Goal: Task Accomplishment & Management: Use online tool/utility

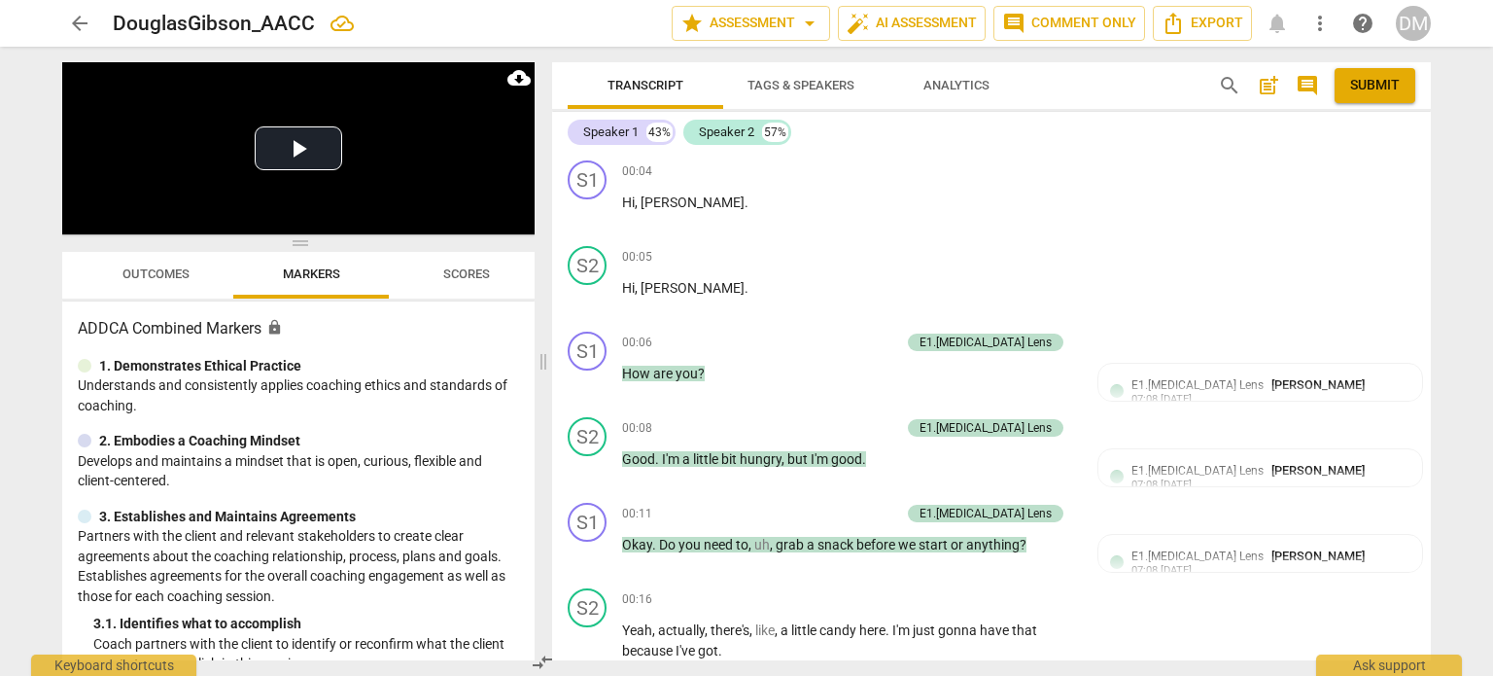
scroll to position [6376, 0]
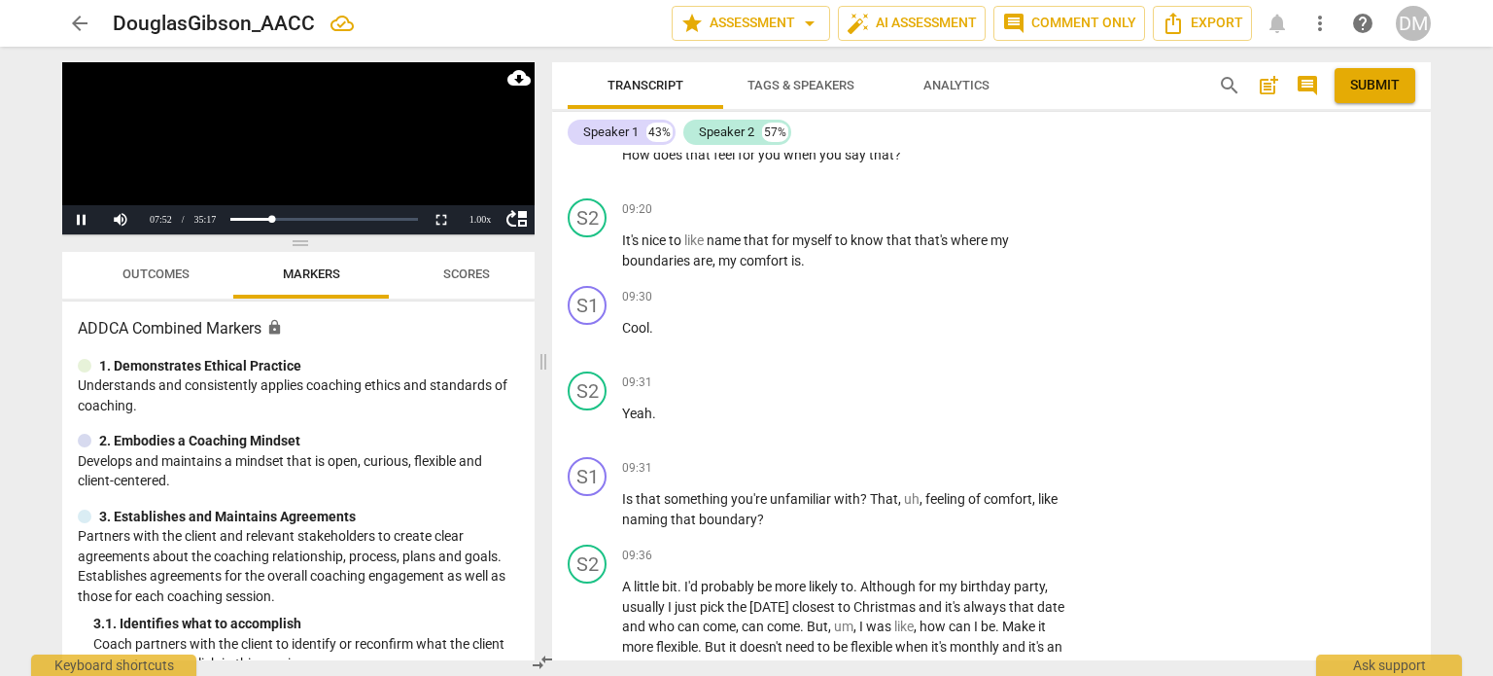
scroll to position [6479, 0]
click at [481, 221] on div "1.00 x" at bounding box center [480, 219] width 39 height 29
click at [480, 151] on li "1.25x" at bounding box center [480, 152] width 39 height 21
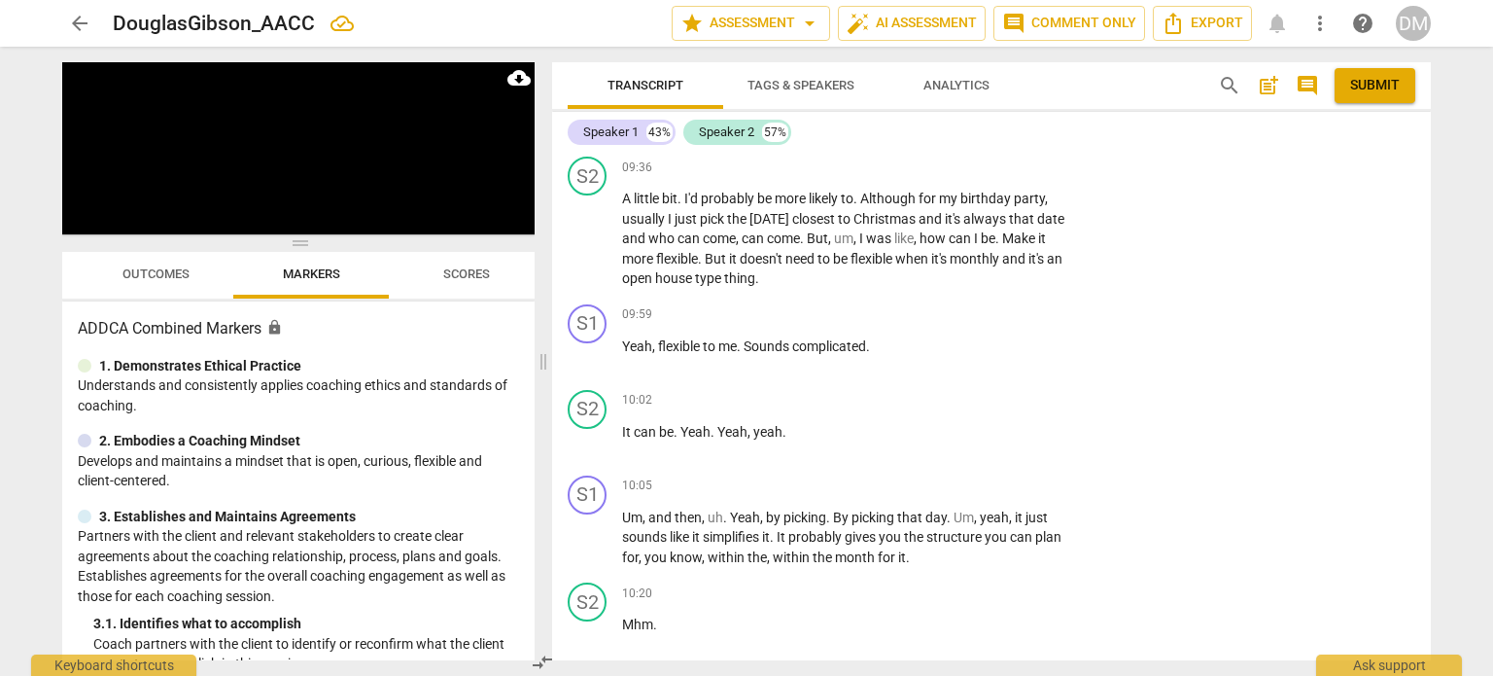
scroll to position [6909, 0]
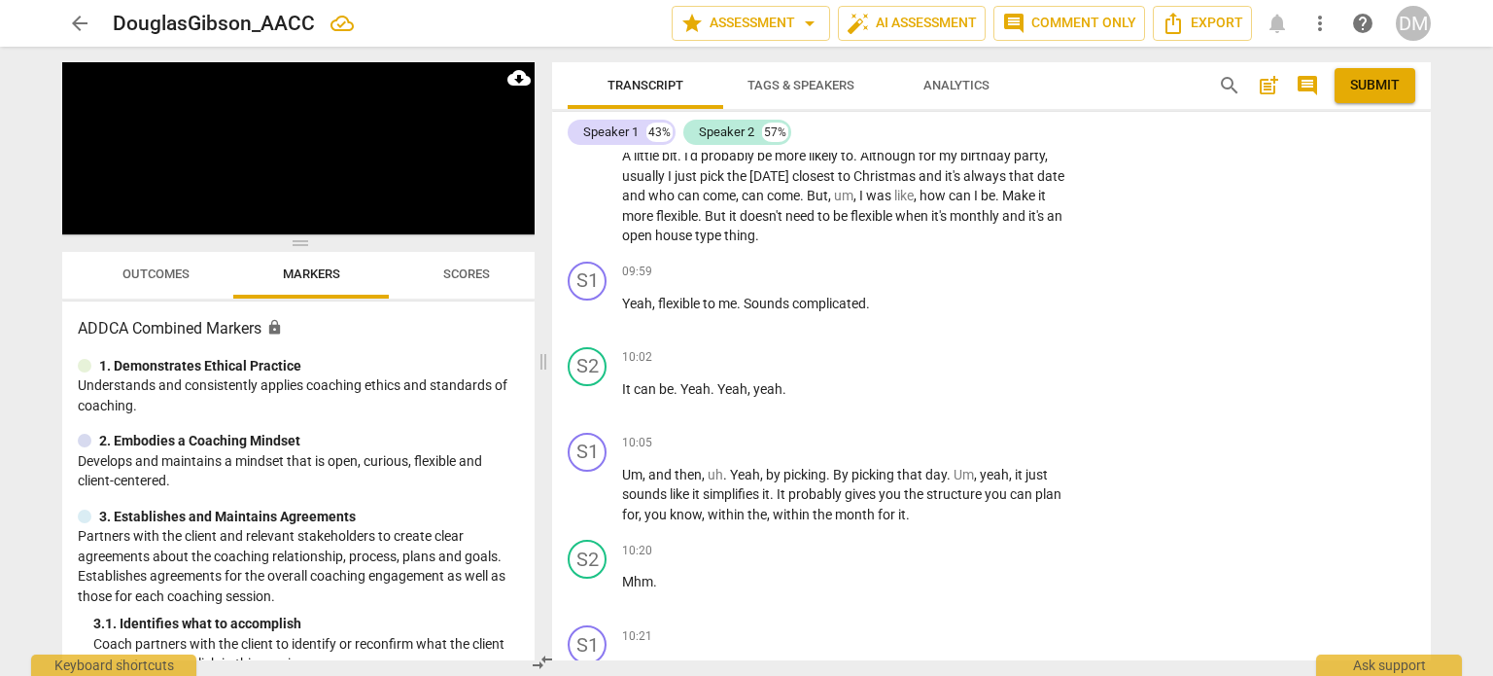
drag, startPoint x: 804, startPoint y: 445, endPoint x: 1258, endPoint y: 236, distance: 499.8
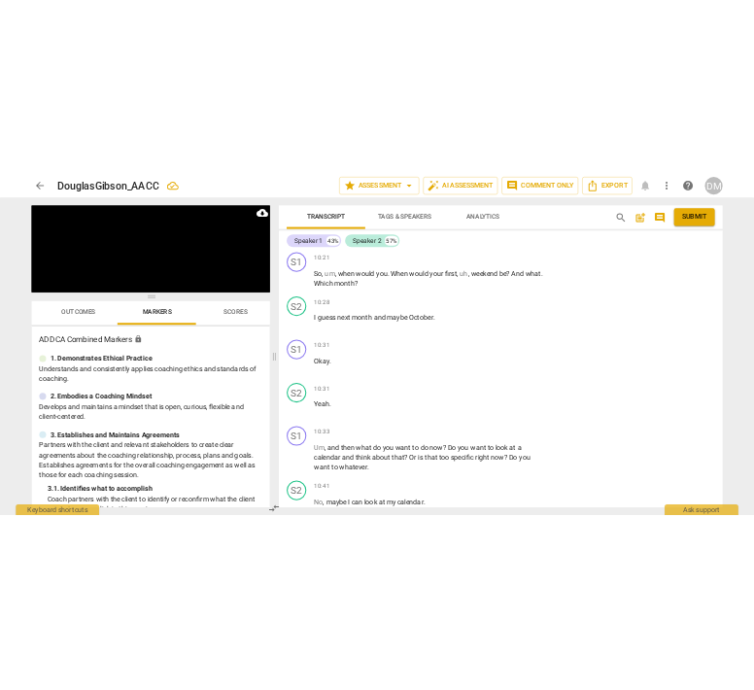
scroll to position [7381, 0]
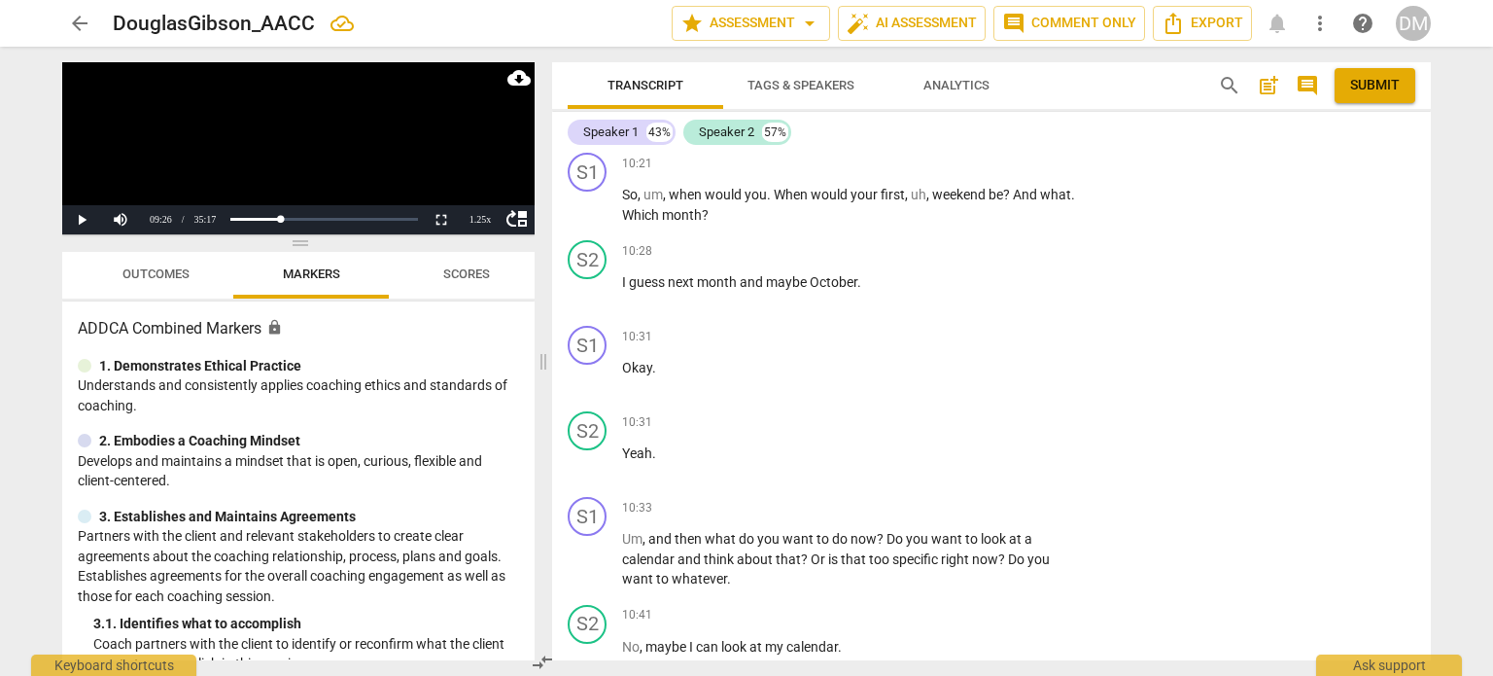
drag, startPoint x: 996, startPoint y: 264, endPoint x: 612, endPoint y: 251, distance: 384.3
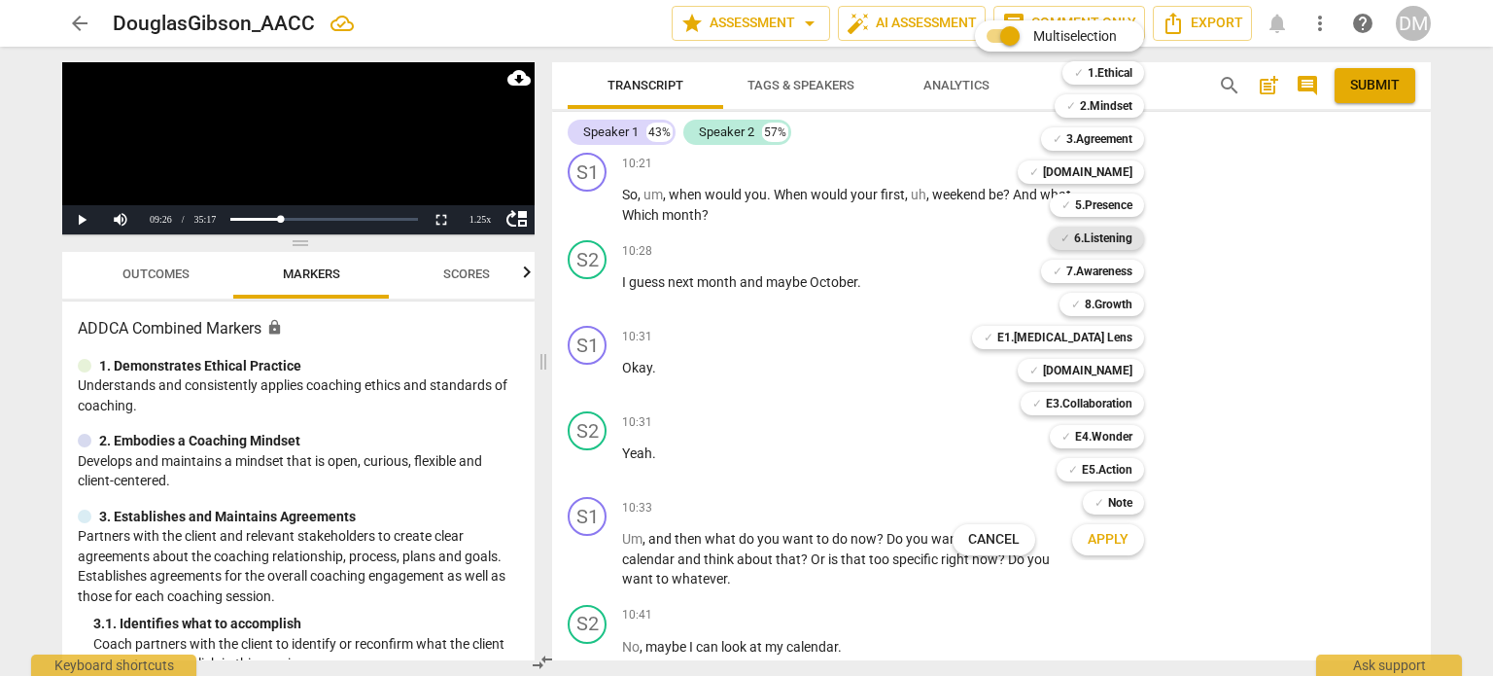
click at [1133, 233] on b "6.Listening" at bounding box center [1103, 238] width 58 height 23
click at [1133, 202] on b "5.Presence" at bounding box center [1103, 204] width 57 height 23
click at [1133, 174] on b "[DOMAIN_NAME]" at bounding box center [1087, 171] width 89 height 23
click at [1133, 436] on b "E4.Wonder" at bounding box center [1103, 436] width 57 height 23
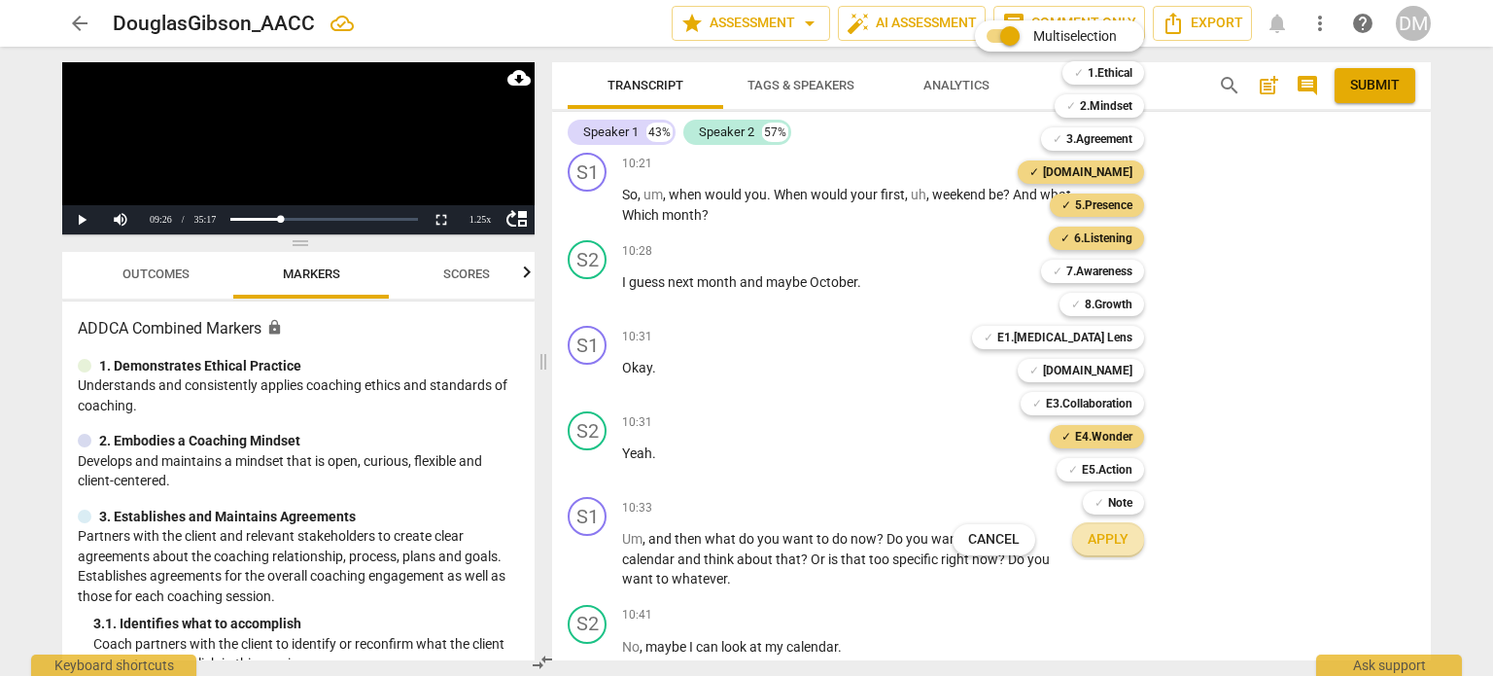
click at [1129, 544] on span "Apply" at bounding box center [1108, 539] width 41 height 19
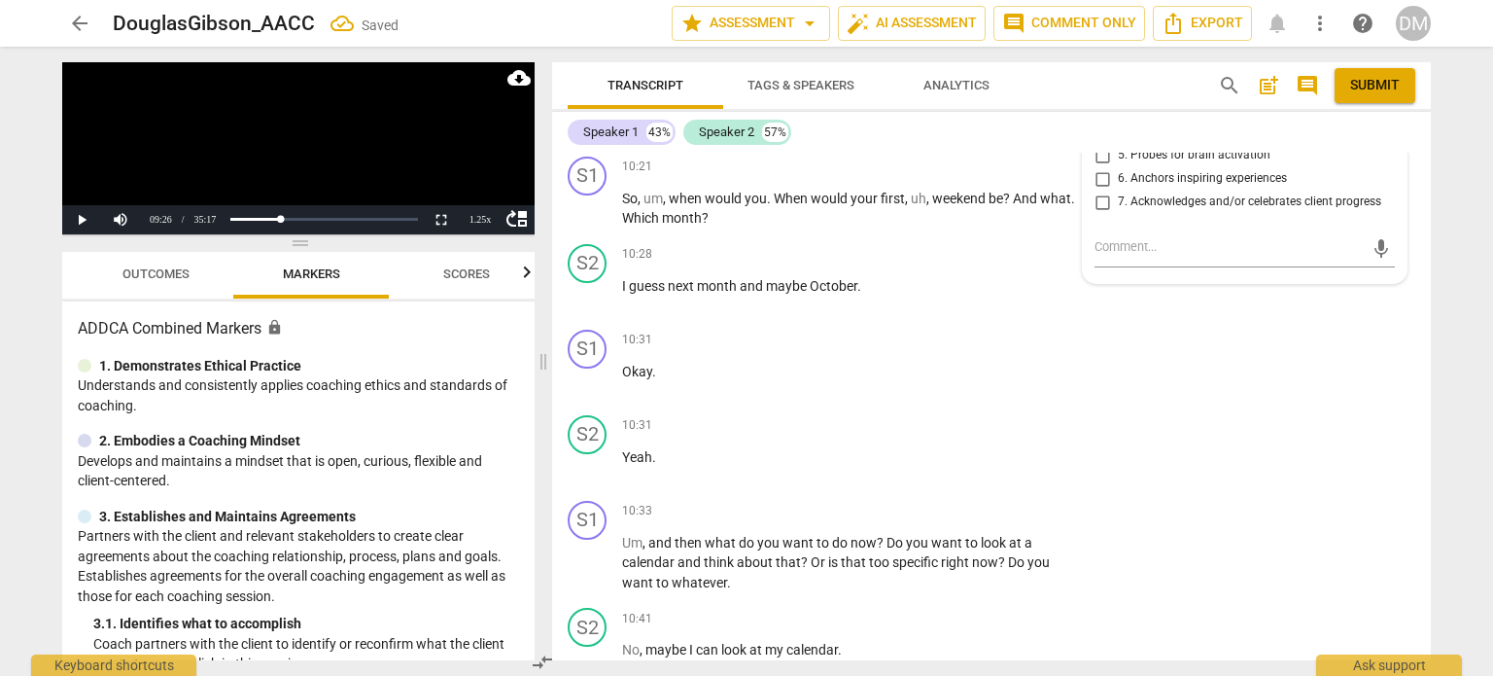
checkbox input "true"
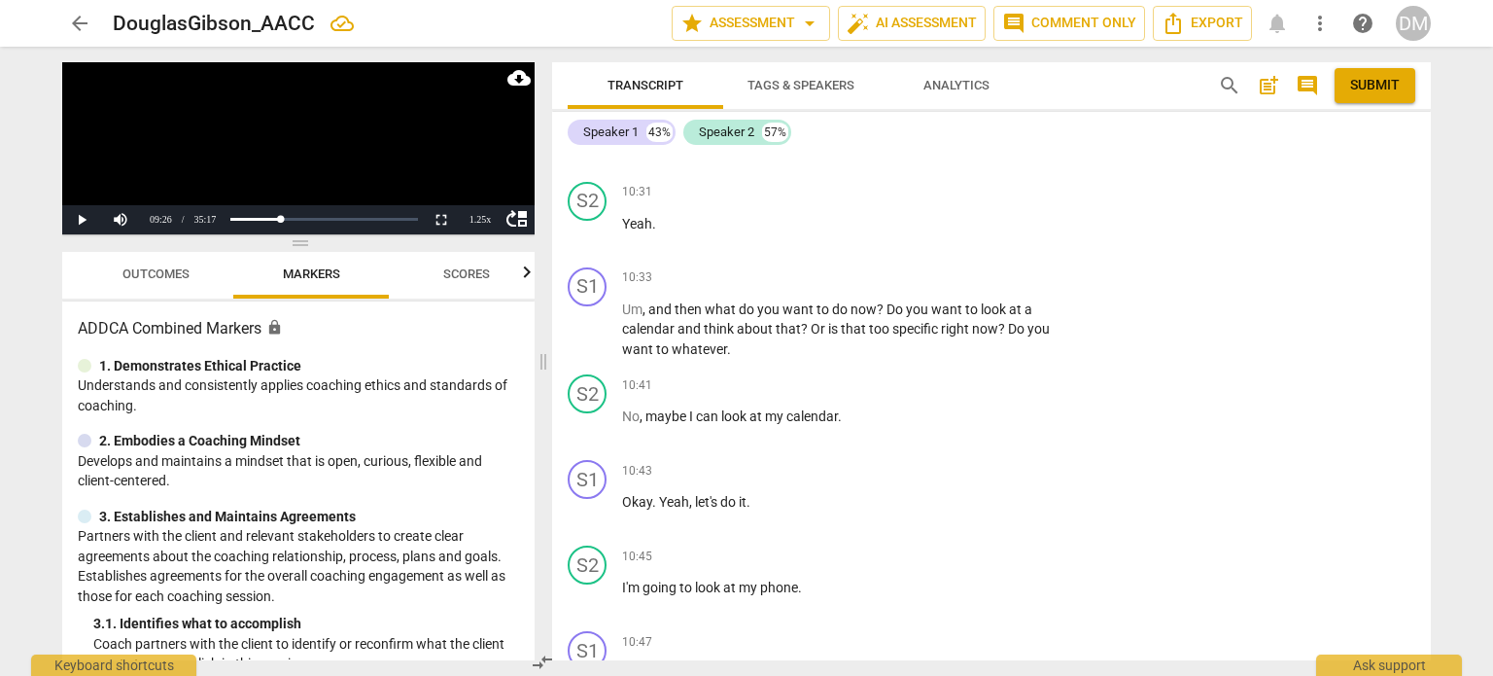
scroll to position [7616, 0]
checkbox input "true"
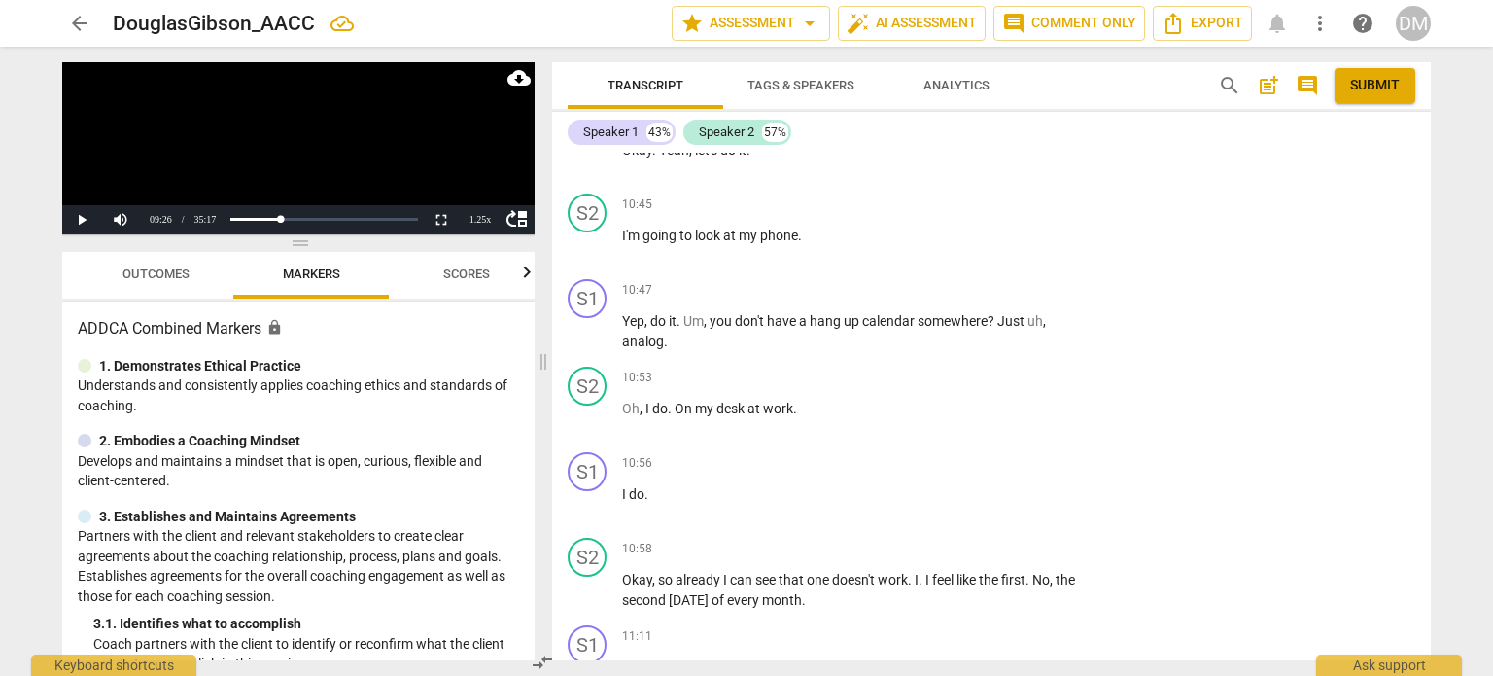
scroll to position [7969, 0]
checkbox input "true"
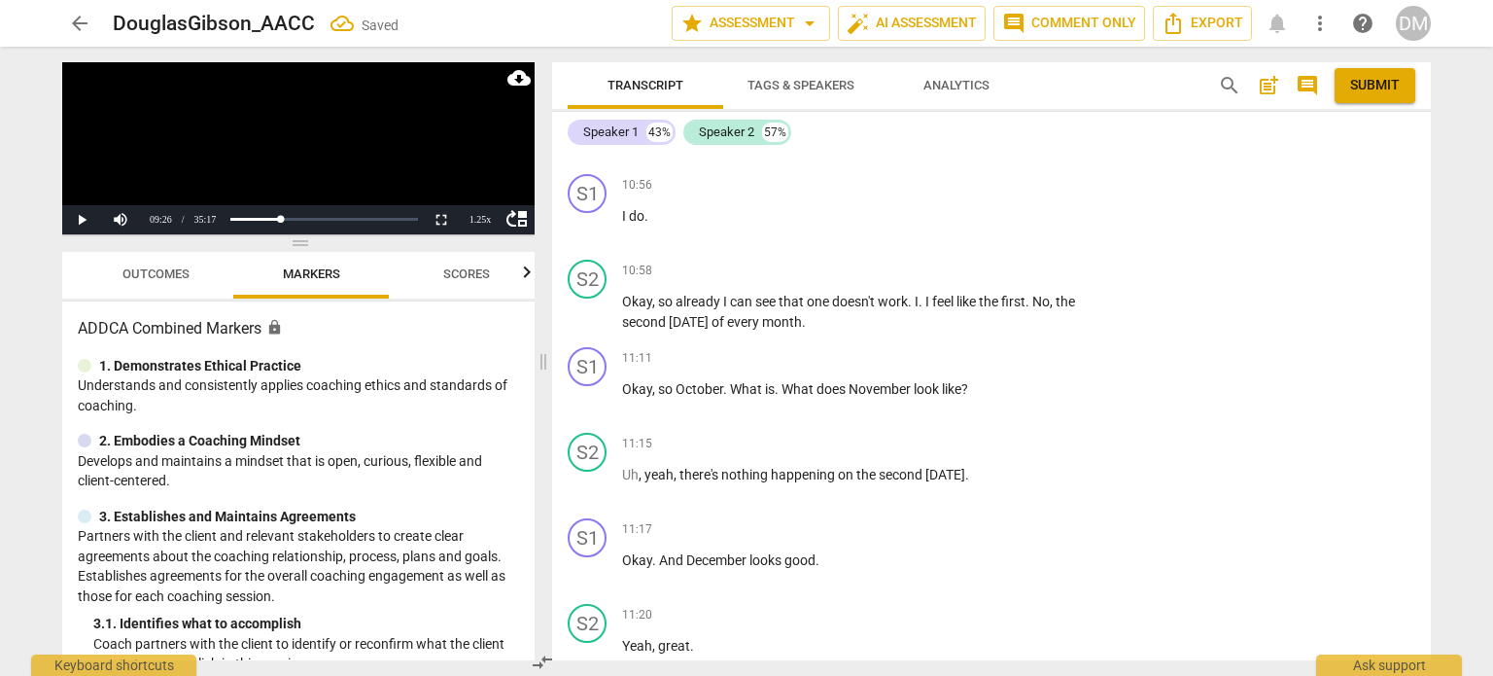
scroll to position [8245, 0]
click at [1396, 313] on li "Delete" at bounding box center [1399, 302] width 67 height 37
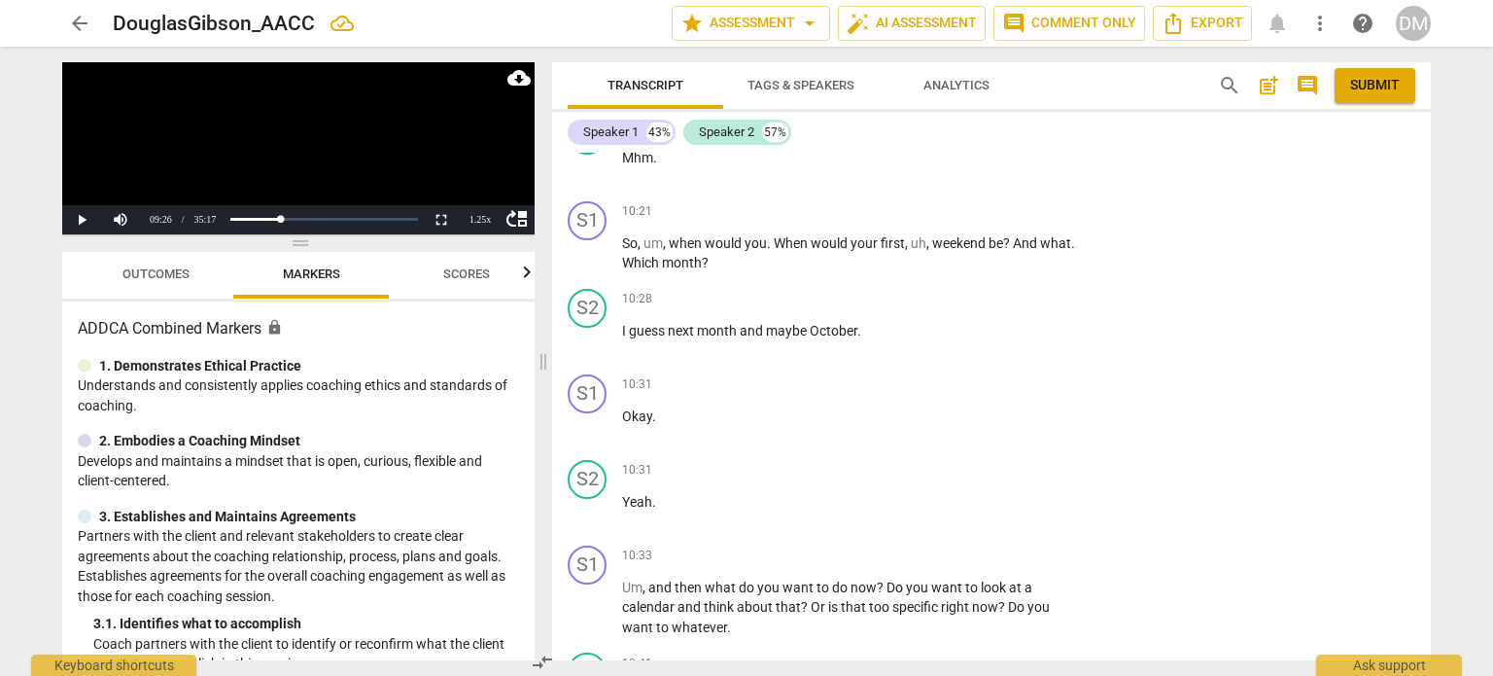
scroll to position [7344, 0]
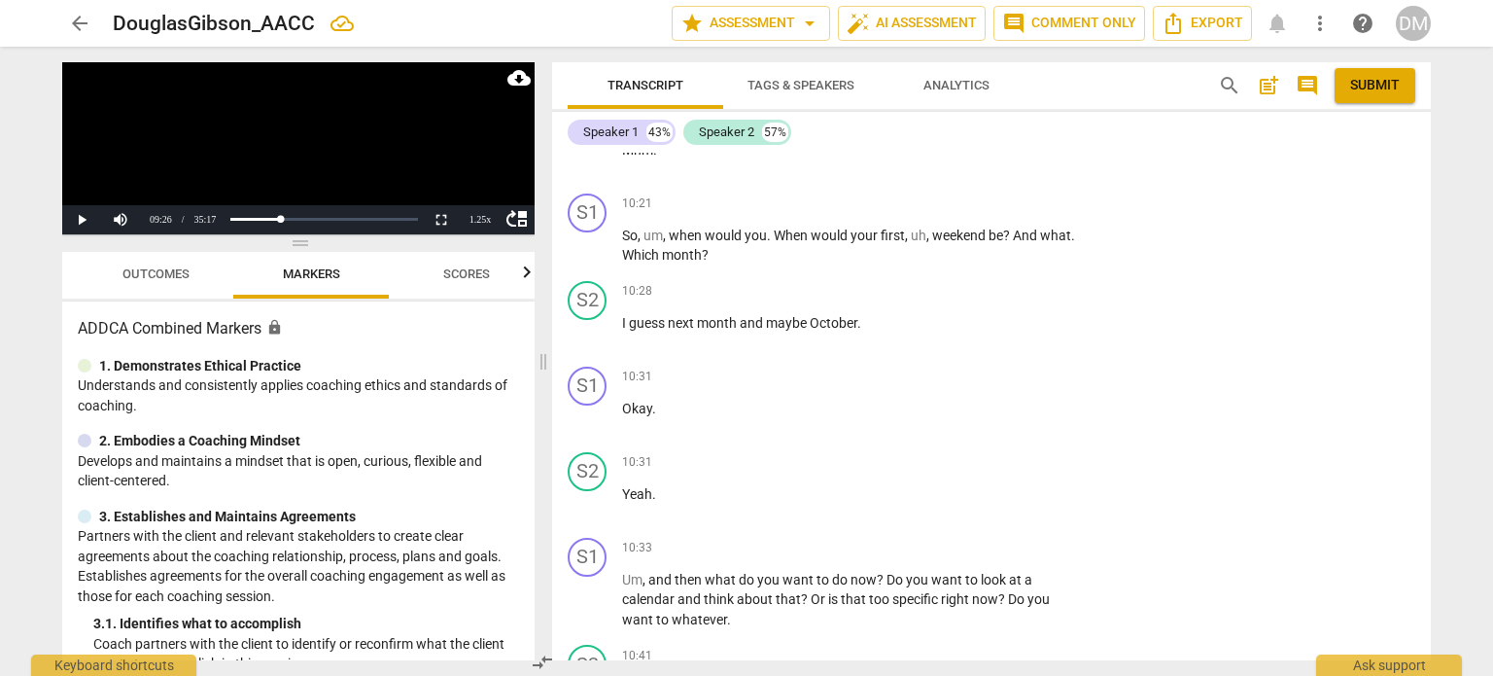
drag, startPoint x: 984, startPoint y: 309, endPoint x: 625, endPoint y: 307, distance: 358.8
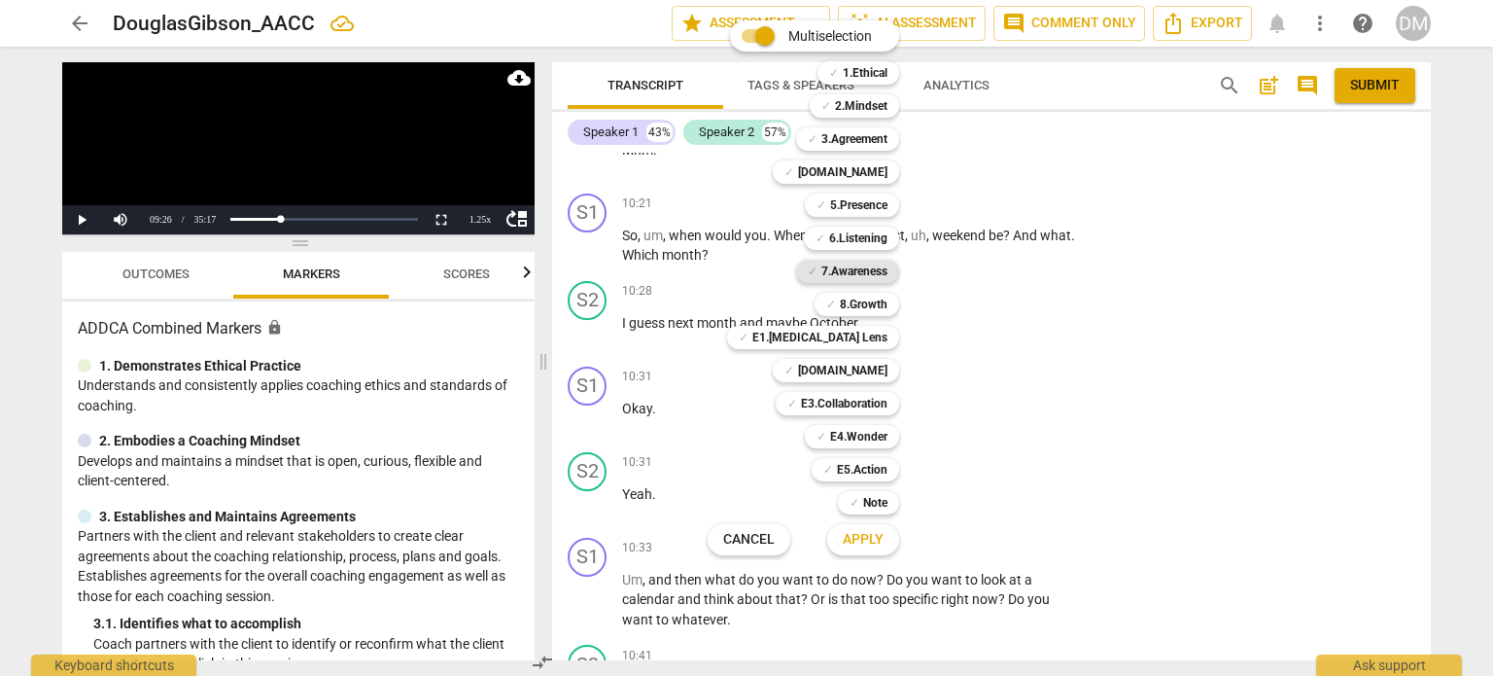
click at [888, 266] on b "7.Awareness" at bounding box center [855, 271] width 66 height 23
click at [884, 535] on span "Apply" at bounding box center [863, 539] width 41 height 19
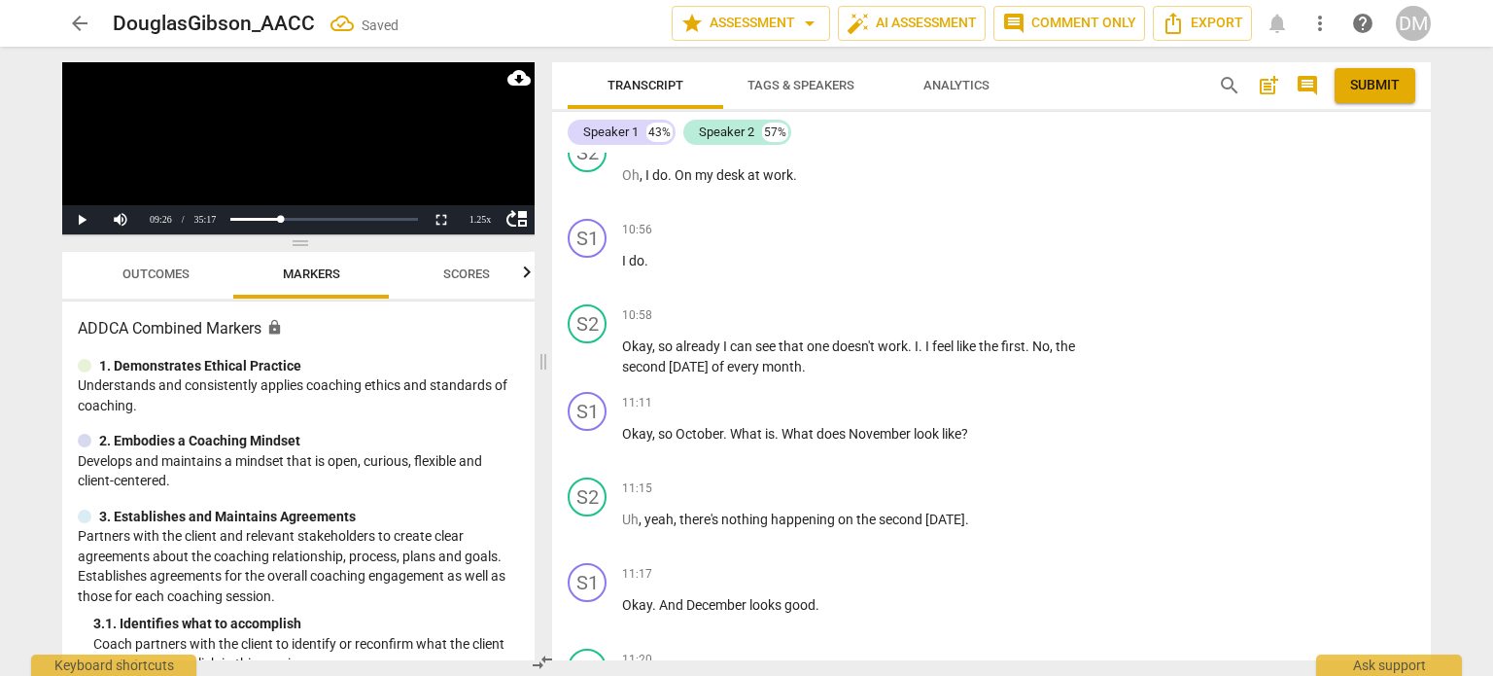
scroll to position [8211, 0]
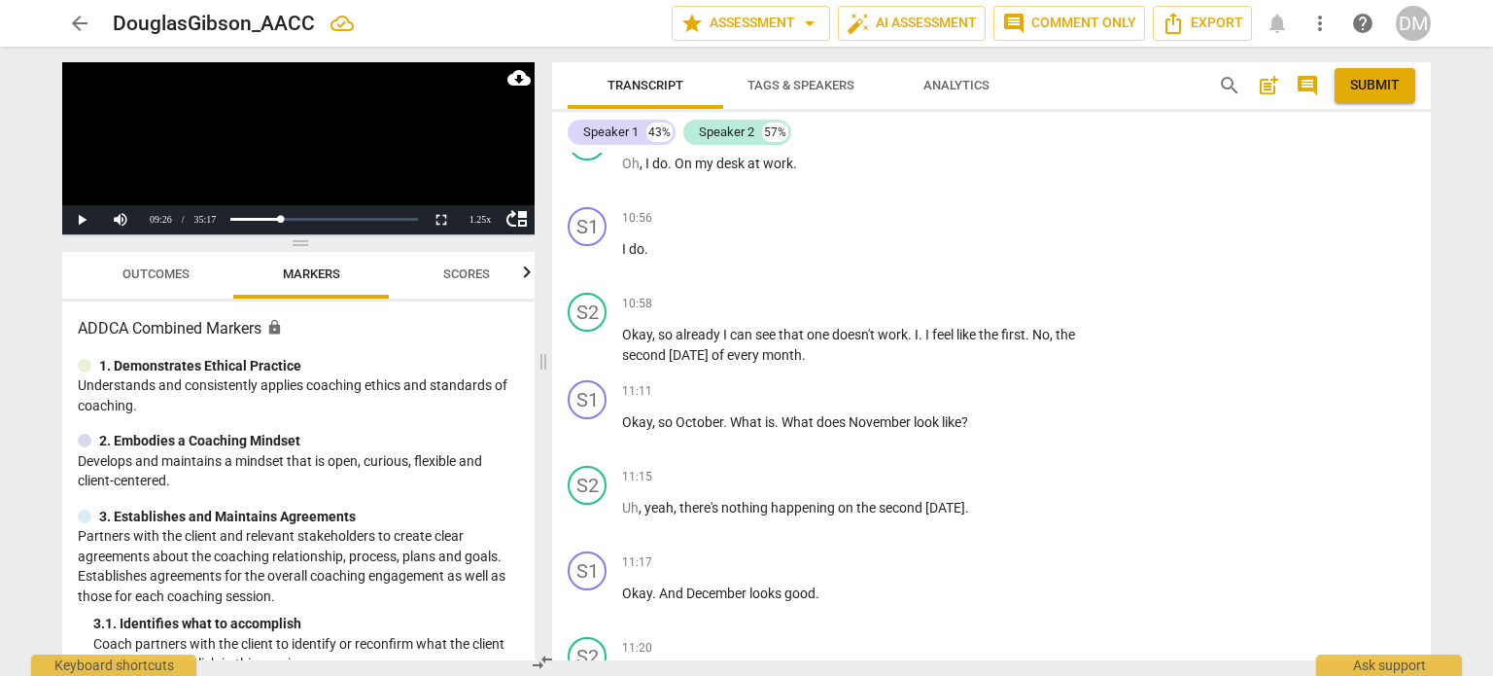
checkbox input "true"
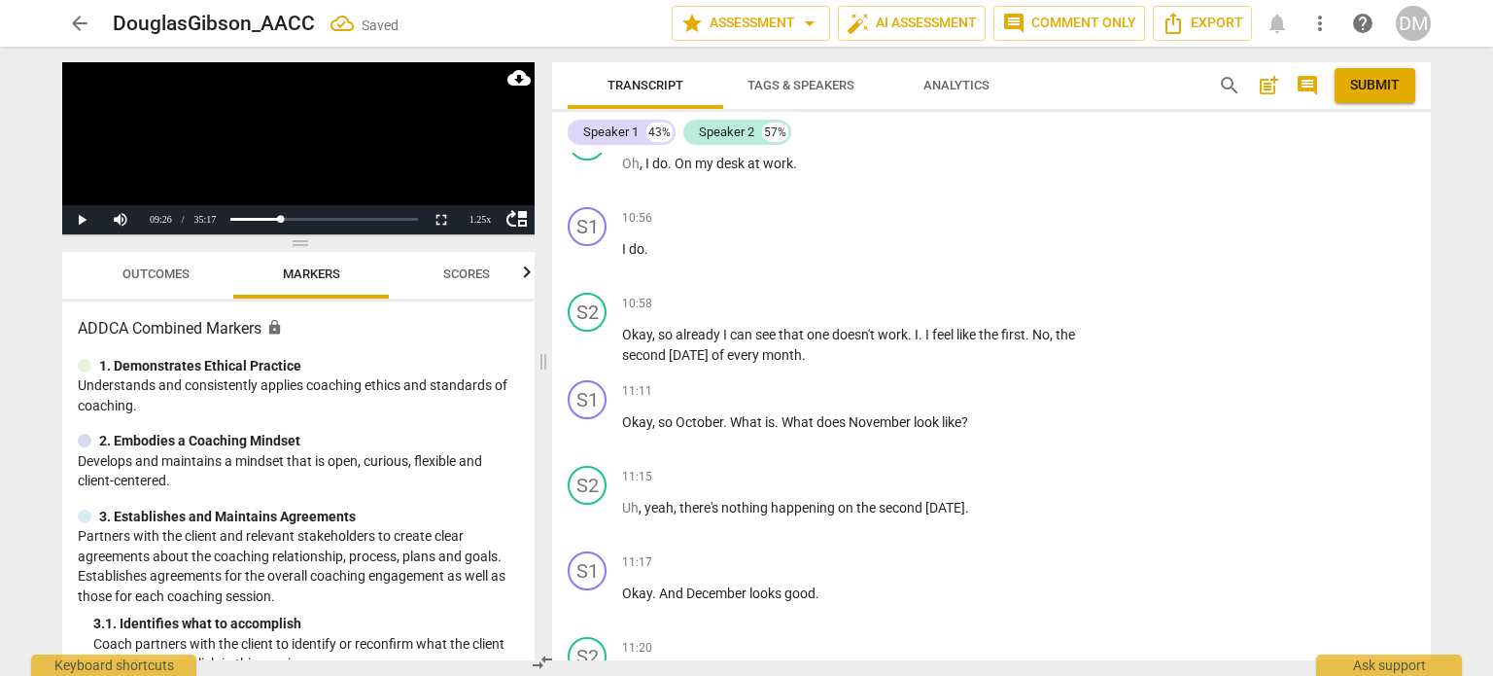
checkbox input "true"
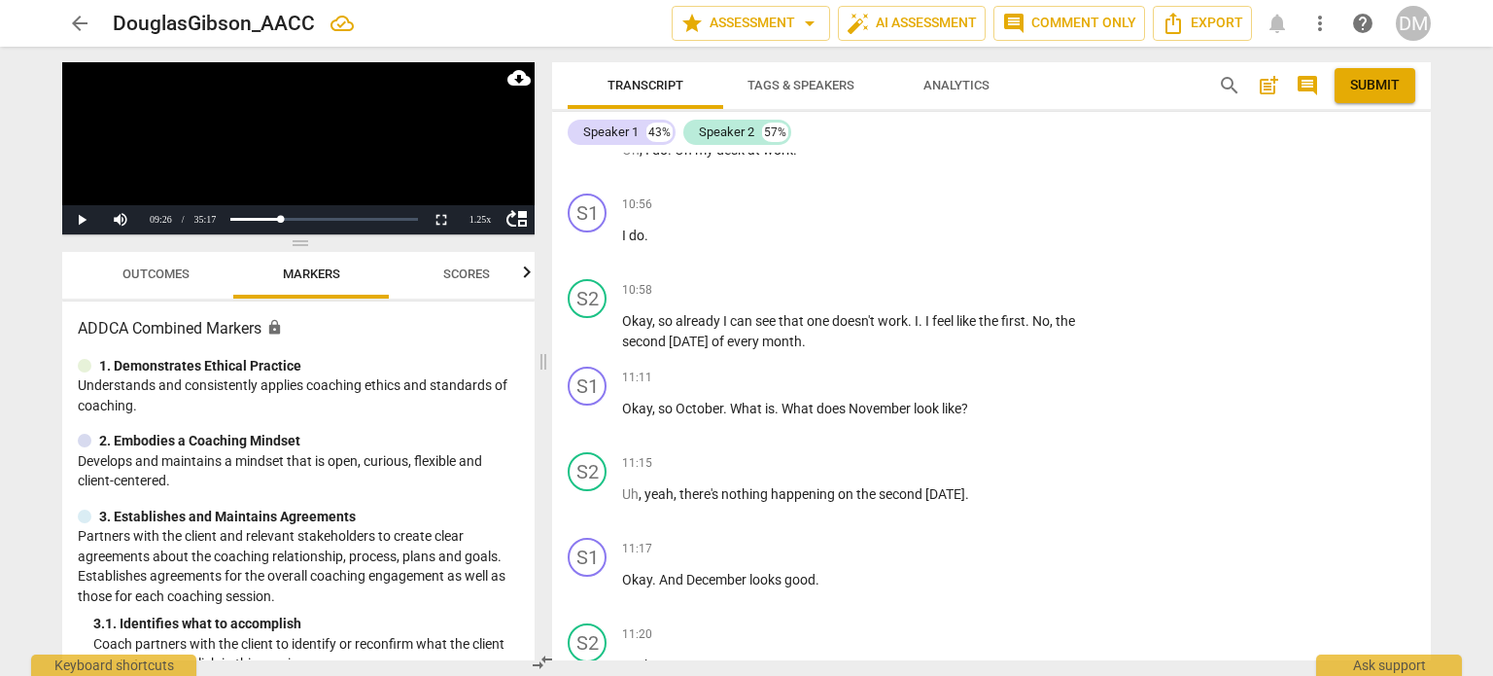
scroll to position [8225, 0]
checkbox input "false"
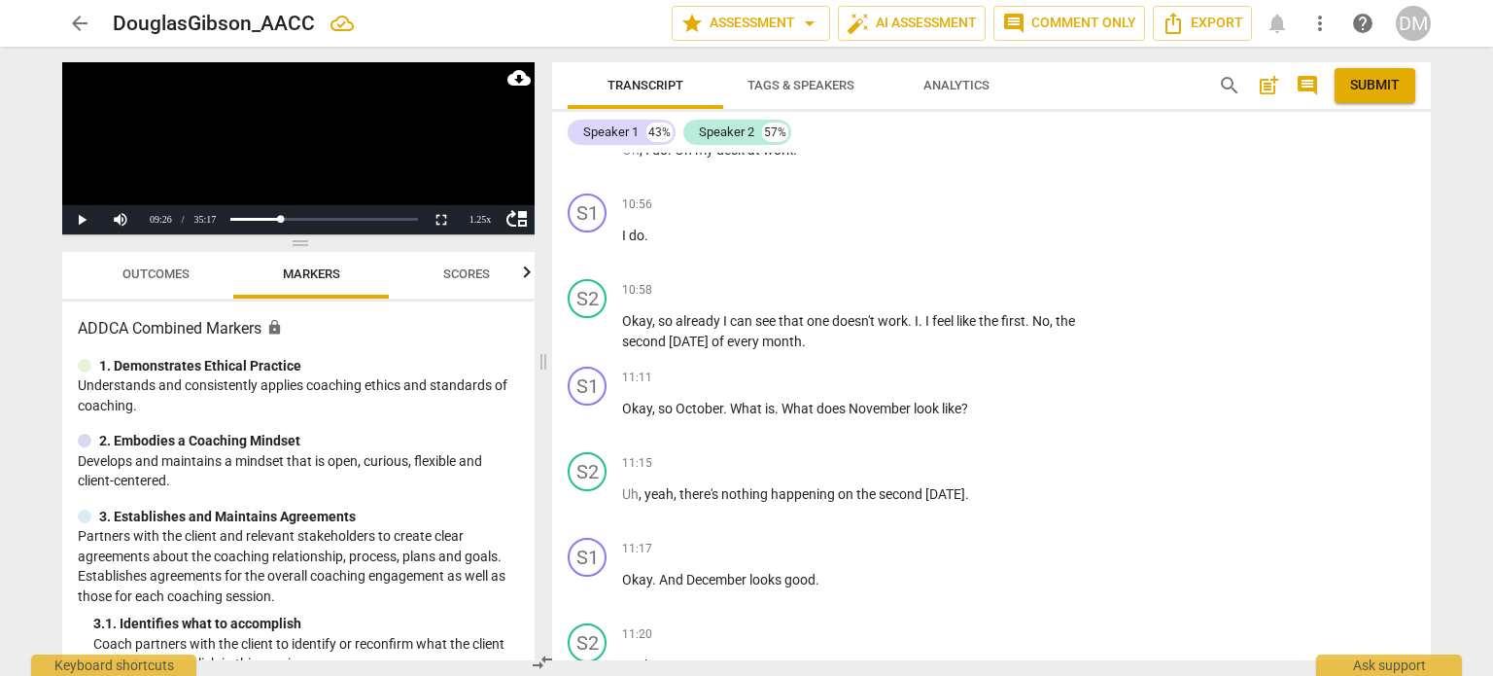
checkbox input "true"
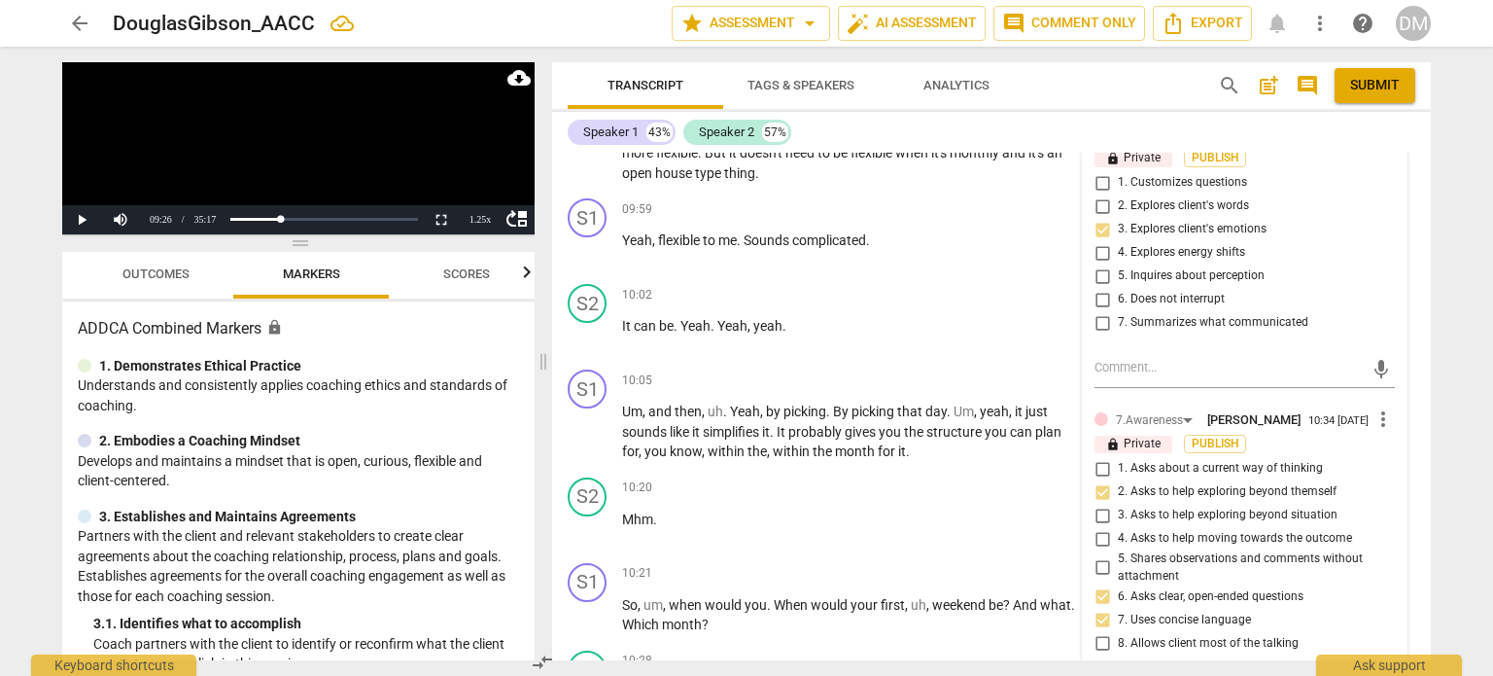
scroll to position [6988, 0]
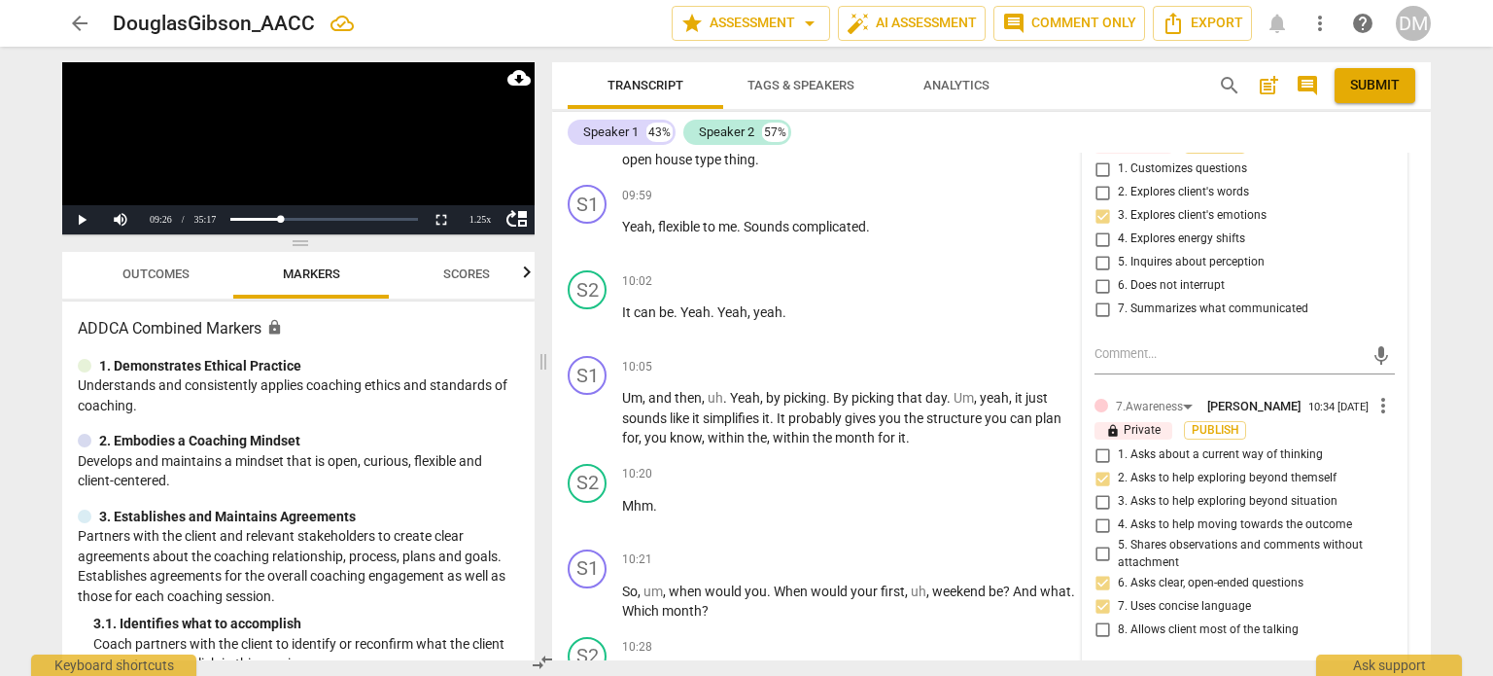
drag, startPoint x: 669, startPoint y: 262, endPoint x: 887, endPoint y: 298, distance: 220.9
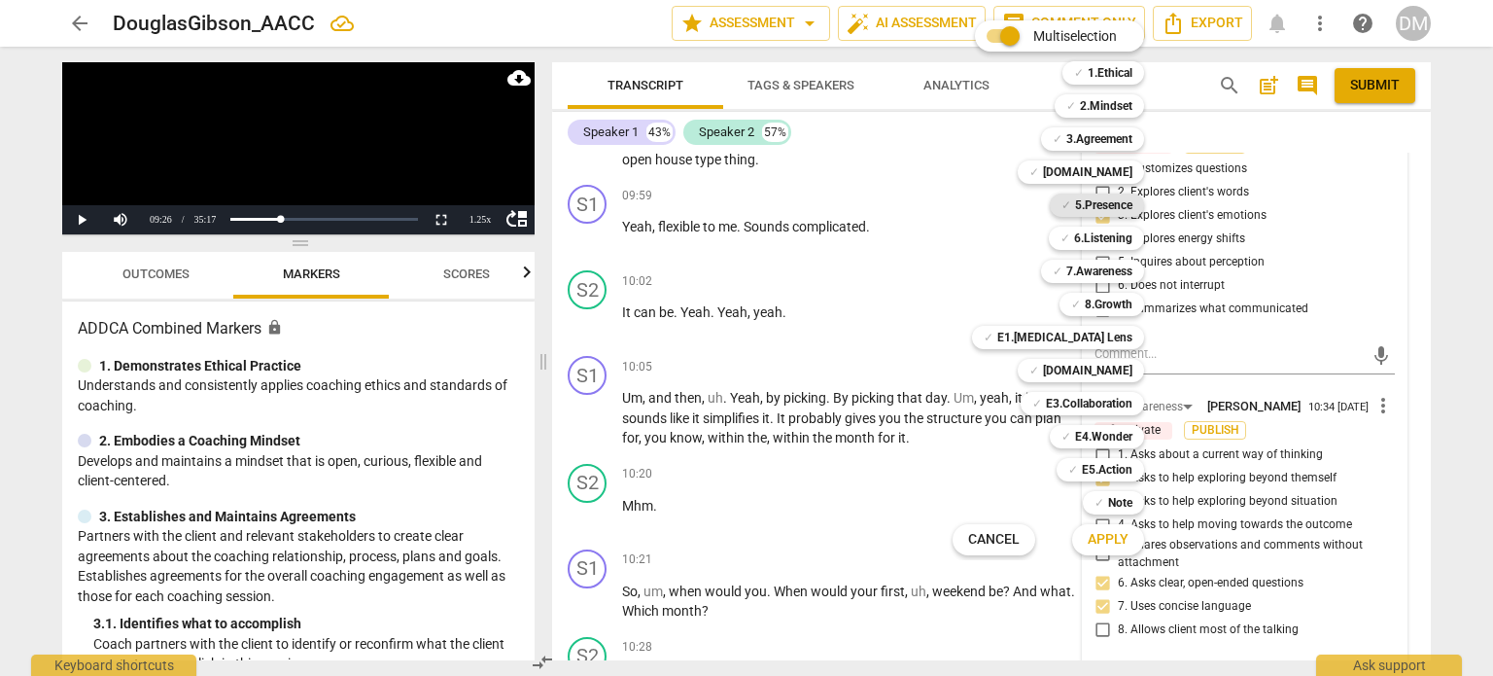
click at [1133, 205] on b "5.Presence" at bounding box center [1103, 204] width 57 height 23
click at [1133, 365] on b "[DOMAIN_NAME]" at bounding box center [1087, 370] width 89 height 23
click at [1129, 543] on span "Apply" at bounding box center [1108, 539] width 41 height 19
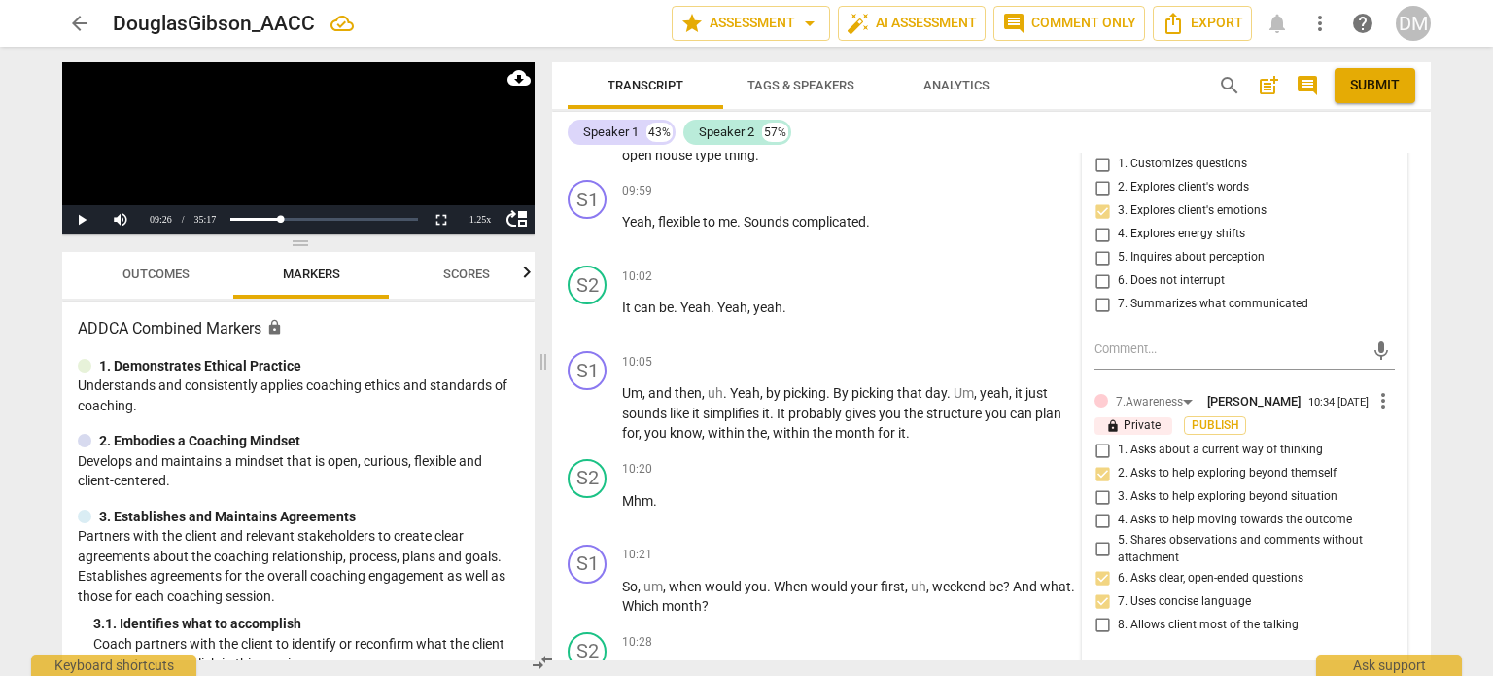
scroll to position [6992, 0]
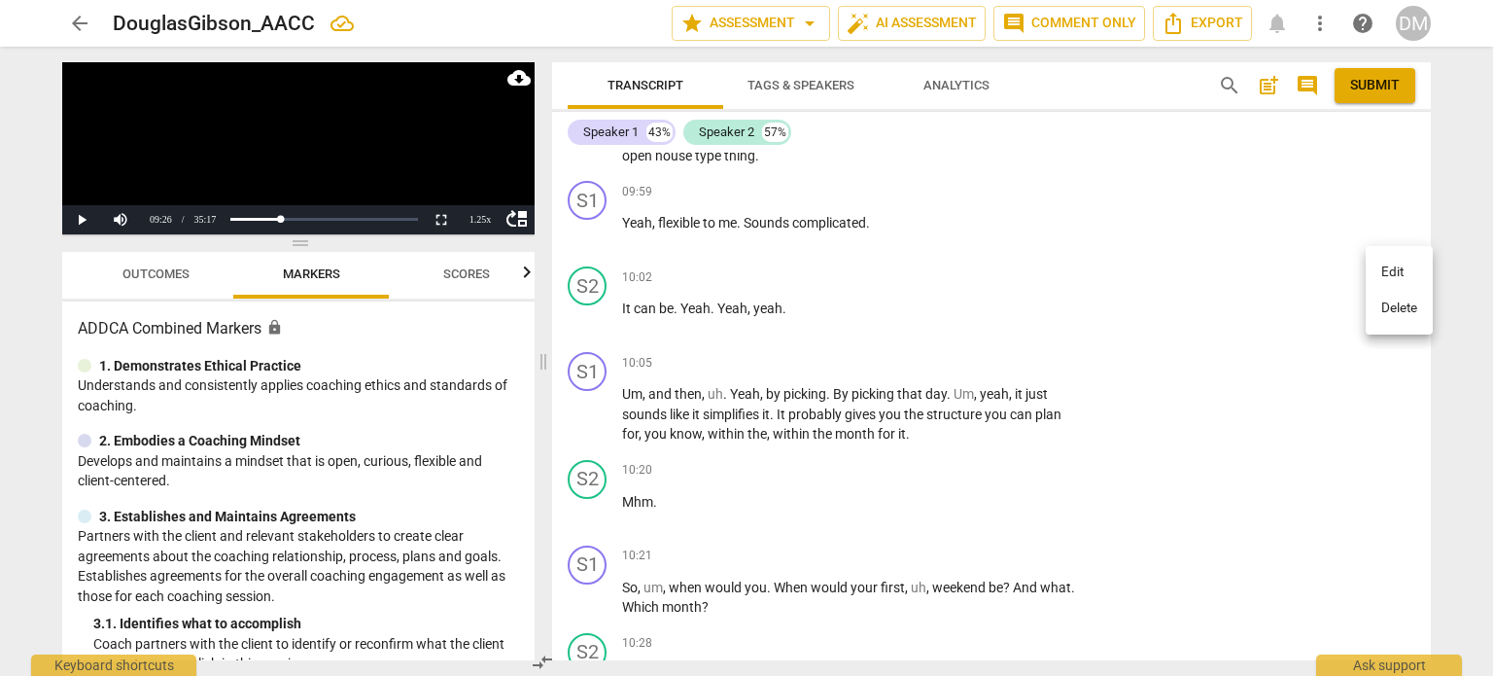
click at [1405, 314] on li "Delete" at bounding box center [1399, 308] width 67 height 37
drag, startPoint x: 679, startPoint y: 260, endPoint x: 887, endPoint y: 310, distance: 214.1
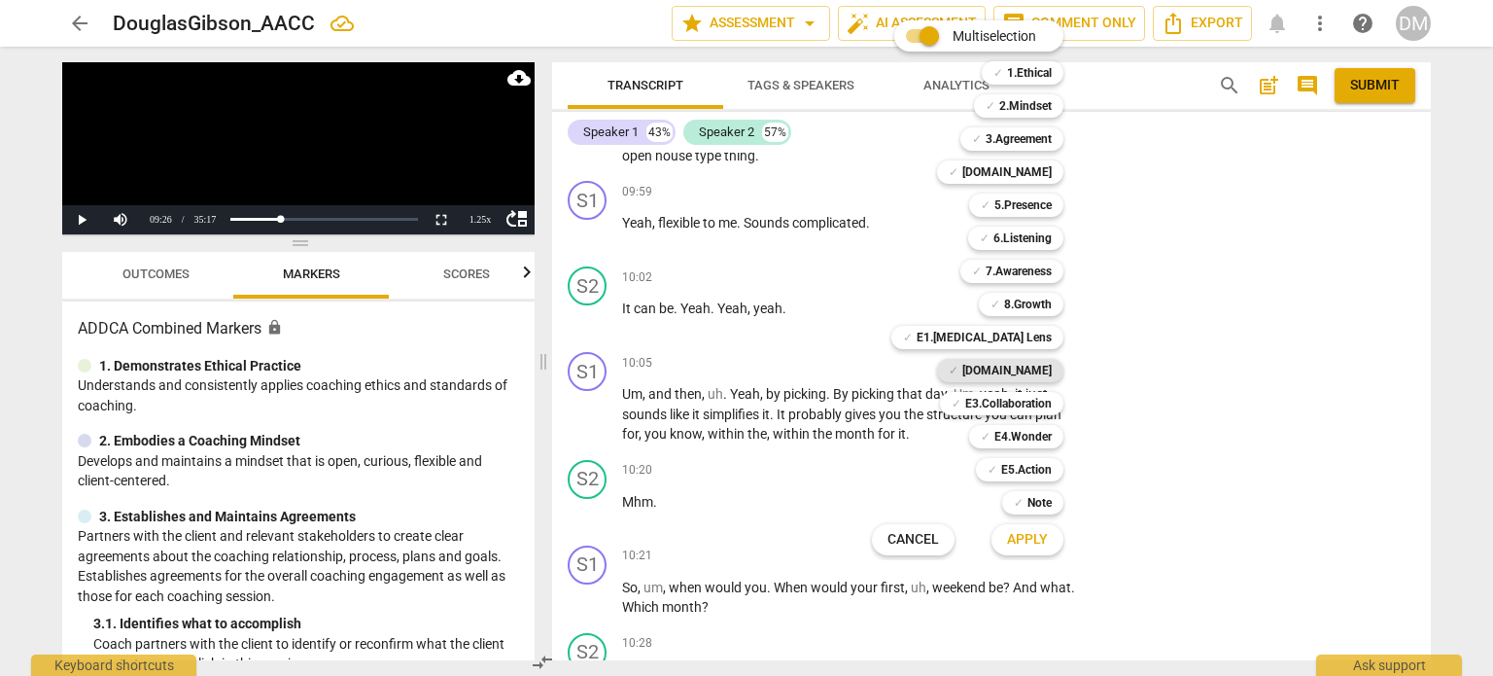
click at [1052, 367] on b "[DOMAIN_NAME]" at bounding box center [1007, 370] width 89 height 23
click at [1048, 541] on span "Apply" at bounding box center [1027, 539] width 41 height 19
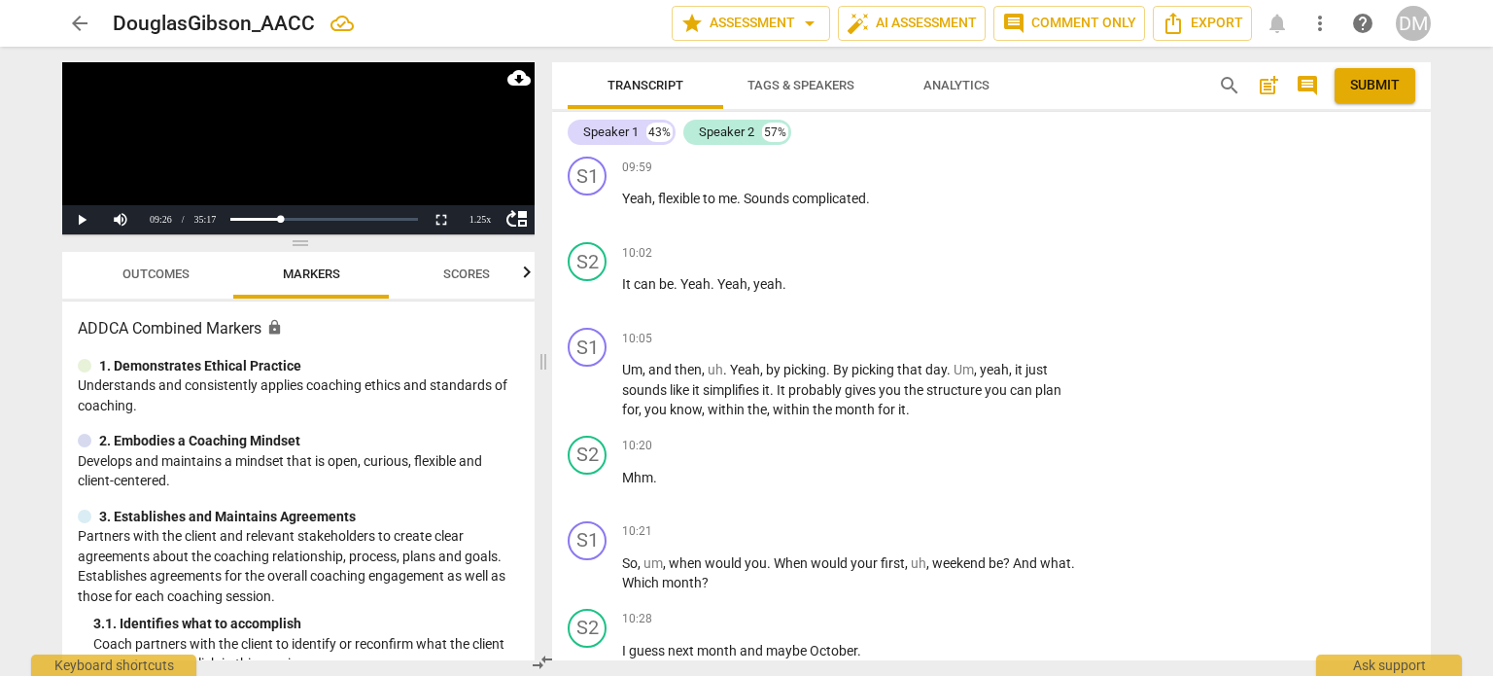
scroll to position [7020, 0]
checkbox input "true"
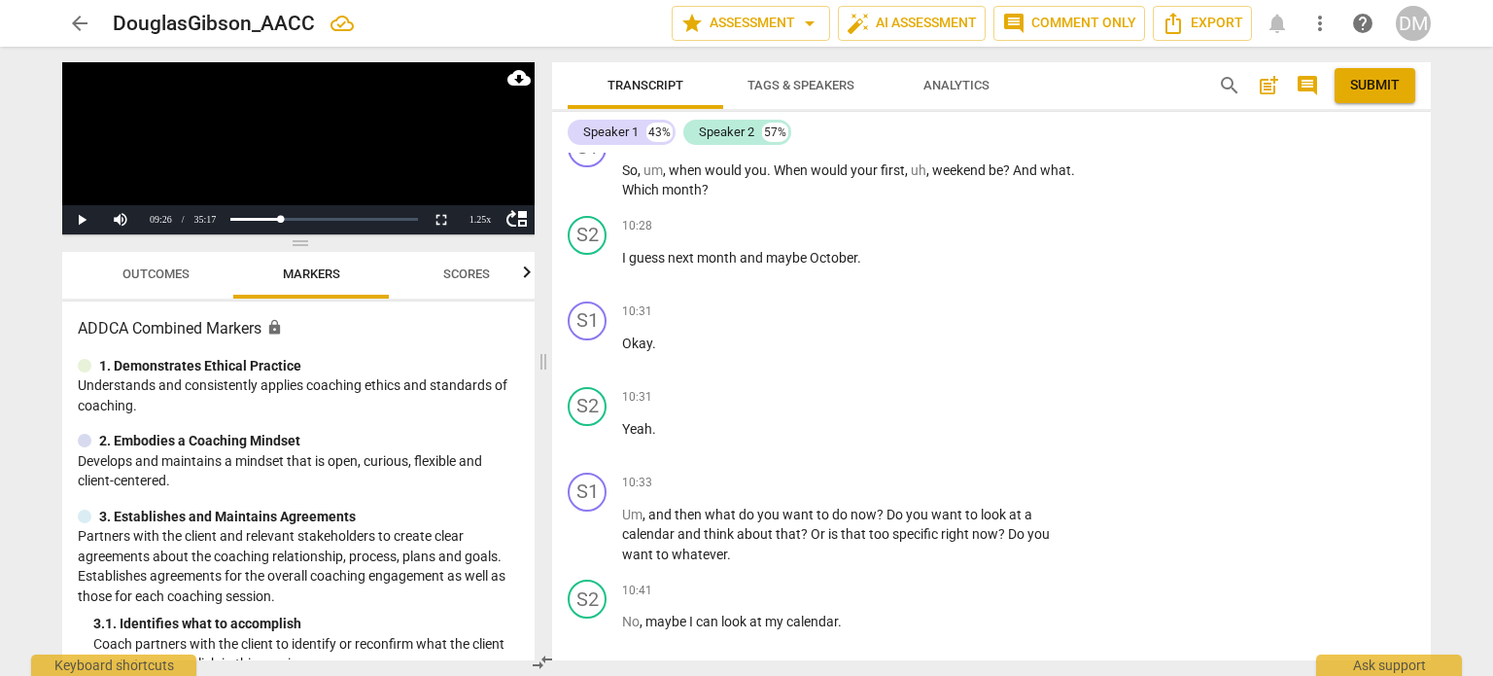
scroll to position [7412, 0]
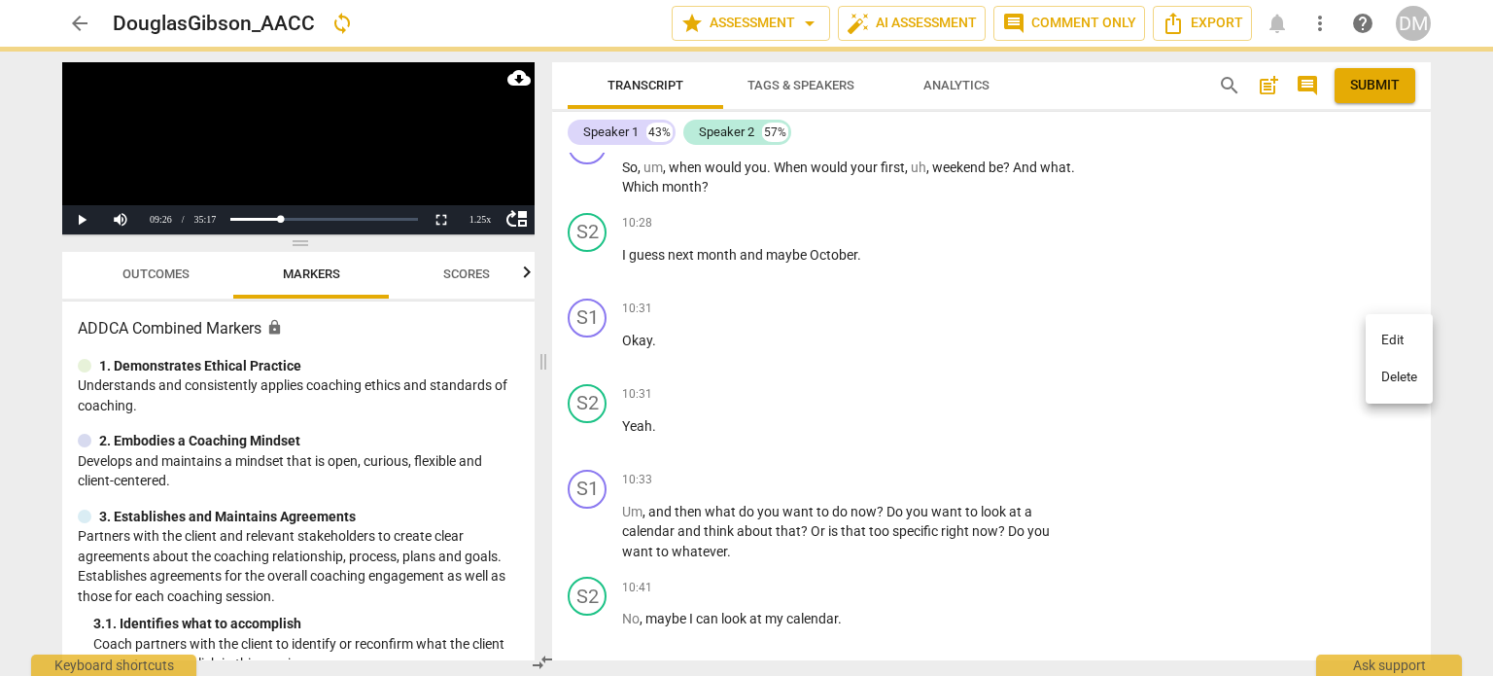
click at [1399, 384] on li "Delete" at bounding box center [1399, 377] width 67 height 37
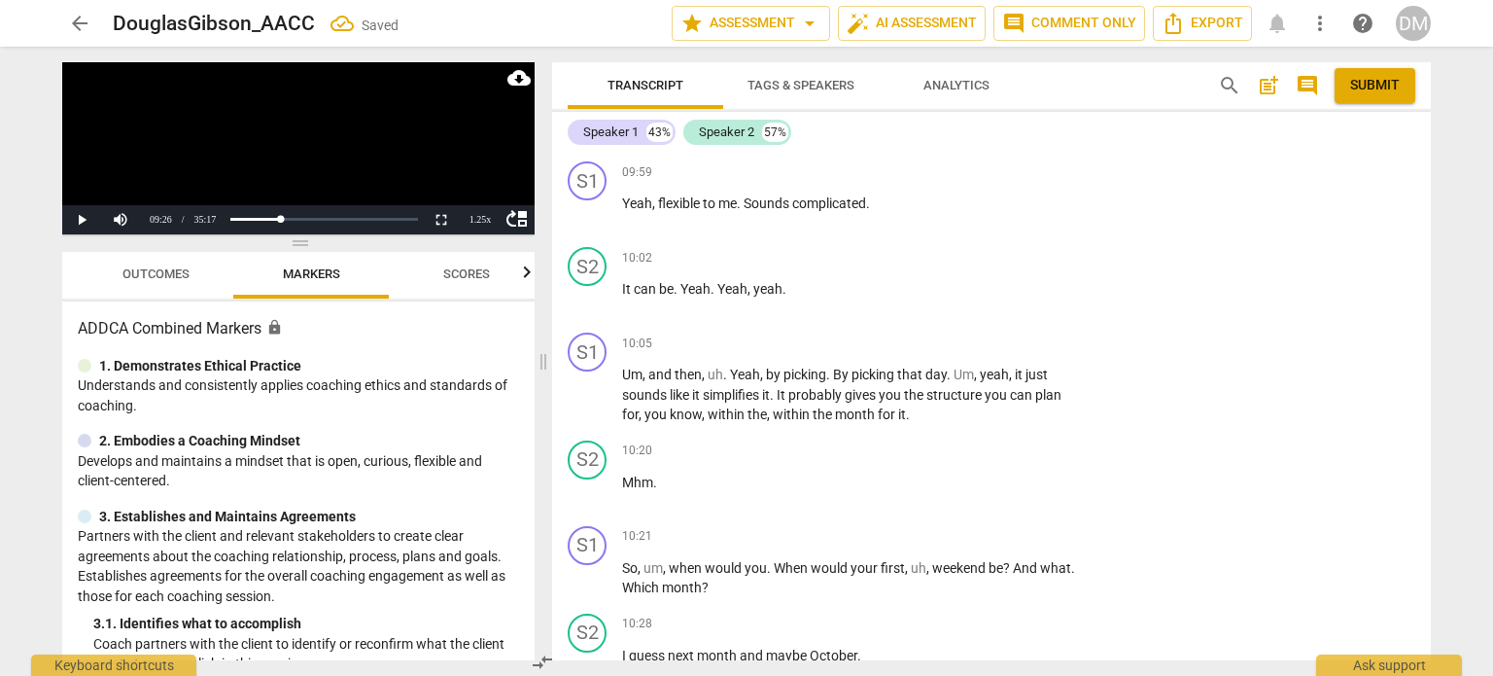
scroll to position [7015, 0]
drag, startPoint x: 667, startPoint y: 236, endPoint x: 887, endPoint y: 285, distance: 225.0
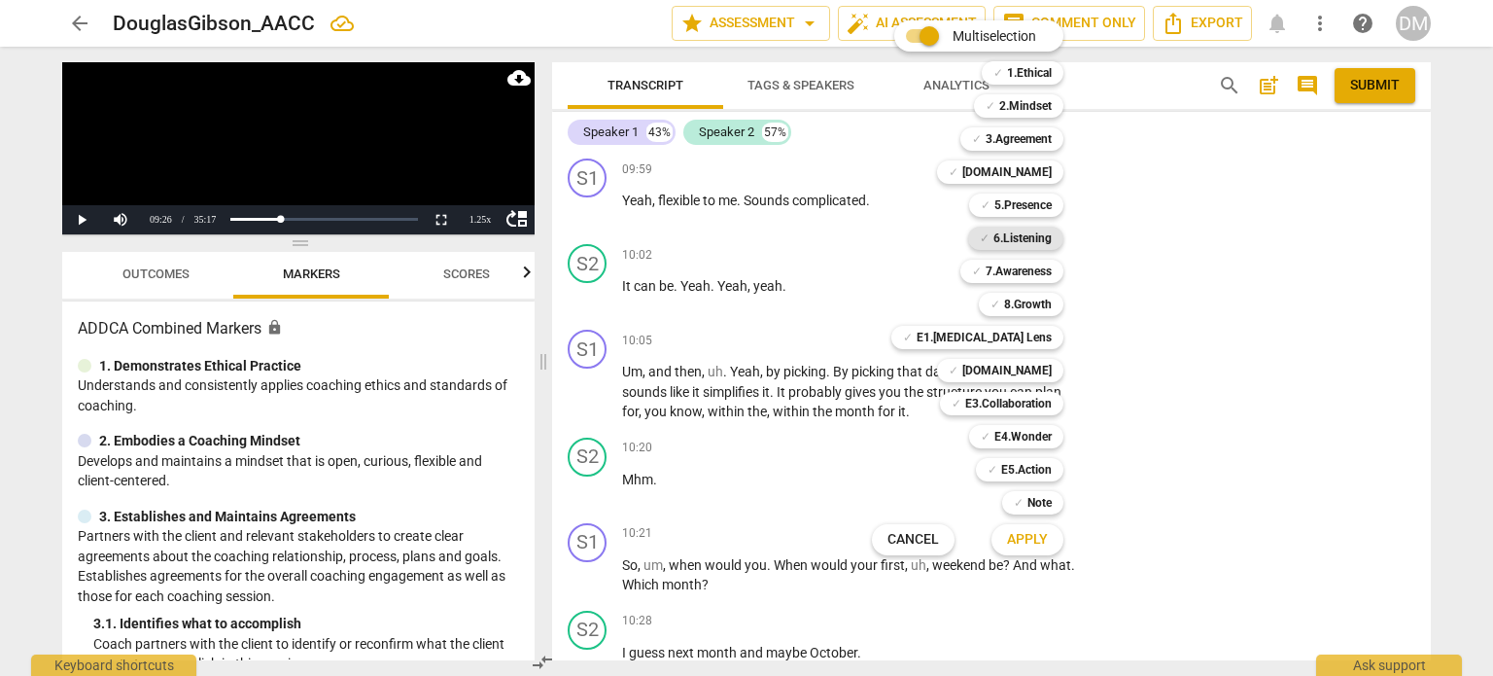
click at [1052, 230] on b "6.Listening" at bounding box center [1023, 238] width 58 height 23
click at [1046, 543] on span "Apply" at bounding box center [1027, 539] width 41 height 19
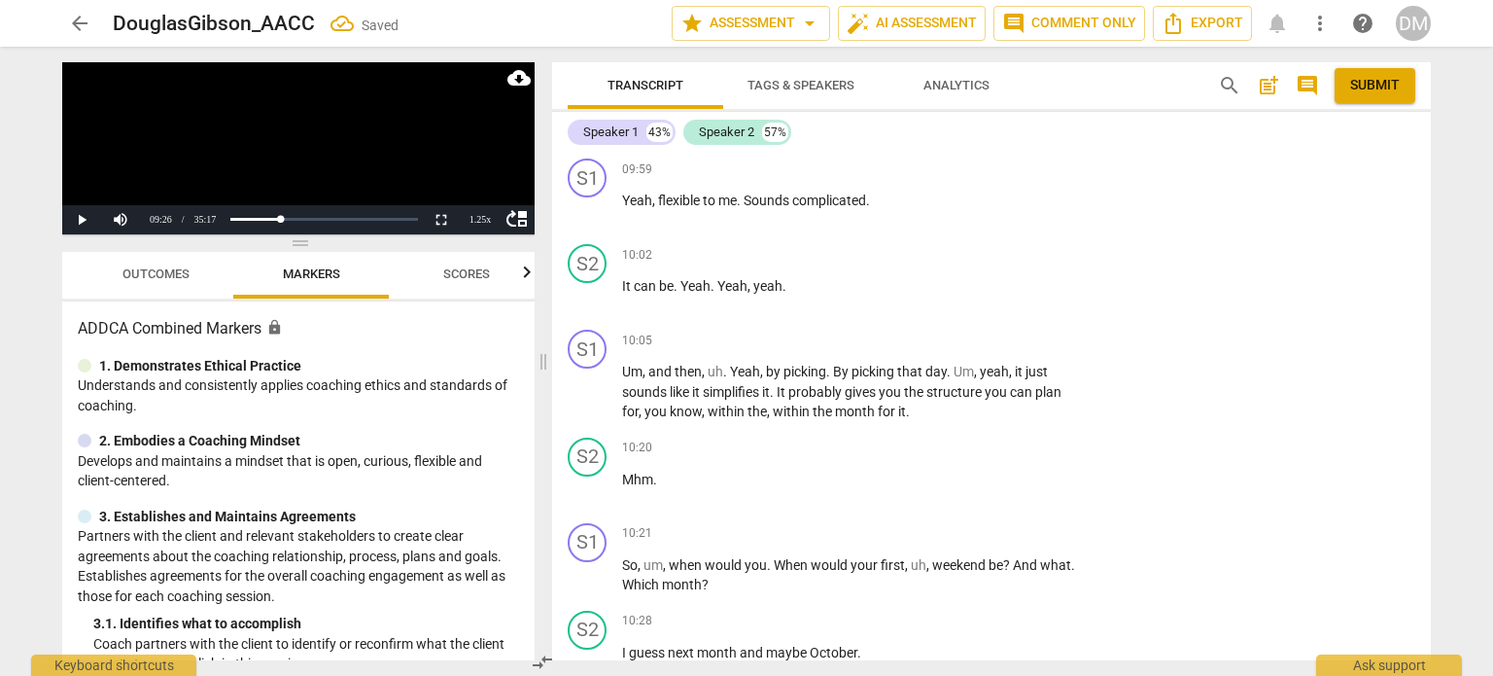
checkbox input "true"
drag, startPoint x: 887, startPoint y: 286, endPoint x: 916, endPoint y: 325, distance: 48.6
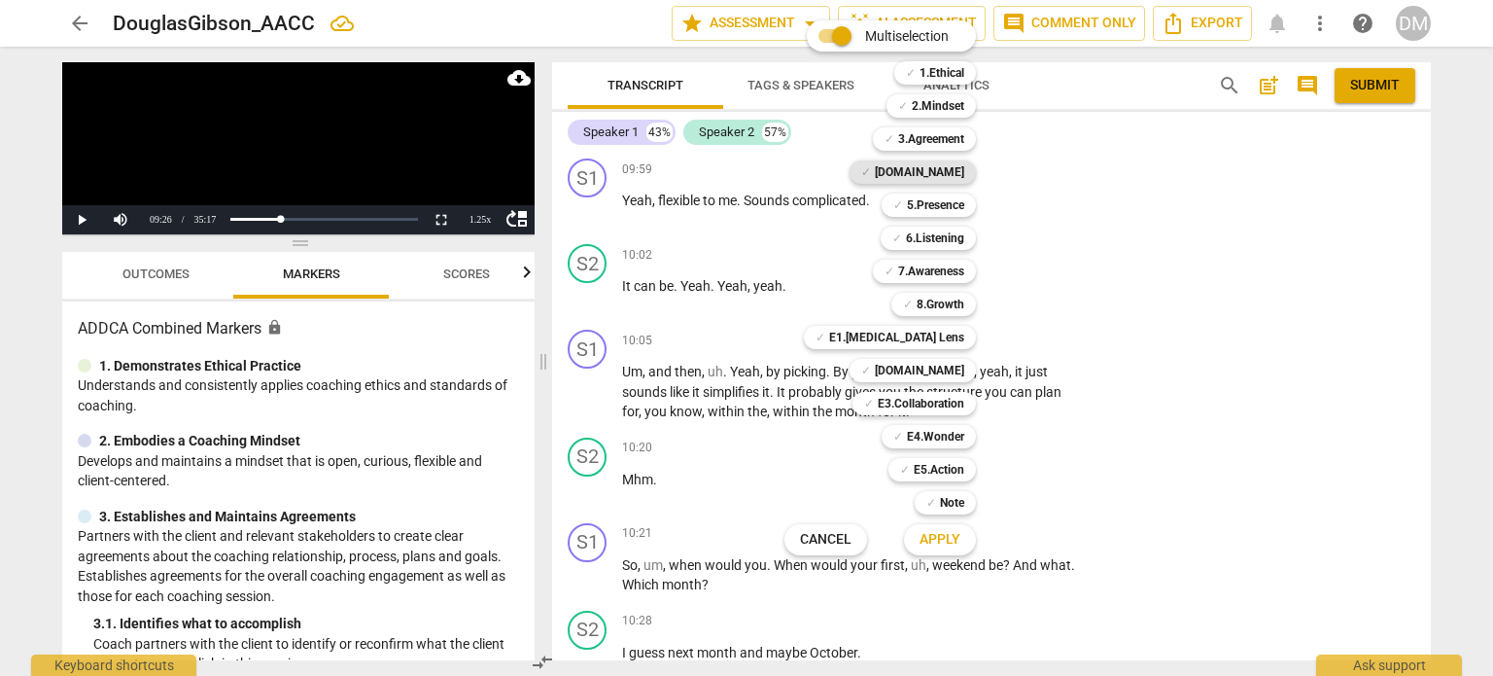
click at [964, 170] on b "[DOMAIN_NAME]" at bounding box center [919, 171] width 89 height 23
click at [964, 193] on b "5.Presence" at bounding box center [935, 204] width 57 height 23
click at [964, 403] on b "E3.Collaboration" at bounding box center [921, 403] width 87 height 23
click at [969, 255] on div "✓ 7.Awareness 7" at bounding box center [935, 271] width 140 height 33
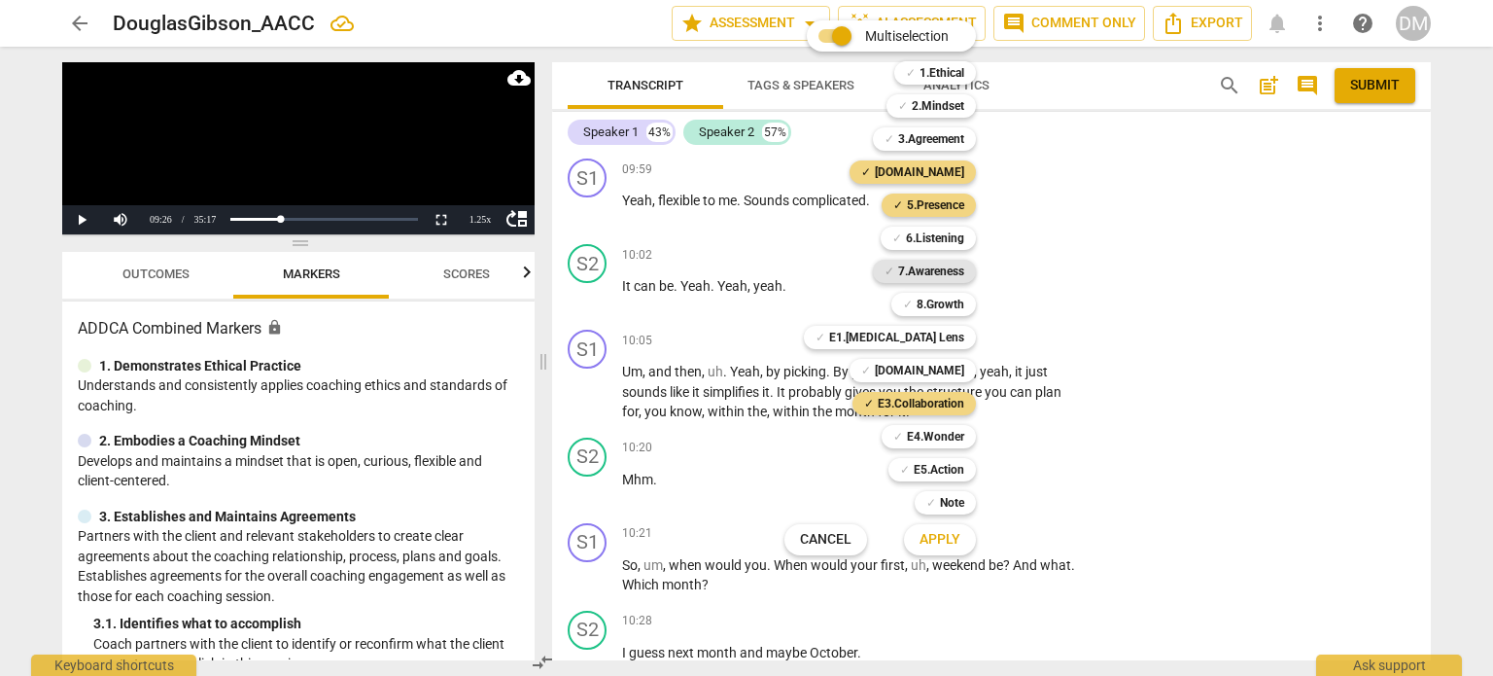
click at [964, 271] on b "7.Awareness" at bounding box center [931, 271] width 66 height 23
click at [961, 540] on span "Apply" at bounding box center [940, 539] width 41 height 19
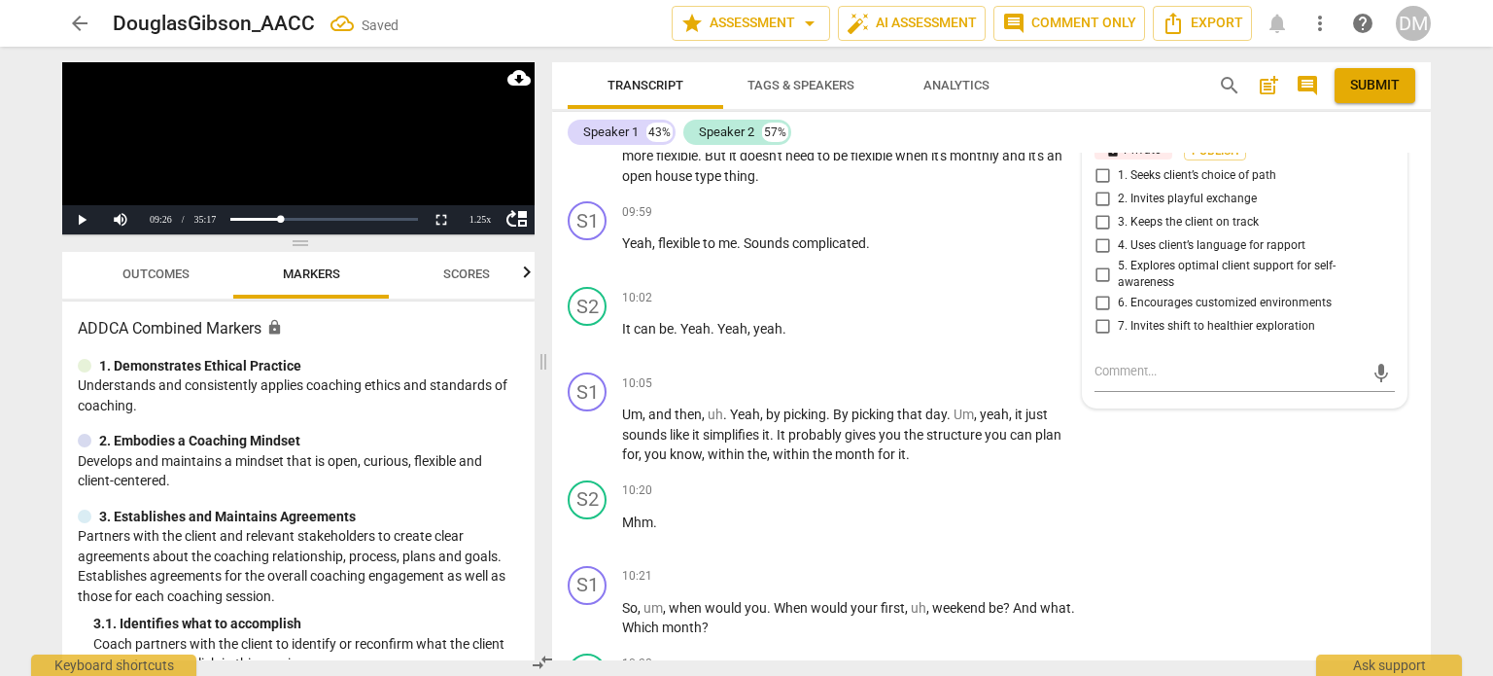
checkbox input "true"
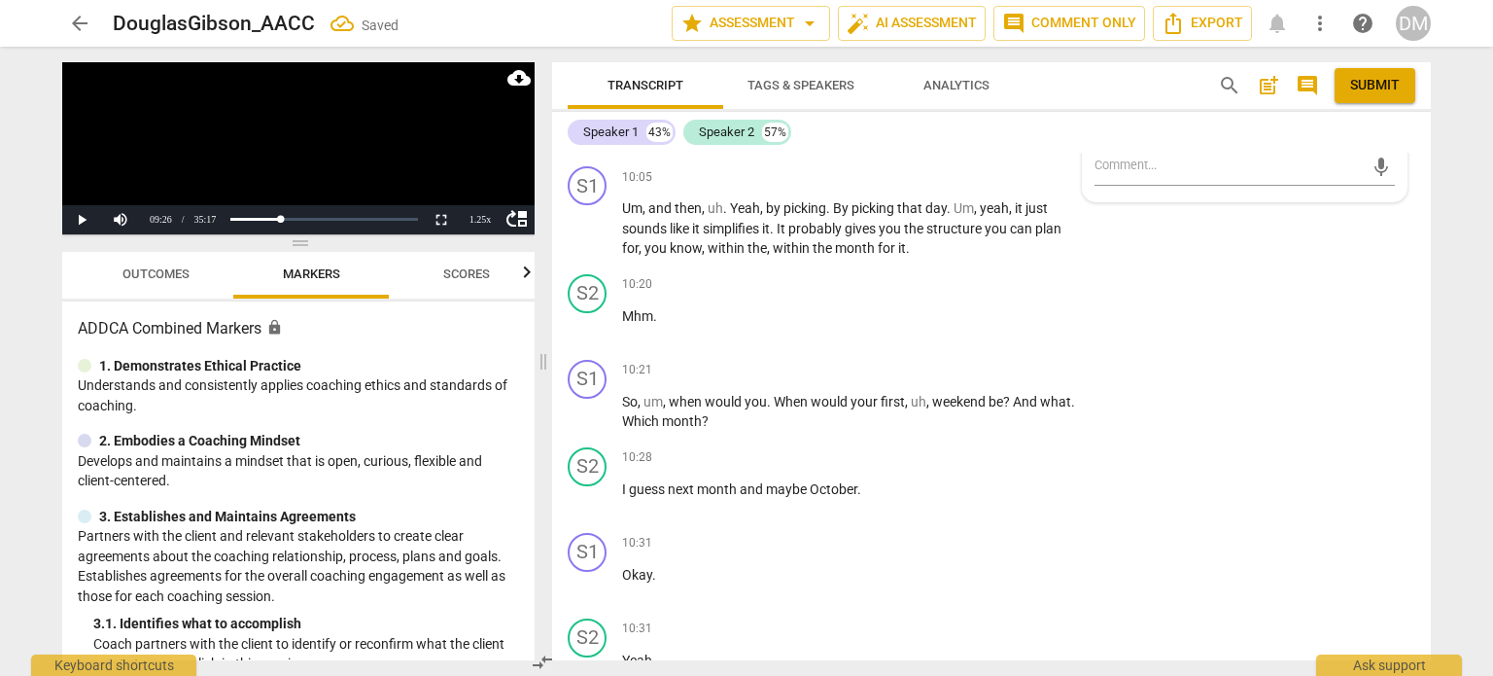
scroll to position [7223, 0]
checkbox input "true"
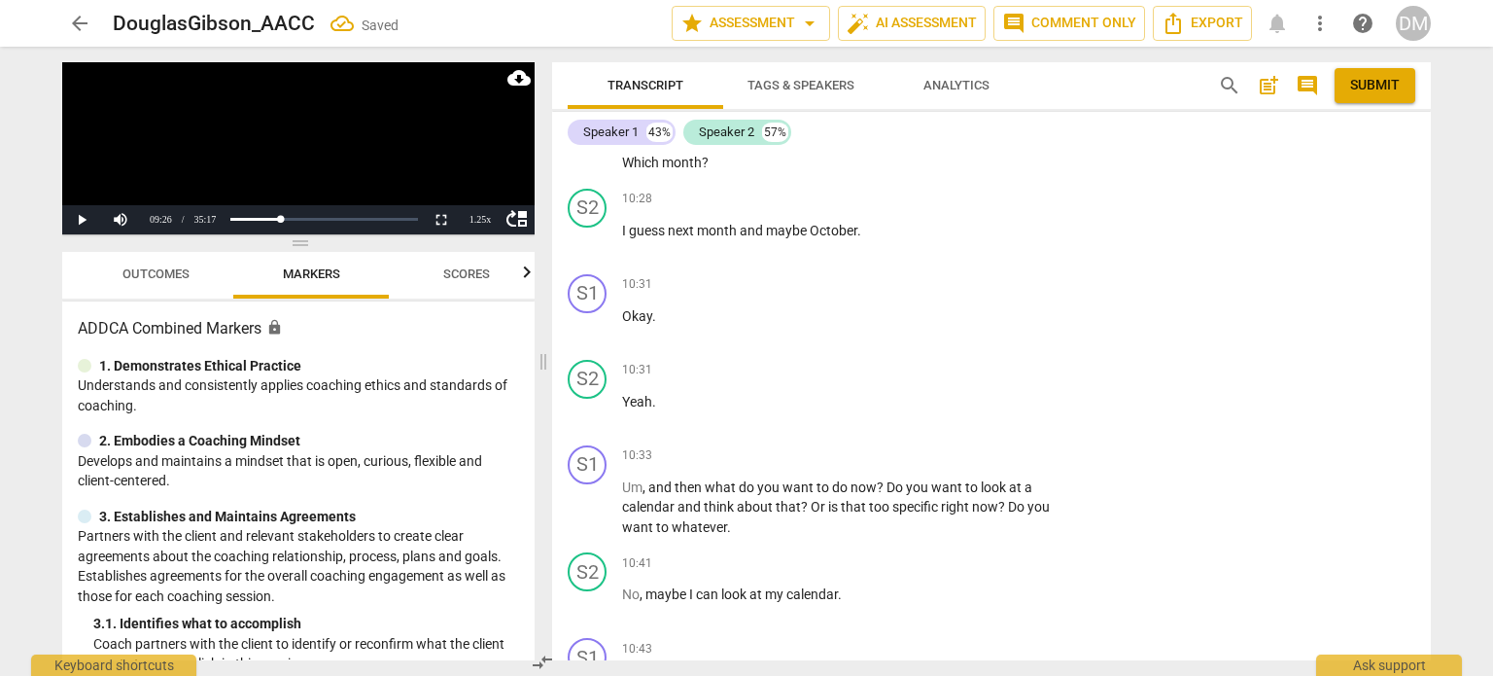
scroll to position [7478, 0]
checkbox input "true"
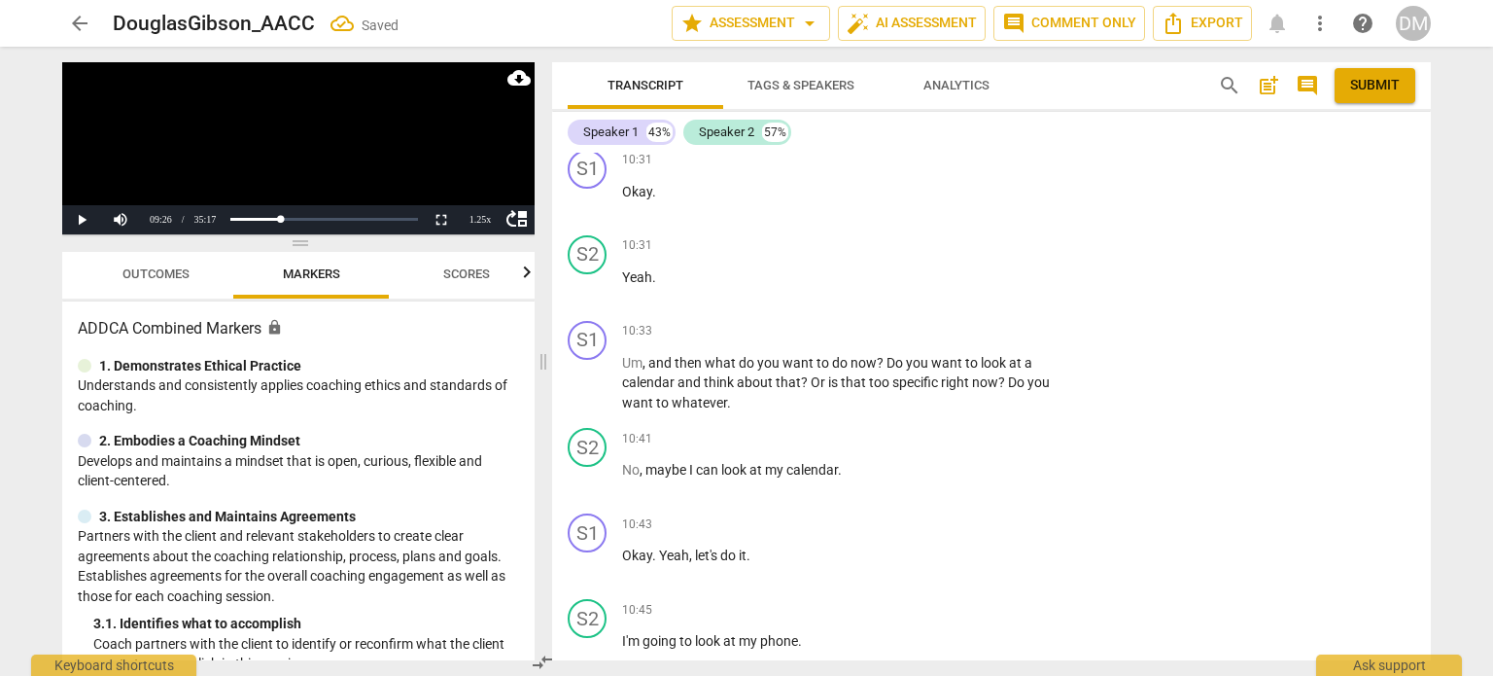
scroll to position [7611, 0]
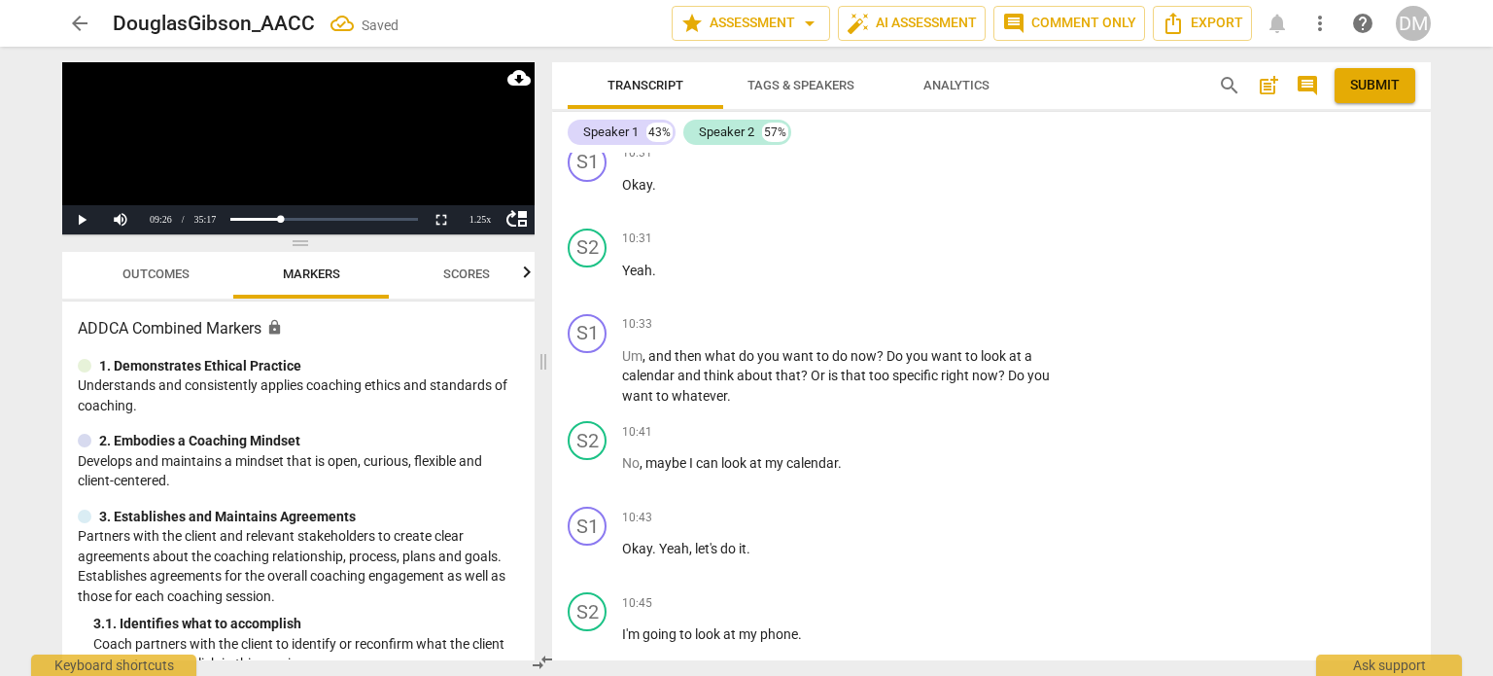
checkbox input "true"
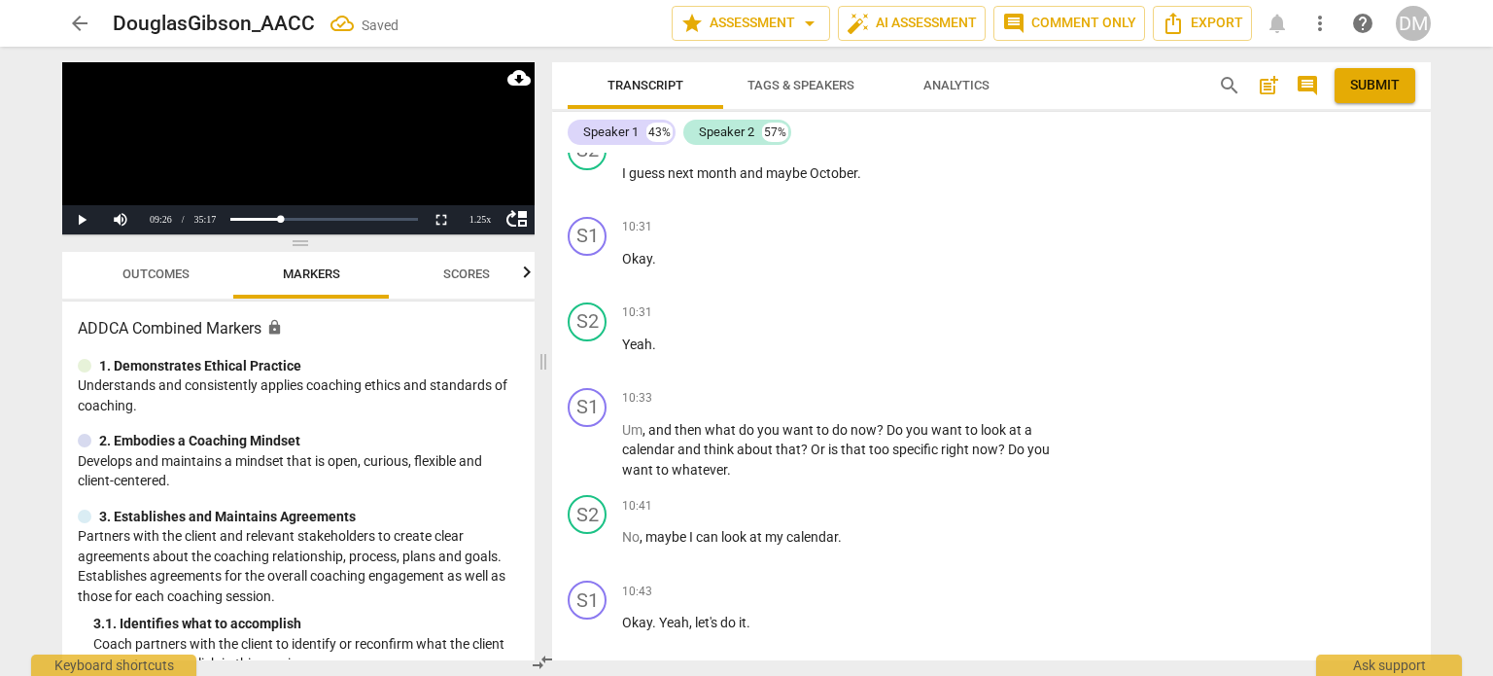
scroll to position [7541, 0]
checkbox input "true"
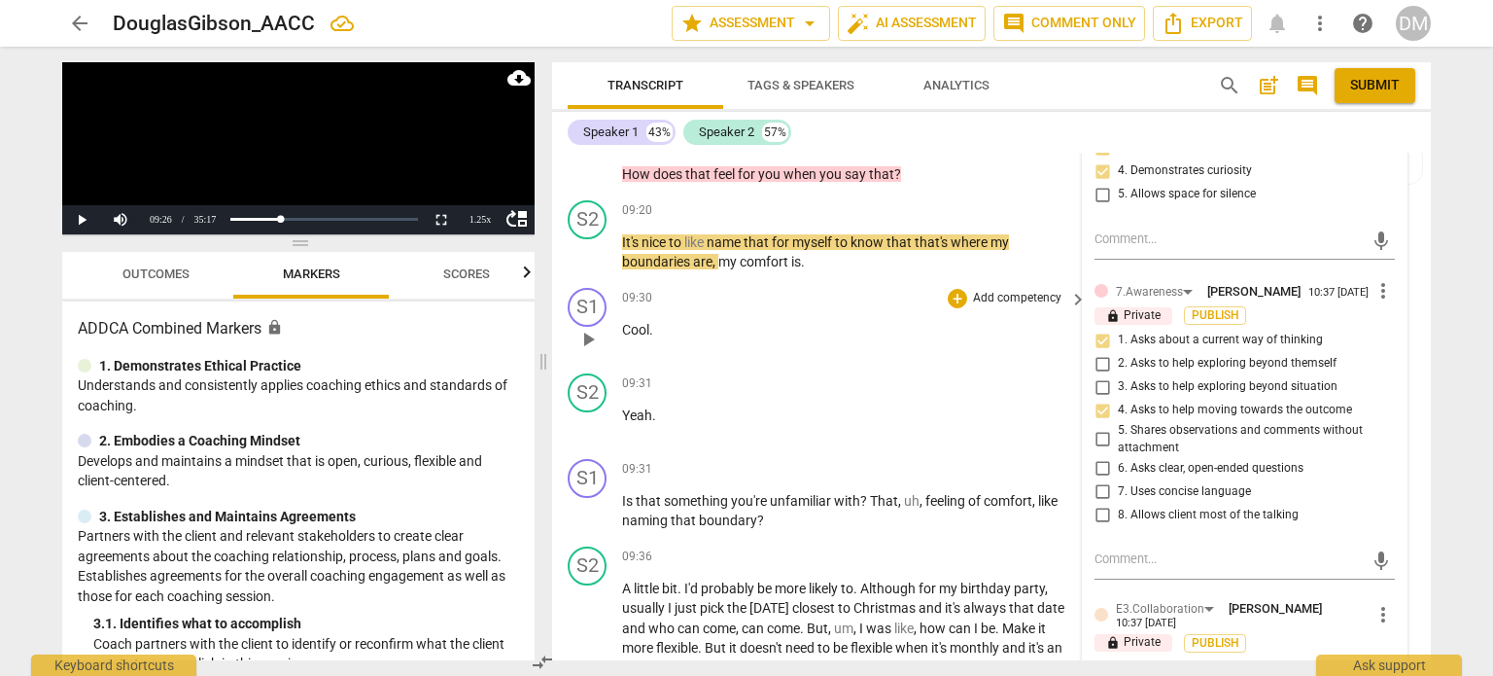
scroll to position [6525, 0]
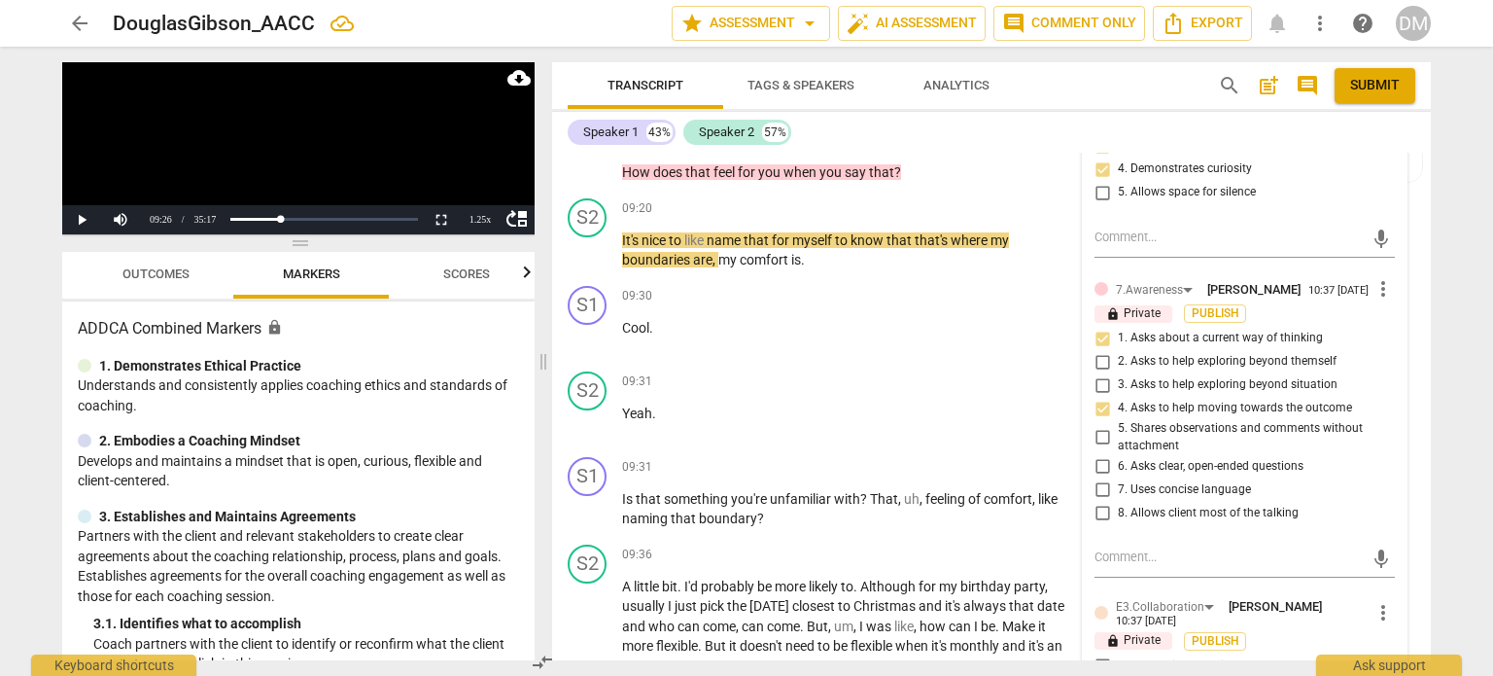
drag, startPoint x: 1027, startPoint y: 372, endPoint x: 619, endPoint y: 353, distance: 407.8
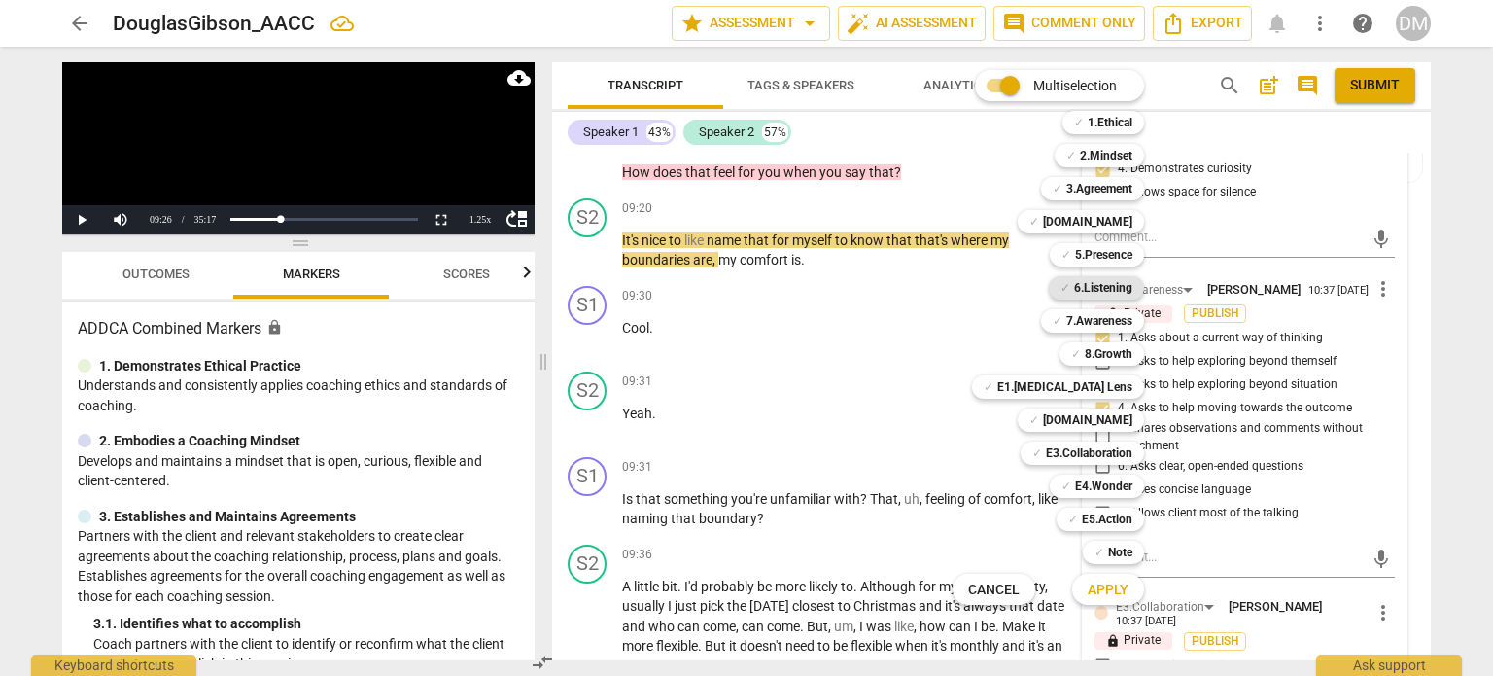
click at [1133, 287] on b "6.Listening" at bounding box center [1103, 287] width 58 height 23
click at [1133, 416] on b "[DOMAIN_NAME]" at bounding box center [1087, 419] width 89 height 23
click at [1128, 580] on span "Apply" at bounding box center [1108, 589] width 41 height 19
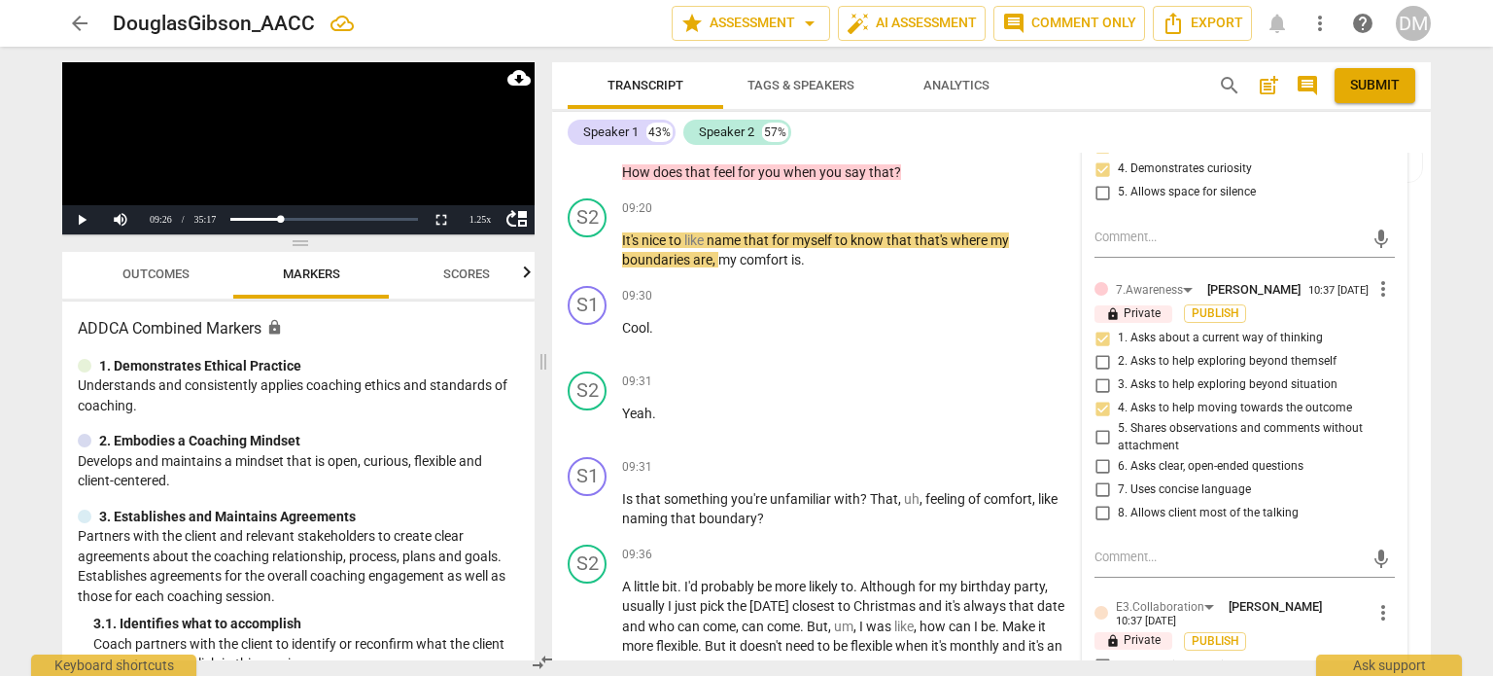
checkbox input "true"
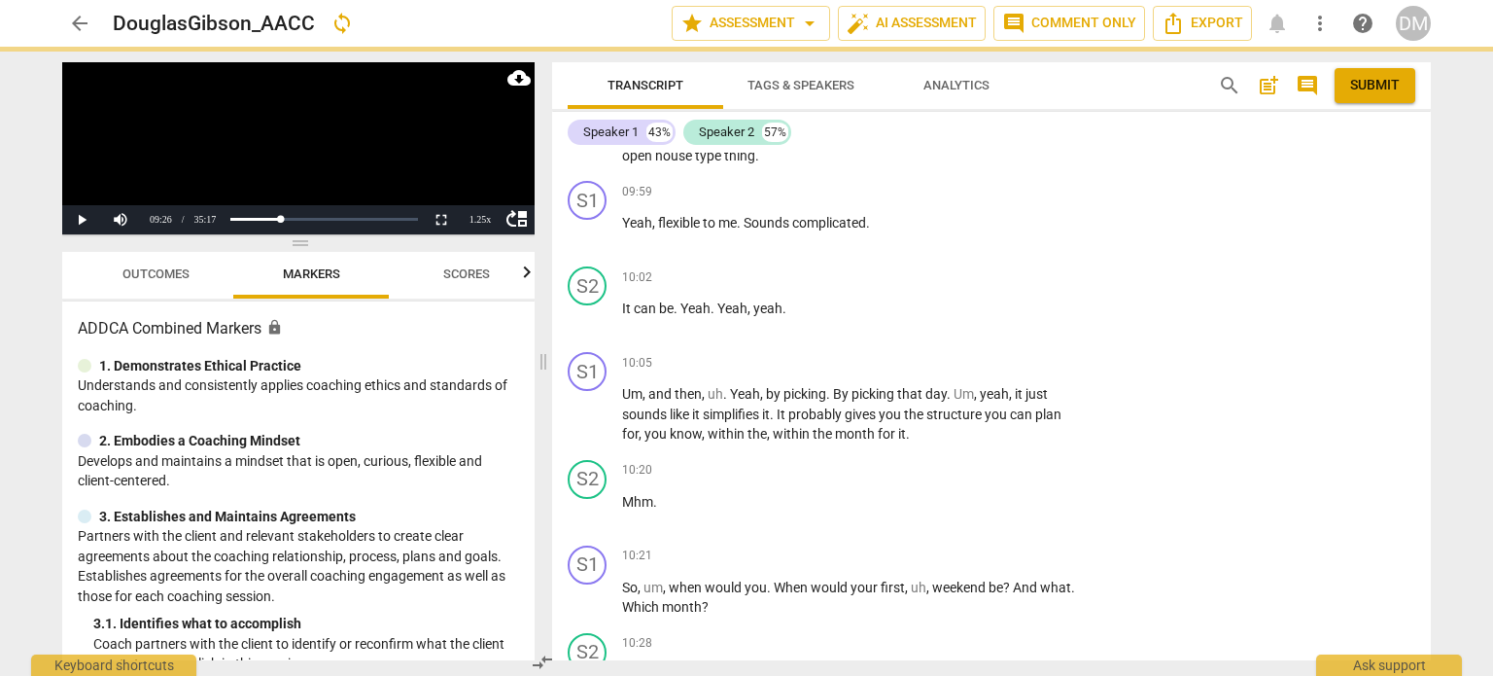
scroll to position [7039, 0]
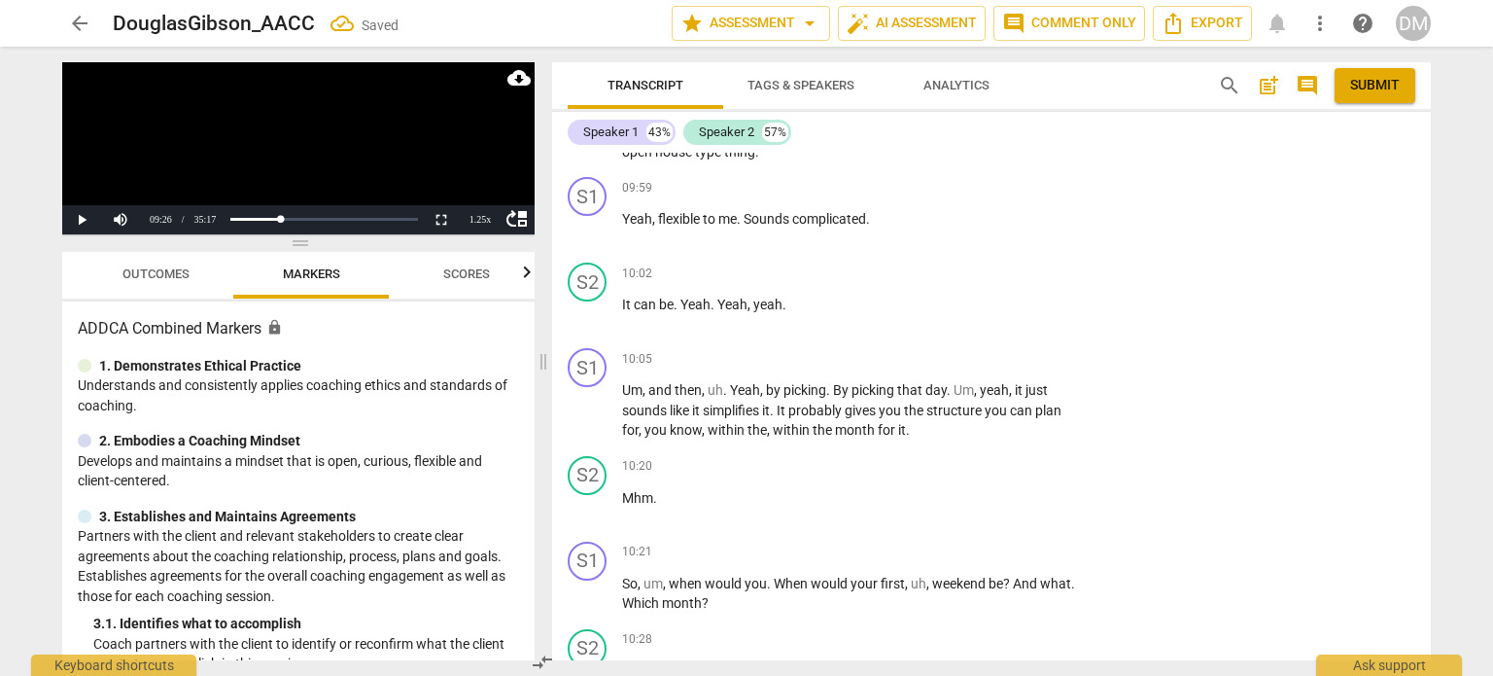
checkbox input "true"
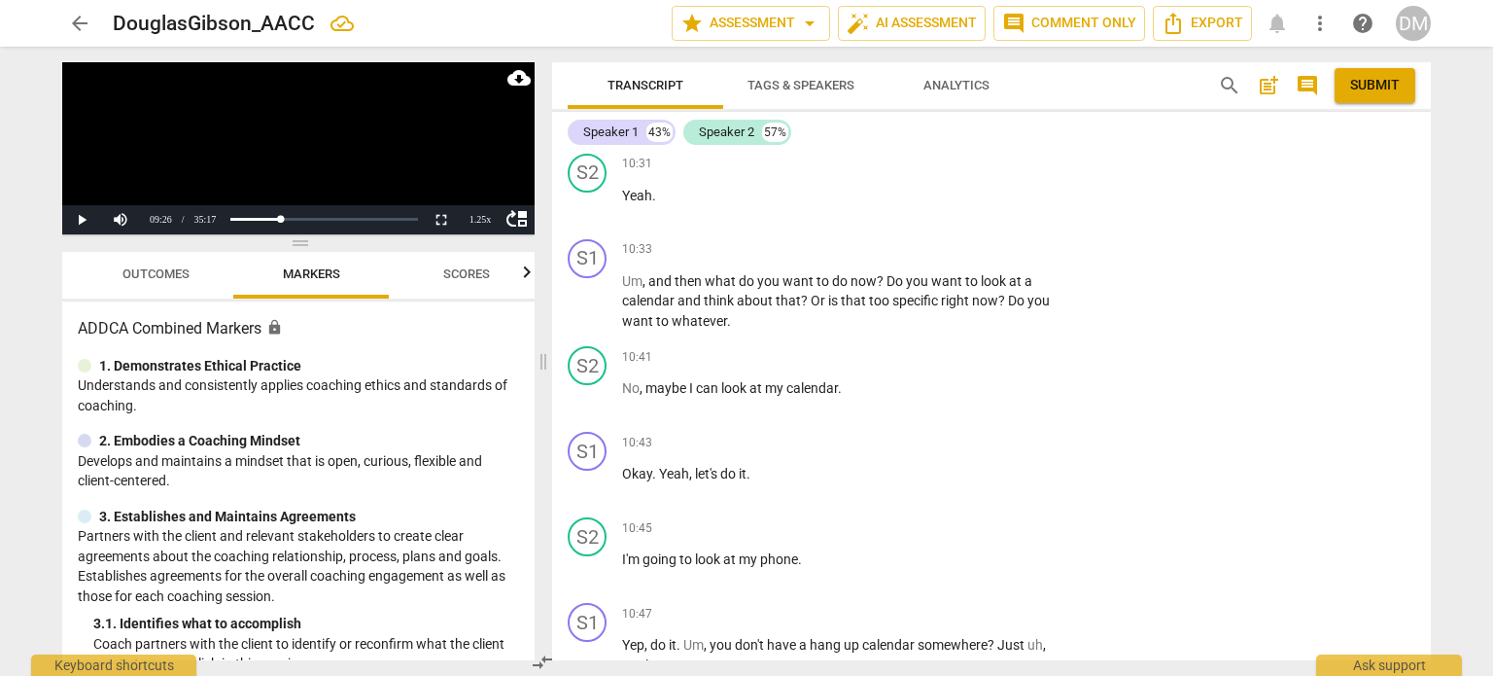
scroll to position [7685, 0]
drag, startPoint x: 900, startPoint y: 364, endPoint x: 613, endPoint y: 337, distance: 289.0
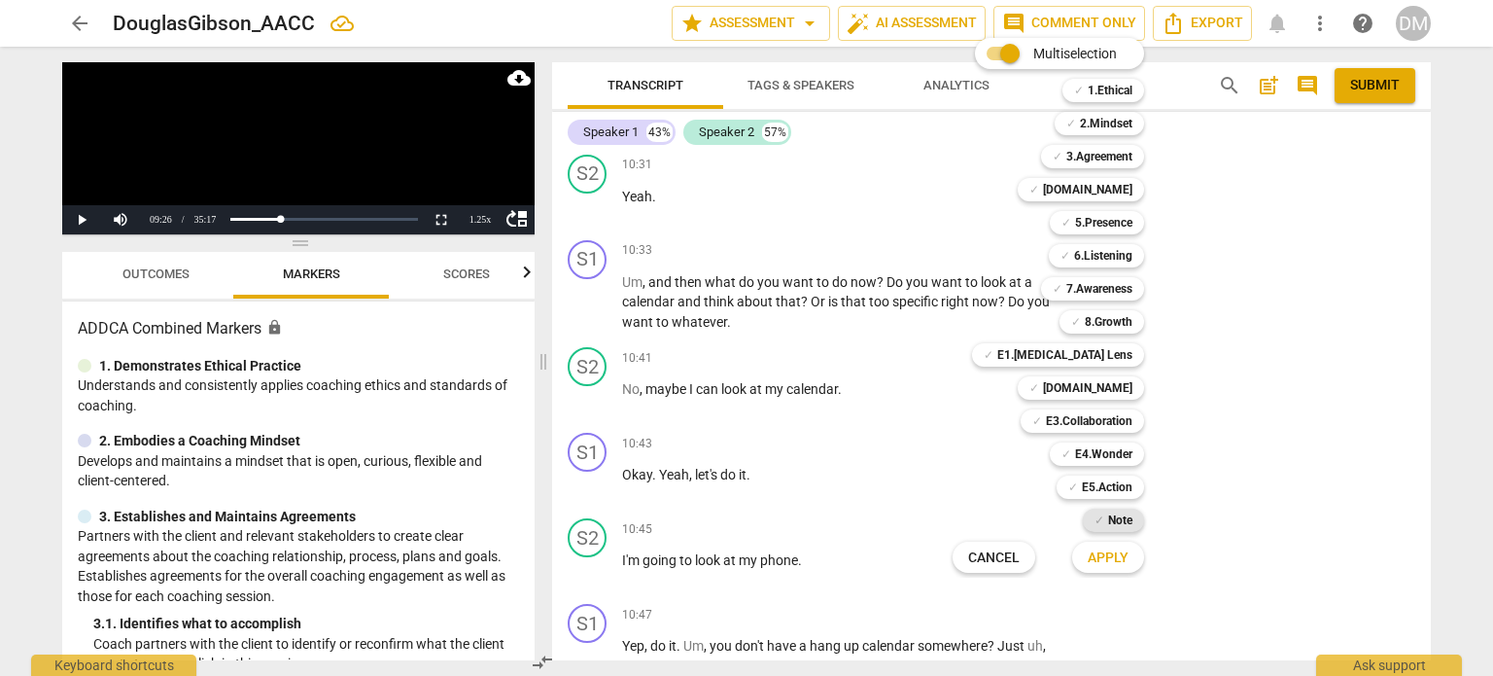
click at [1133, 518] on b "Note" at bounding box center [1120, 519] width 24 height 23
click at [1129, 556] on span "Apply" at bounding box center [1108, 557] width 41 height 19
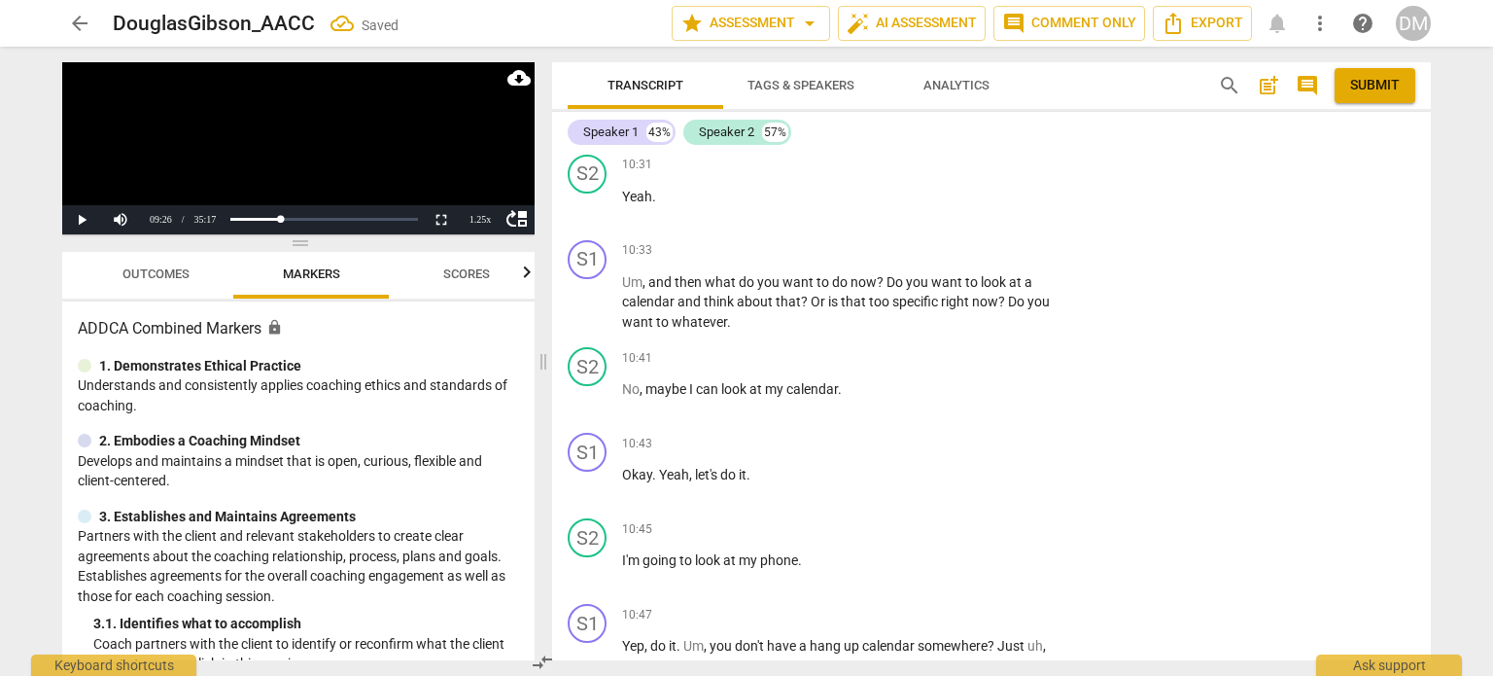
type textarea "H"
type textarea "Ho"
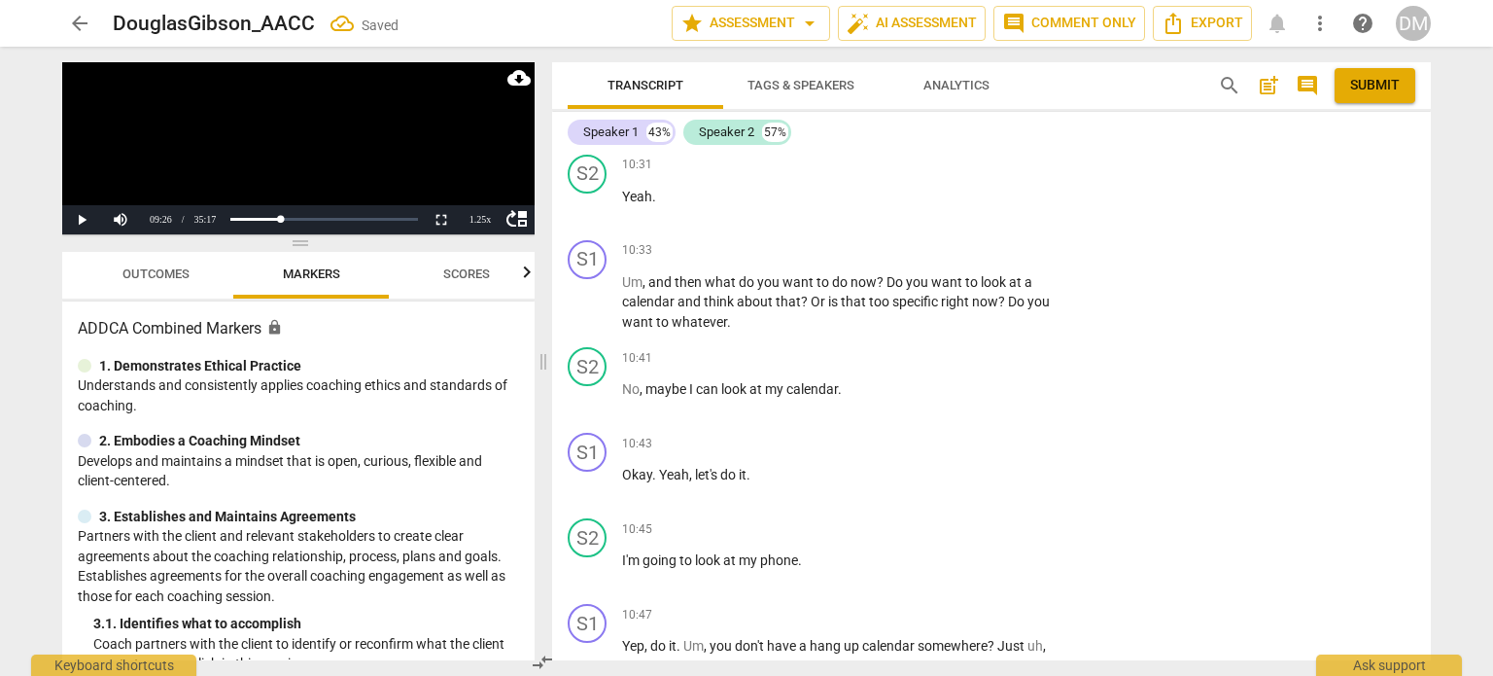
type textarea "How"
type textarea "How c"
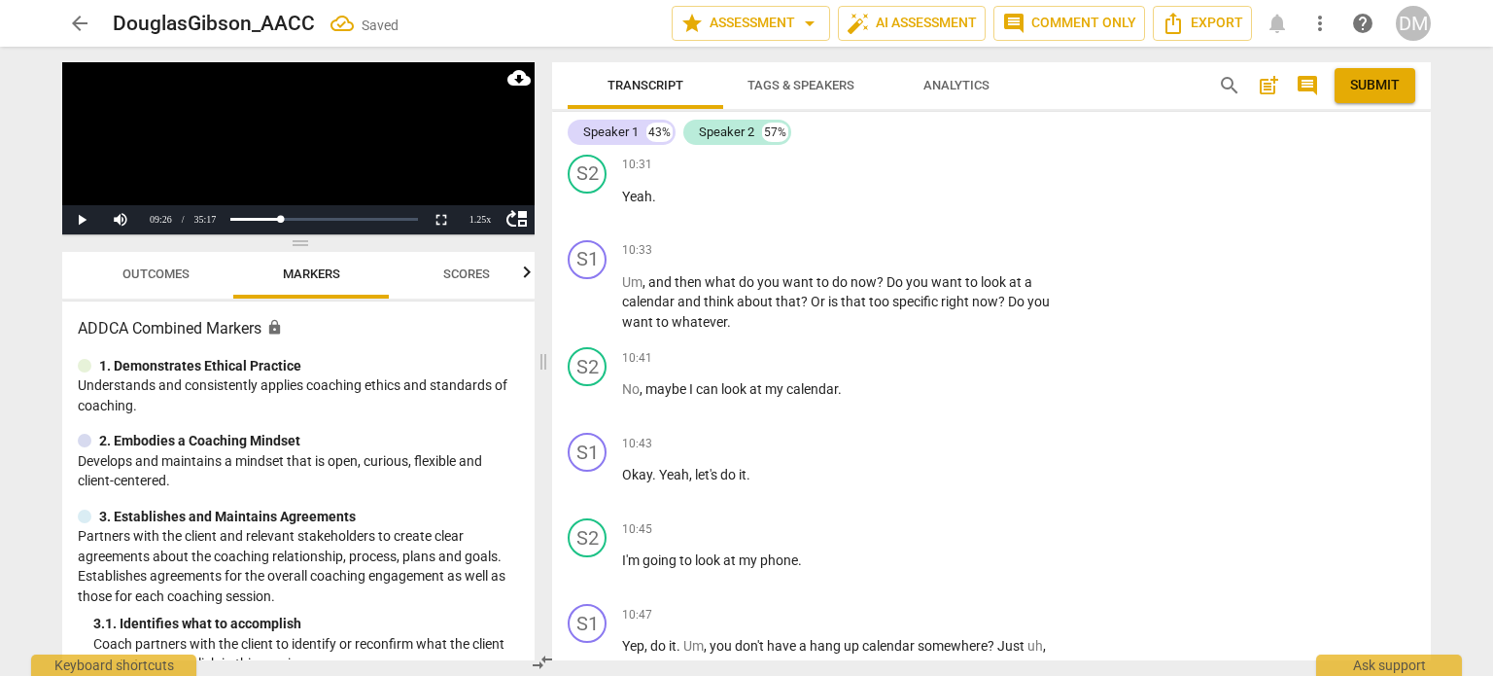
type textarea "How c"
type textarea "How co"
type textarea "How cou"
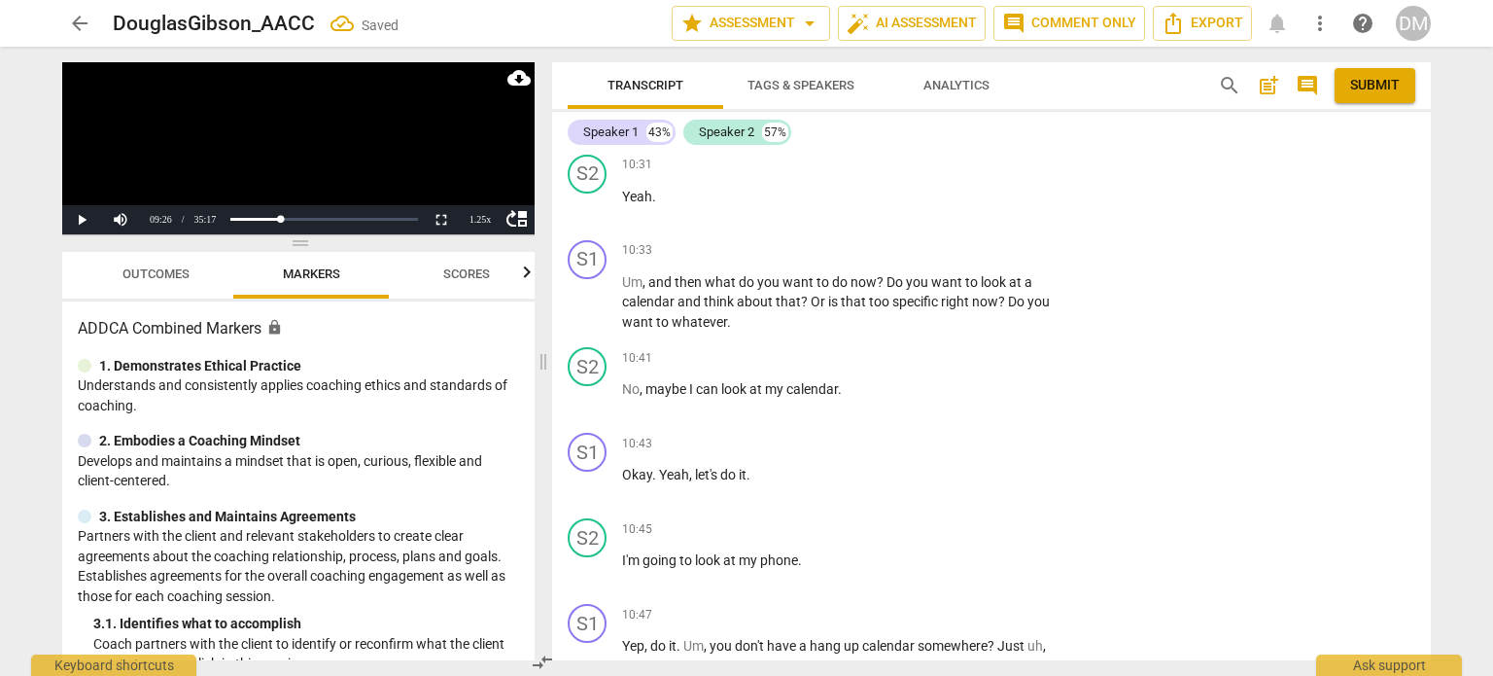
type textarea "How coul"
type textarea "How could"
type textarea "How could y"
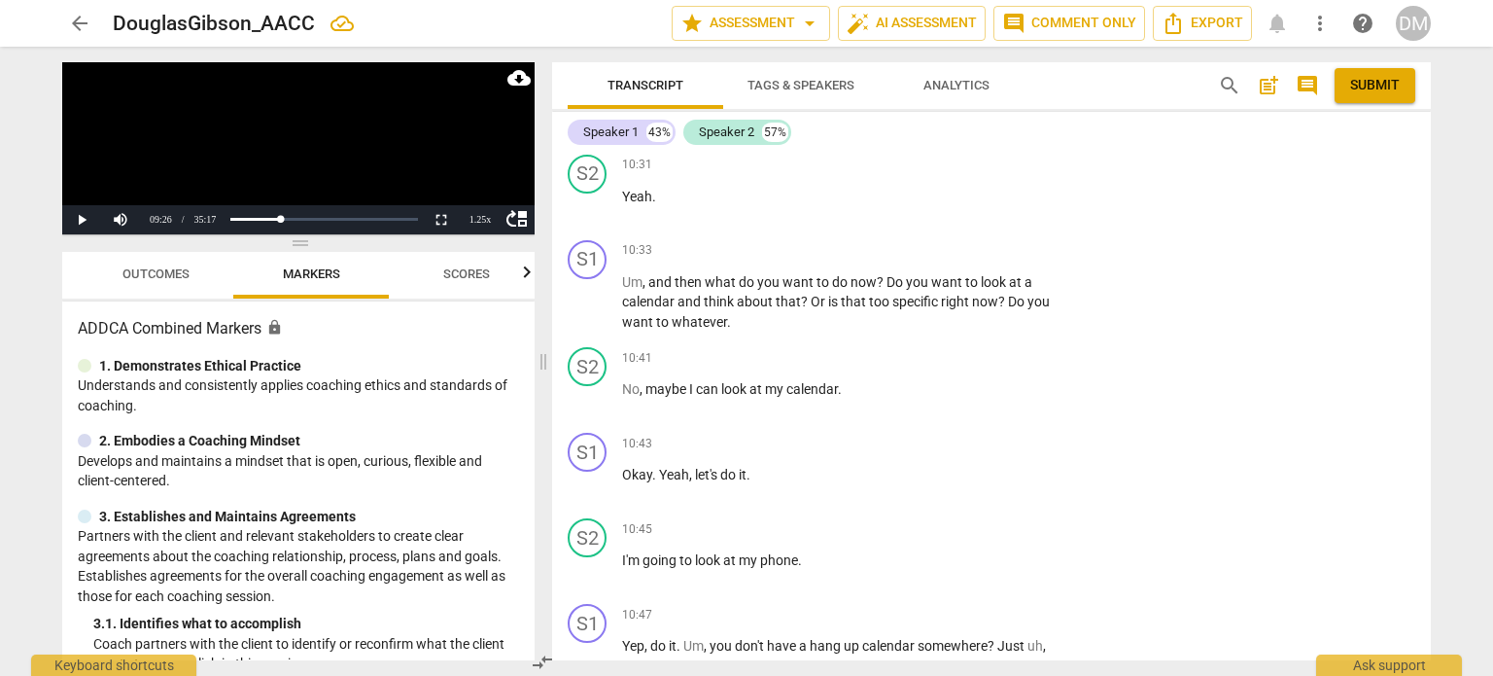
type textarea "How could y"
type textarea "How could yo"
type textarea "How could you"
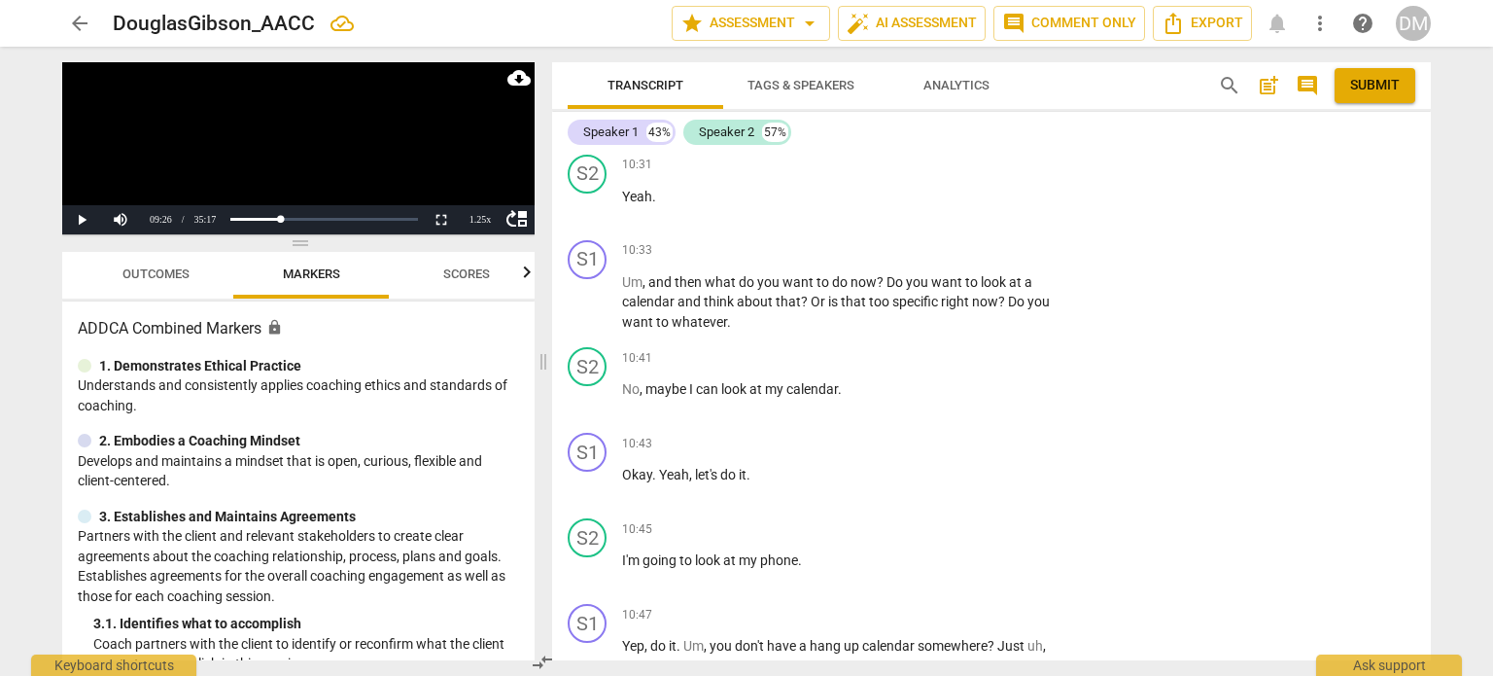
type textarea "How could you"
type textarea "How could you a"
type textarea "How could you as"
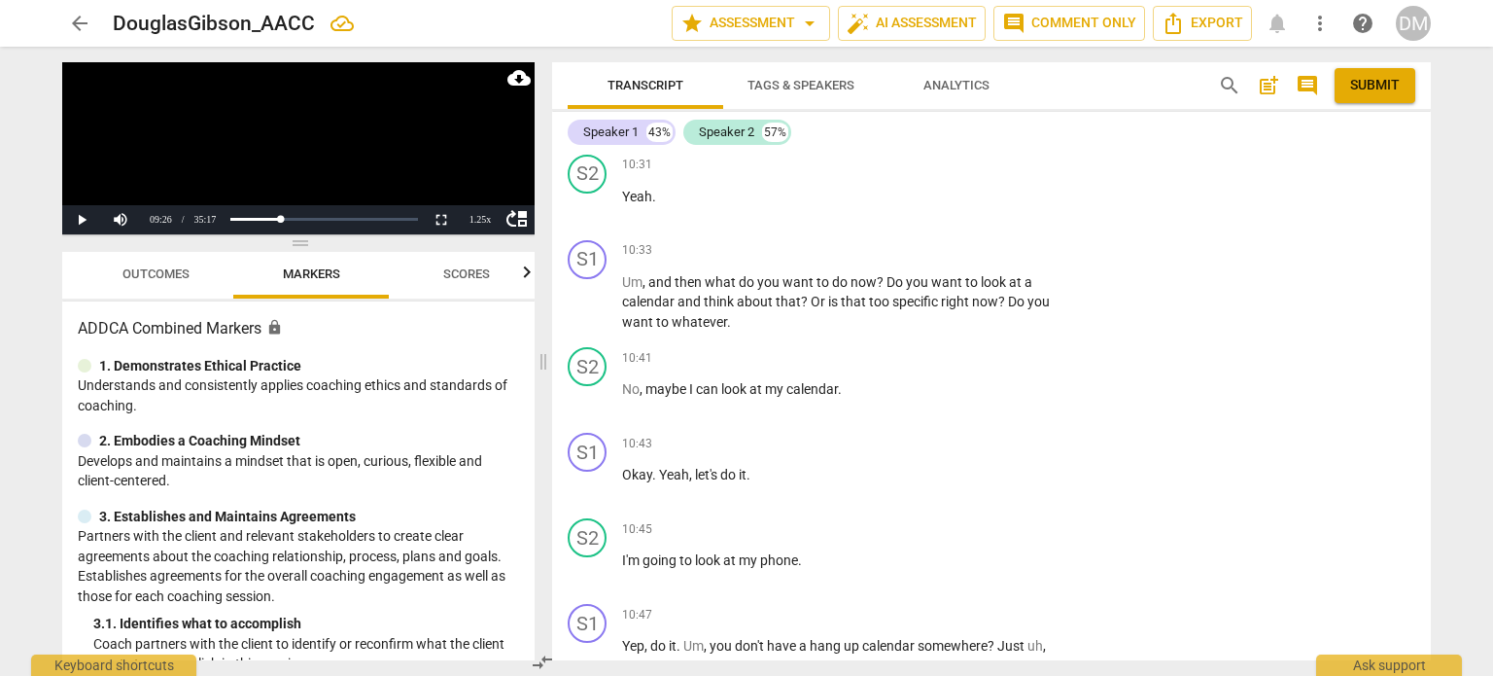
type textarea "How could you as"
type textarea "How could you ask"
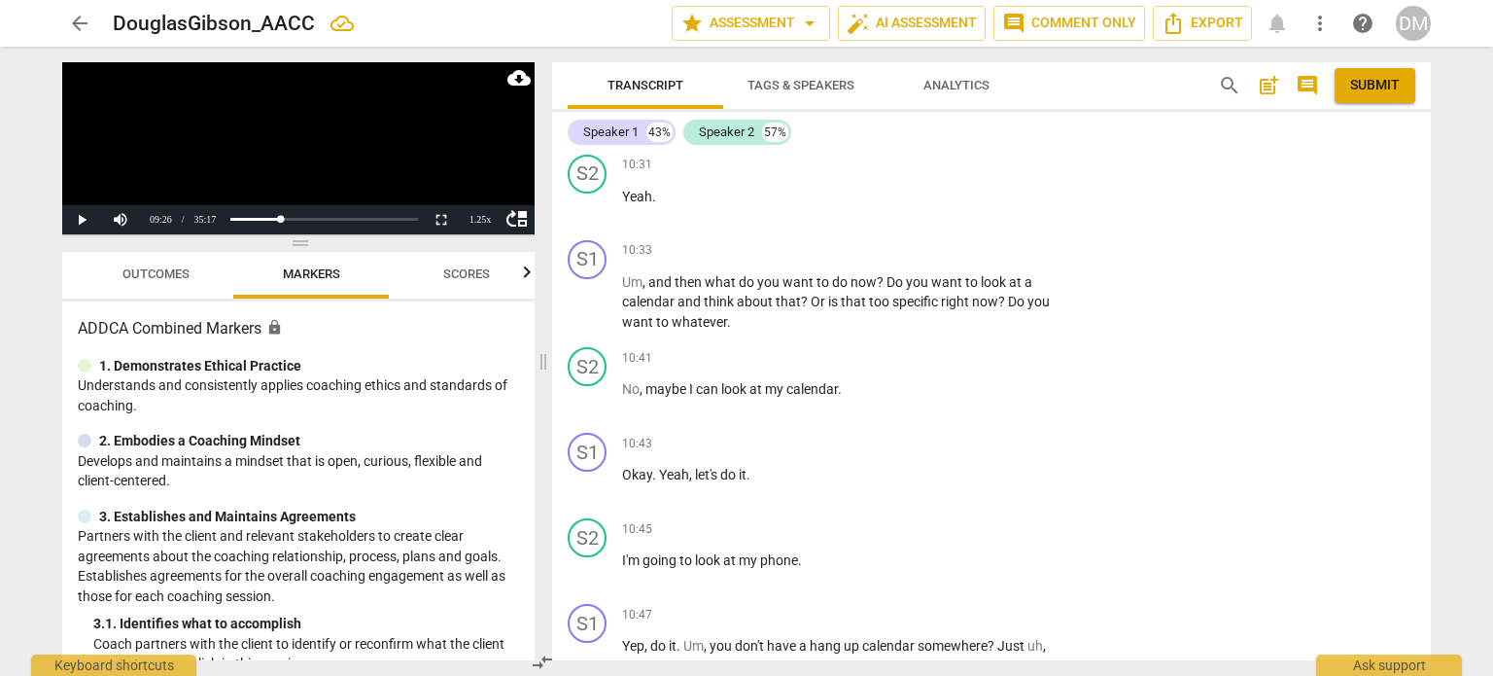
type textarea "How could you ask t"
type textarea "How could you ask th"
type textarea "How could you ask thi"
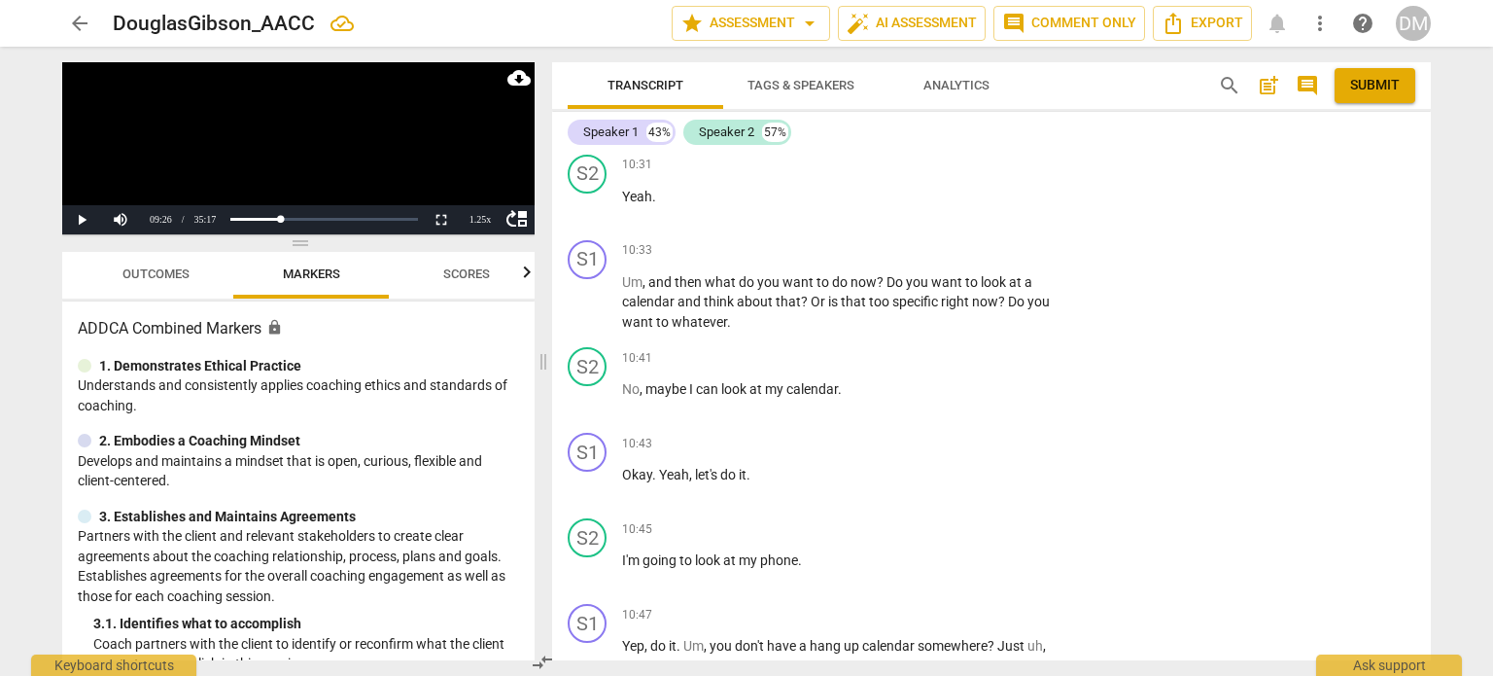
type textarea "How could you ask thi"
type textarea "How could you ask this"
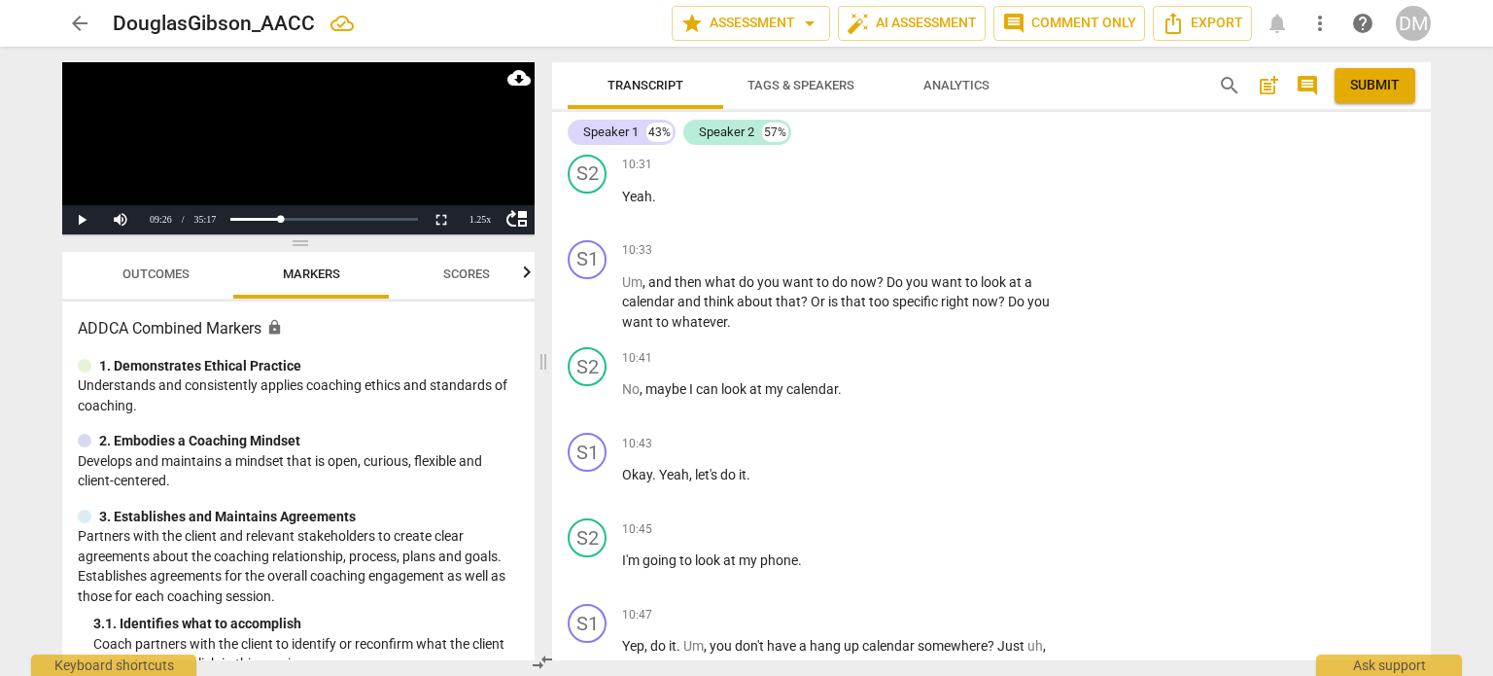
type textarea "How could you ask this i"
type textarea "How could you ask this in"
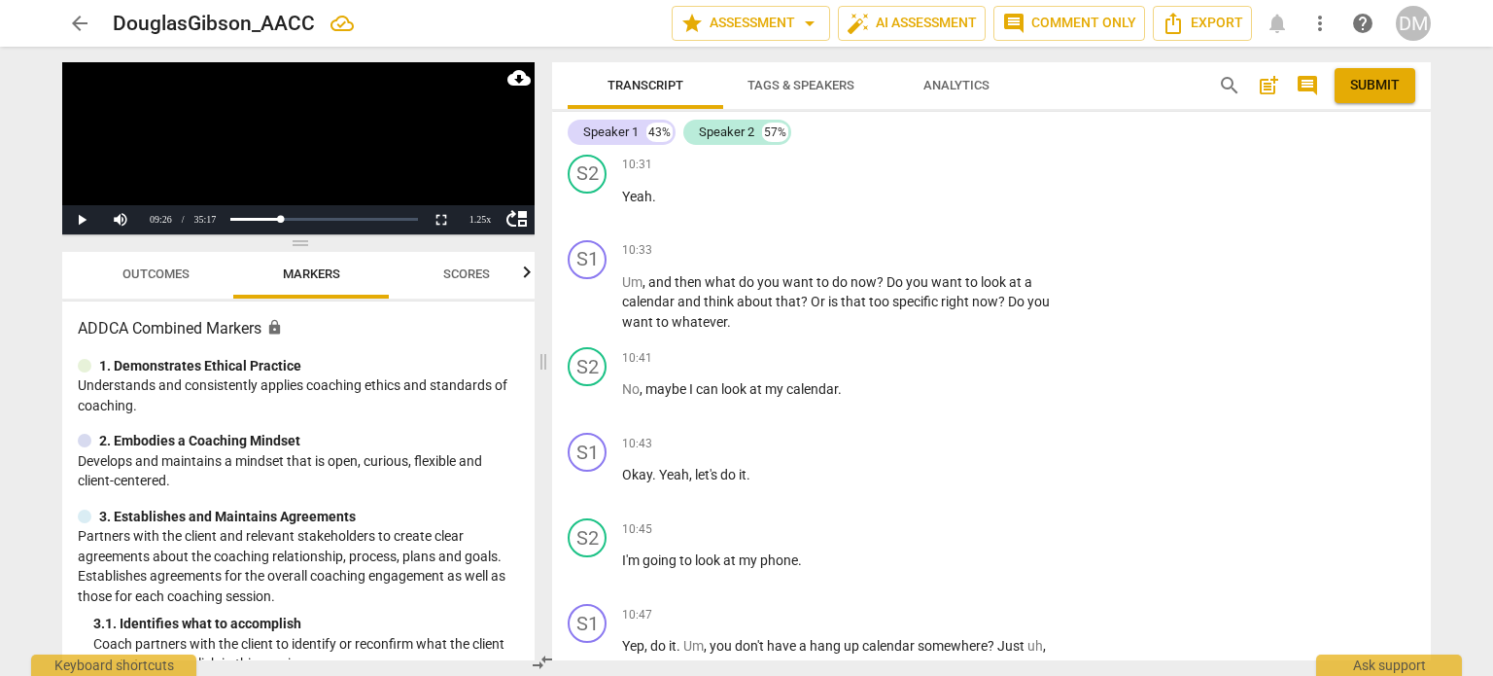
type textarea "How could you ask this in"
type textarea "How could you ask this in a"
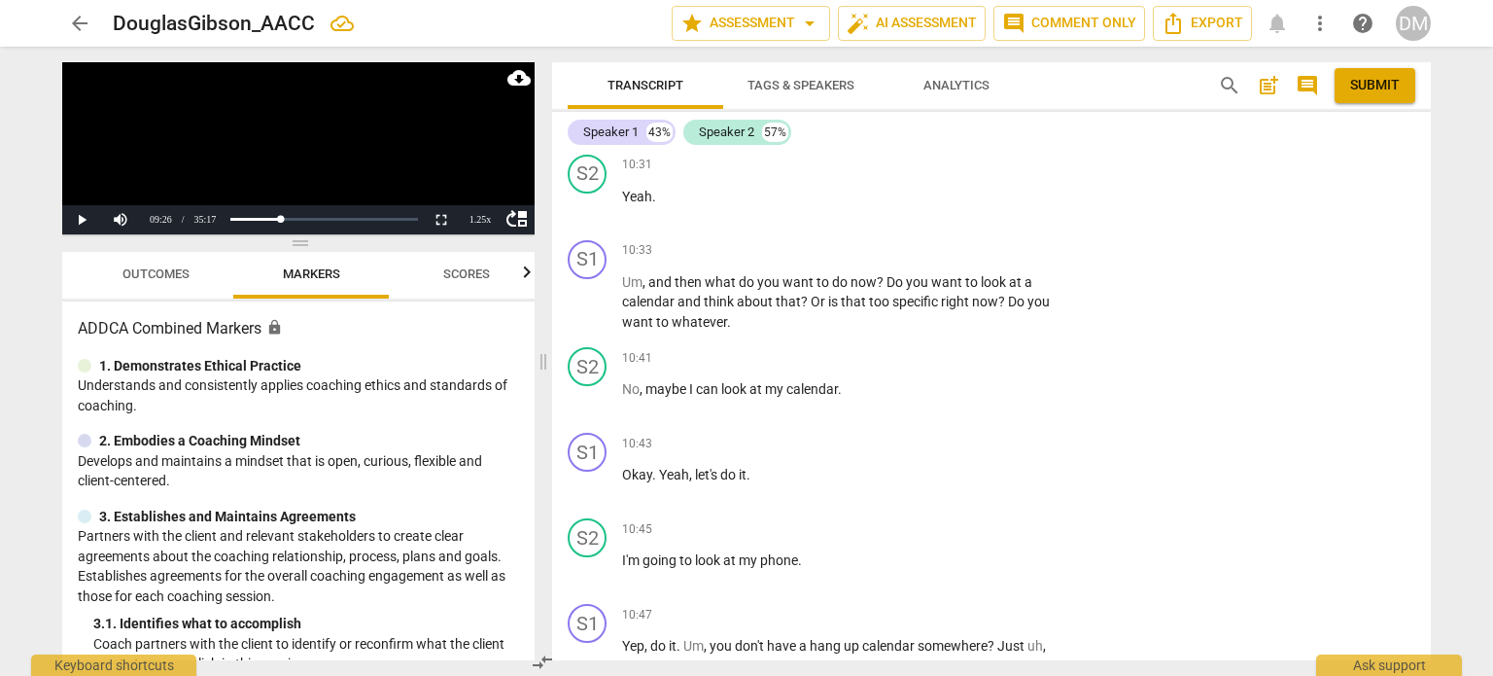
type textarea "How could you ask this in a m"
type textarea "How could you ask this in a mo"
type textarea "How could you ask this in a mor"
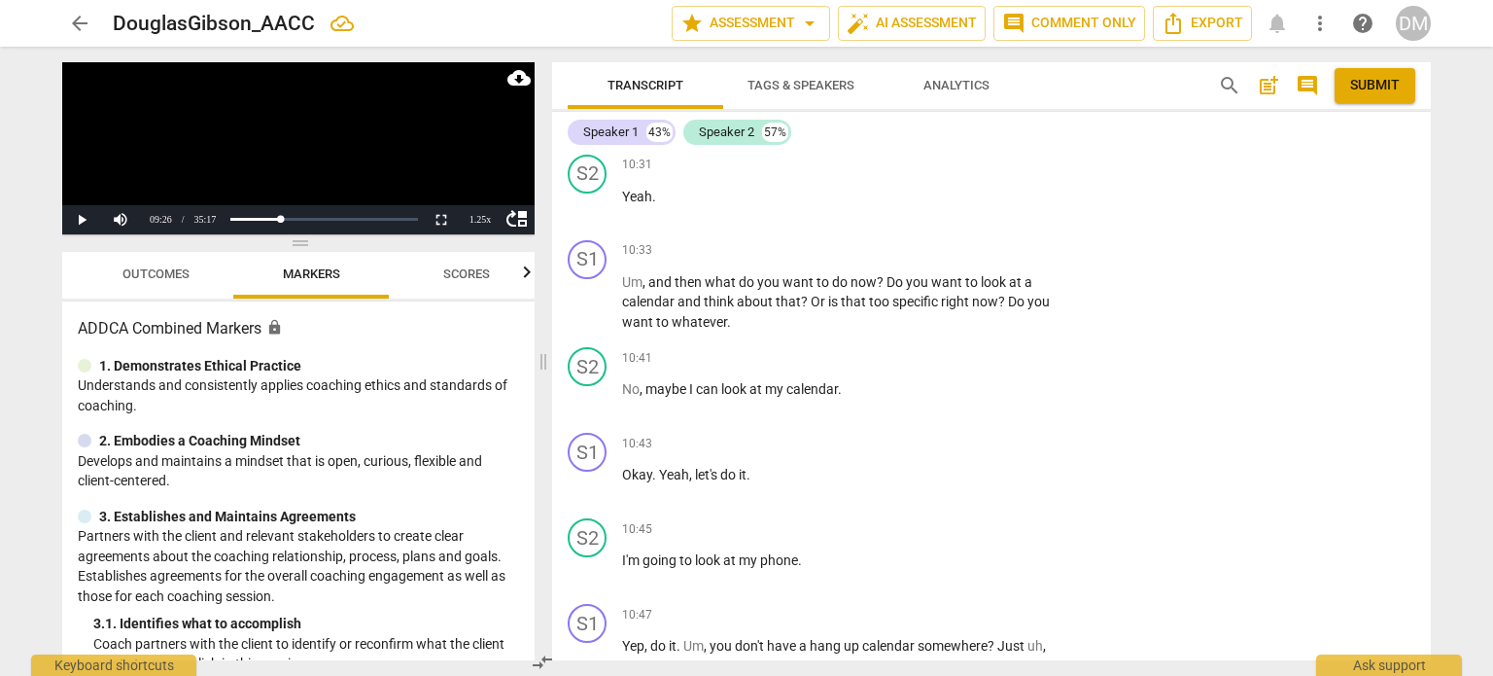
type textarea "How could you ask this in a mor"
type textarea "How could you ask this in a more"
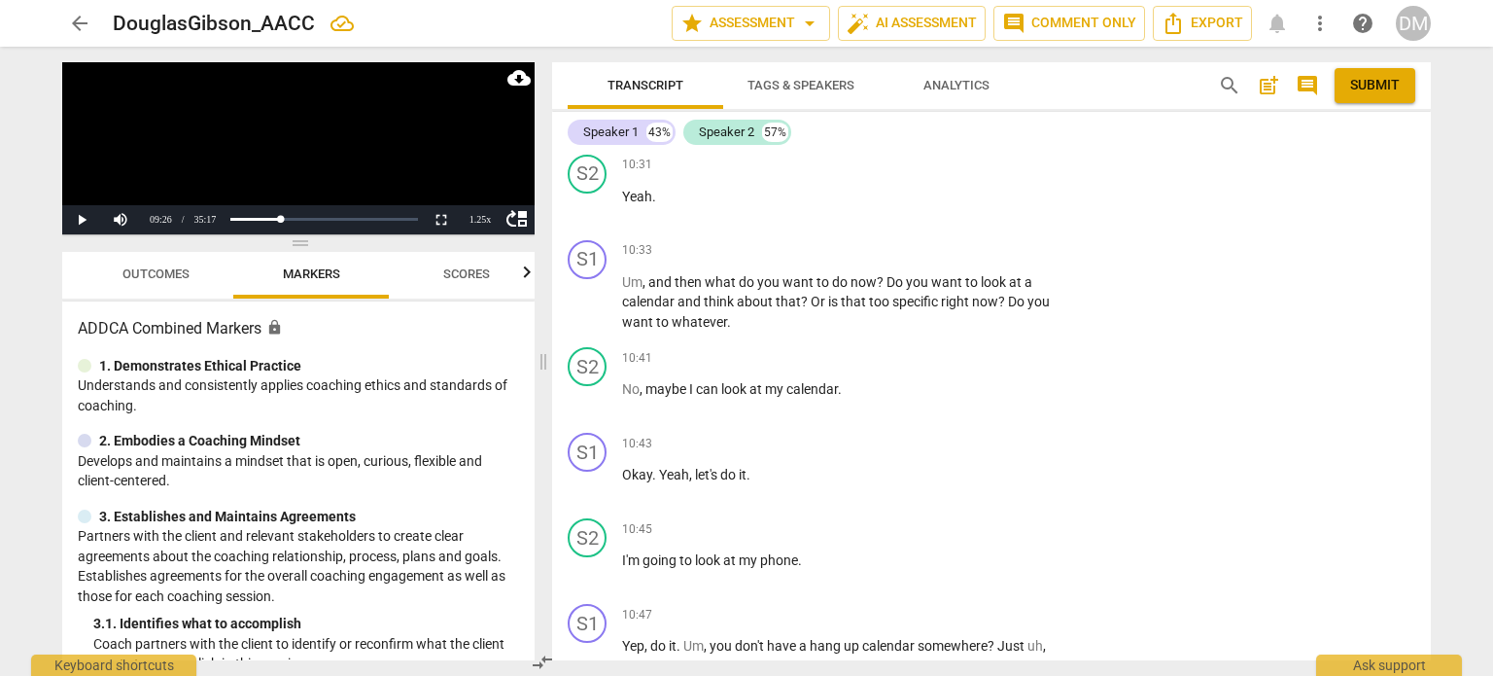
type textarea "How could you ask this in a more o"
type textarea "How could you ask this in a more op"
type textarea "How could you ask this in a more ope"
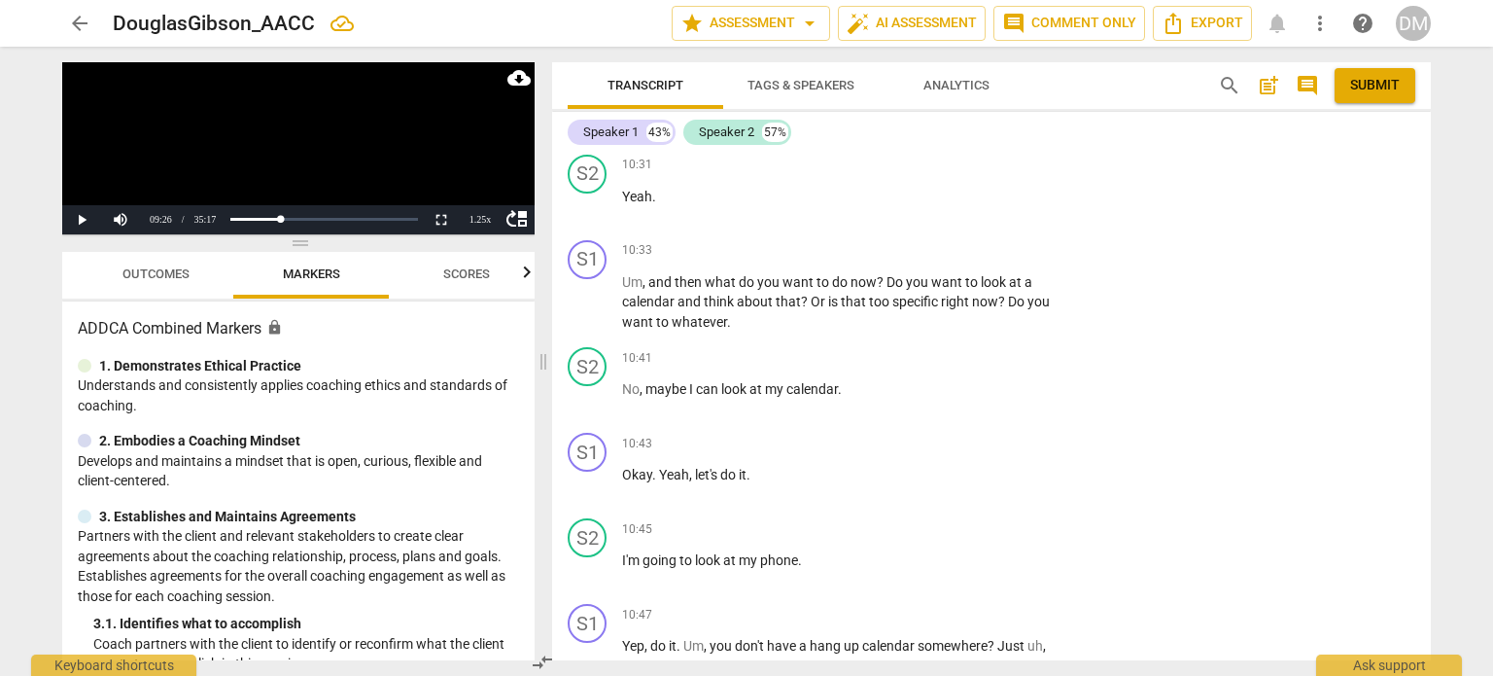
type textarea "How could you ask this in a more ope"
type textarea "How could you ask this in a more open"
type textarea "How could you ask this in a more open-"
type textarea "How could you ask this in a more open-e"
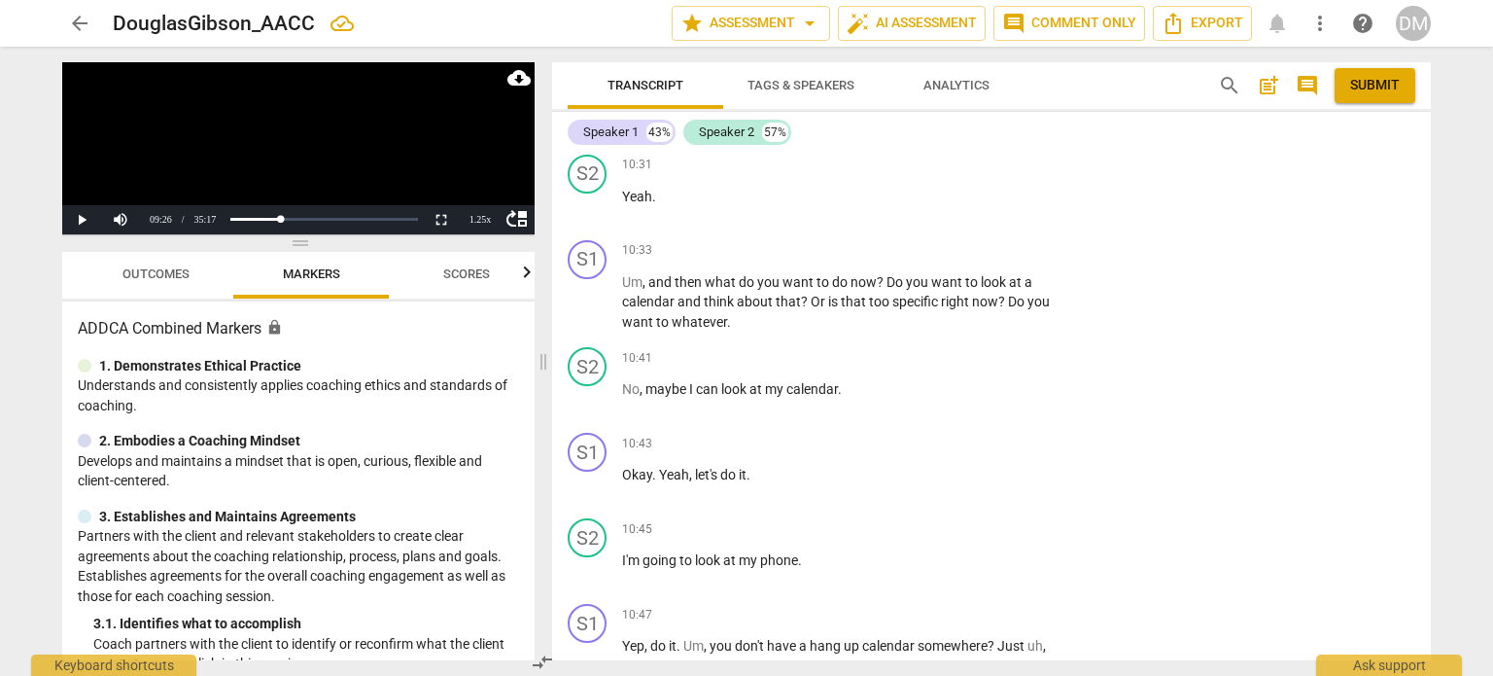
type textarea "How could you ask this in a more open-e"
type textarea "How could you ask this in a more open-en"
type textarea "How could you ask this in a more open-end"
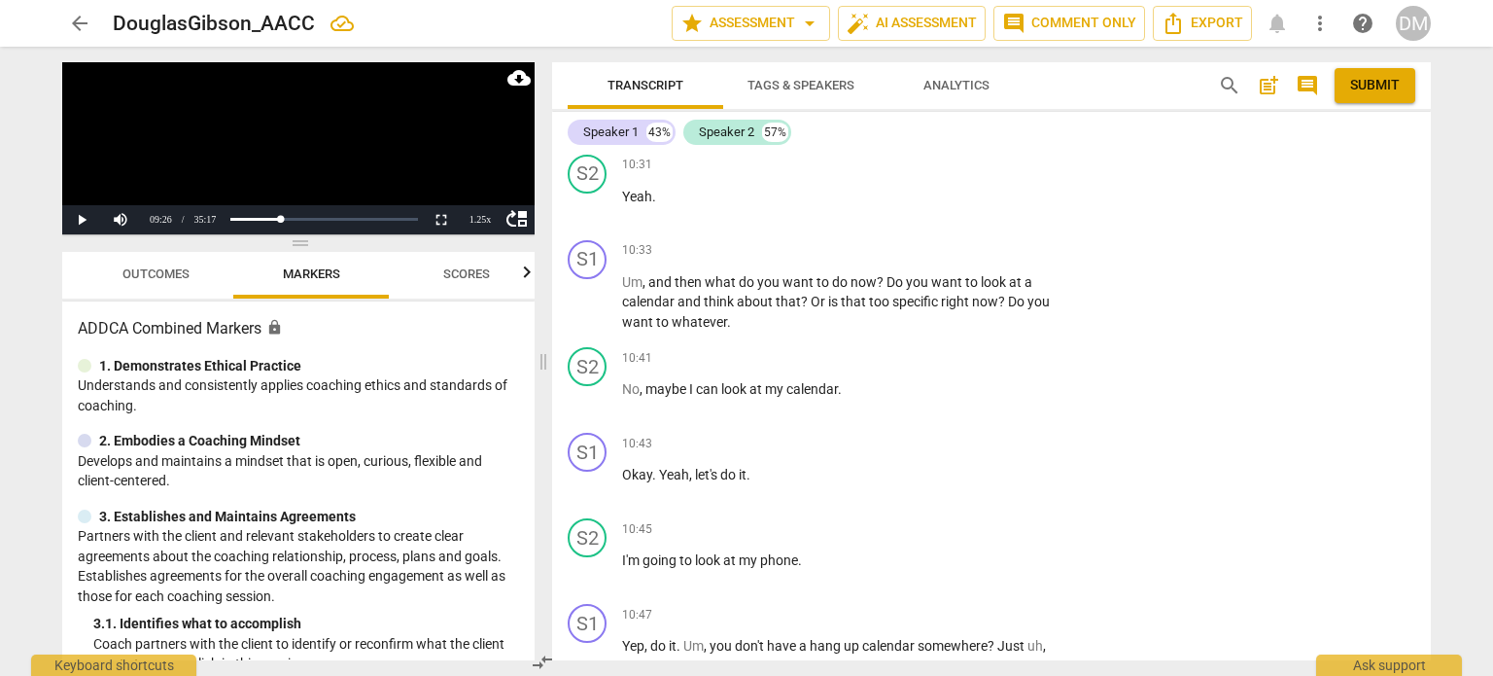
type textarea "How could you ask this in a more open-ende"
type textarea "How could you ask this in a more open-ended"
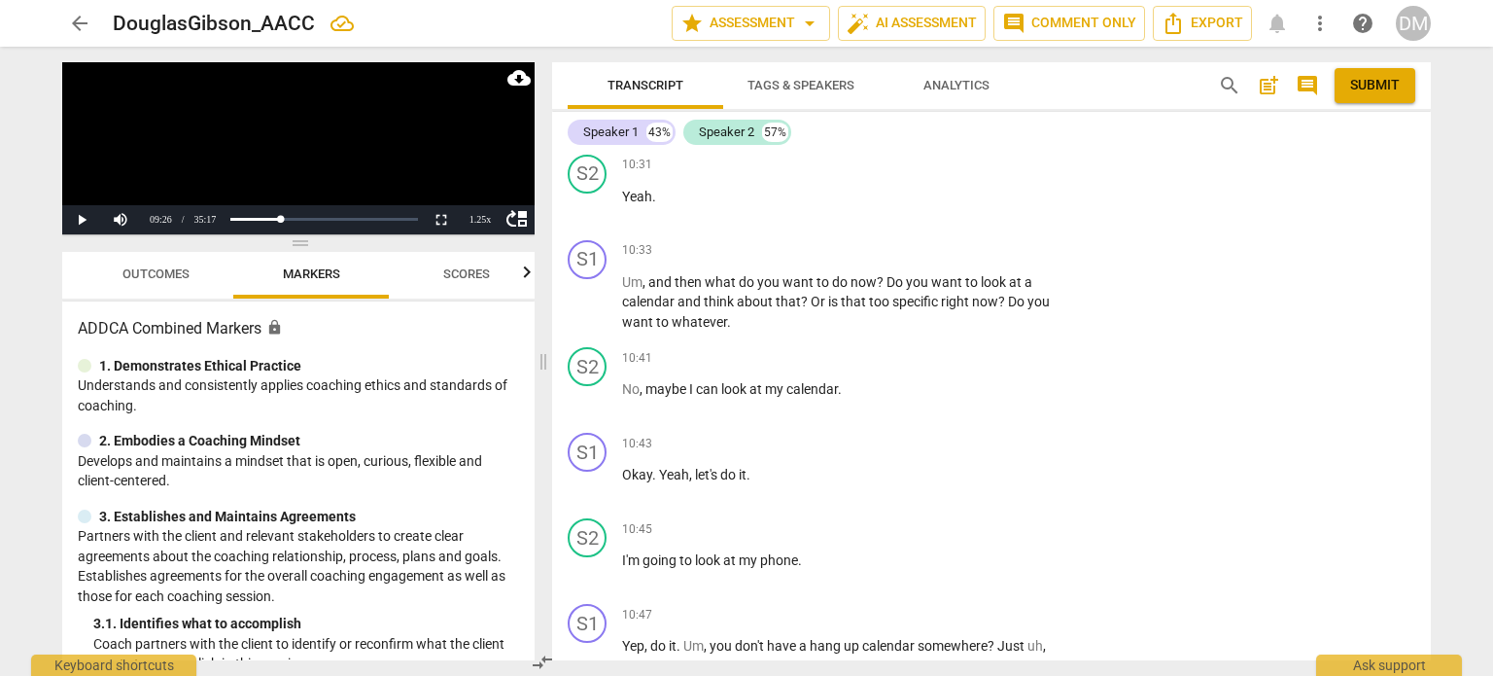
type textarea "How could you ask this in a more open-ended"
type textarea "How could you ask this in a more open-ended w"
type textarea "How could you ask this in a more open-ended wa"
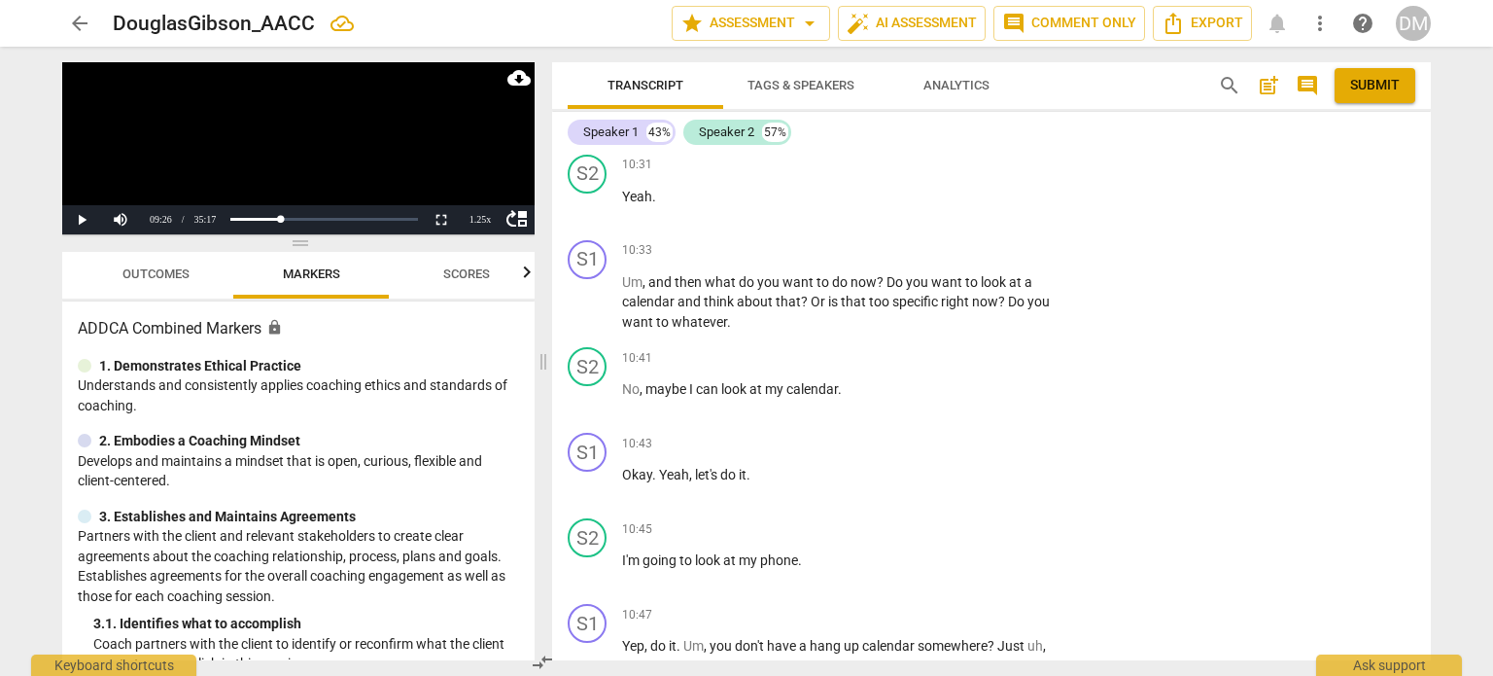
type textarea "How could you ask this in a more open-ended way"
type textarea "How could you ask this in a more open-ended way?"
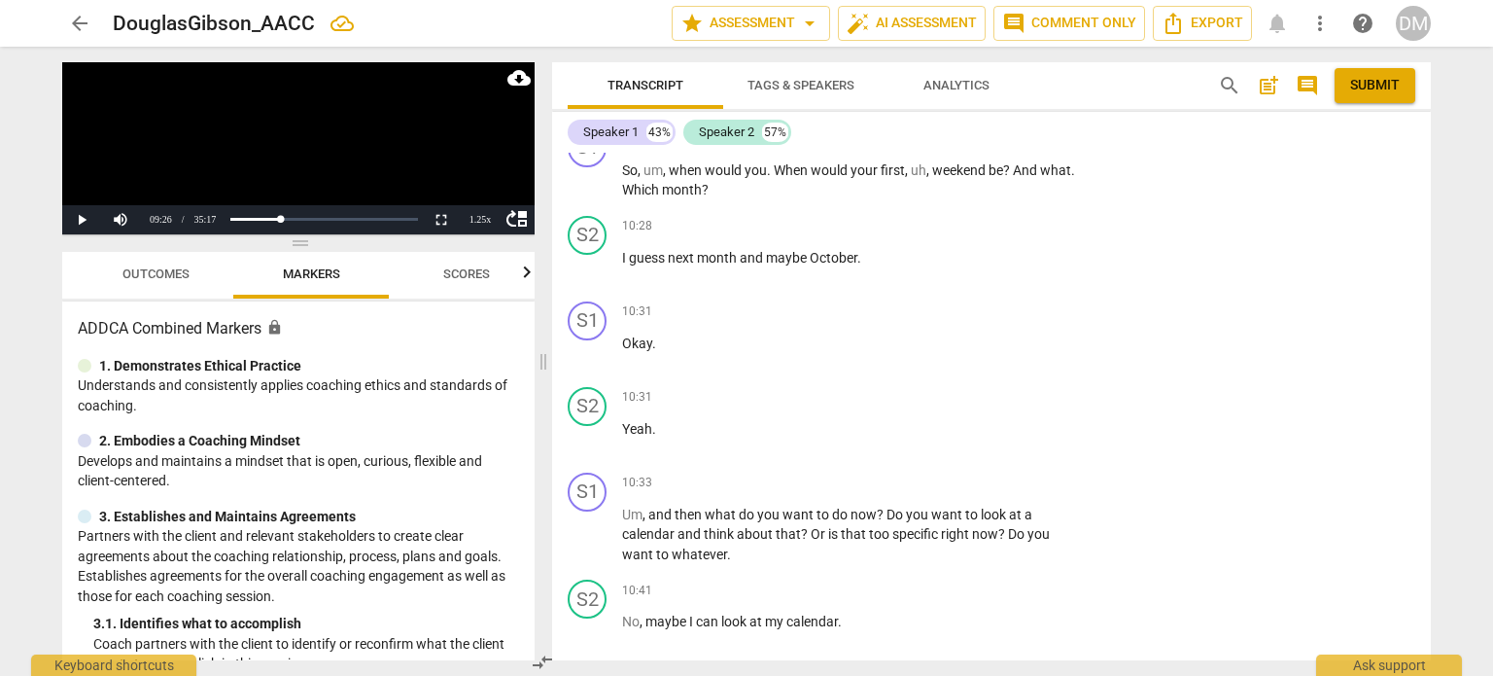
scroll to position [7456, 0]
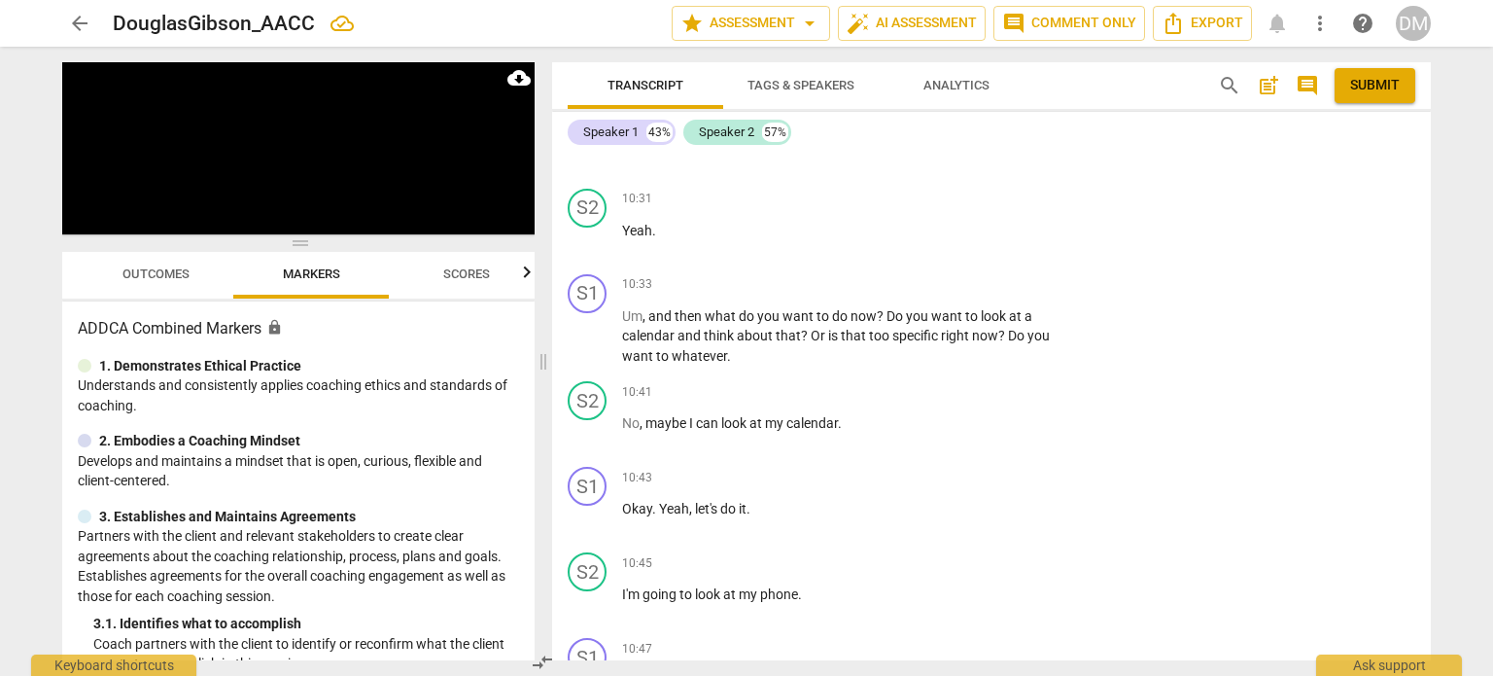
scroll to position [8156, 0]
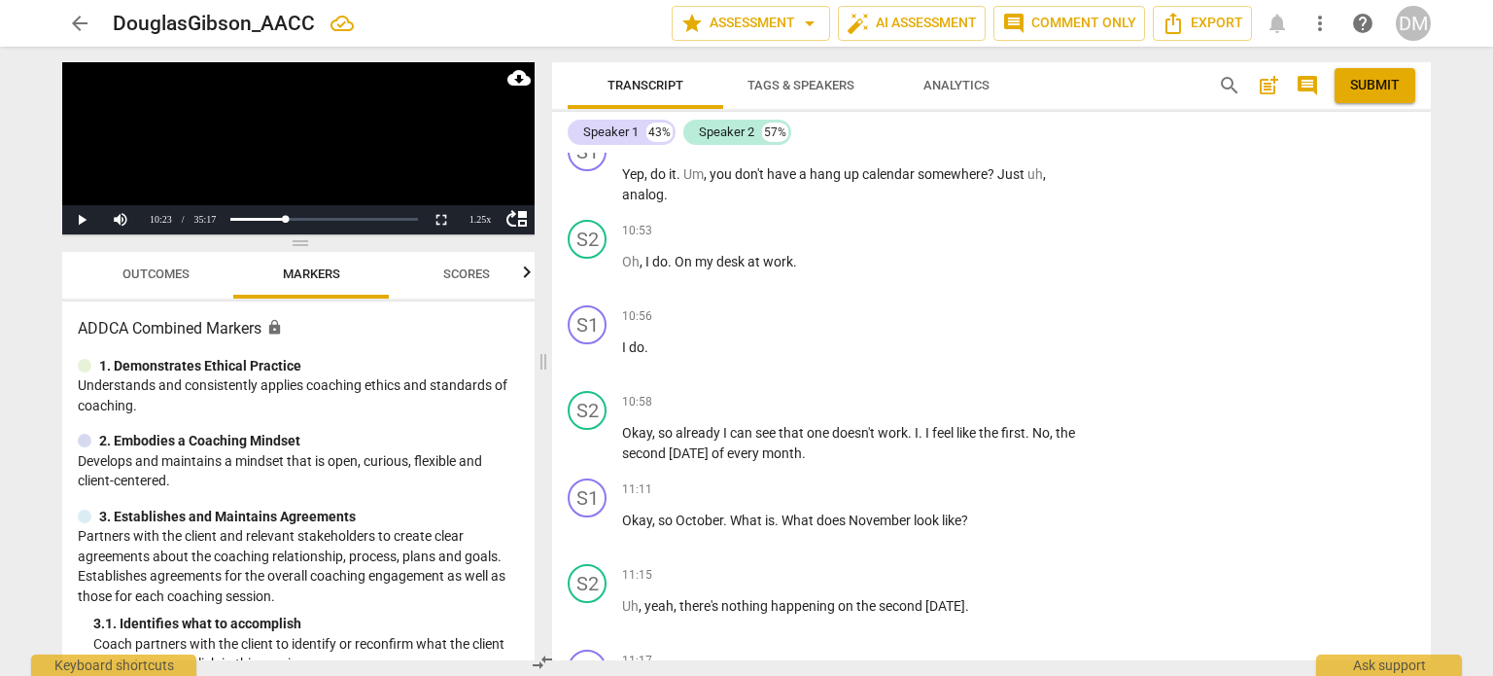
drag, startPoint x: 753, startPoint y: 331, endPoint x: 844, endPoint y: 438, distance: 140.8
click at [844, 438] on div "S1 play_arrow pause 00:04 + Add competency keyboard_arrow_right Hi , [PERSON_NA…" at bounding box center [991, 407] width 879 height 508
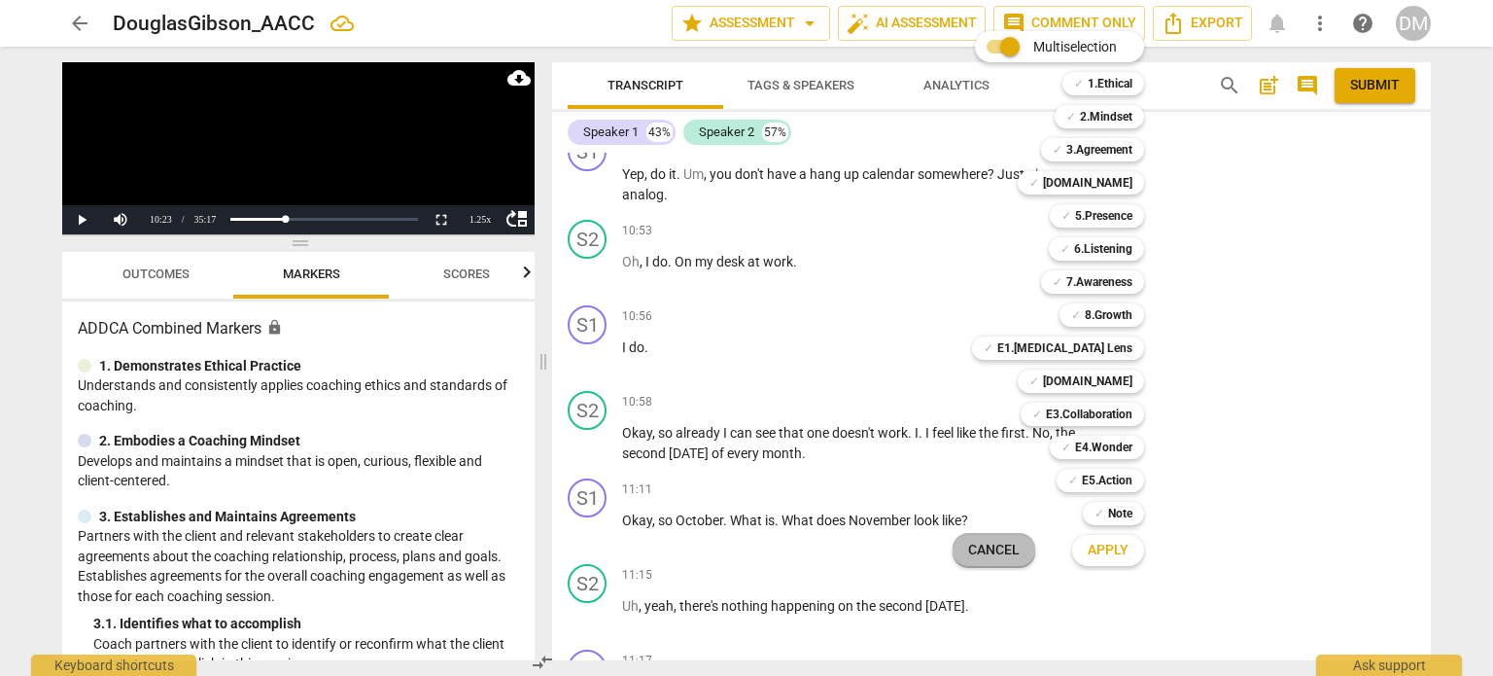
click at [1007, 548] on span "Cancel" at bounding box center [994, 550] width 52 height 19
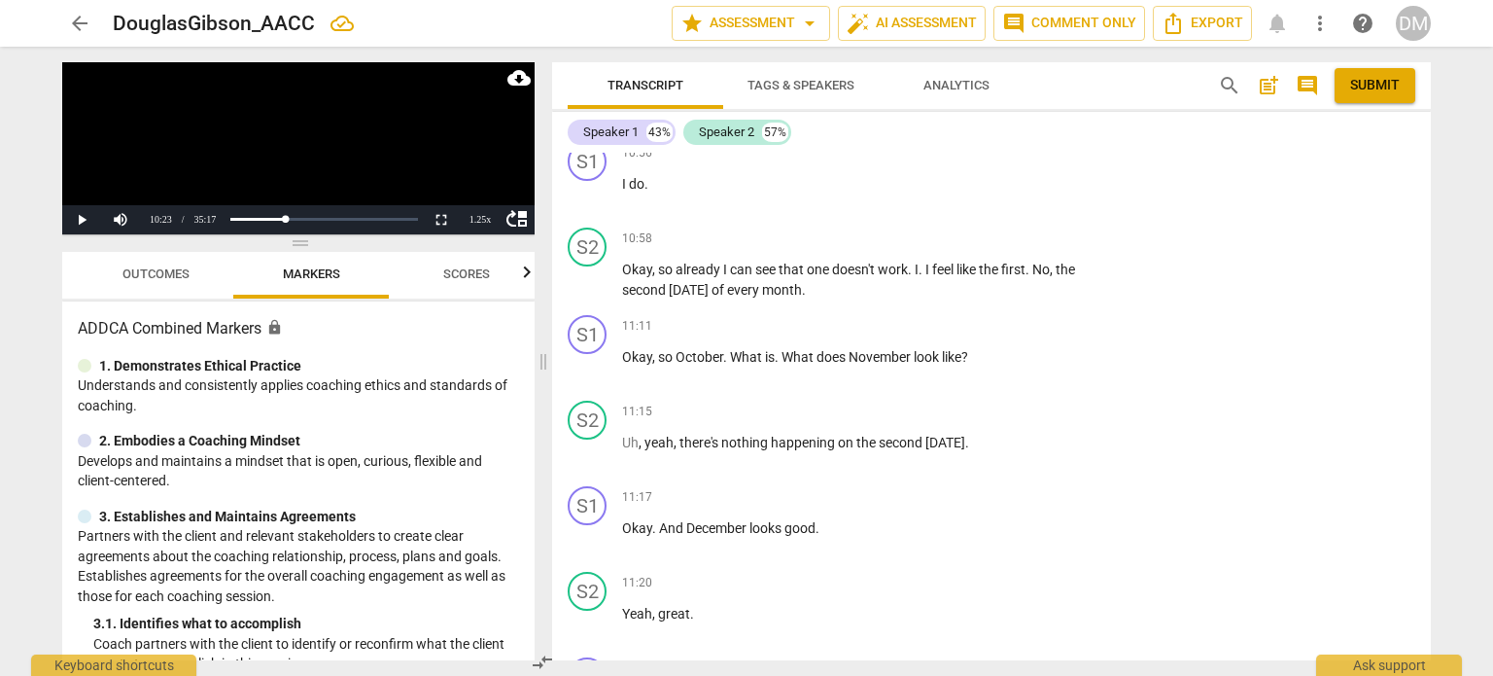
scroll to position [8323, 0]
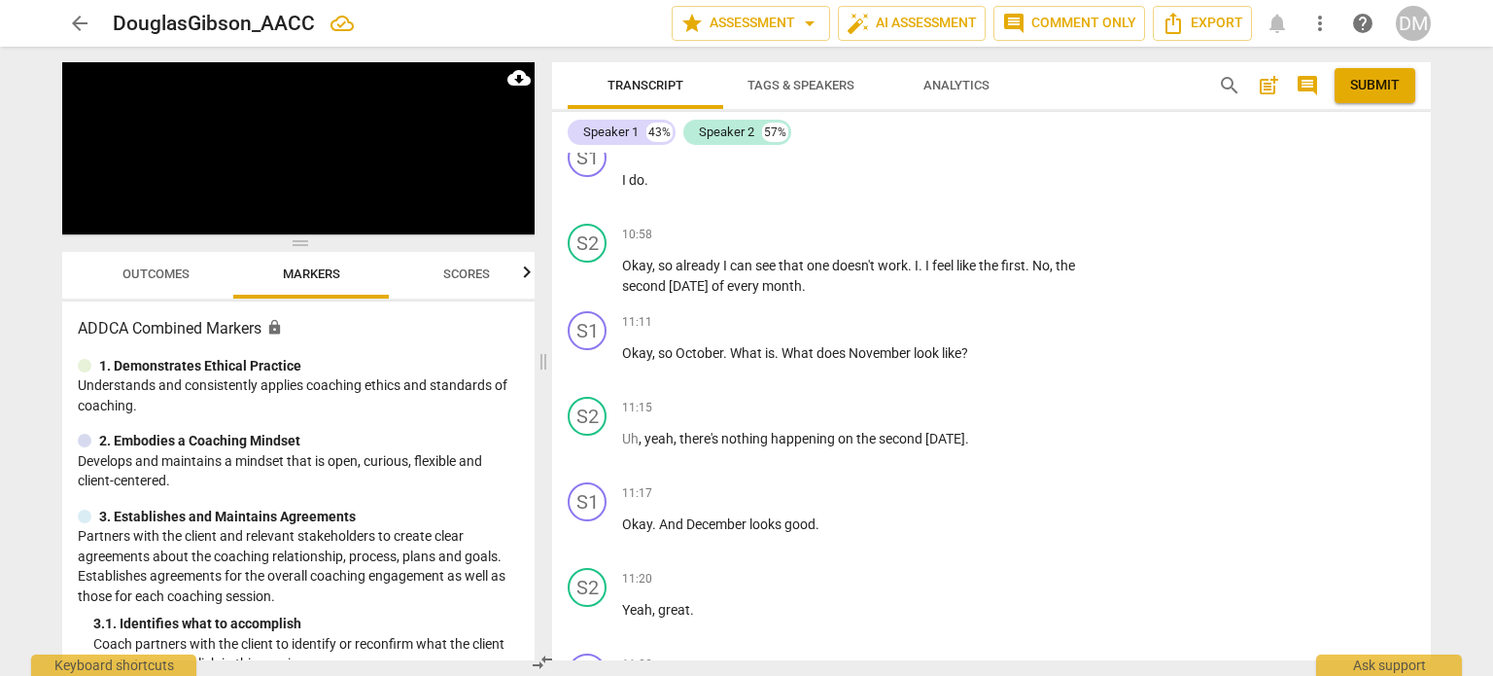
drag, startPoint x: 683, startPoint y: 400, endPoint x: 979, endPoint y: 429, distance: 297.0
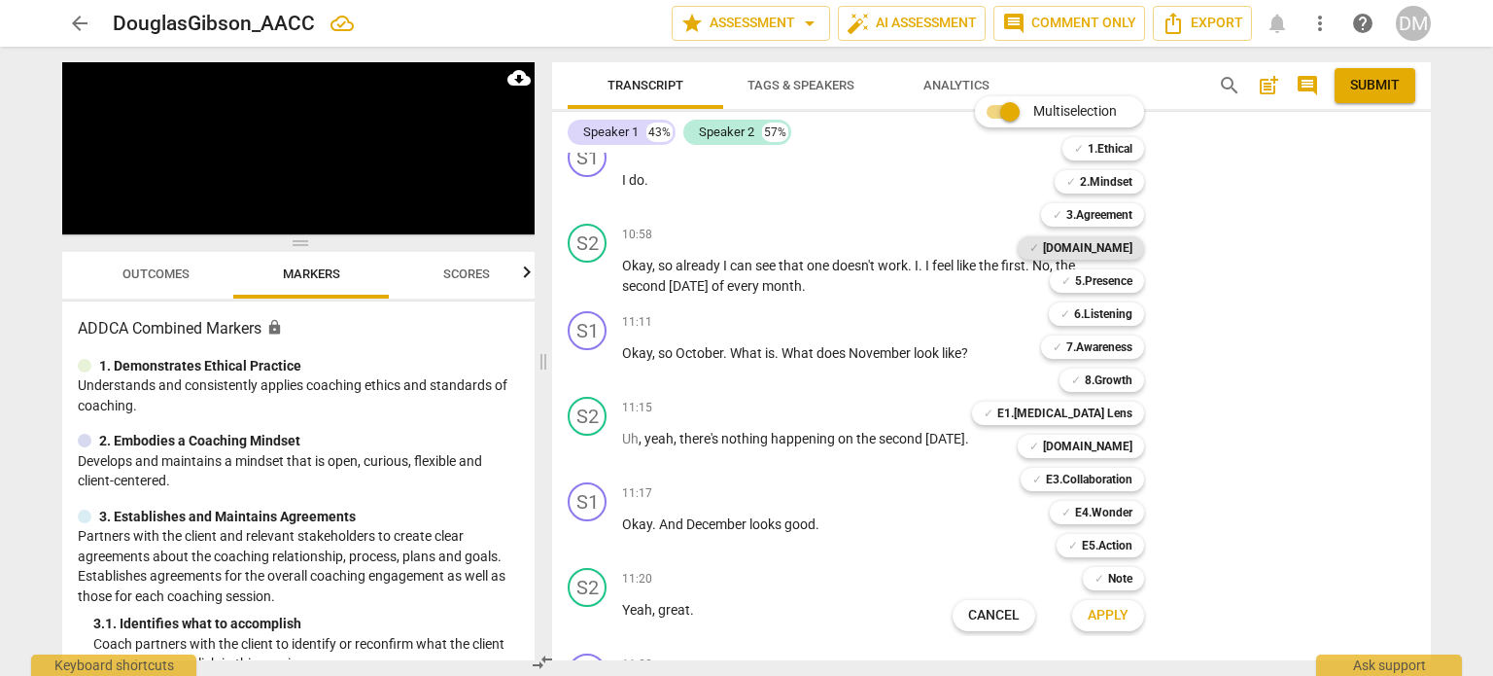
scroll to position [8910, 0]
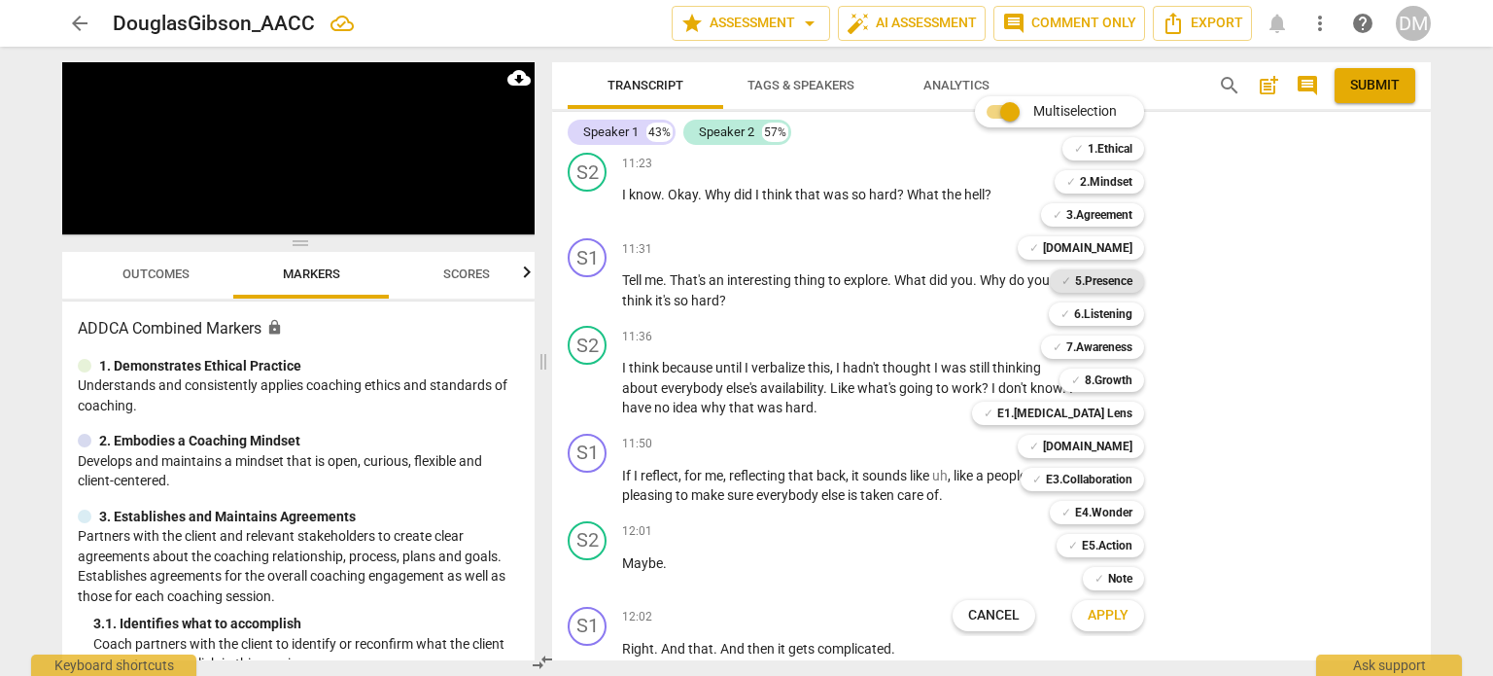
click at [1133, 270] on b "5.Presence" at bounding box center [1103, 280] width 57 height 23
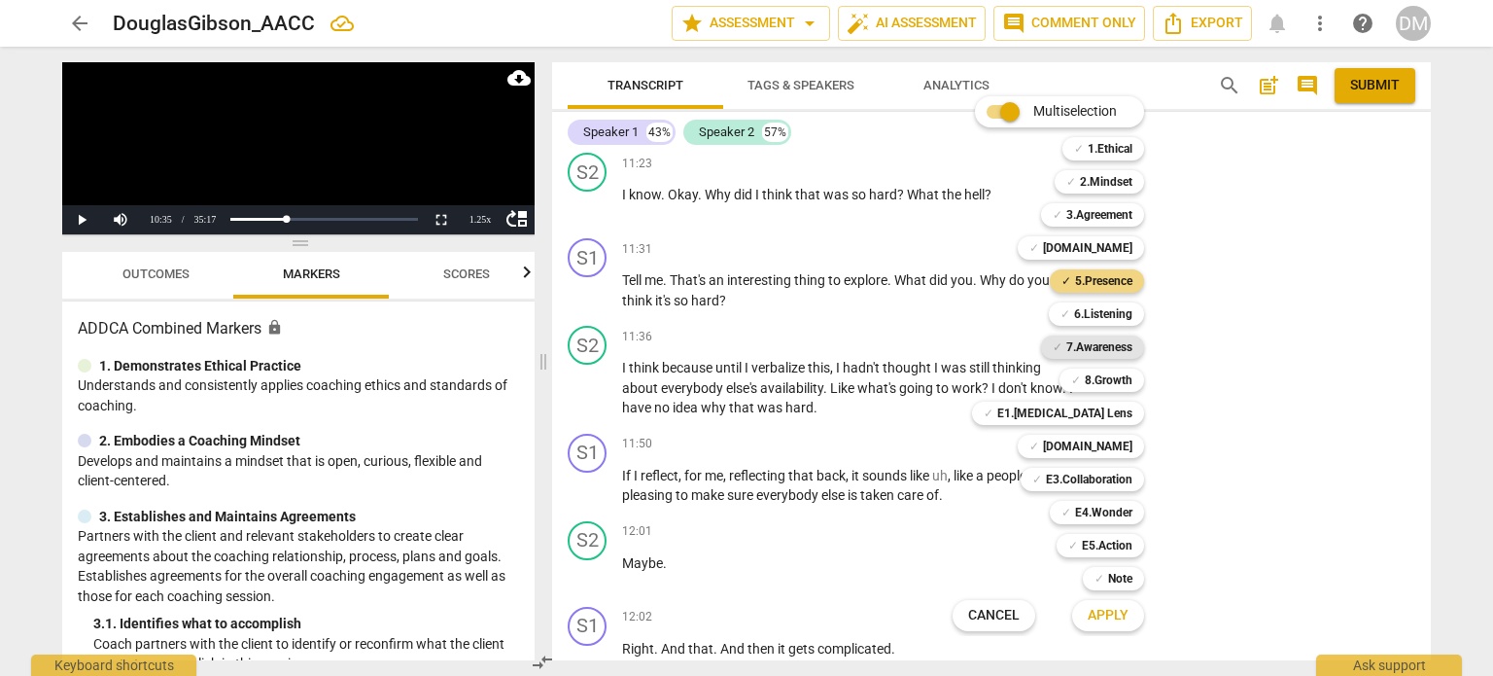
click at [1133, 347] on b "7.Awareness" at bounding box center [1100, 346] width 66 height 23
click at [1129, 613] on span "Apply" at bounding box center [1108, 615] width 41 height 19
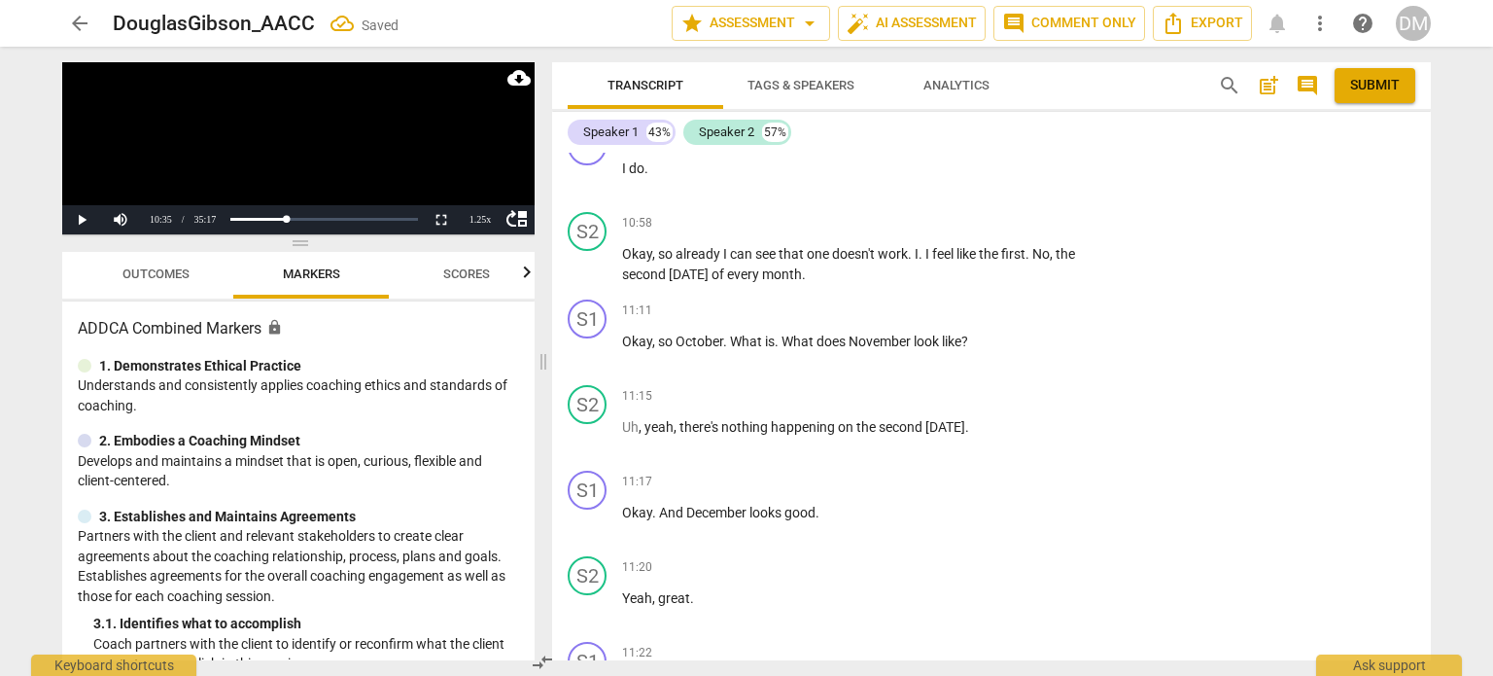
scroll to position [8346, 0]
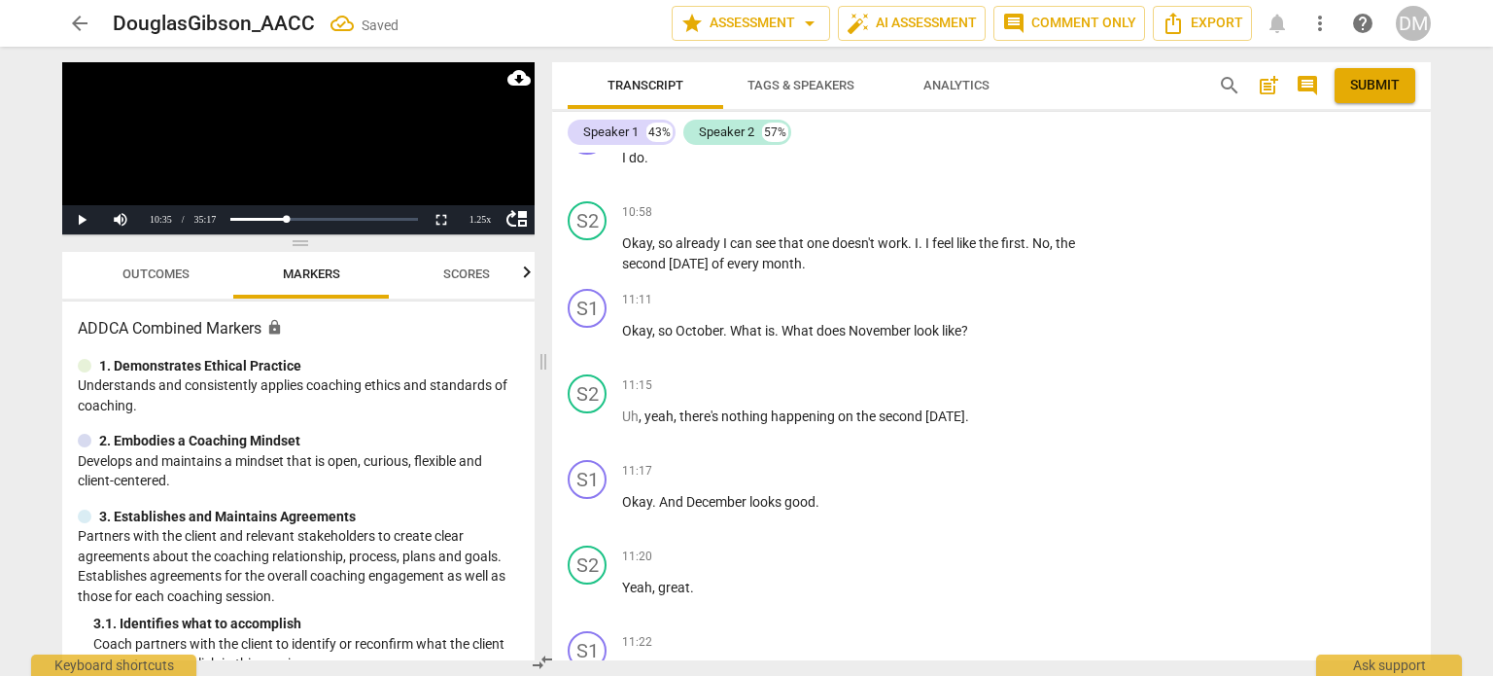
checkbox input "true"
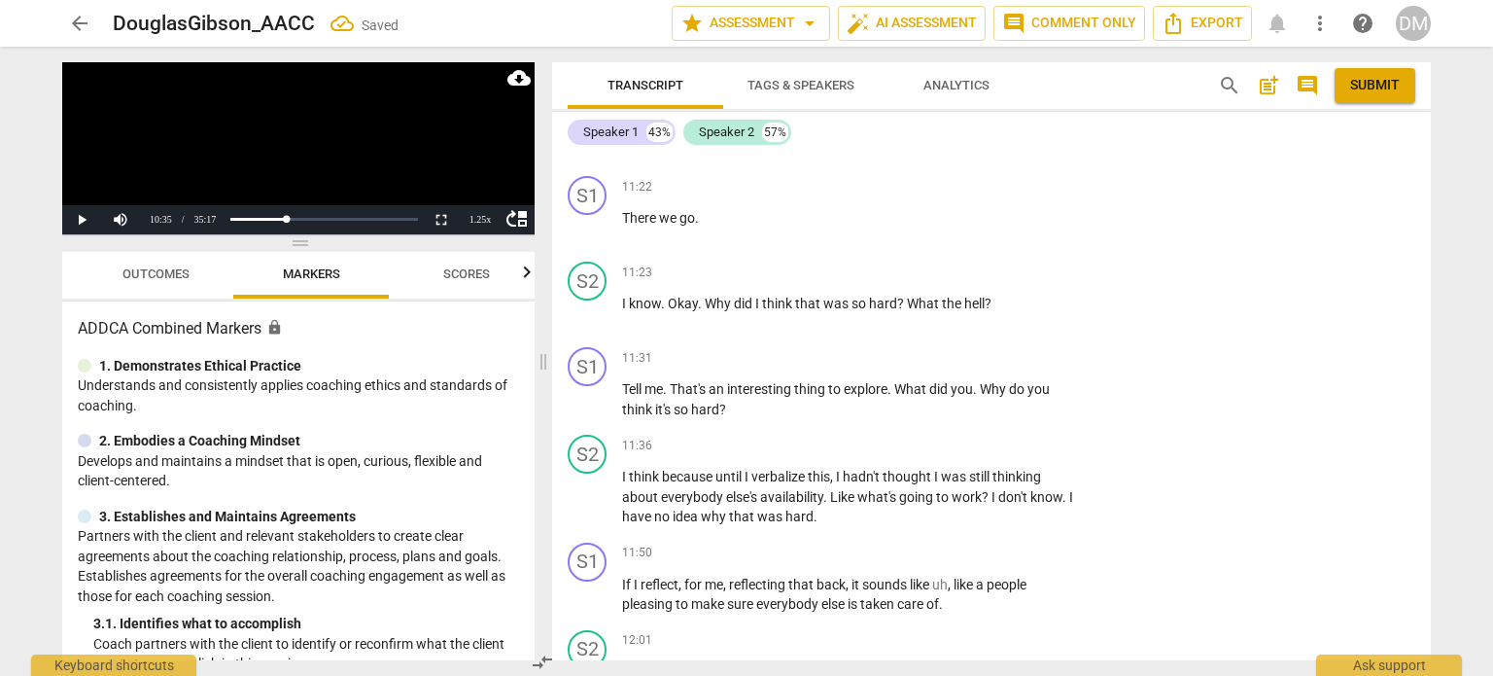
scroll to position [8800, 0]
checkbox input "true"
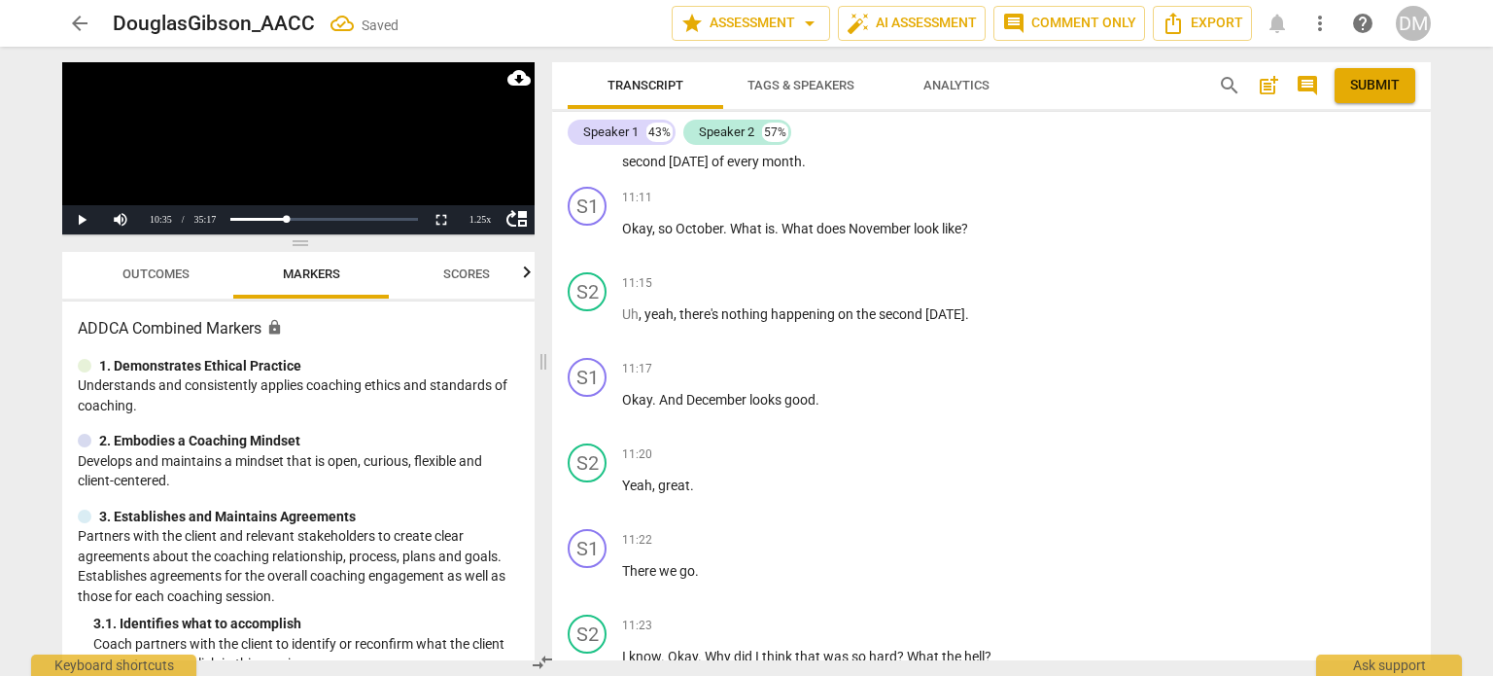
scroll to position [8451, 0]
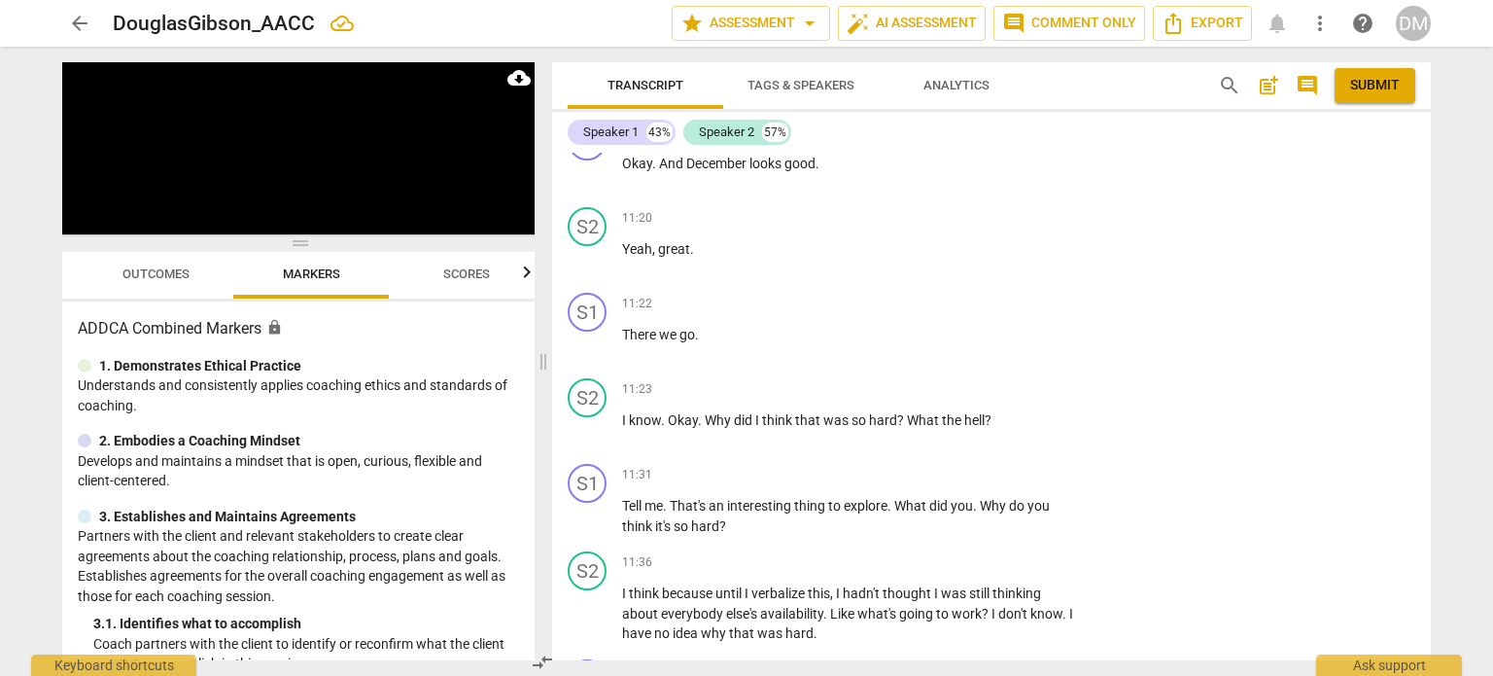
scroll to position [8704, 0]
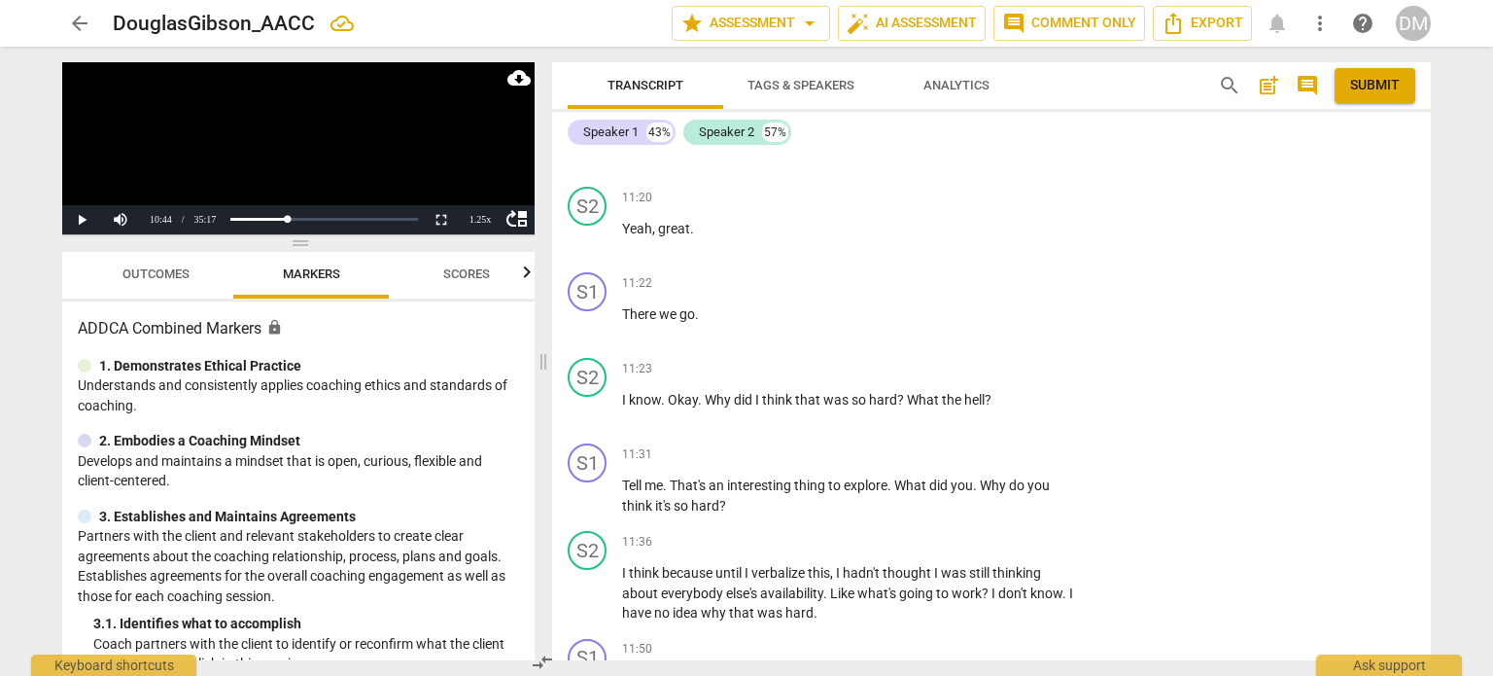
drag, startPoint x: 949, startPoint y: 368, endPoint x: 985, endPoint y: 401, distance: 48.2
drag, startPoint x: 723, startPoint y: 367, endPoint x: 970, endPoint y: 435, distance: 256.2
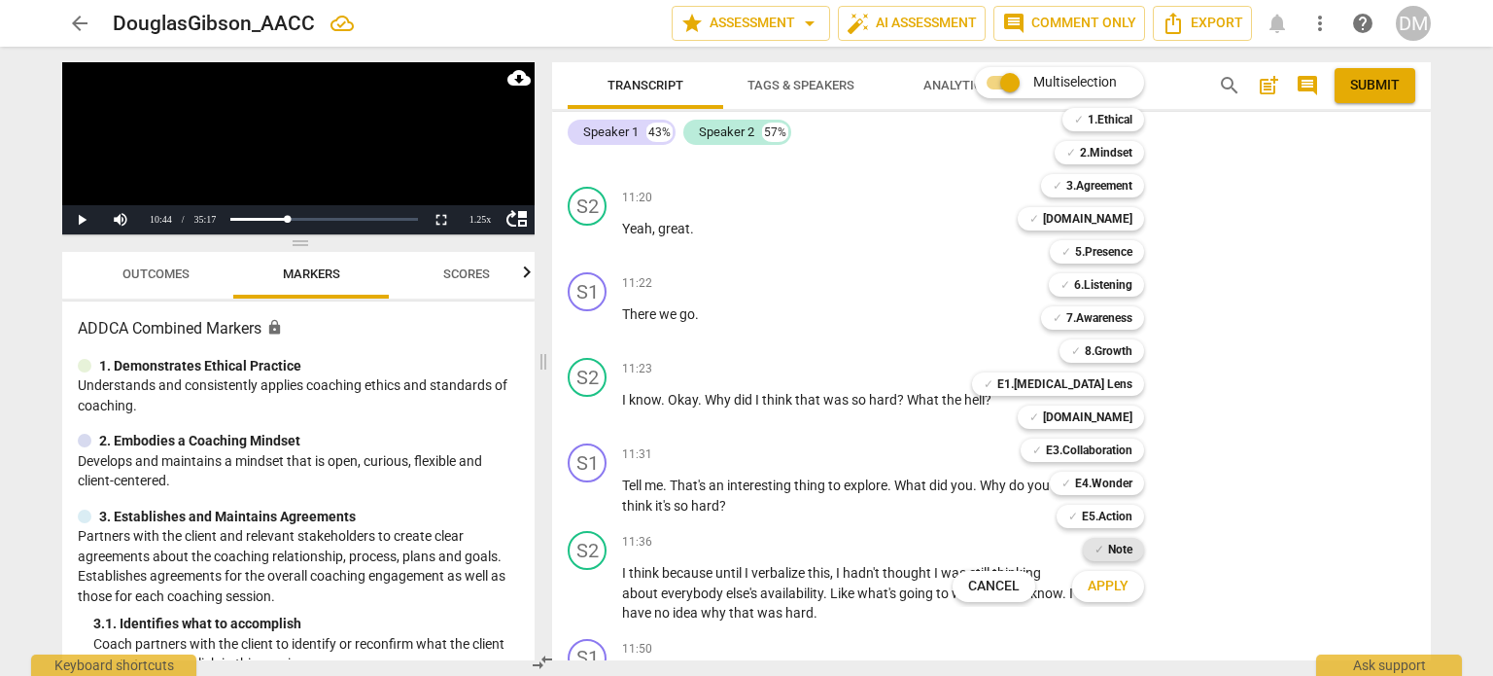
click at [1133, 541] on b "Note" at bounding box center [1120, 549] width 24 height 23
click at [1129, 581] on span "Apply" at bounding box center [1108, 586] width 41 height 19
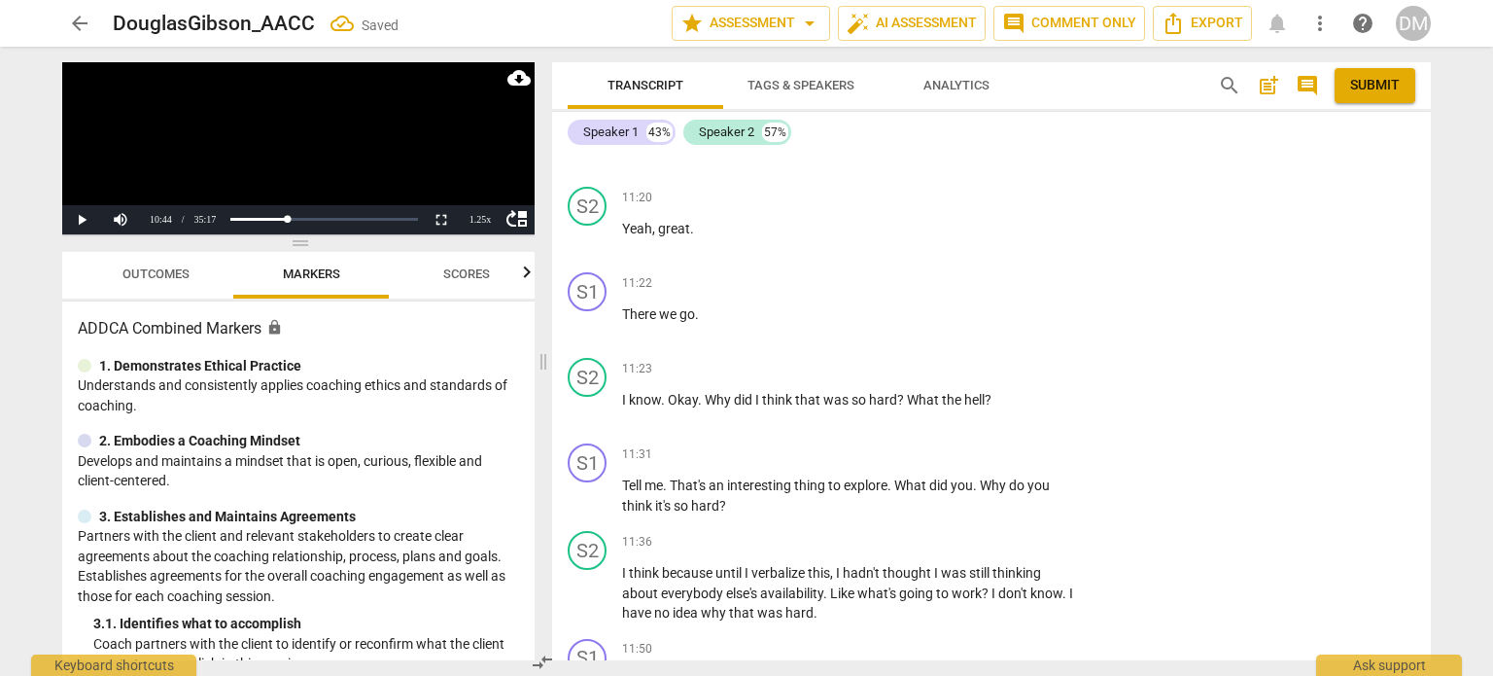
type textarea """
type textarea "P"
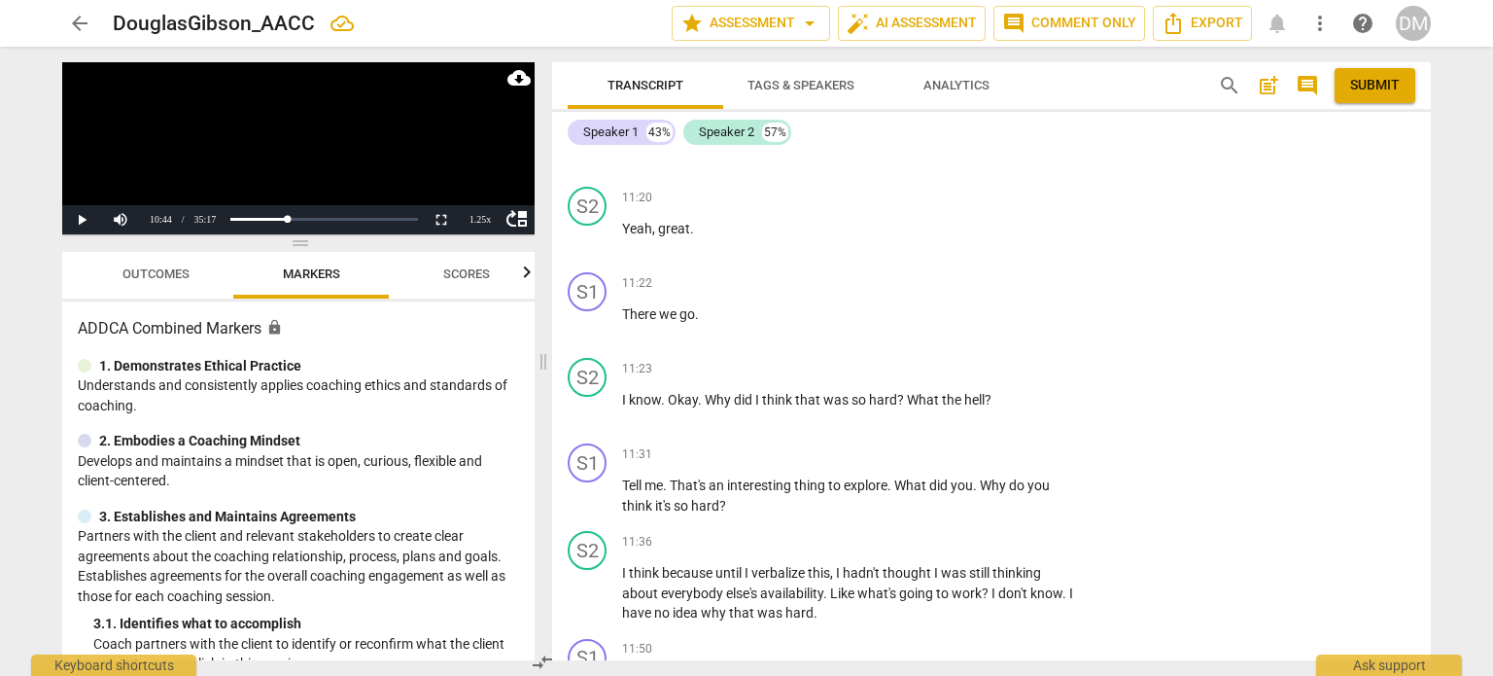
type textarea "Pa"
type textarea "Pau"
type textarea "Paus"
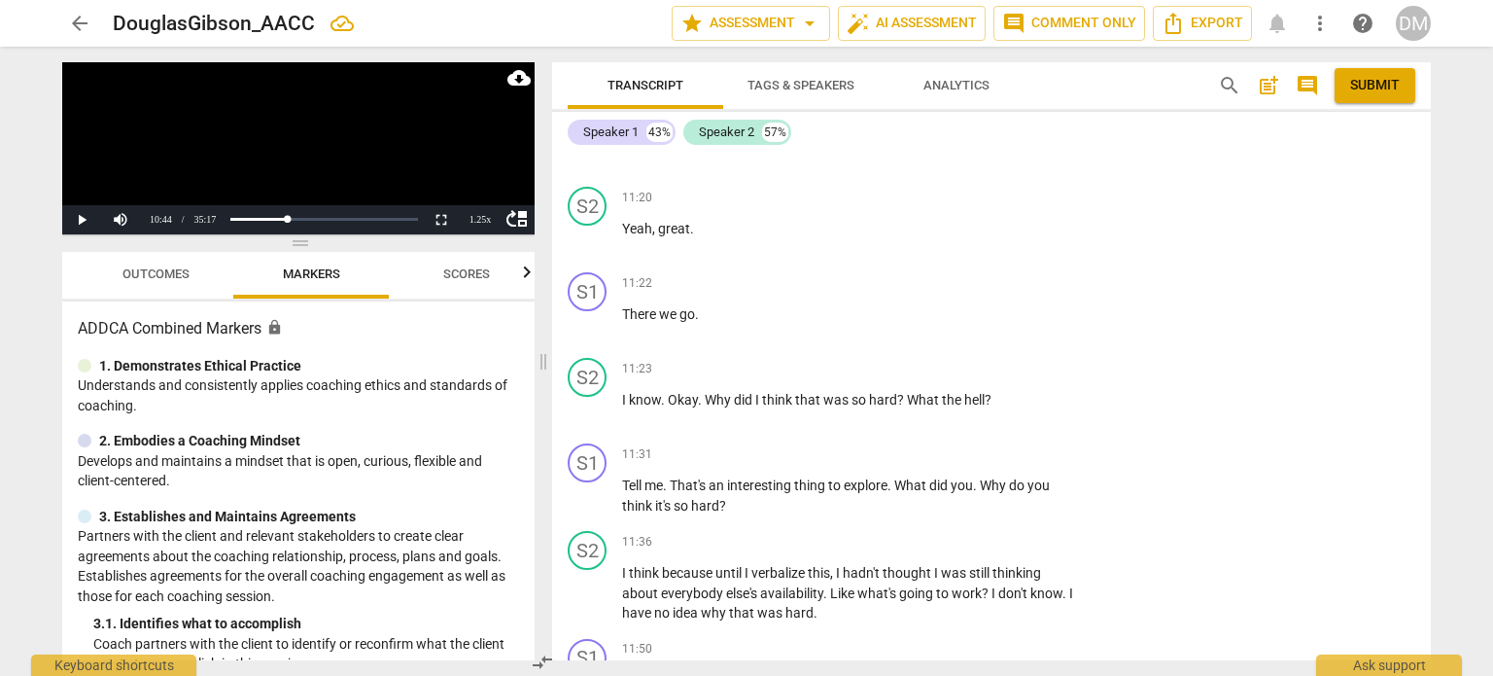
type textarea "Paus"
type textarea "Pause"
type textarea "Pause a"
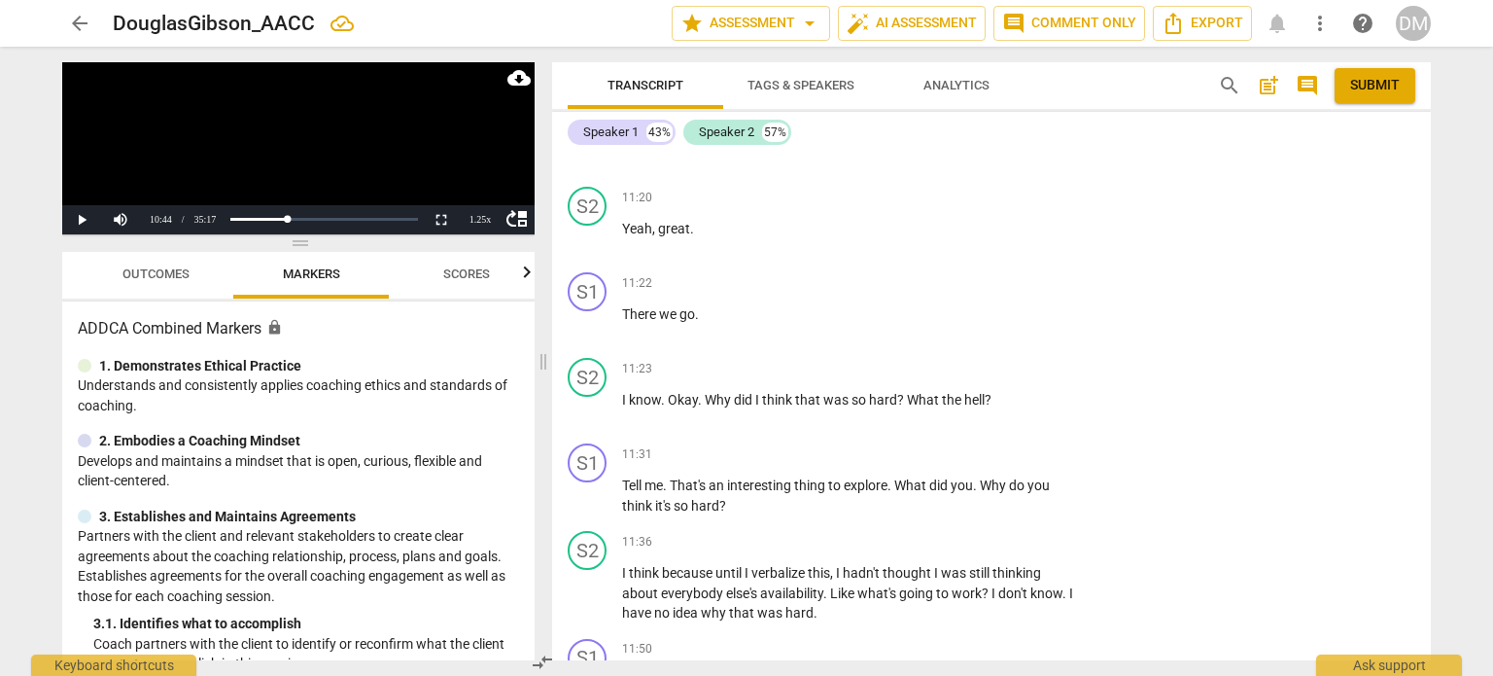
type textarea "Pause af"
type textarea "Pause aft"
type textarea "Pause afte"
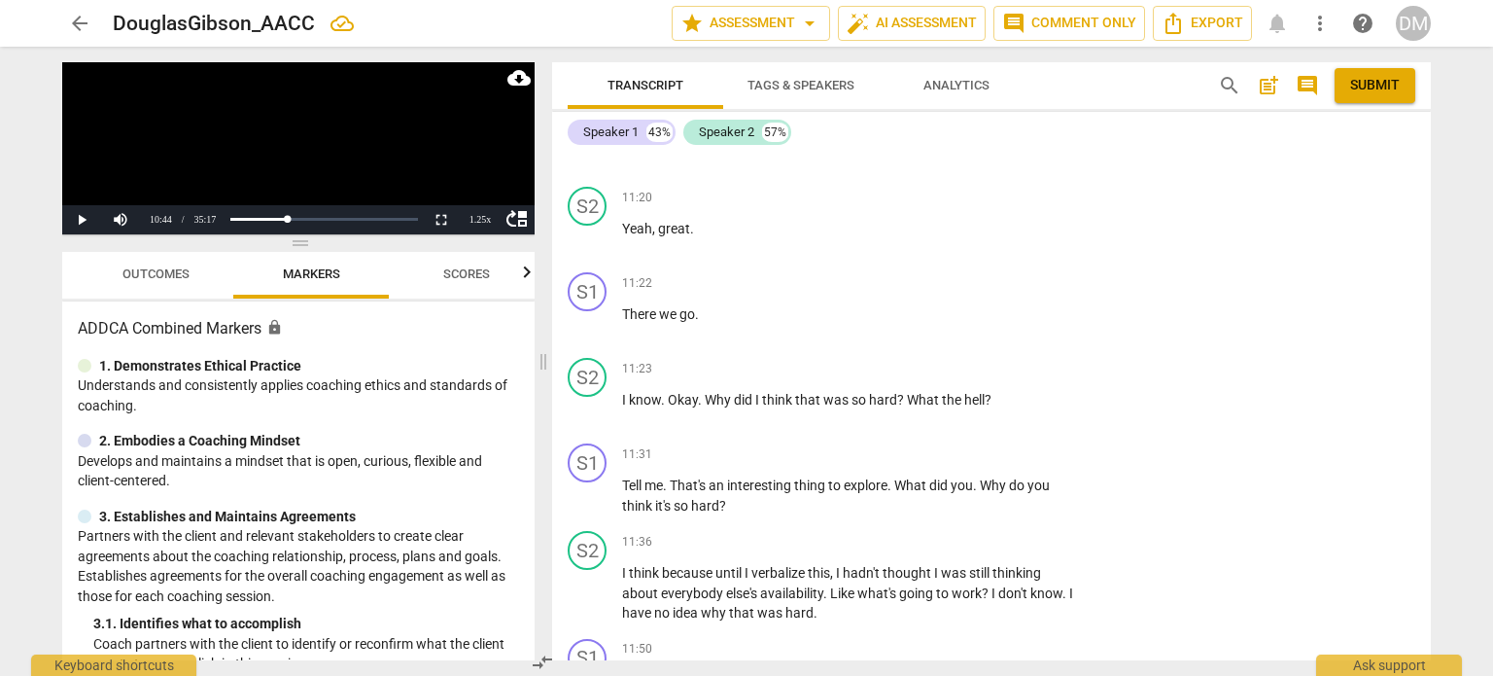
type textarea "Pause afte"
type textarea "Pause after"
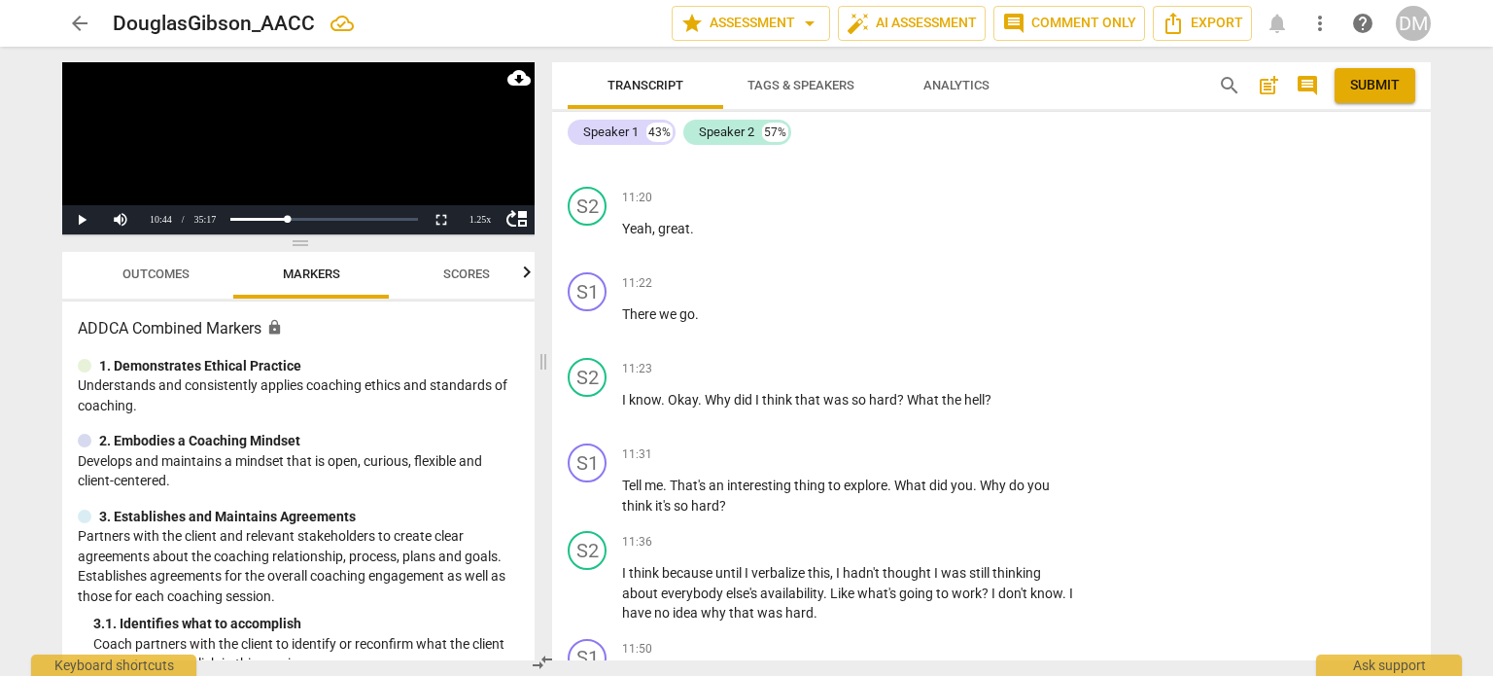
type textarea "Pause after y"
type textarea "Pause after yo"
type textarea "Pause after you"
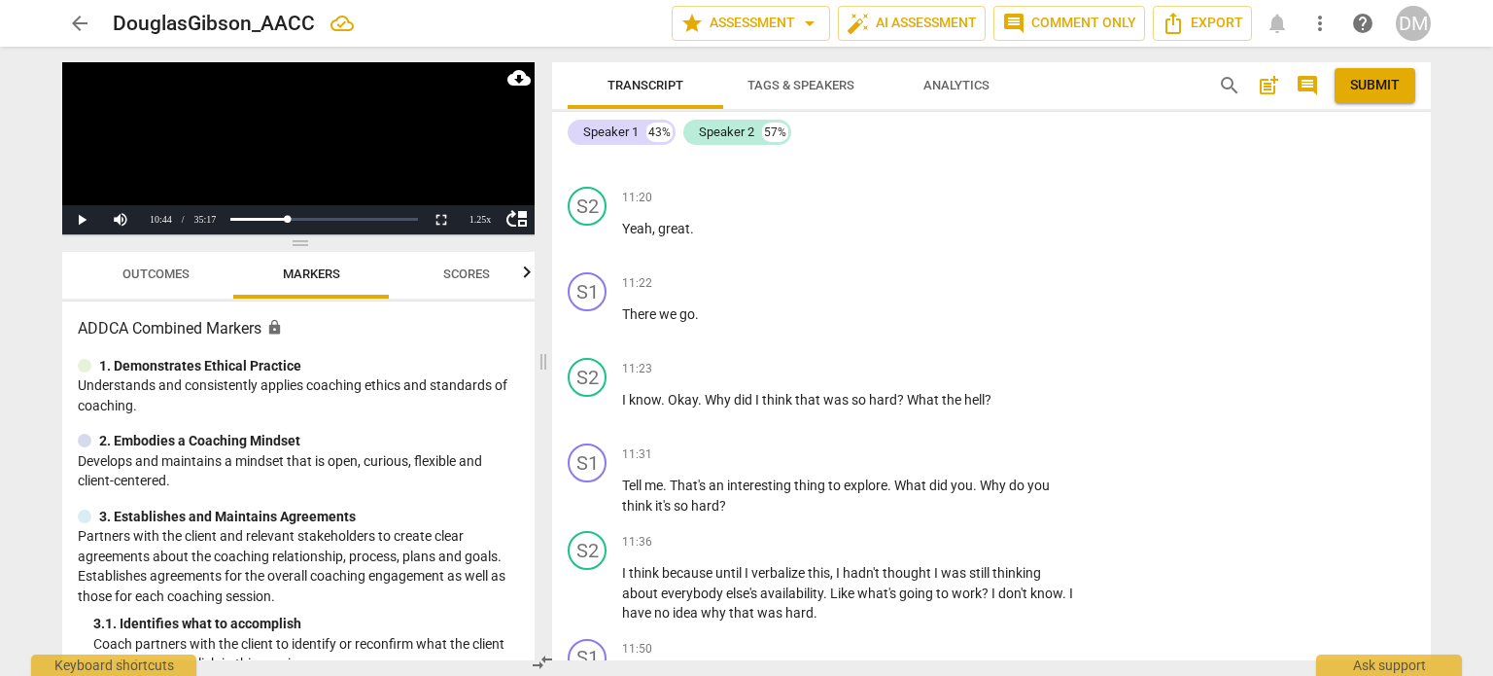
type textarea "Pause after you"
type textarea "Pause after your"
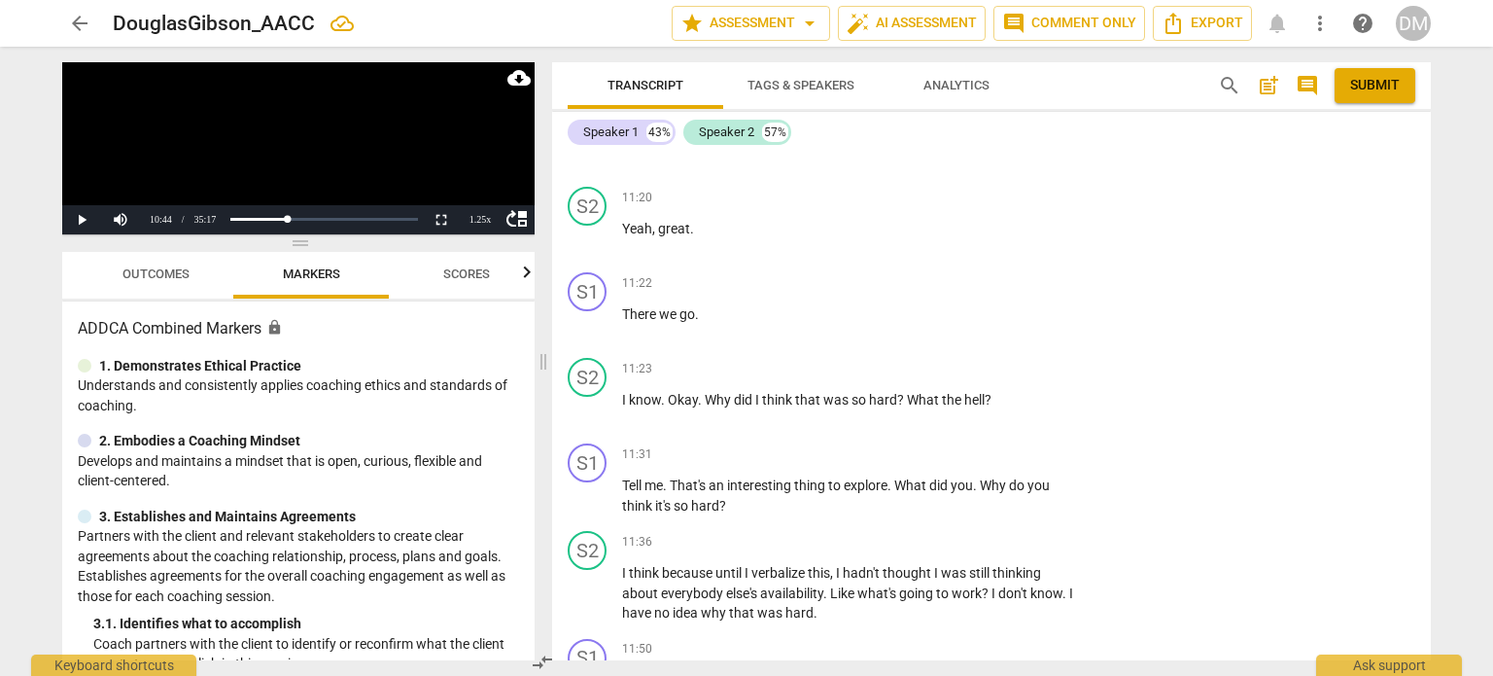
type textarea "Pause after your f"
type textarea "Pause after your fi"
type textarea "Pause after your fie"
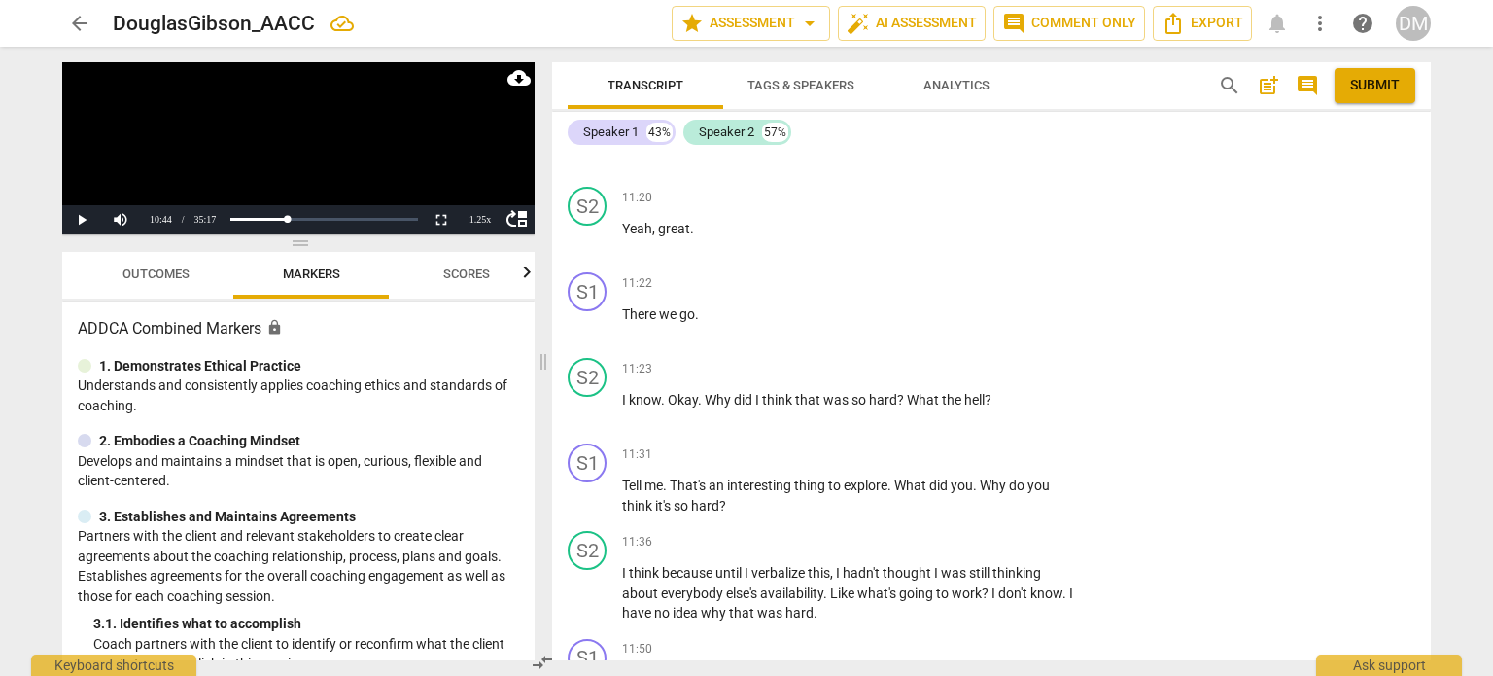
type textarea "Pause after your fie"
type textarea "Pause after your fies"
type textarea "Pause after your [PERSON_NAME]"
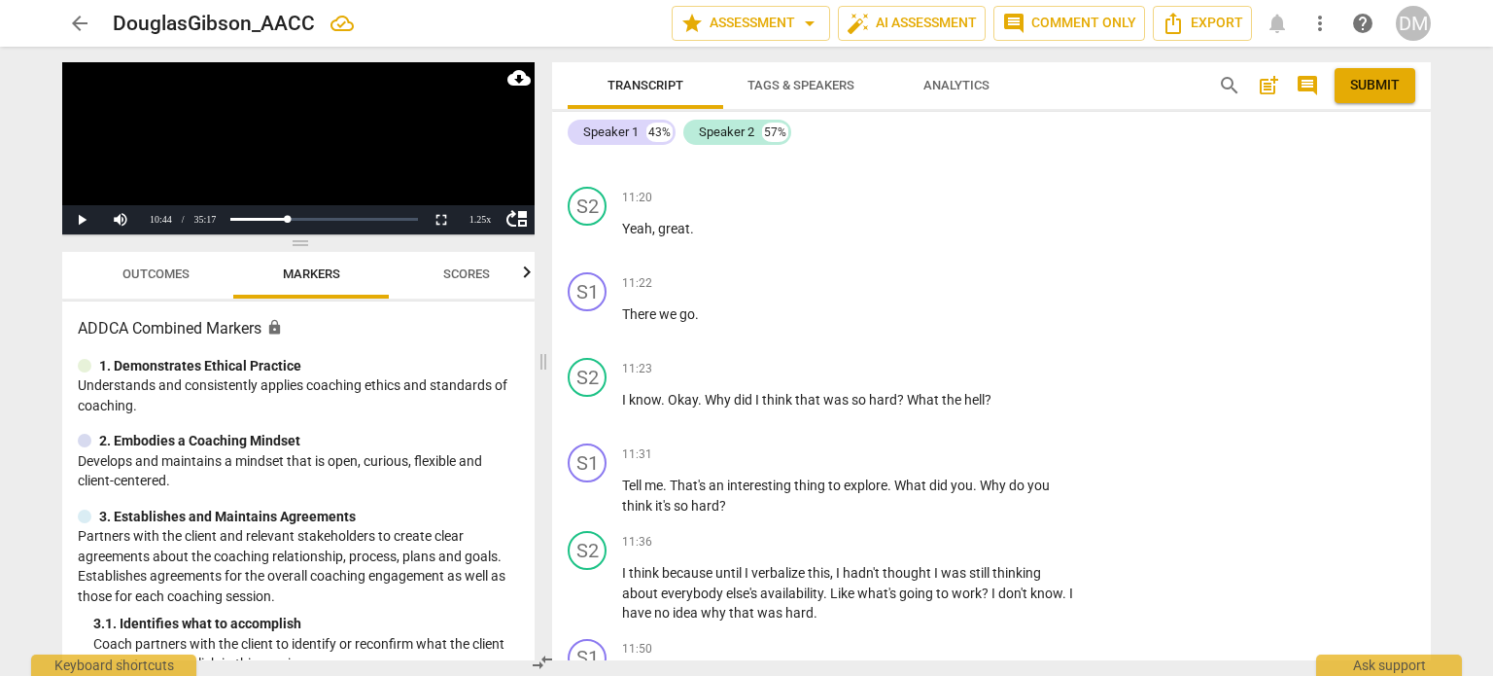
type textarea "Pause after your fies"
type textarea "Pause after your fie"
type textarea "Pause after your fi"
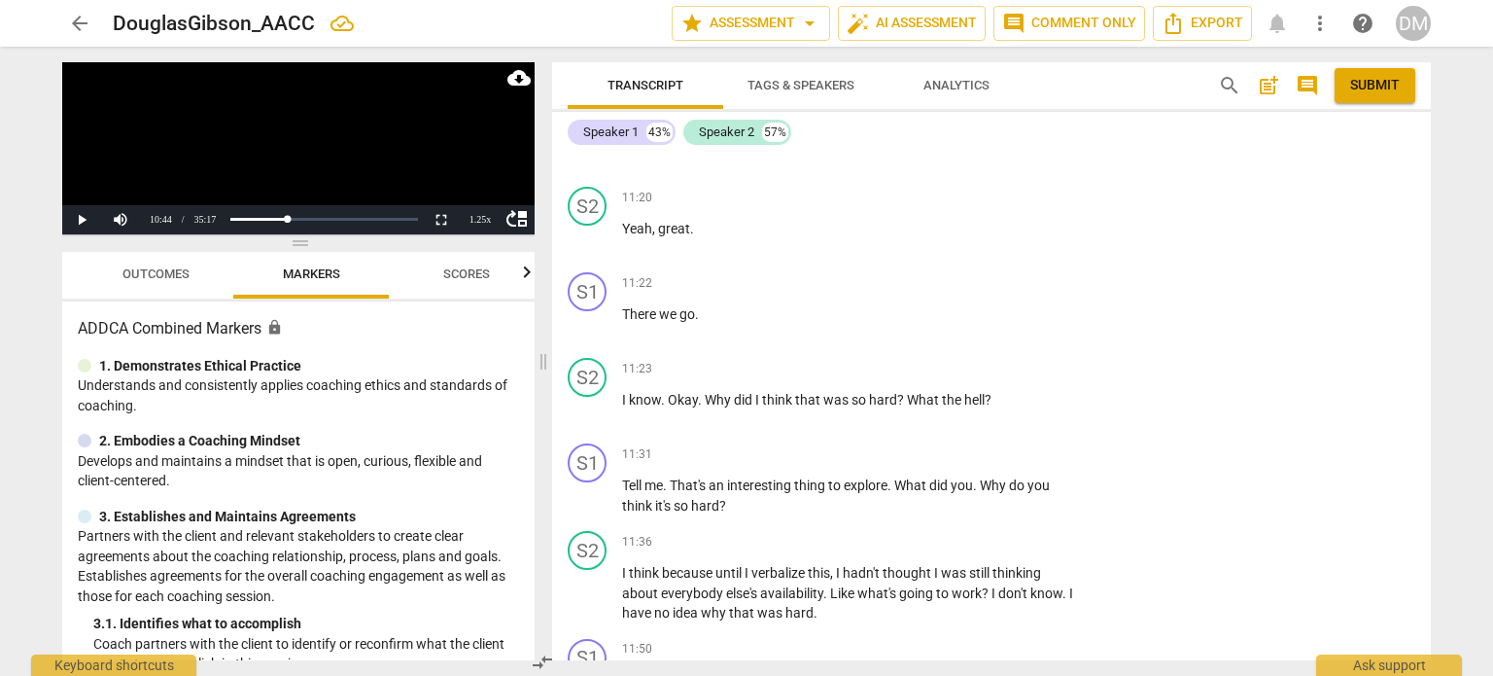
type textarea "Pause after your fi"
type textarea "Pause after your f"
type textarea "Pause after your"
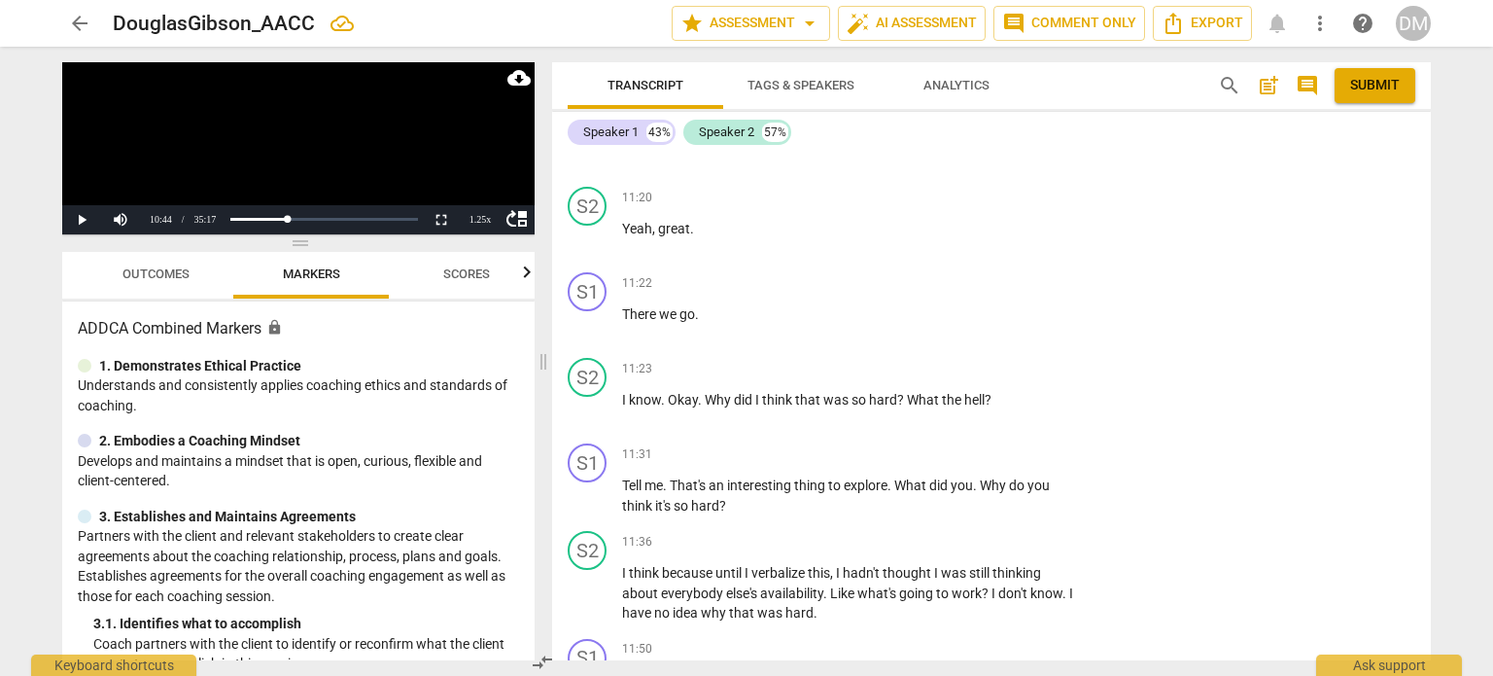
type textarea "Pause after your"
type textarea "Pause after you"
type textarea "Pause after yo"
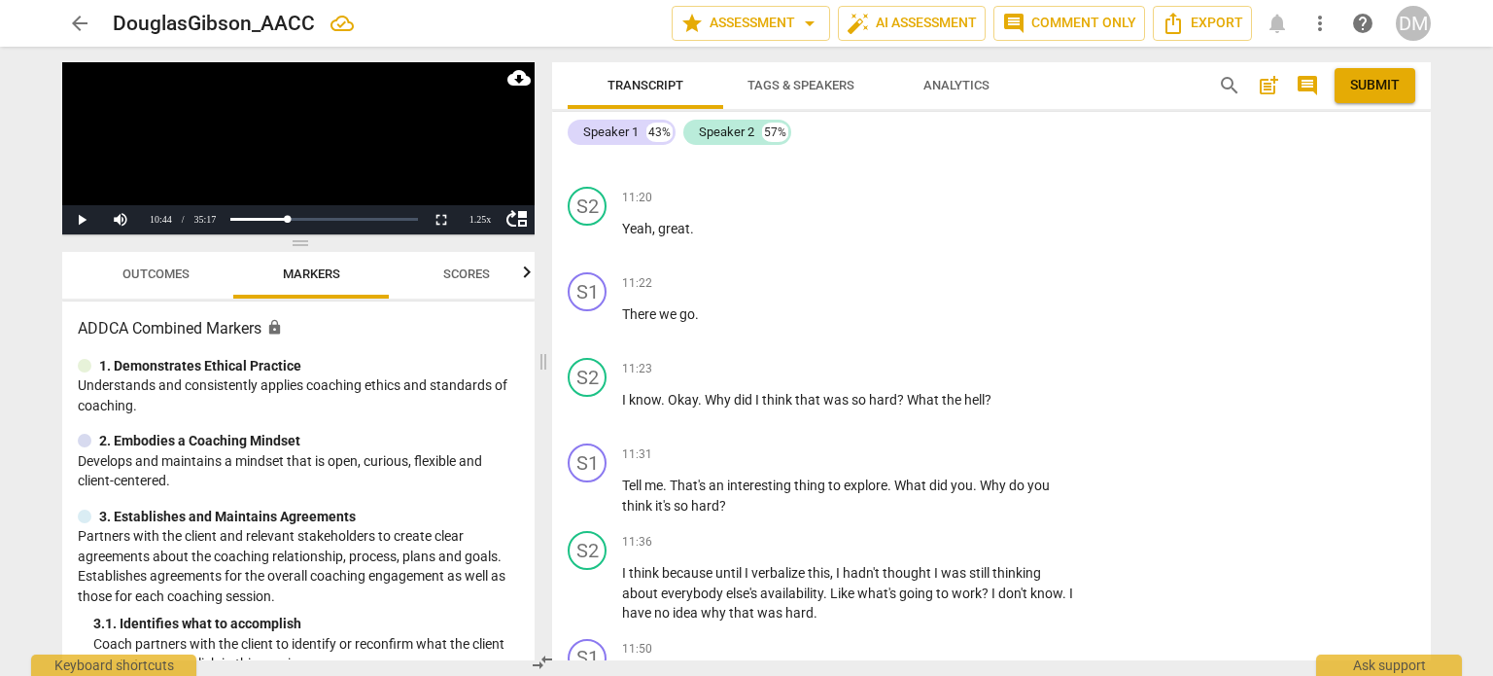
type textarea "Pause after yo"
type textarea "Pause after y"
type textarea "Pause after"
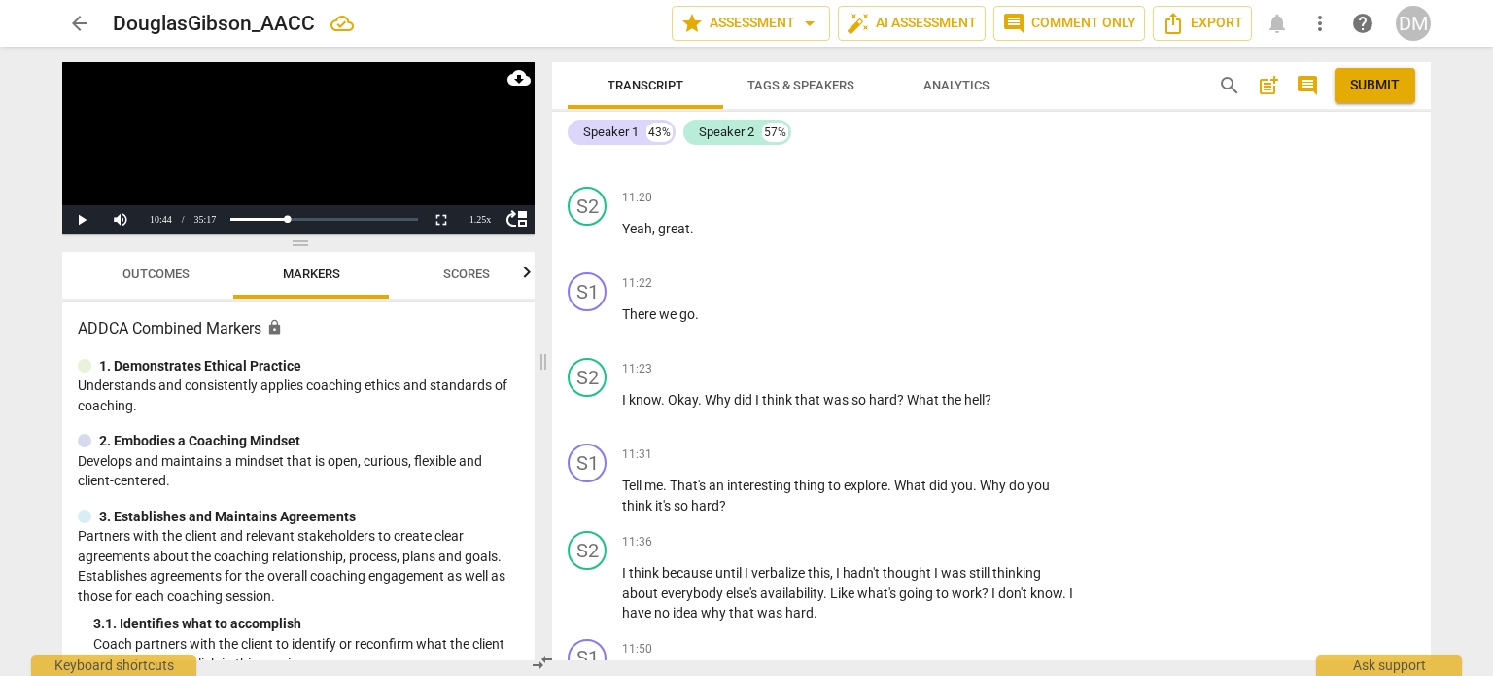
type textarea "Pause after"
type textarea "Pause afte"
type textarea "Pause aft"
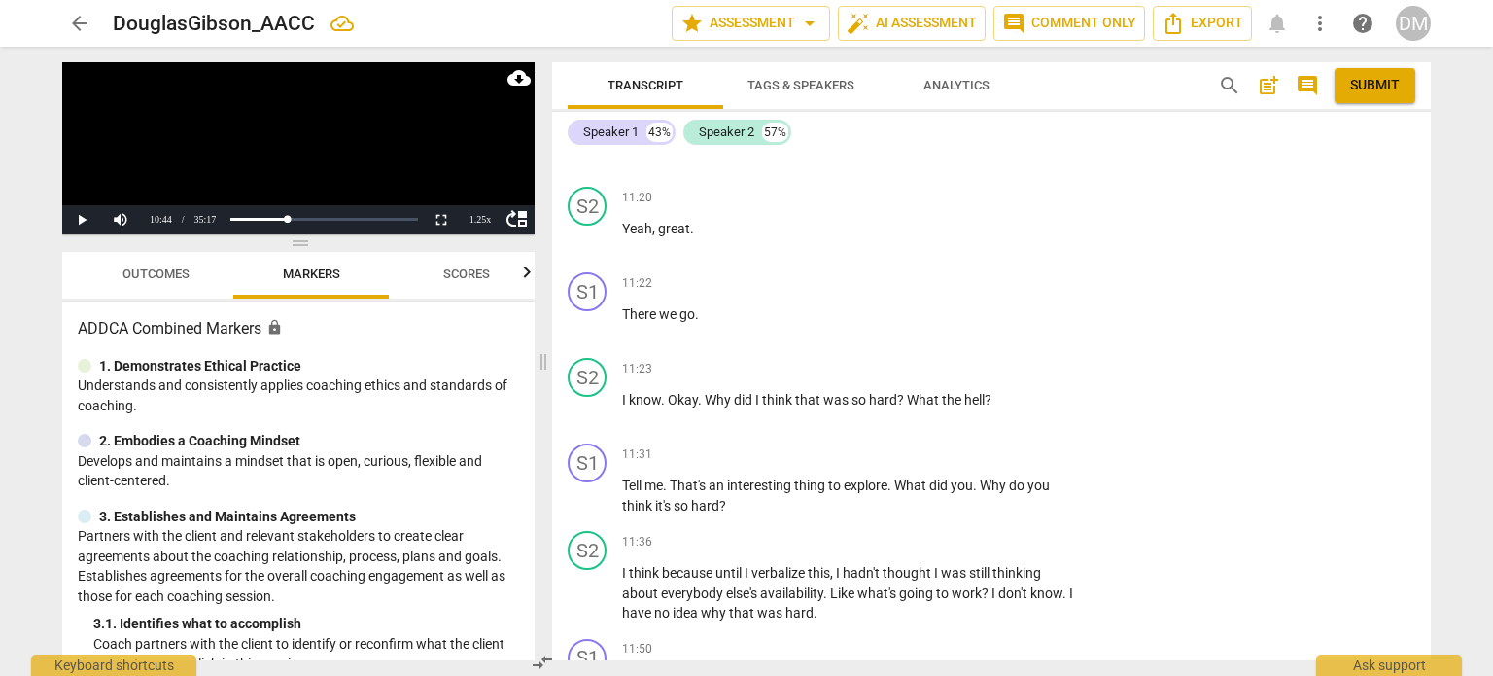
type textarea "Pause aft"
type textarea "Pause af"
type textarea "Pause a"
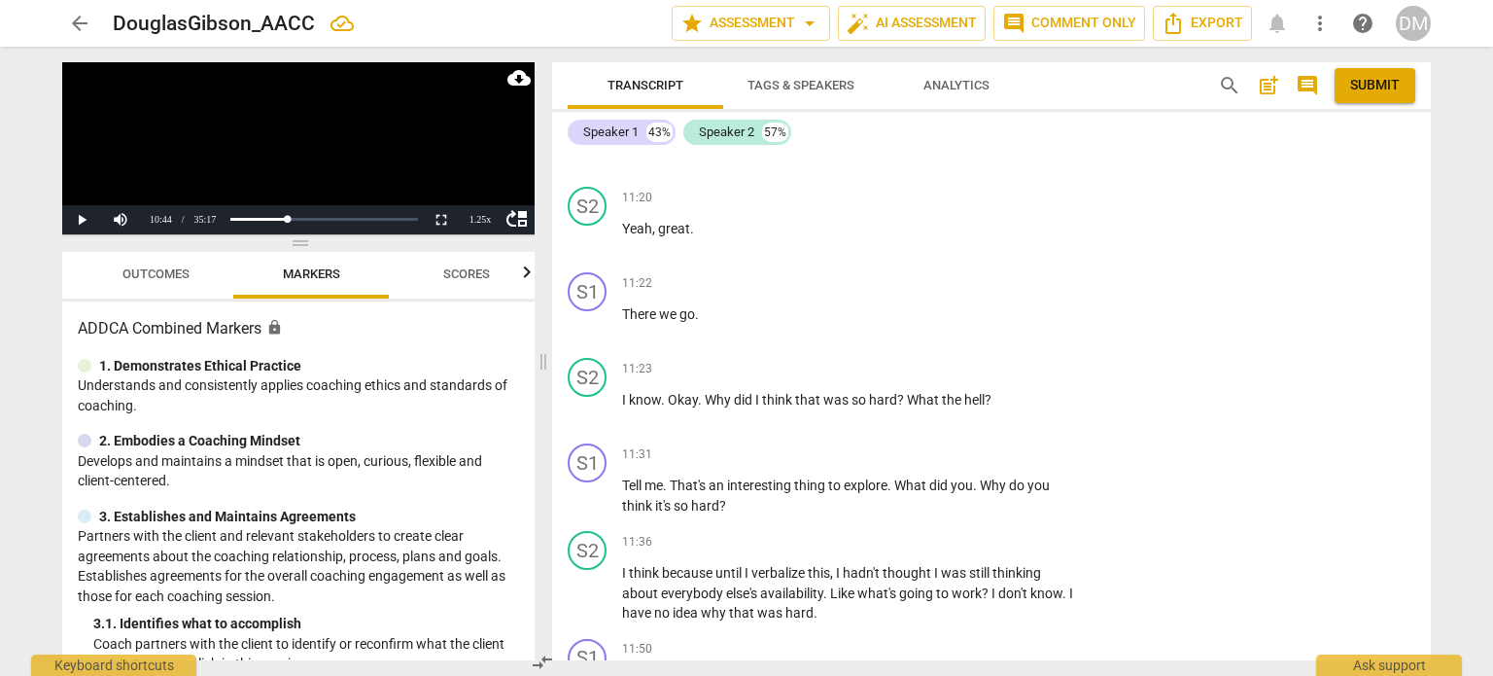
type textarea "Pause"
type textarea "Paus"
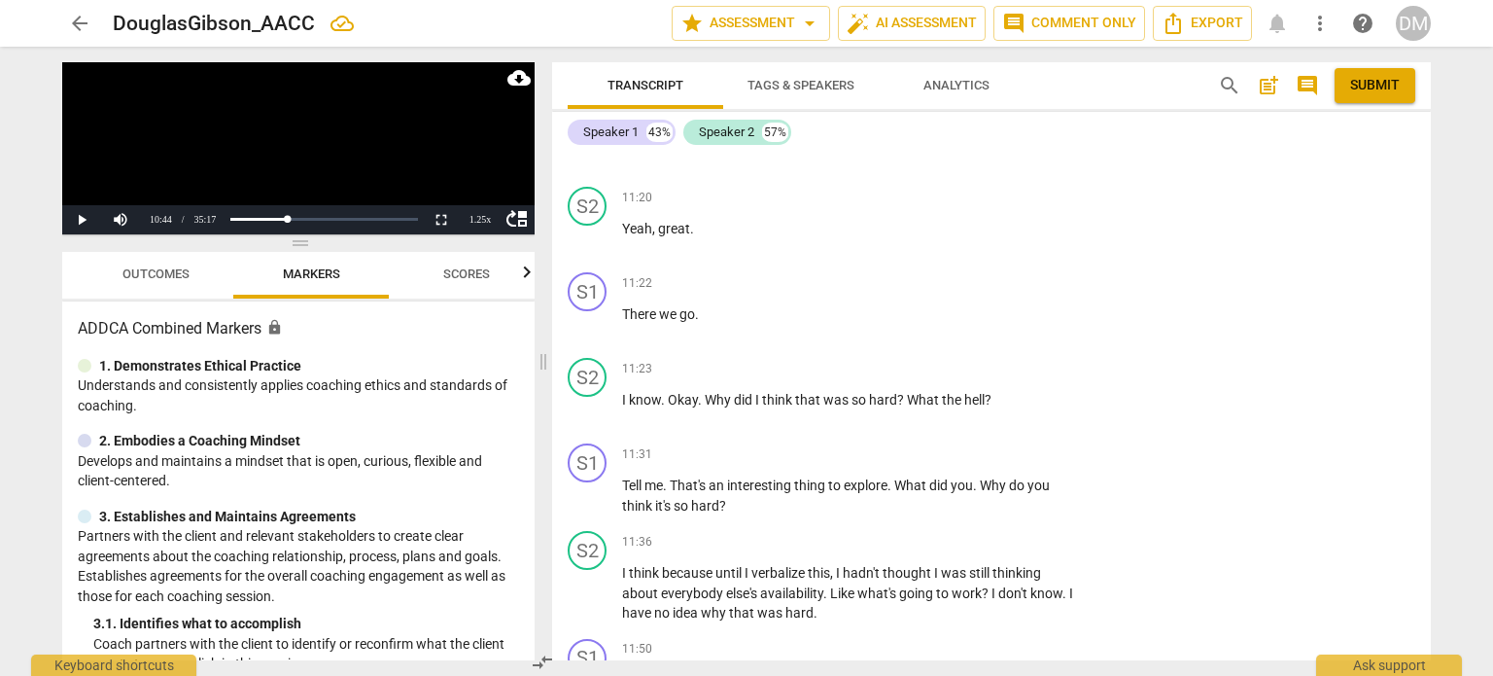
type textarea "Paus"
type textarea "Pau"
type textarea "Pa"
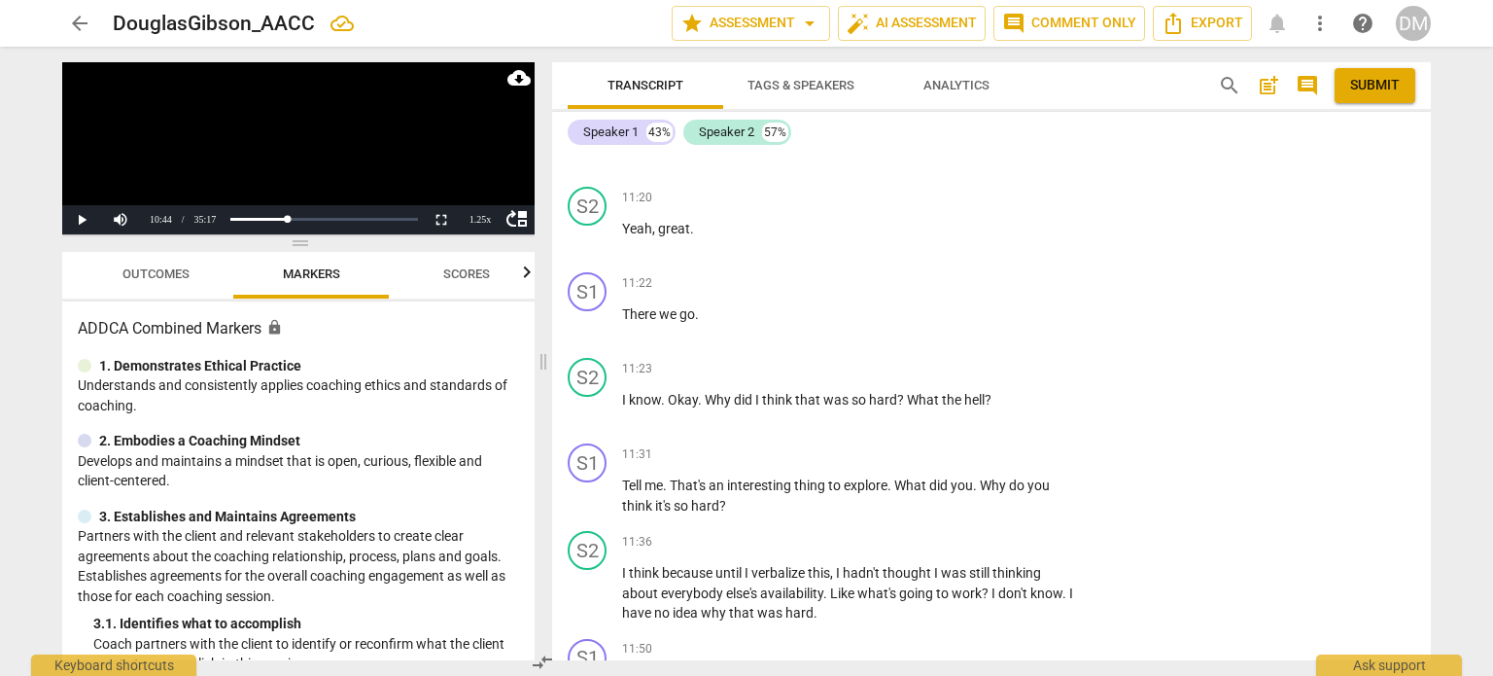
type textarea "P"
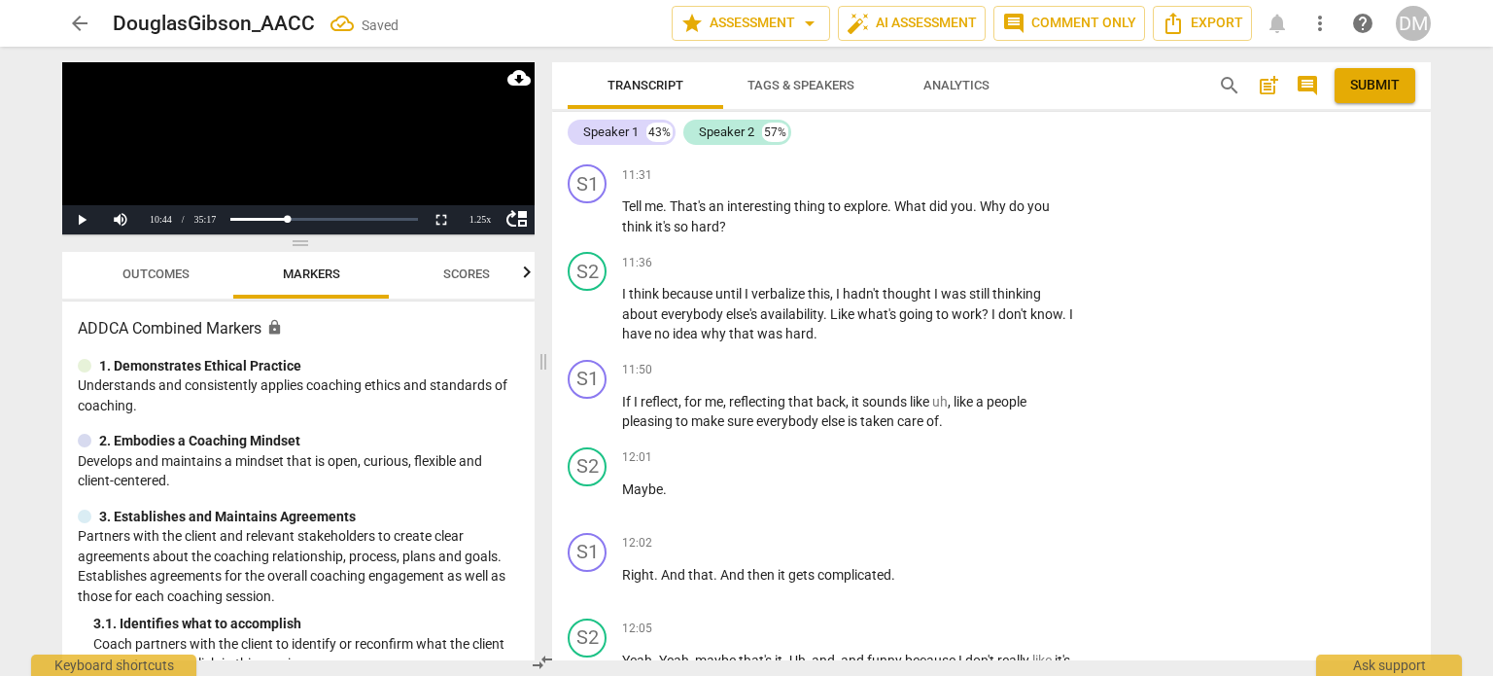
scroll to position [8984, 0]
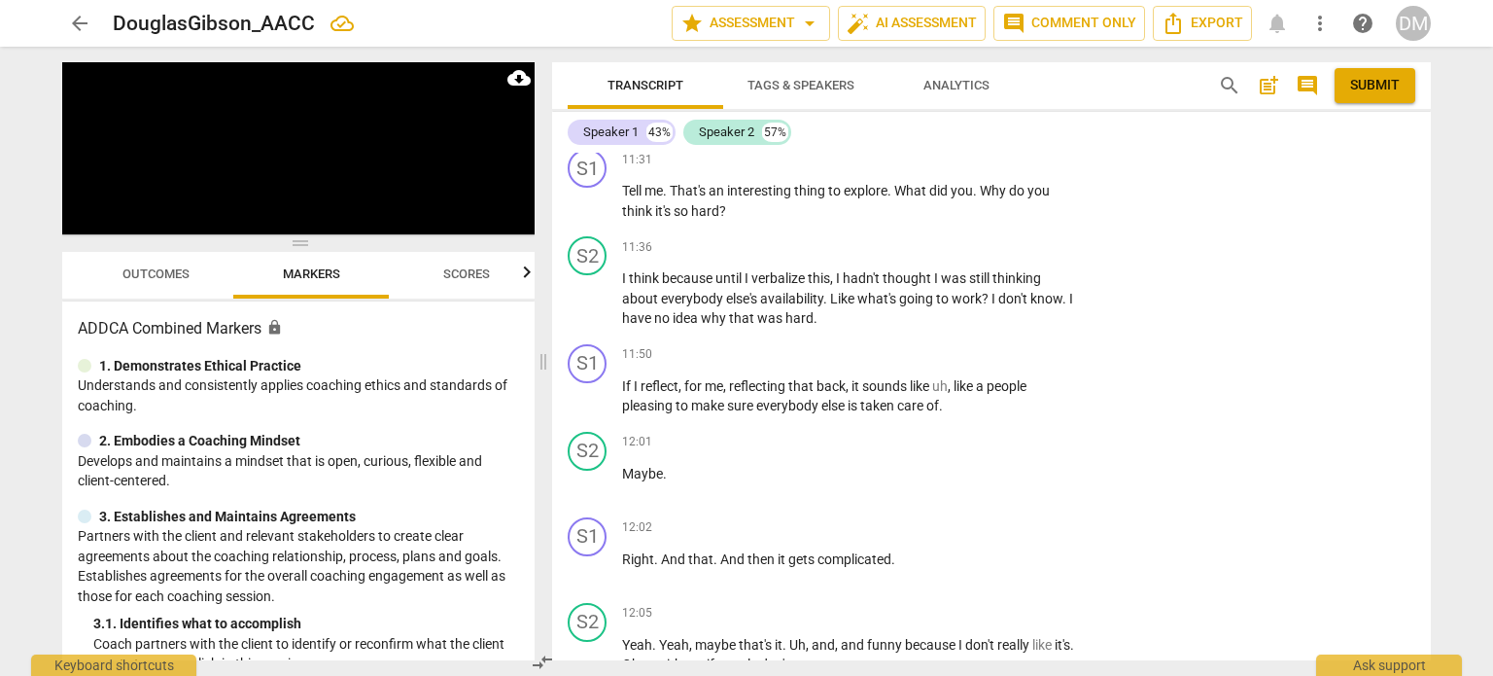
scroll to position [9029, 0]
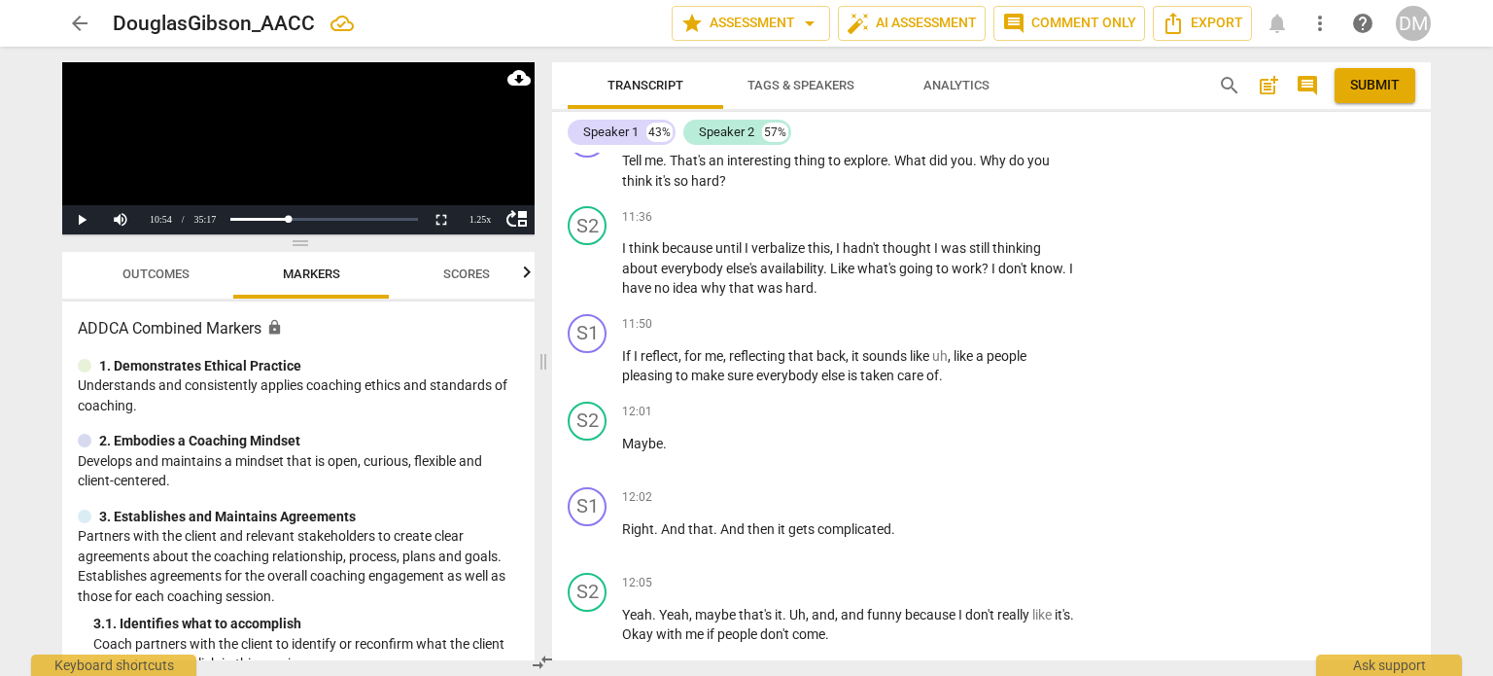
drag, startPoint x: 867, startPoint y: 447, endPoint x: 622, endPoint y: 416, distance: 247.0
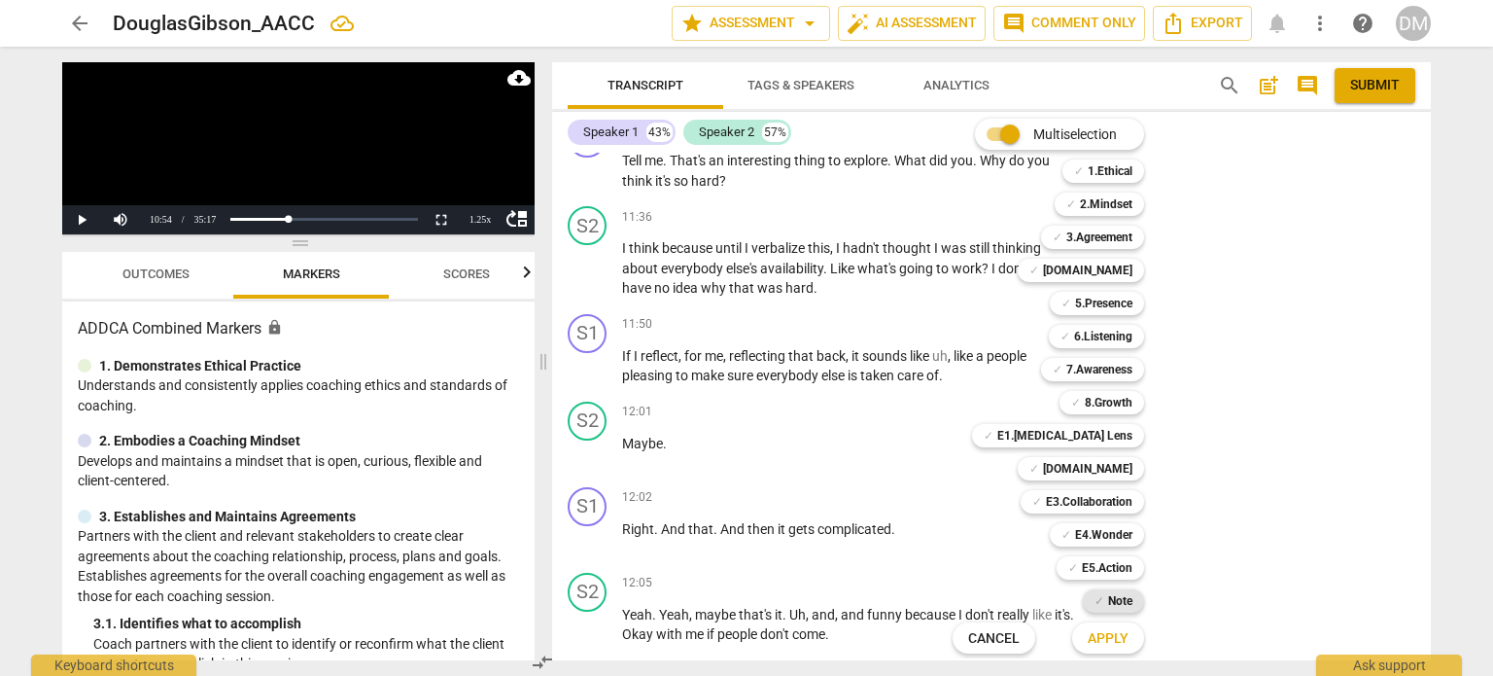
click at [1133, 602] on b "Note" at bounding box center [1120, 600] width 24 height 23
click at [1129, 637] on span "Apply" at bounding box center [1108, 638] width 41 height 19
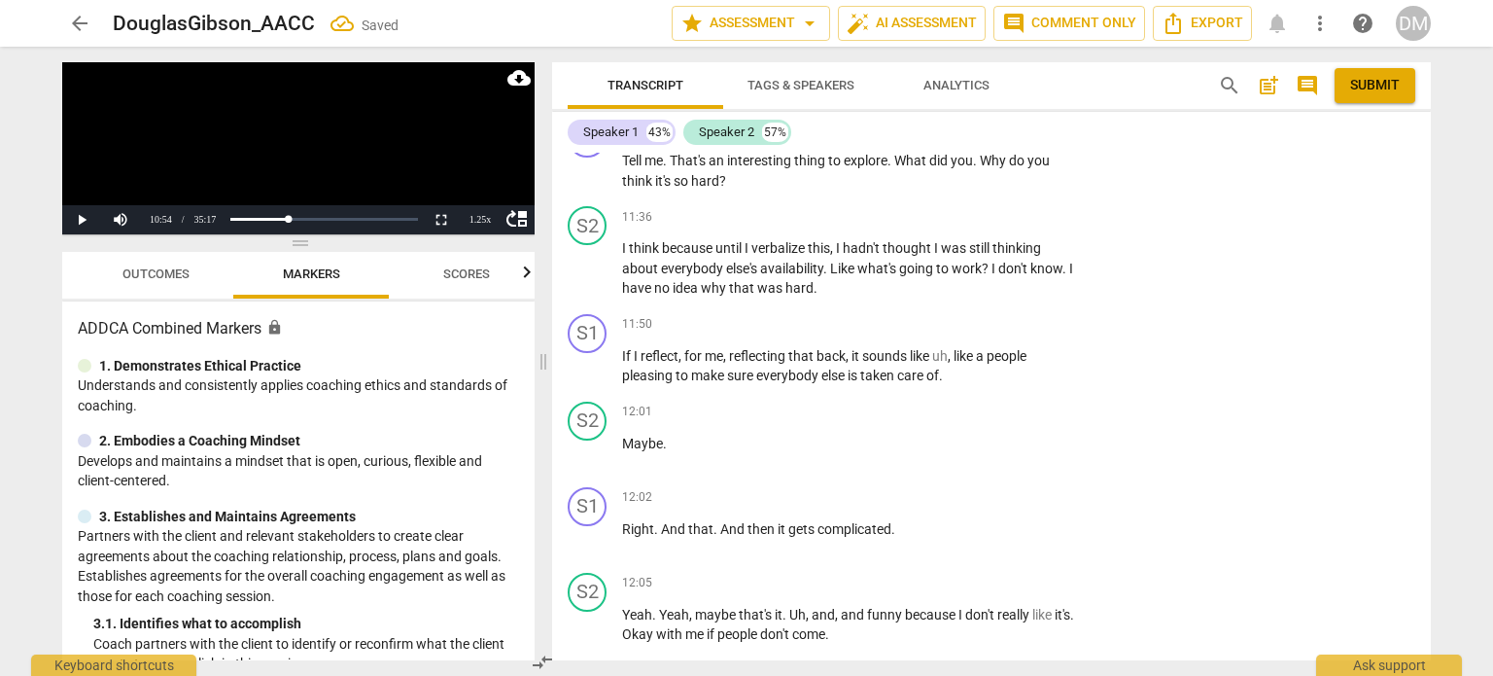
drag, startPoint x: 1223, startPoint y: 501, endPoint x: 1179, endPoint y: 530, distance: 52.6
drag, startPoint x: 1209, startPoint y: 519, endPoint x: 1057, endPoint y: 505, distance: 153.3
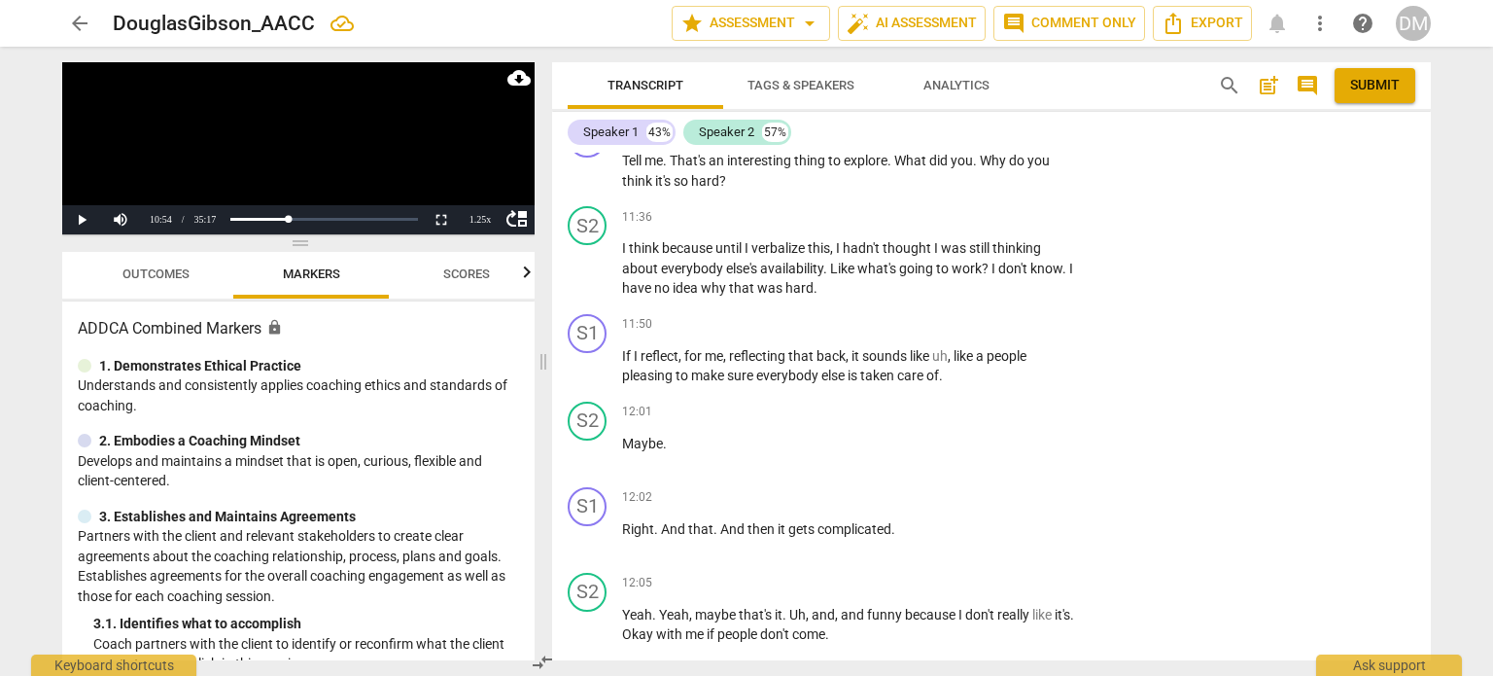
click at [1057, 505] on div "S1 play_arrow pause 00:04 + Add competency keyboard_arrow_right Hi , [PERSON_NA…" at bounding box center [991, 407] width 879 height 508
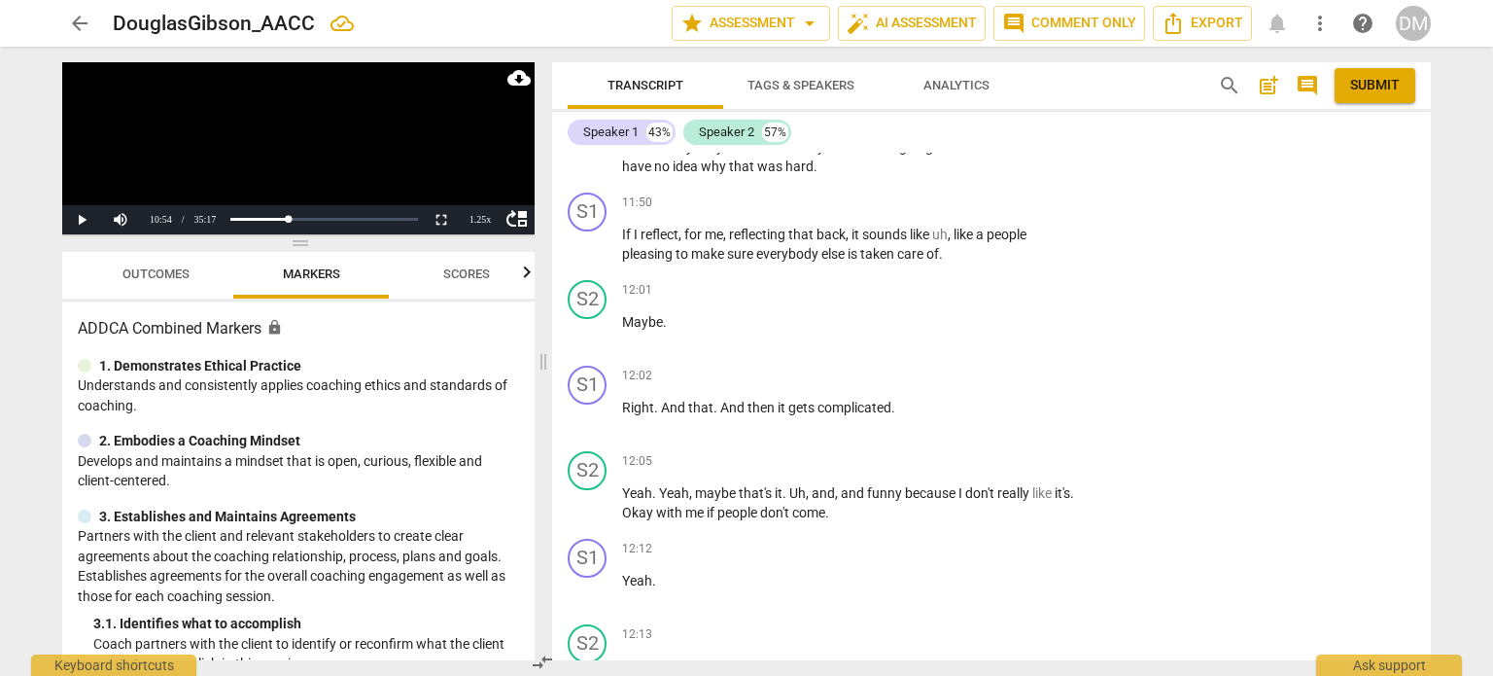
scroll to position [9151, 0]
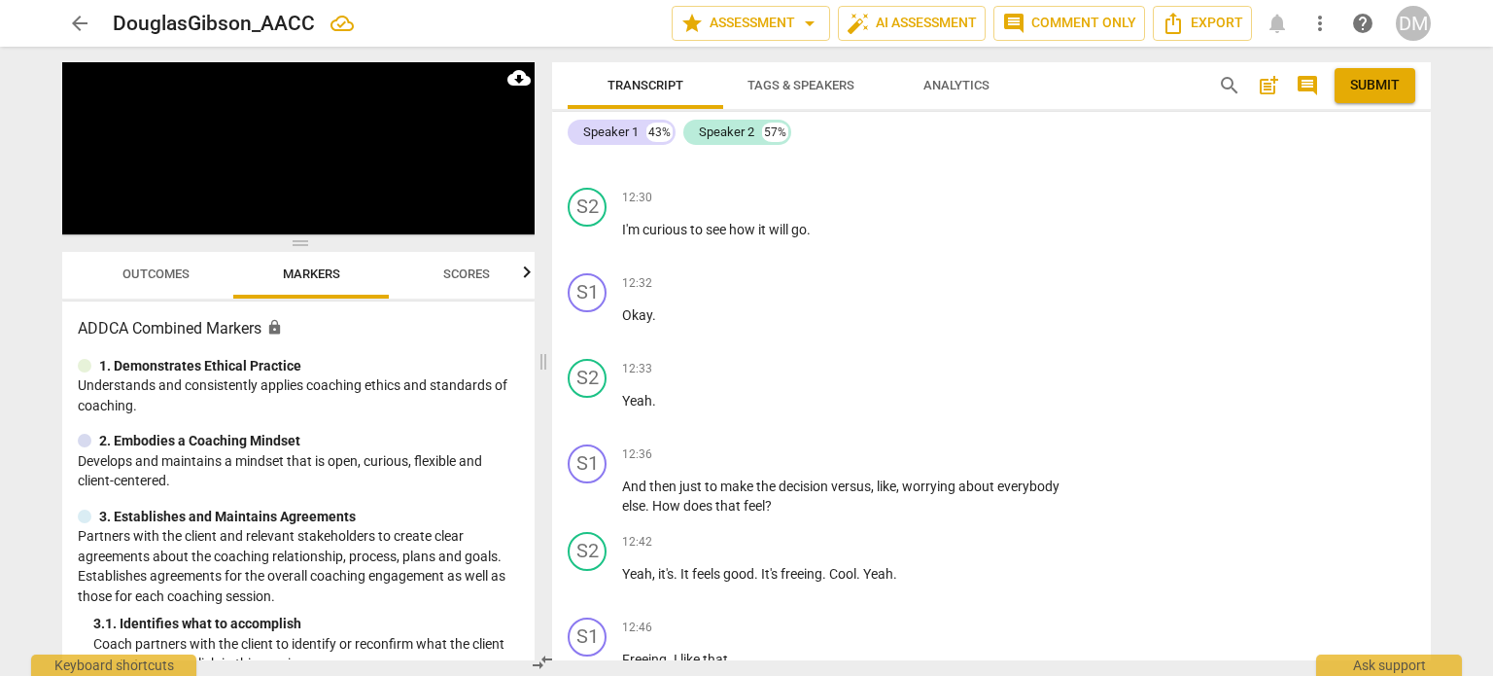
scroll to position [9931, 0]
drag, startPoint x: 679, startPoint y: 399, endPoint x: 987, endPoint y: 443, distance: 311.4
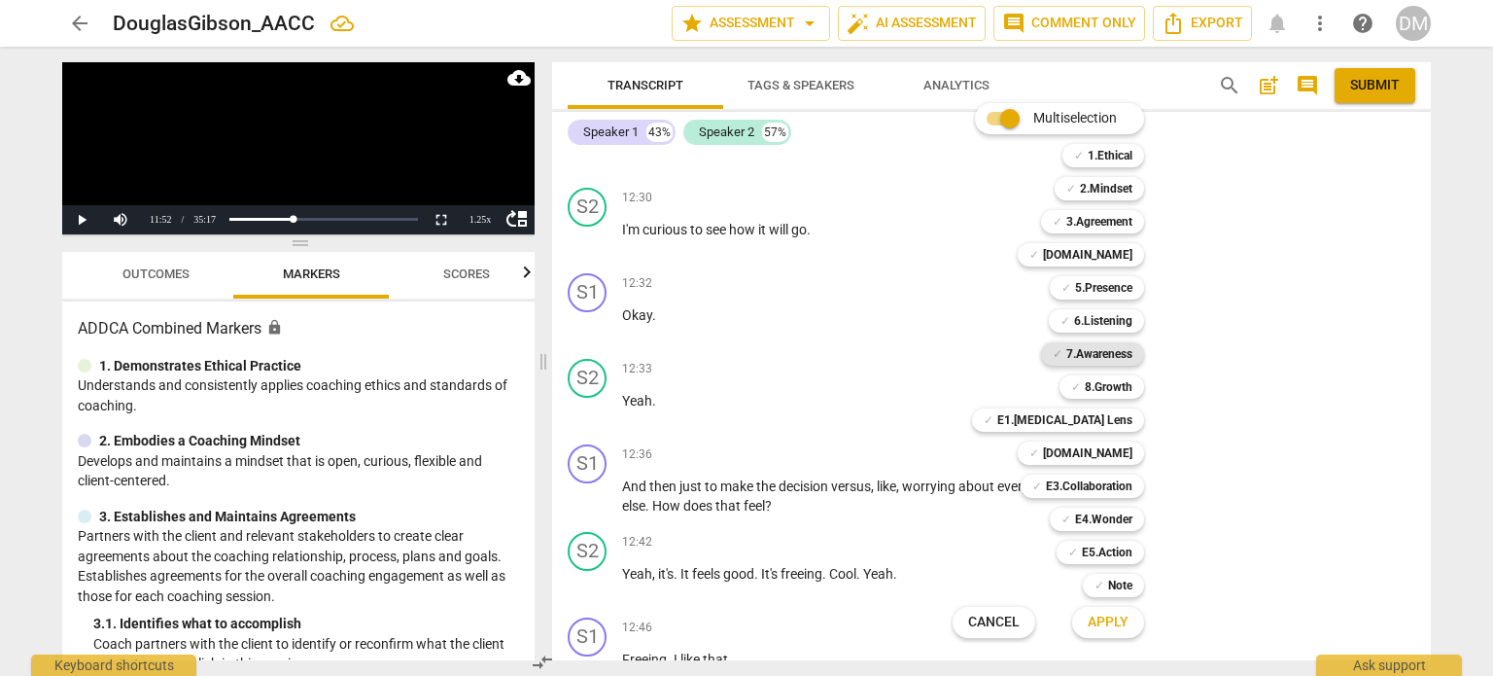
click at [1133, 352] on b "7.Awareness" at bounding box center [1100, 353] width 66 height 23
click at [1129, 620] on span "Apply" at bounding box center [1108, 622] width 41 height 19
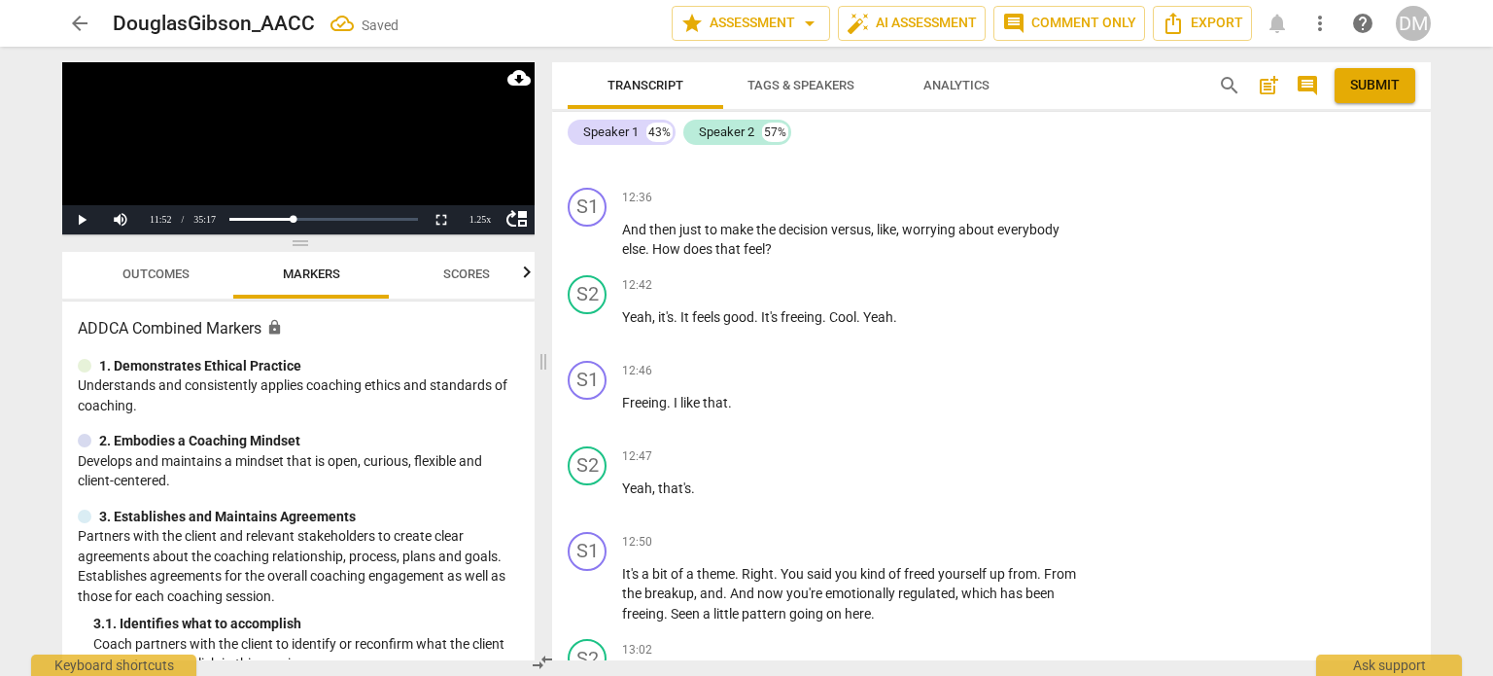
scroll to position [10189, 0]
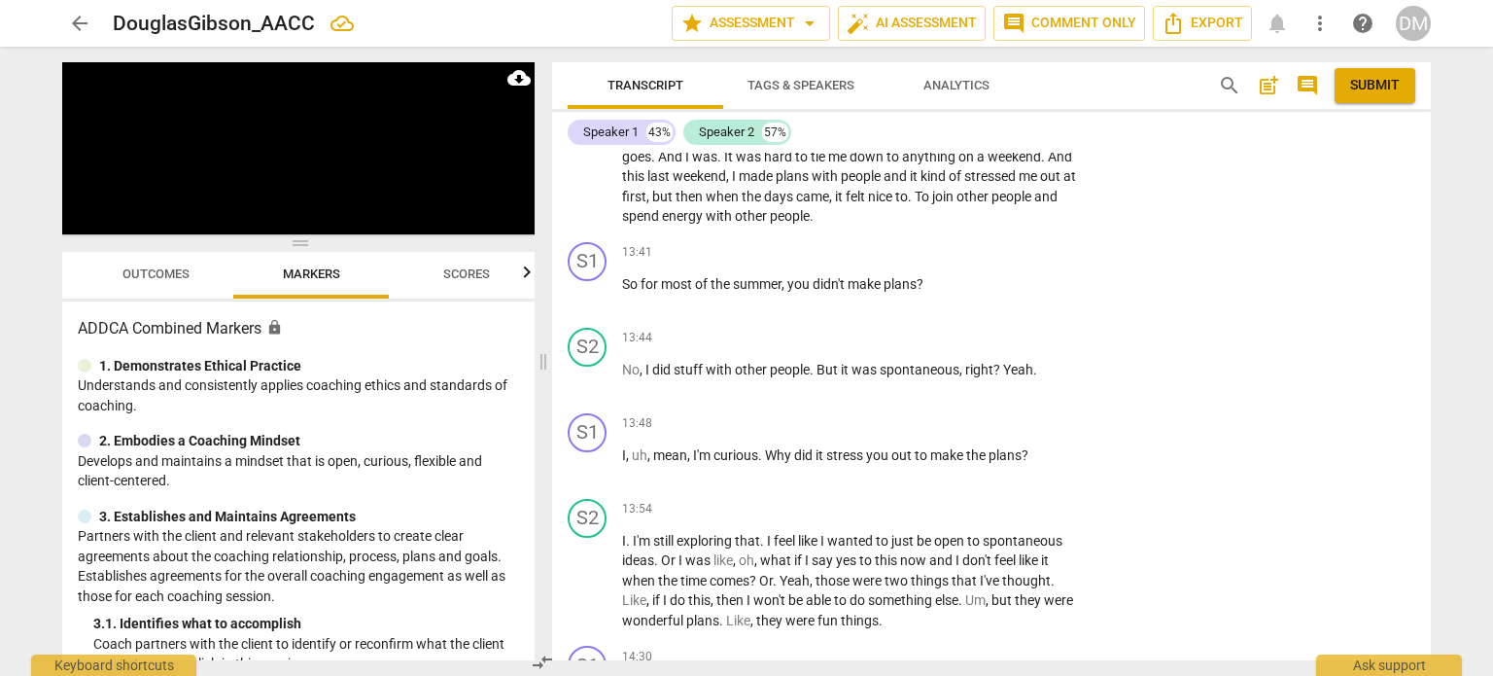
scroll to position [10771, 0]
drag, startPoint x: 856, startPoint y: 380, endPoint x: 996, endPoint y: 409, distance: 143.0
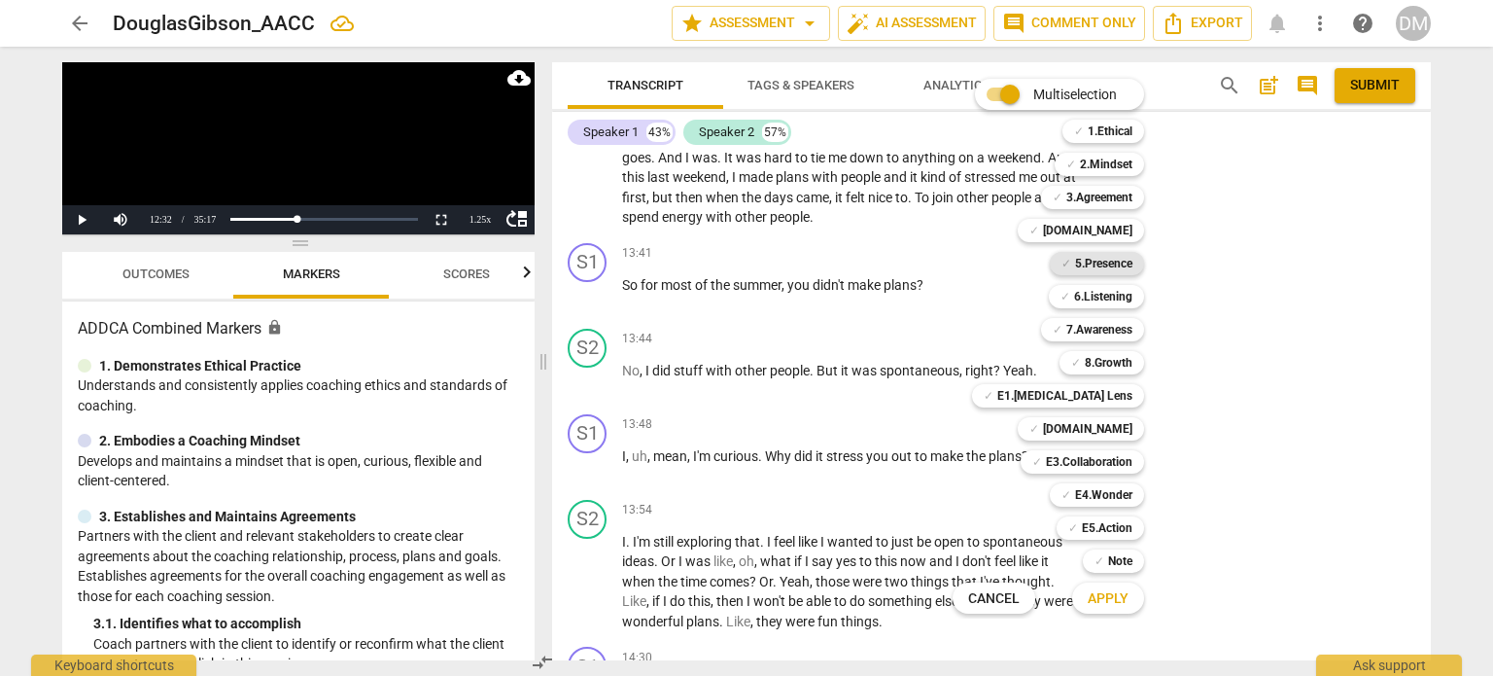
click at [1133, 263] on b "5.Presence" at bounding box center [1103, 263] width 57 height 23
click at [1133, 298] on b "6.Listening" at bounding box center [1103, 296] width 58 height 23
click at [1133, 337] on b "7.Awareness" at bounding box center [1100, 329] width 66 height 23
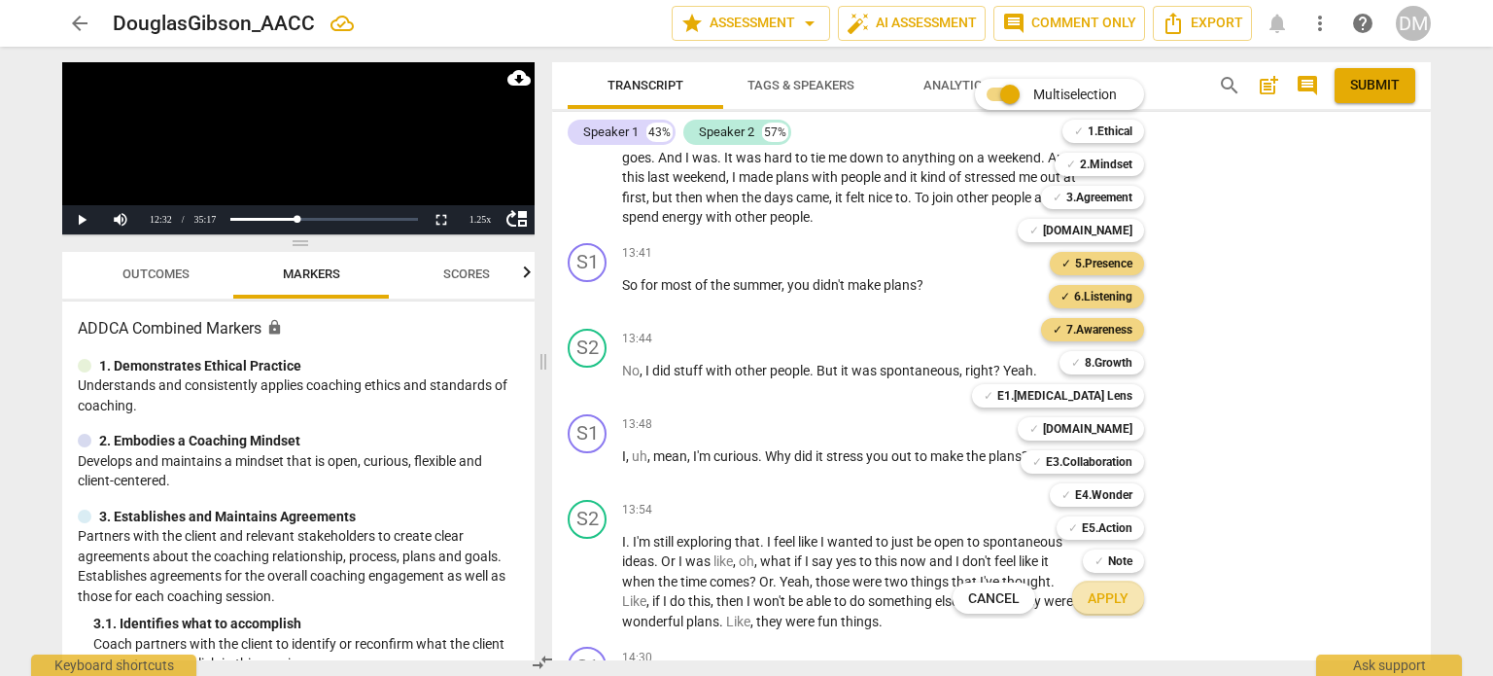
click at [1120, 598] on span "Apply" at bounding box center [1108, 598] width 41 height 19
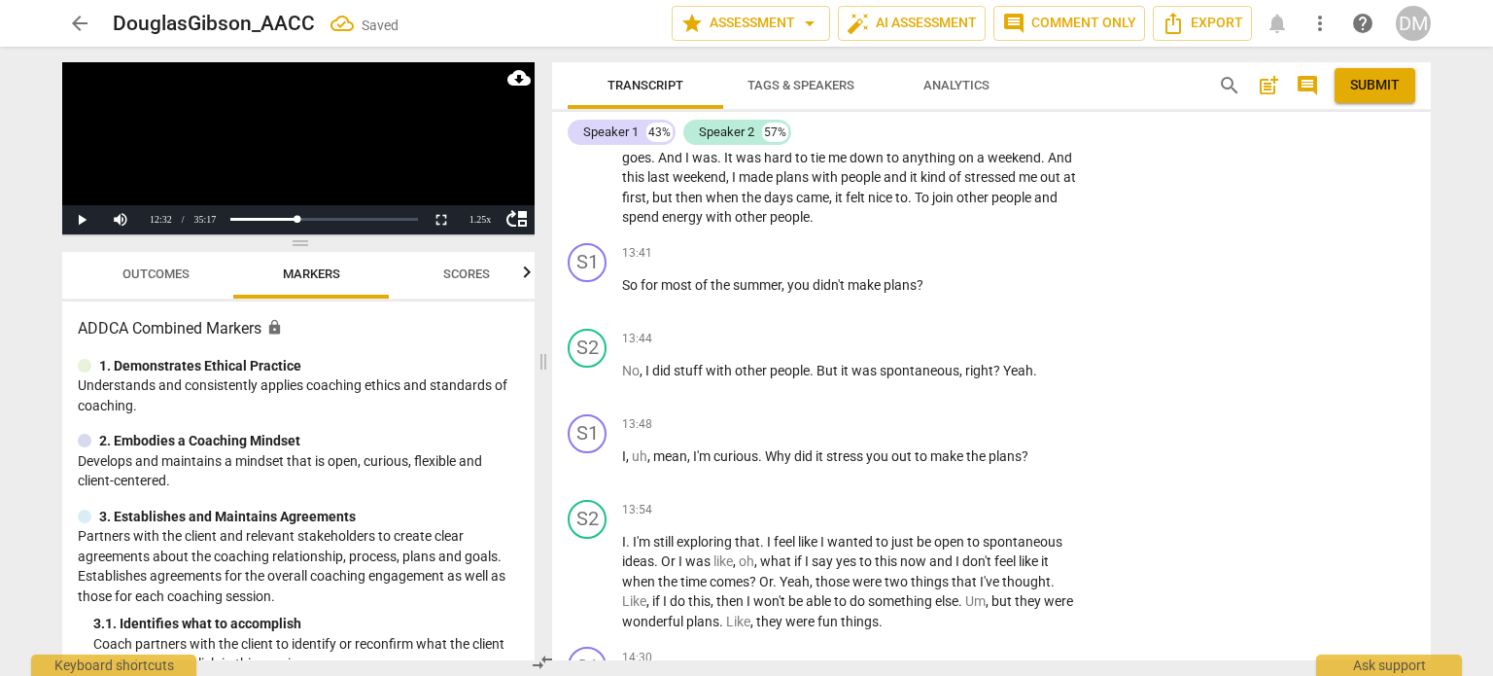
scroll to position [10776, 0]
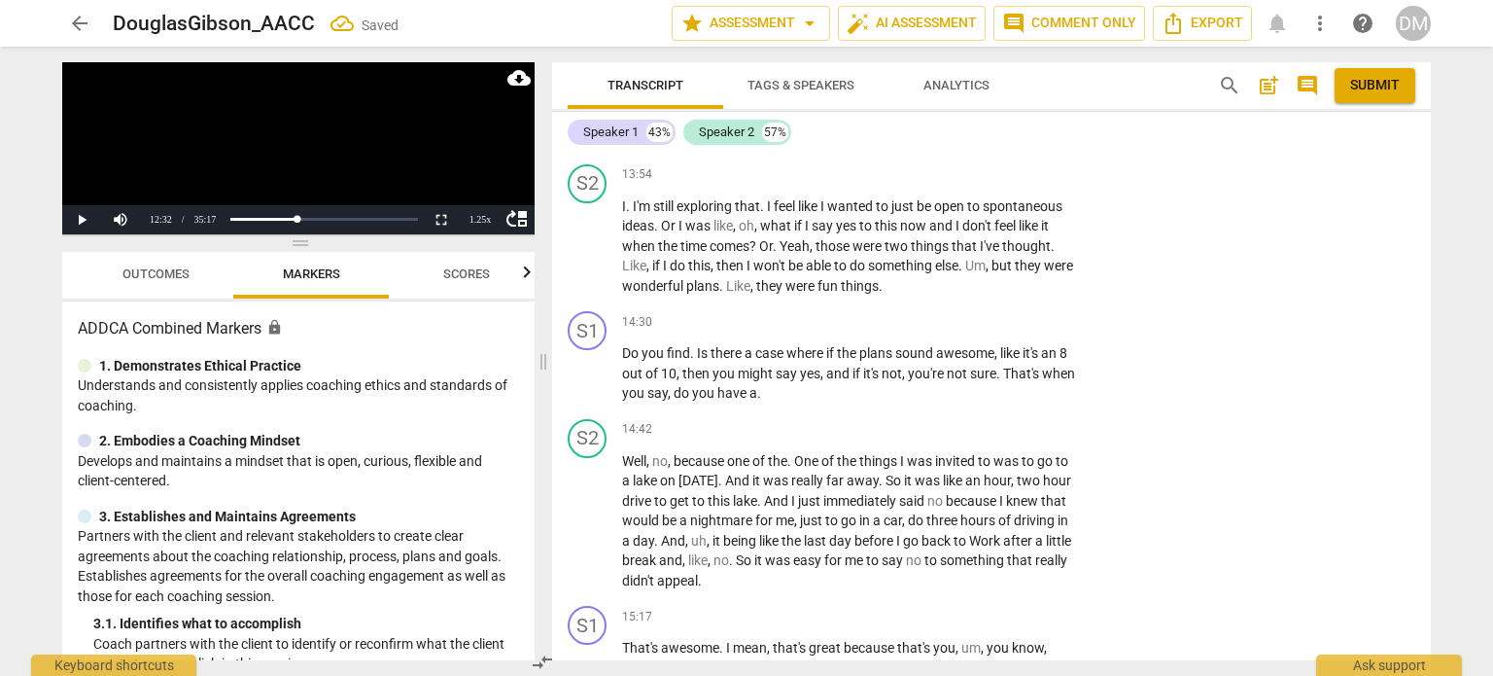
scroll to position [11103, 0]
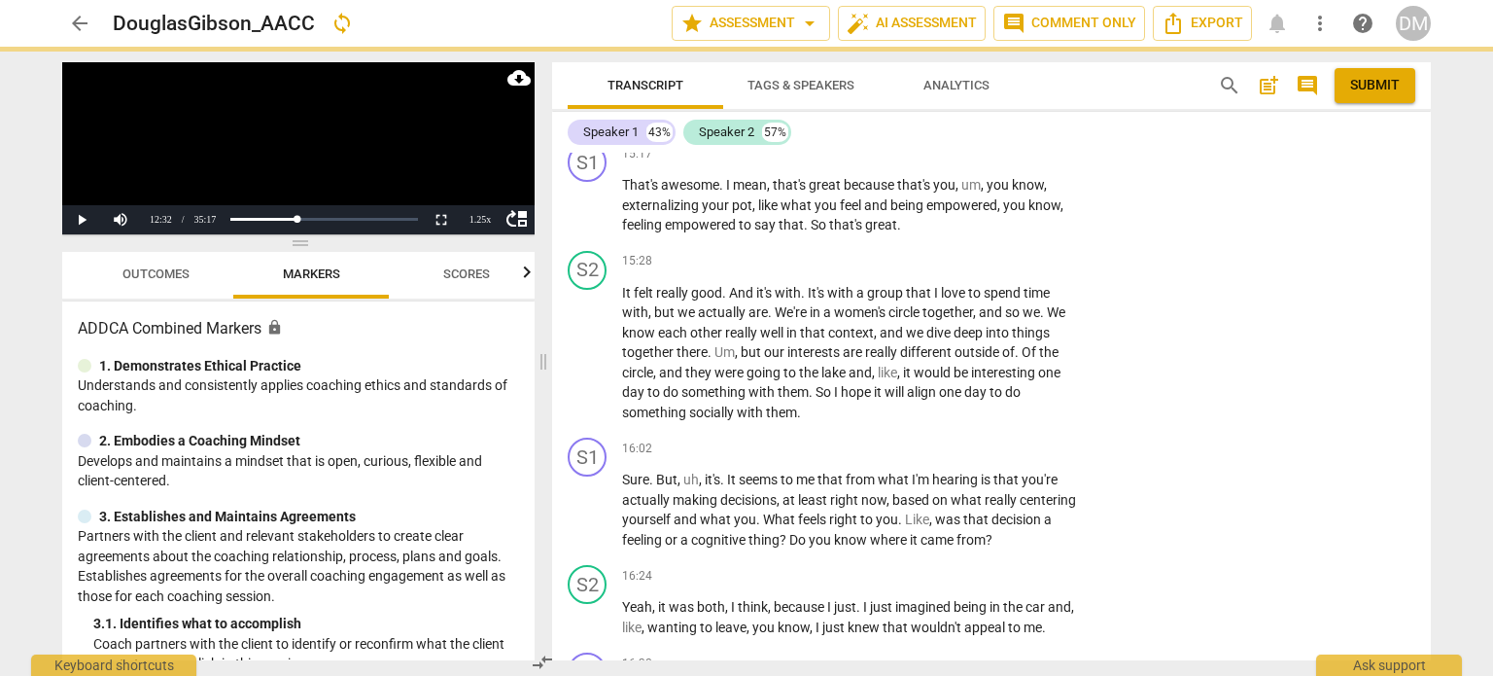
scroll to position [11571, 0]
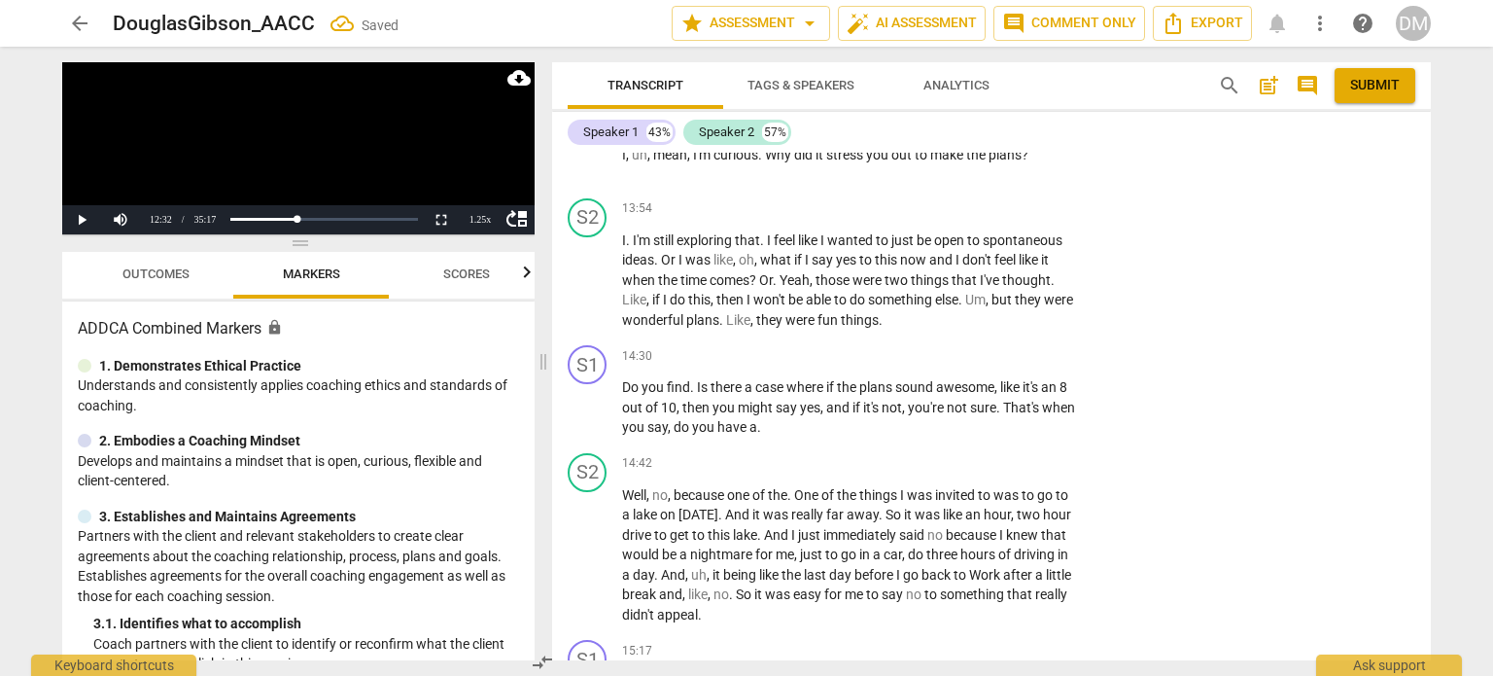
scroll to position [11076, 0]
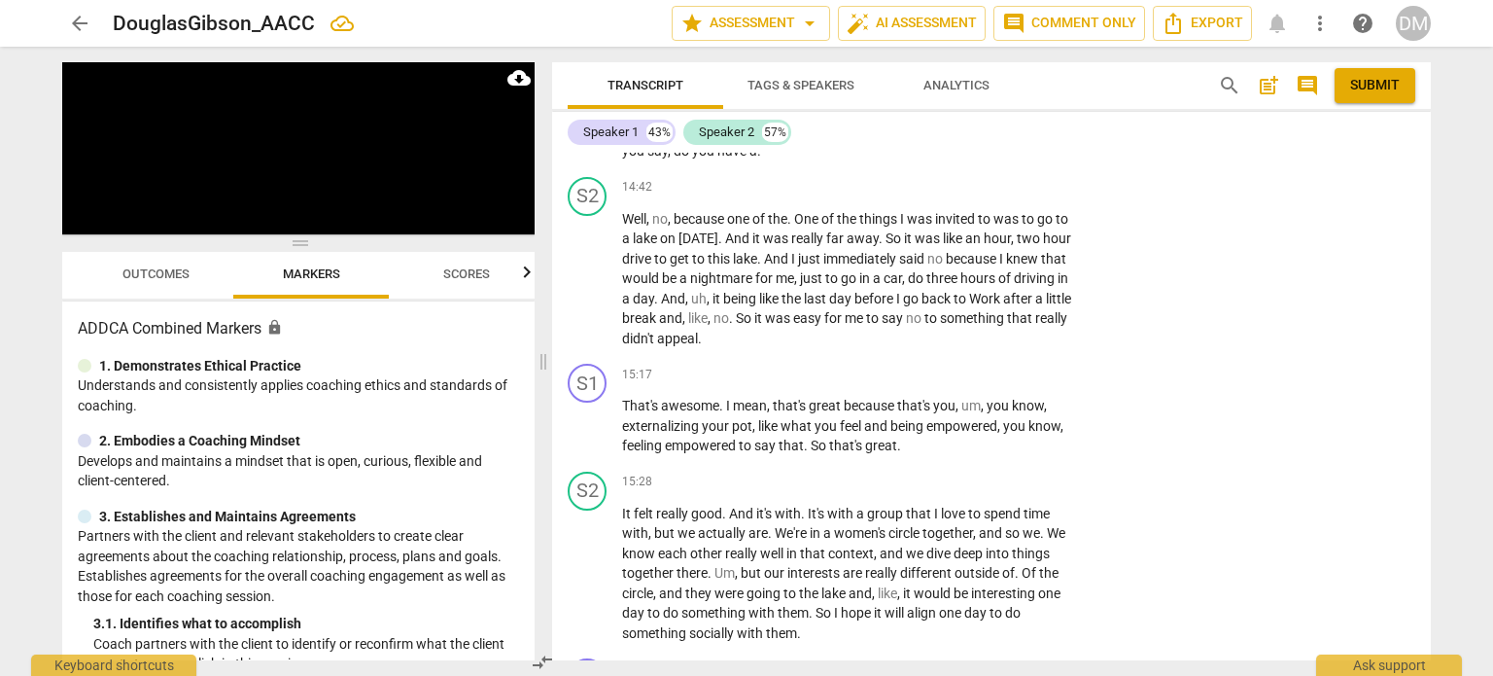
scroll to position [11351, 0]
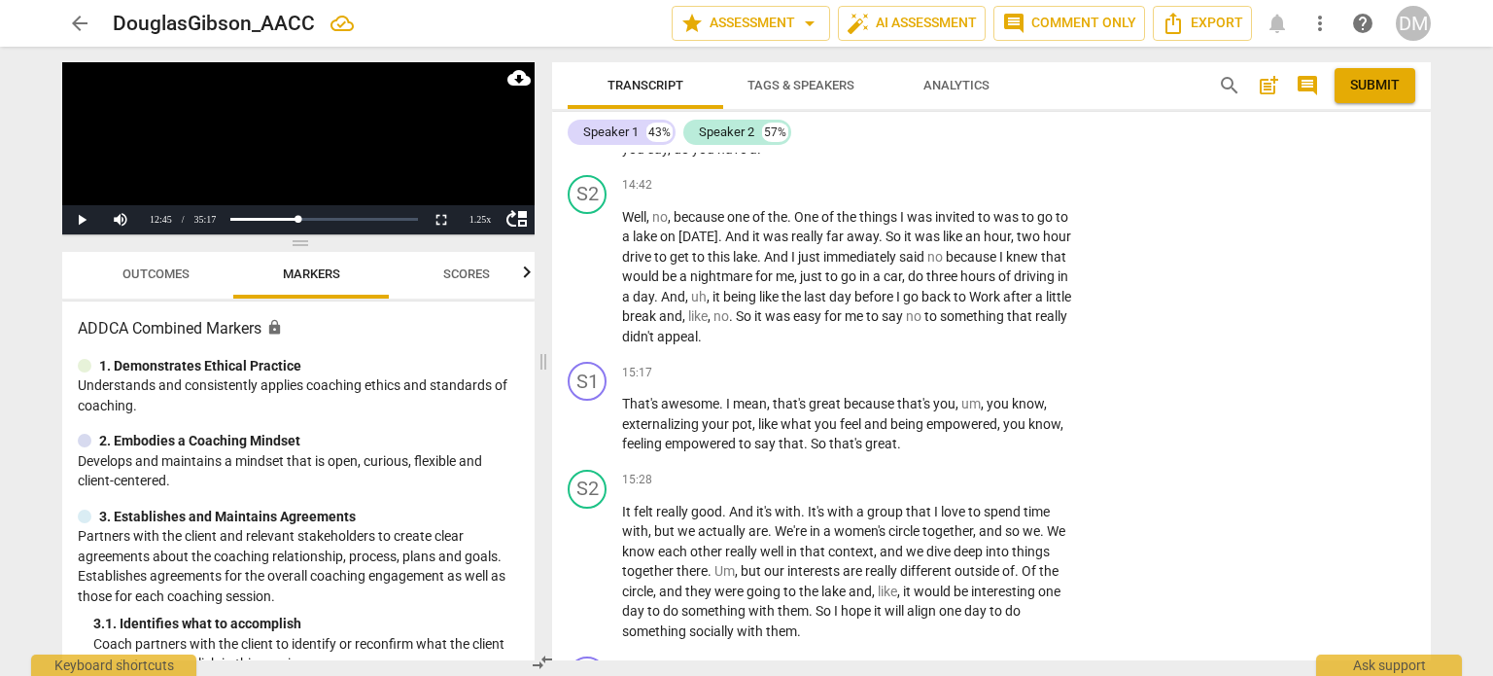
drag, startPoint x: 619, startPoint y: 324, endPoint x: 968, endPoint y: 359, distance: 350.8
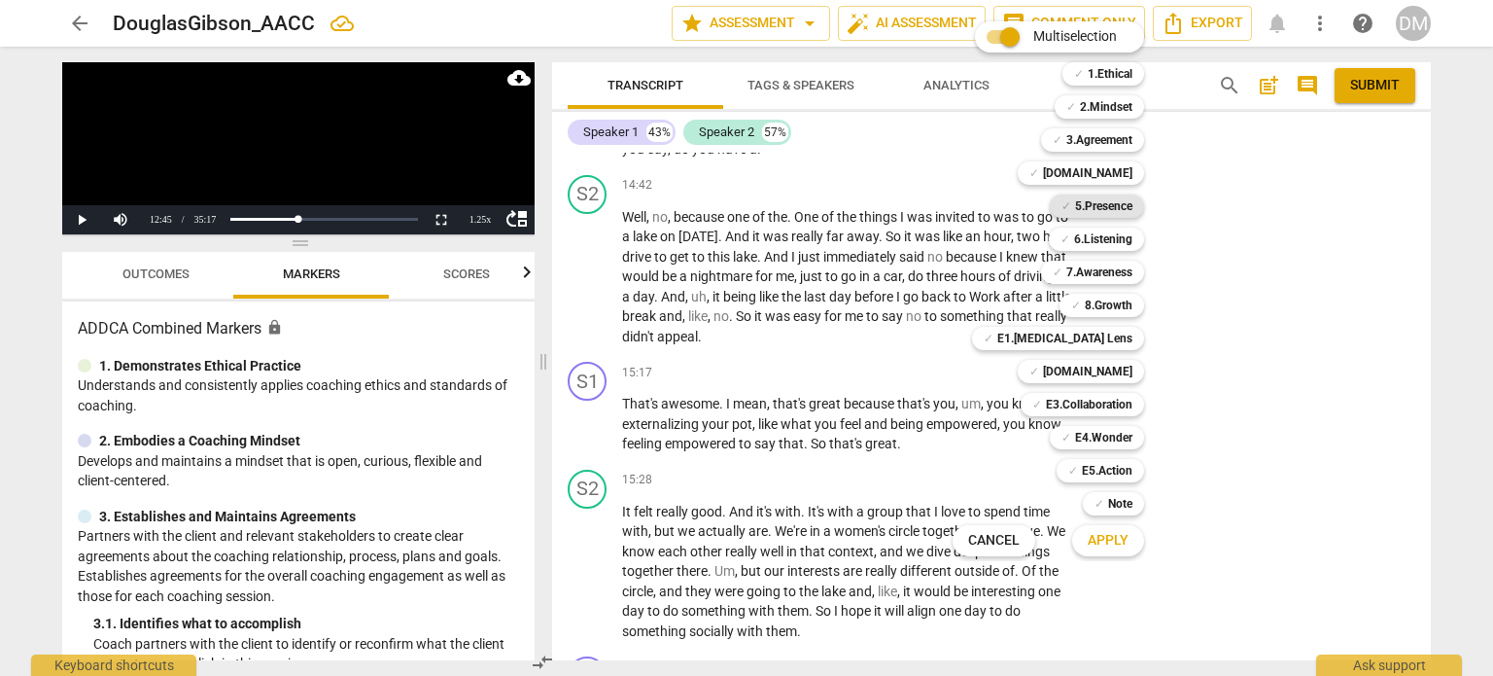
click at [1133, 209] on b "5.Presence" at bounding box center [1103, 205] width 57 height 23
click at [1133, 176] on b "[DOMAIN_NAME]" at bounding box center [1087, 172] width 89 height 23
click at [1133, 244] on b "6.Listening" at bounding box center [1103, 239] width 58 height 23
click at [1147, 285] on div "✓ 7.Awareness 7" at bounding box center [1103, 272] width 140 height 33
click at [1133, 271] on b "7.Awareness" at bounding box center [1100, 272] width 66 height 23
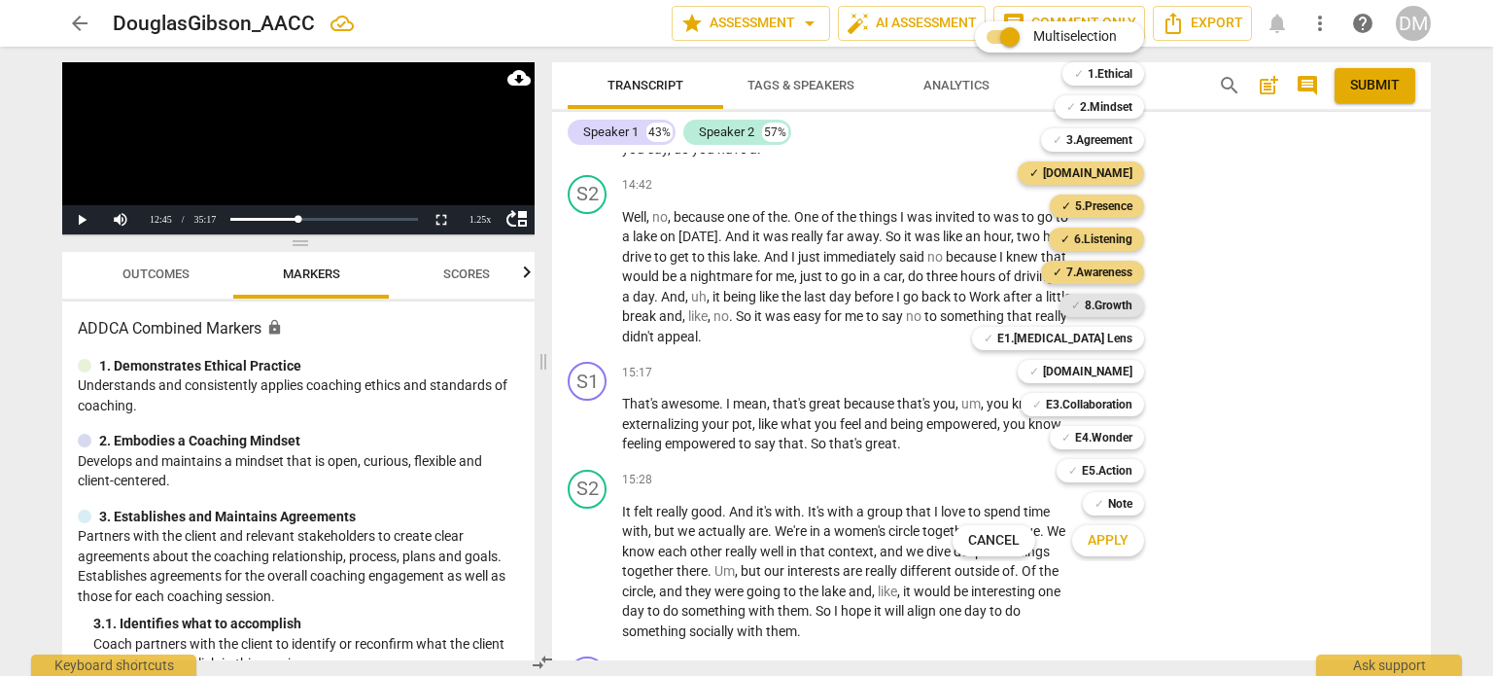
click at [1133, 304] on b "8.Growth" at bounding box center [1109, 305] width 48 height 23
click at [1129, 541] on span "Apply" at bounding box center [1108, 540] width 41 height 19
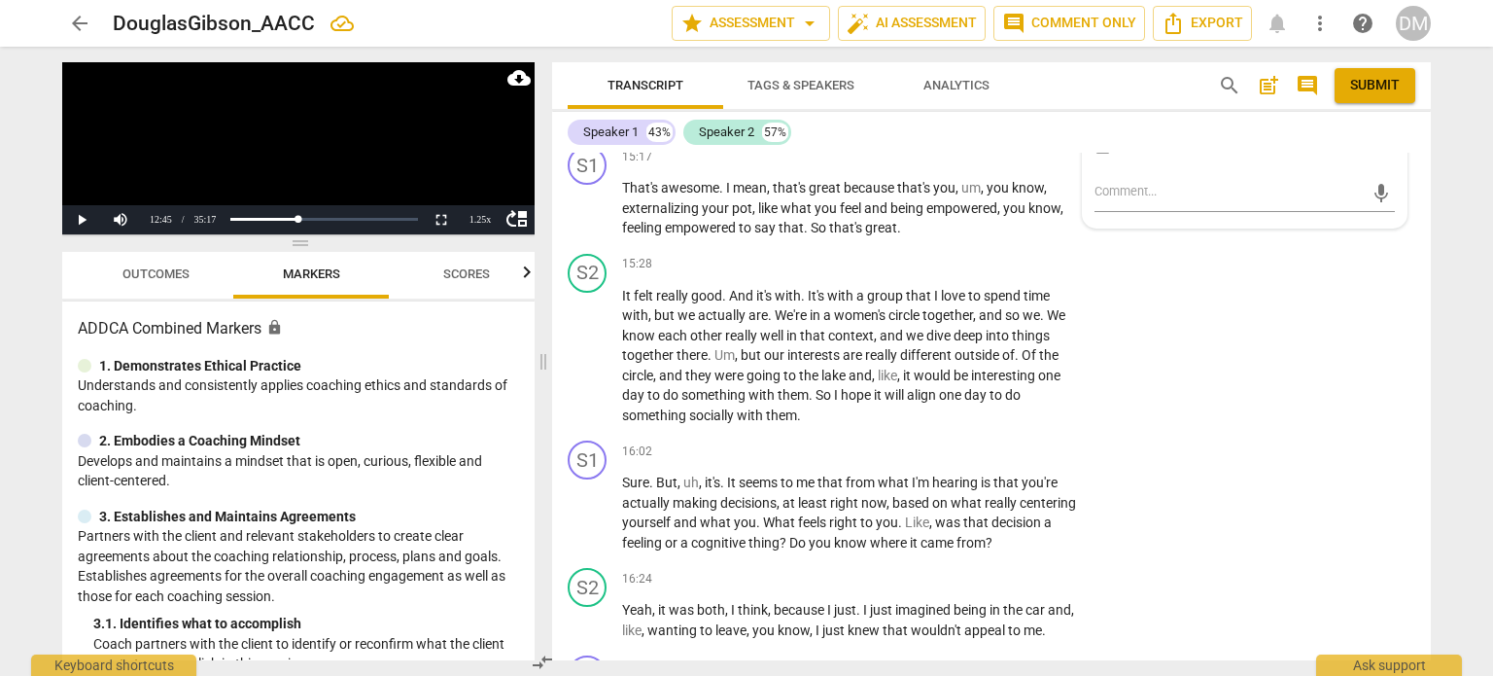
scroll to position [11602, 0]
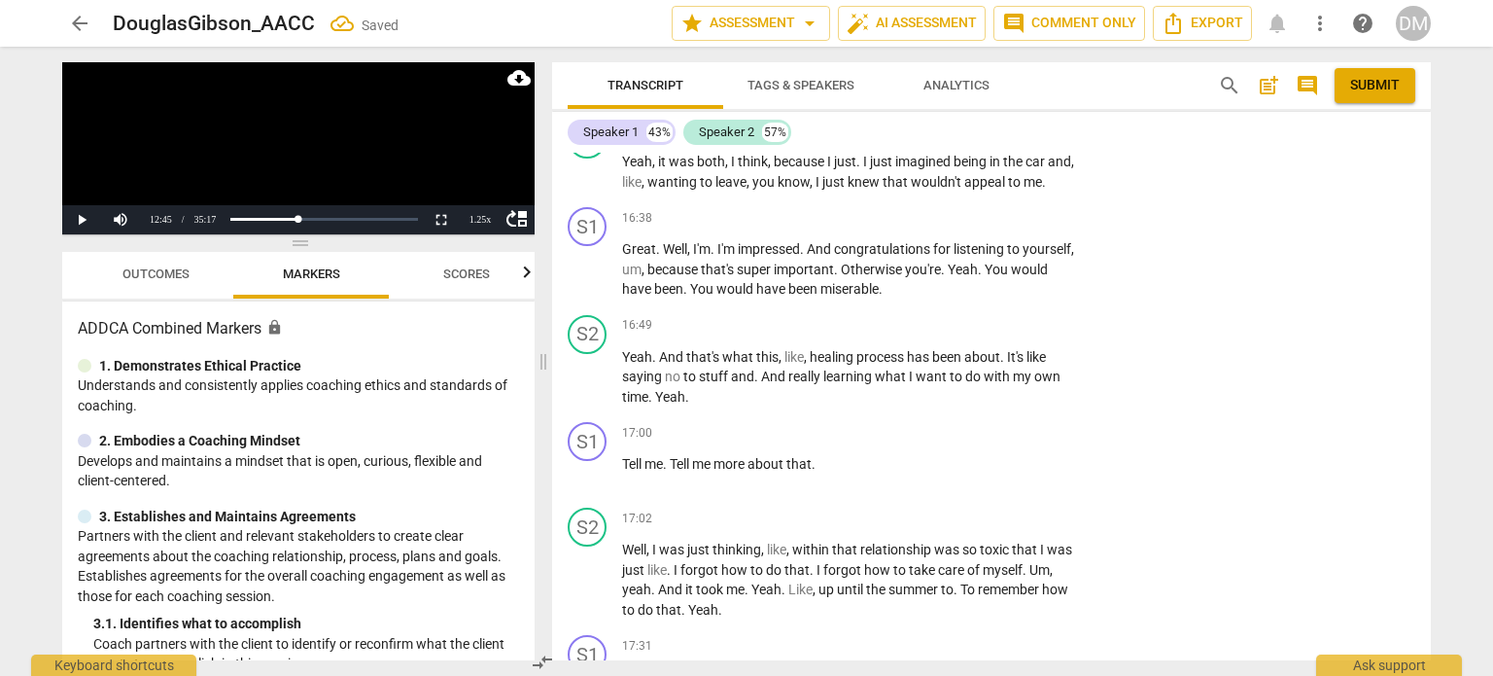
scroll to position [12037, 0]
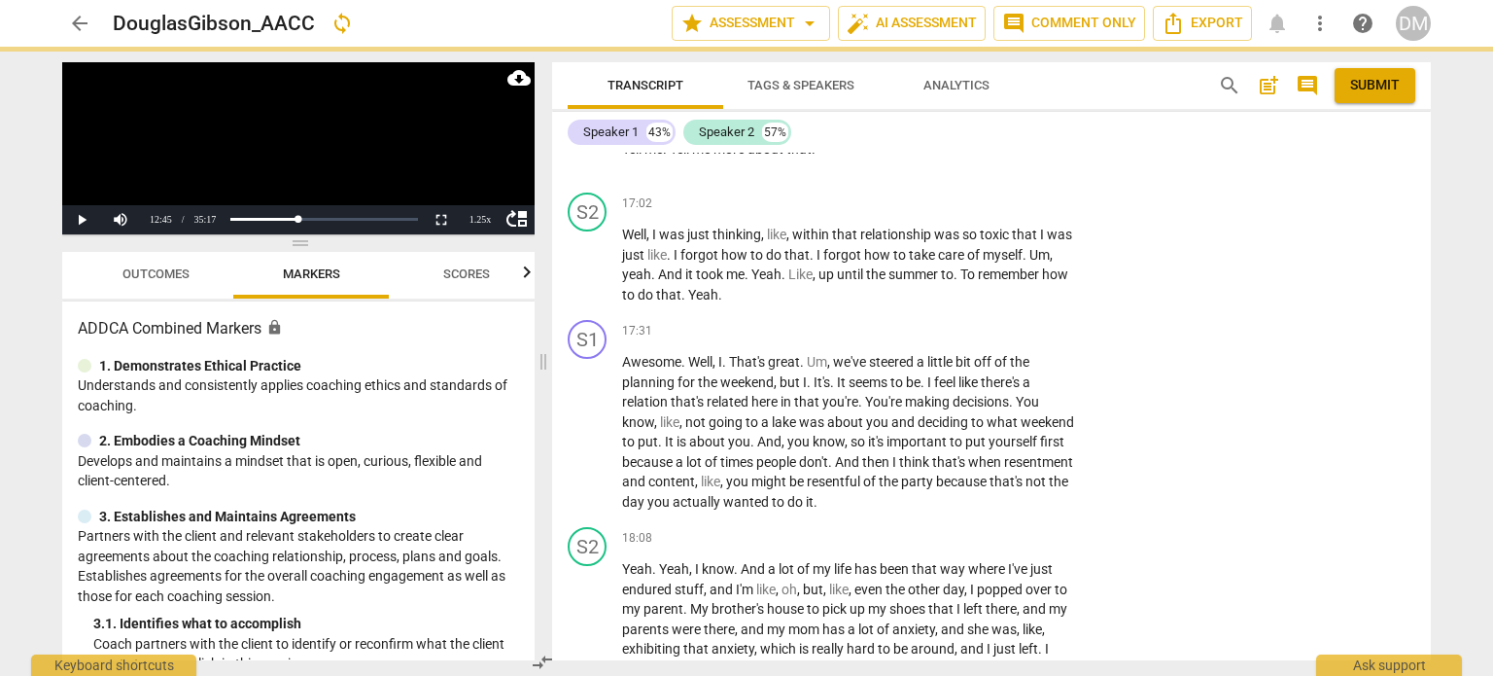
scroll to position [12353, 0]
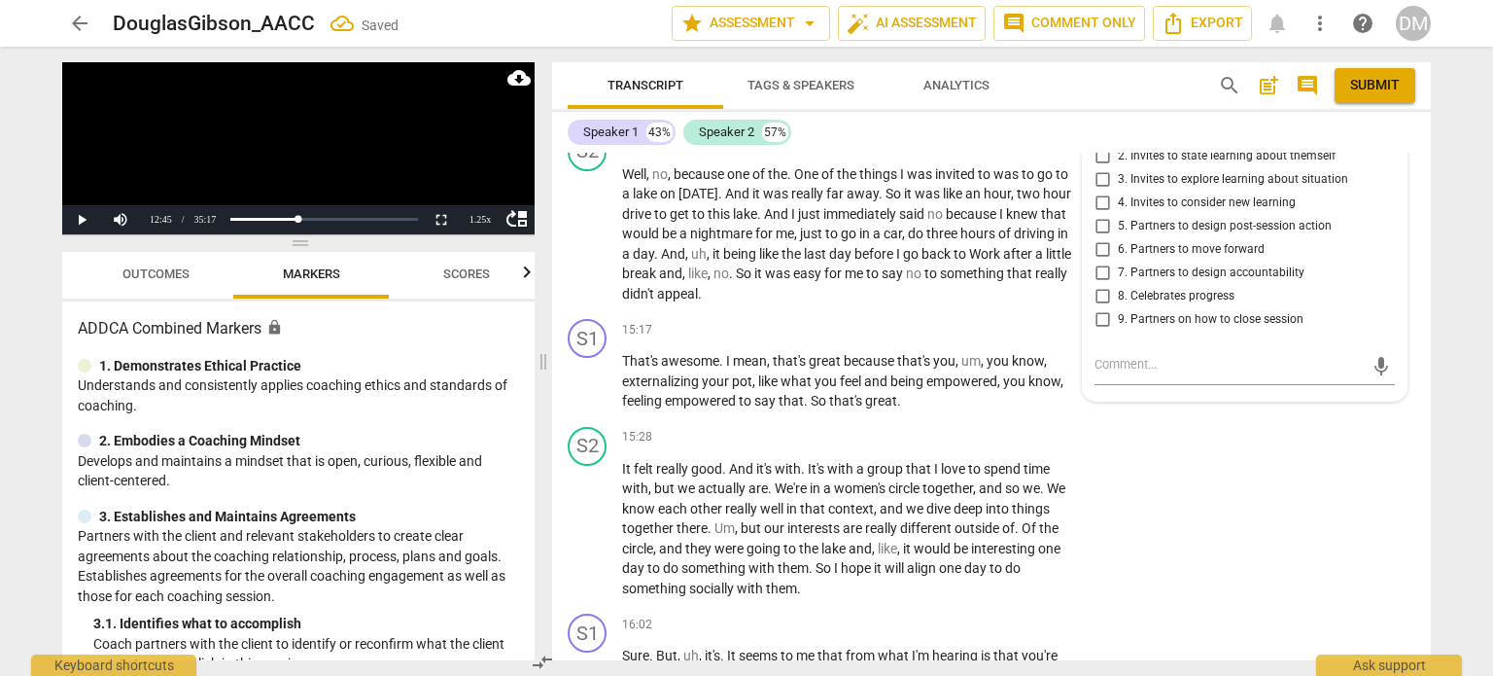
scroll to position [11419, 0]
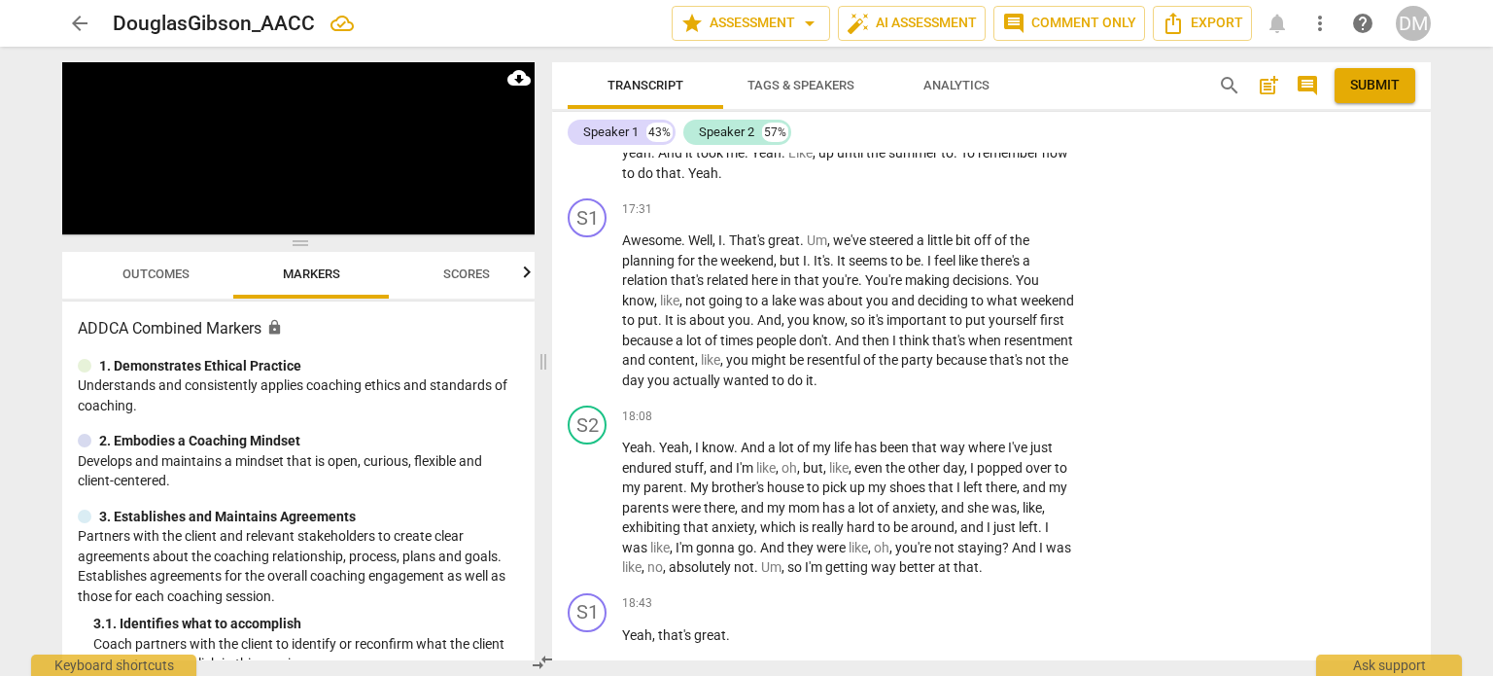
scroll to position [12569, 0]
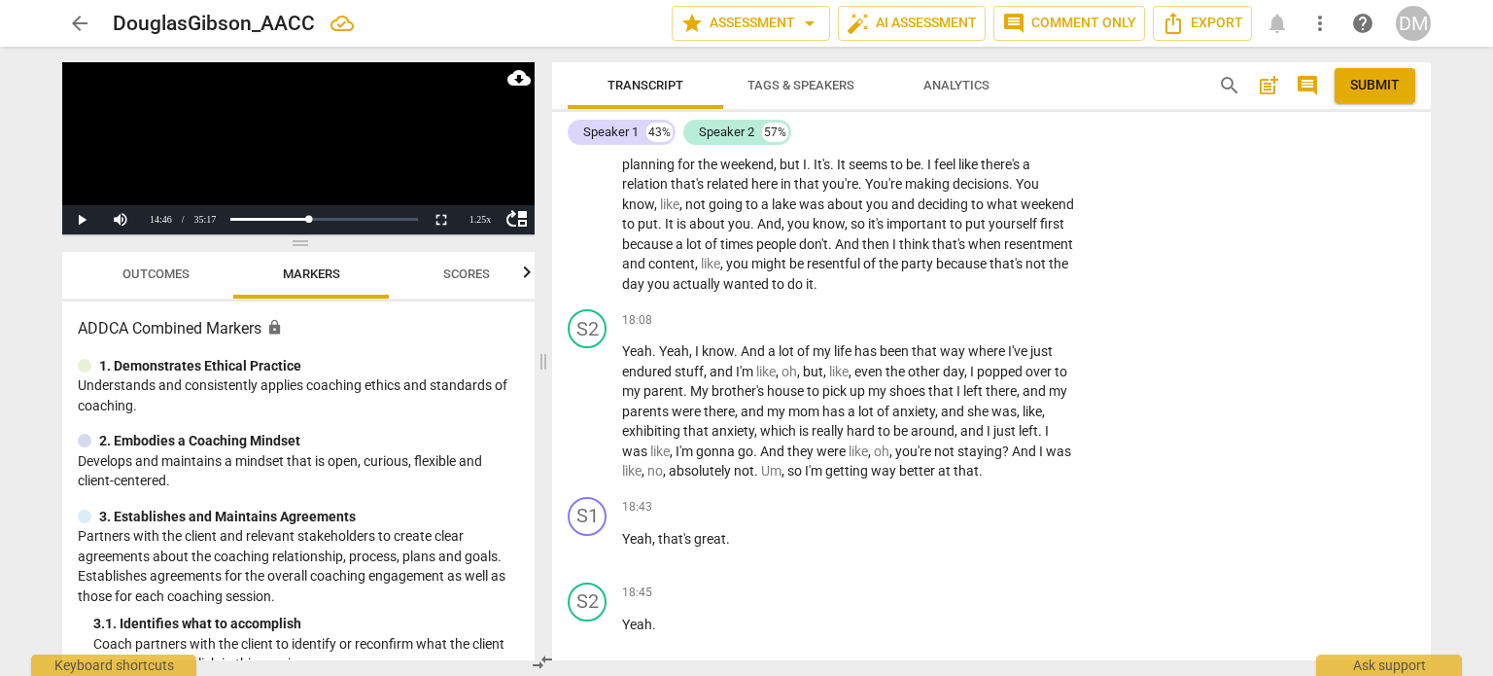
drag, startPoint x: 620, startPoint y: 372, endPoint x: 708, endPoint y: 458, distance: 122.4
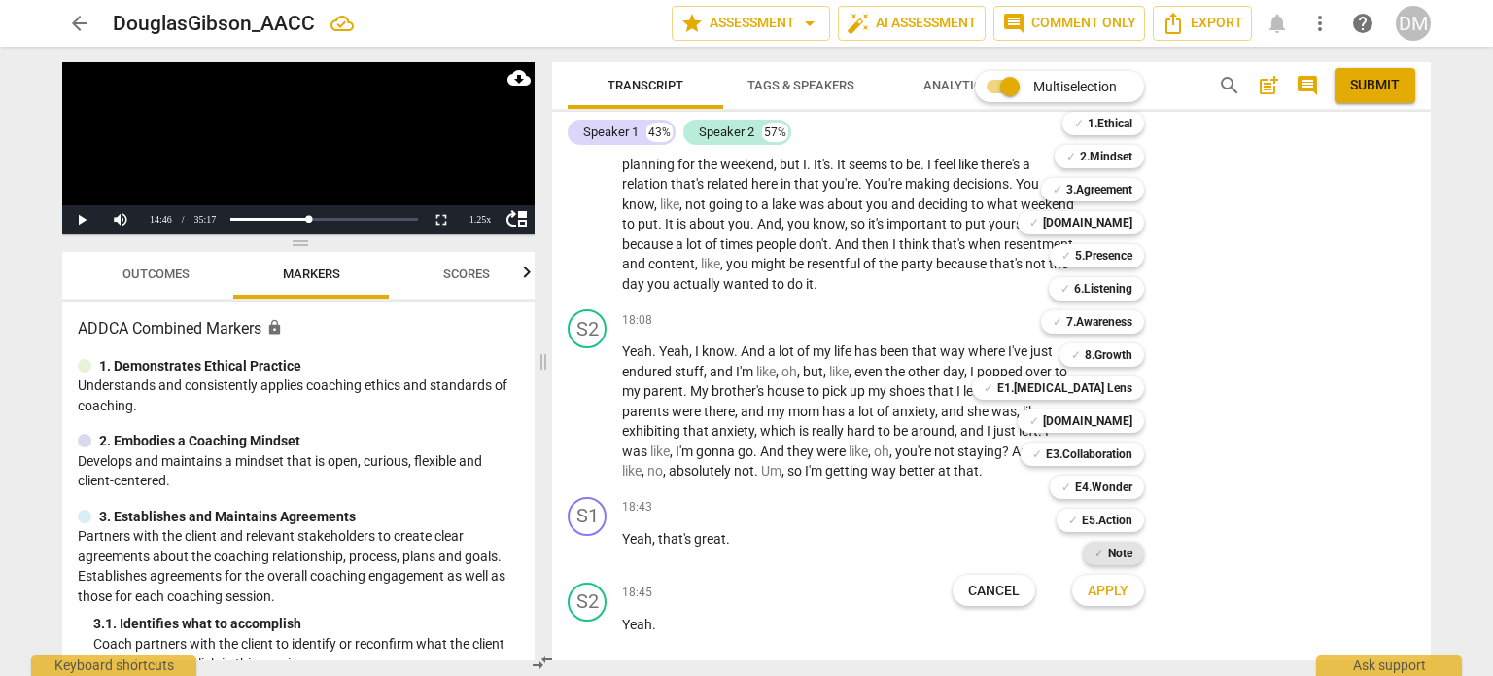
click at [1133, 550] on b "Note" at bounding box center [1120, 553] width 24 height 23
click at [1129, 587] on span "Apply" at bounding box center [1108, 590] width 41 height 19
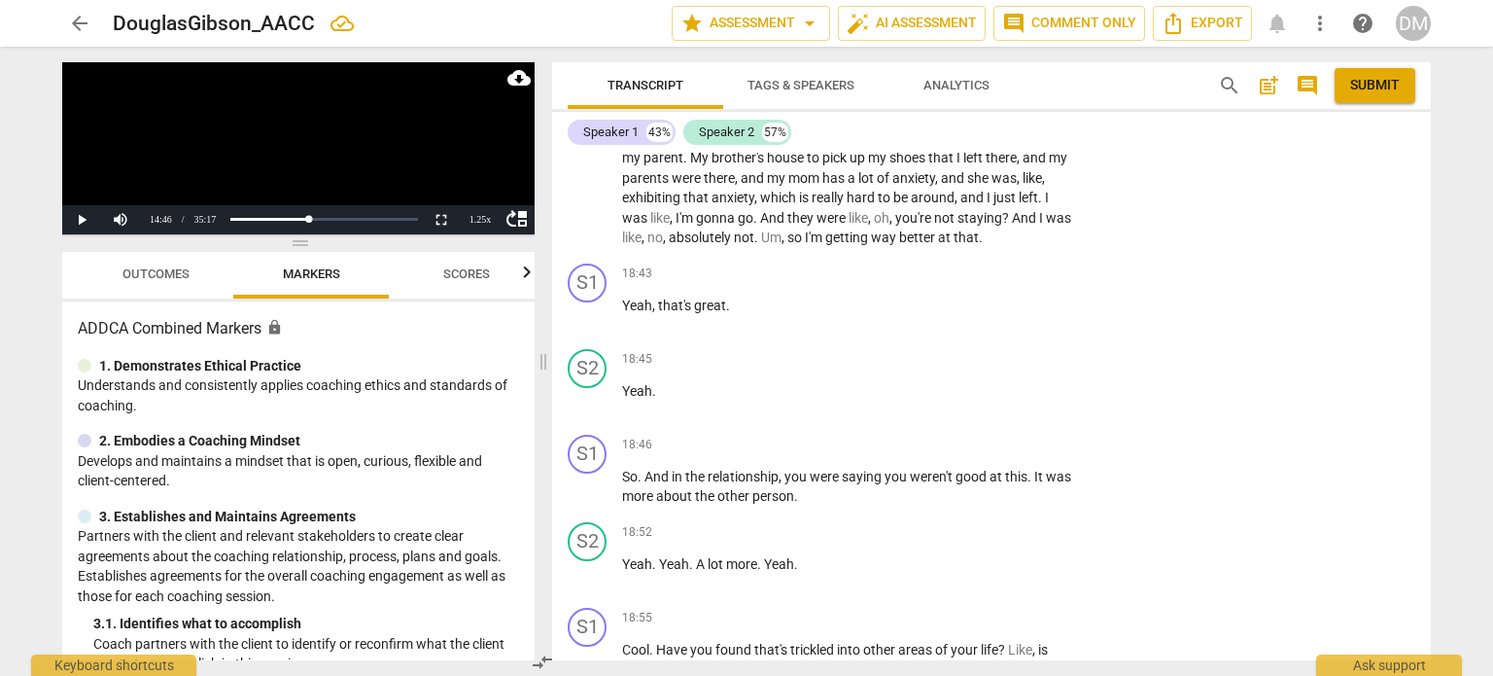
scroll to position [22, 0]
drag, startPoint x: 1200, startPoint y: 327, endPoint x: 1150, endPoint y: 327, distance: 49.6
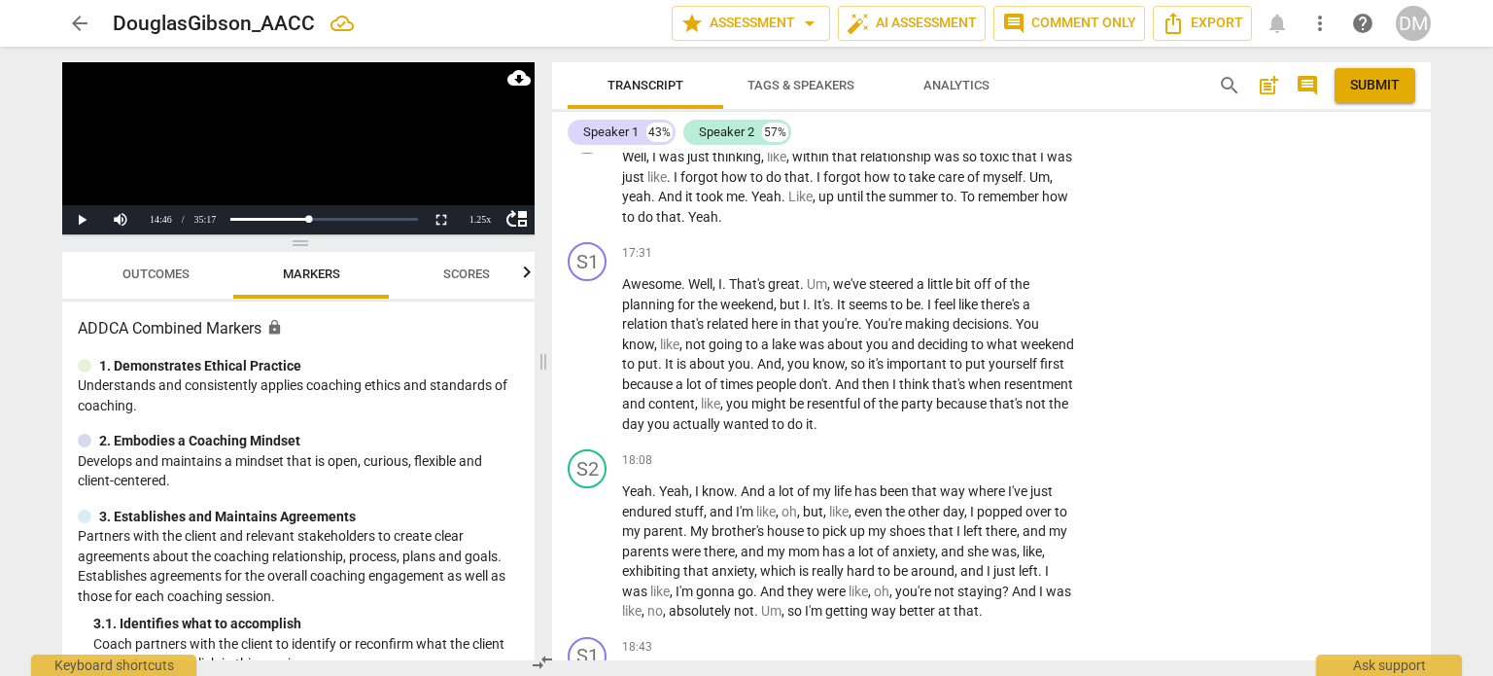
scroll to position [12289, 0]
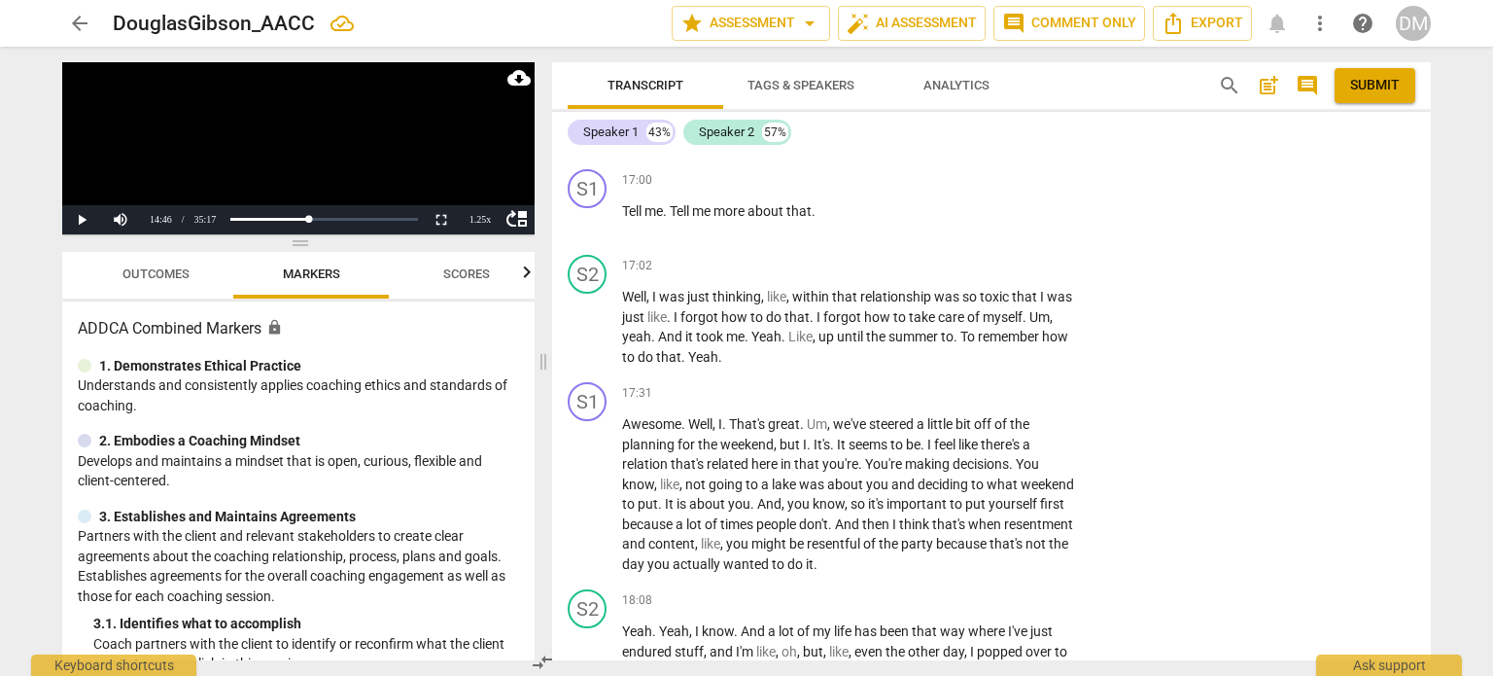
drag, startPoint x: 801, startPoint y: 361, endPoint x: 868, endPoint y: 387, distance: 72.0
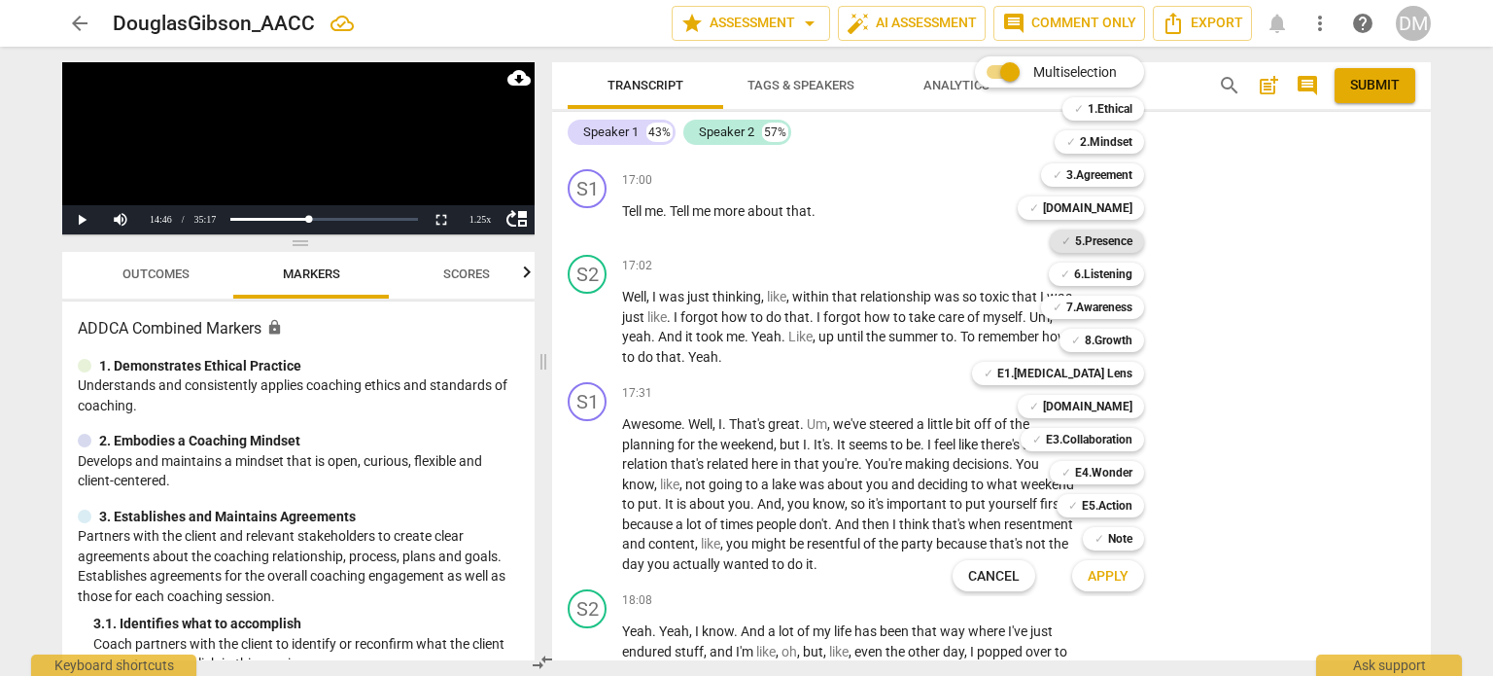
click at [1133, 237] on b "5.Presence" at bounding box center [1103, 240] width 57 height 23
click at [1133, 303] on b "7.Awareness" at bounding box center [1100, 307] width 66 height 23
click at [1129, 575] on span "Apply" at bounding box center [1108, 576] width 41 height 19
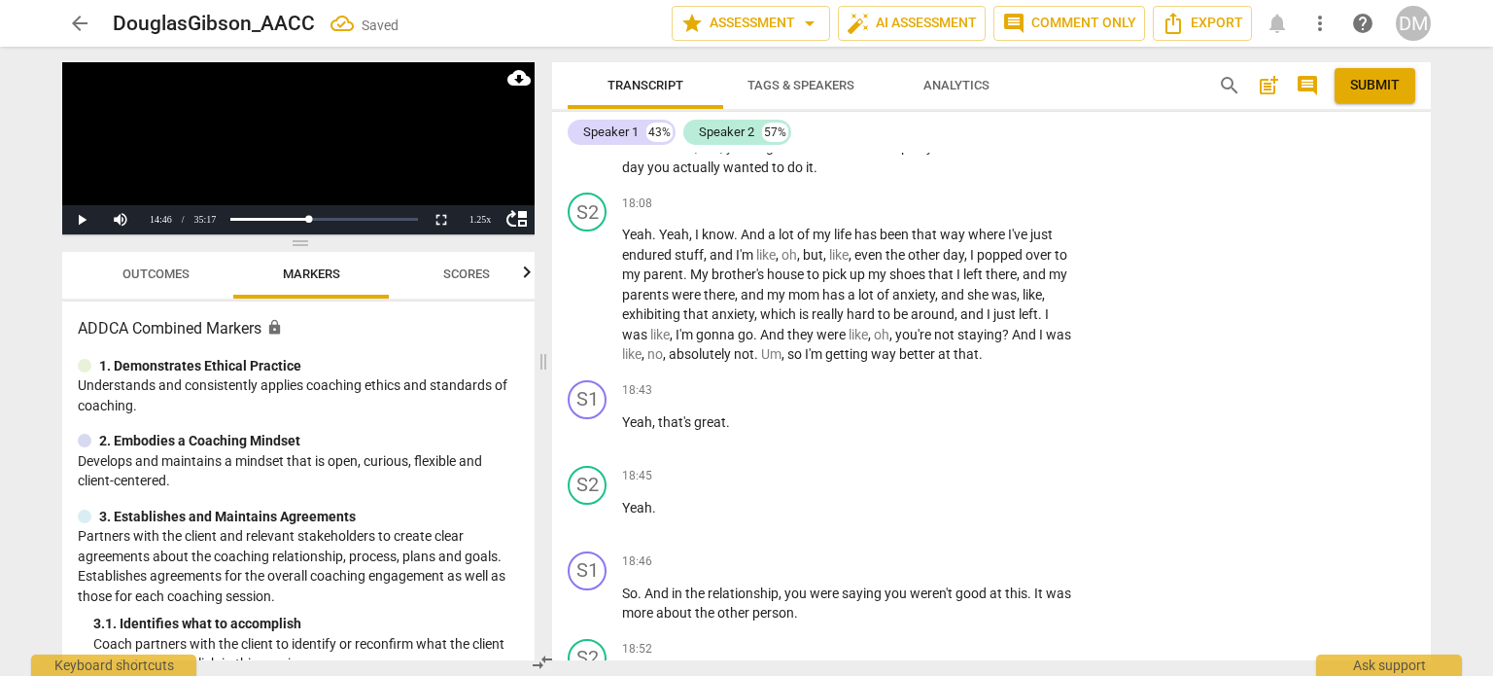
scroll to position [12688, 0]
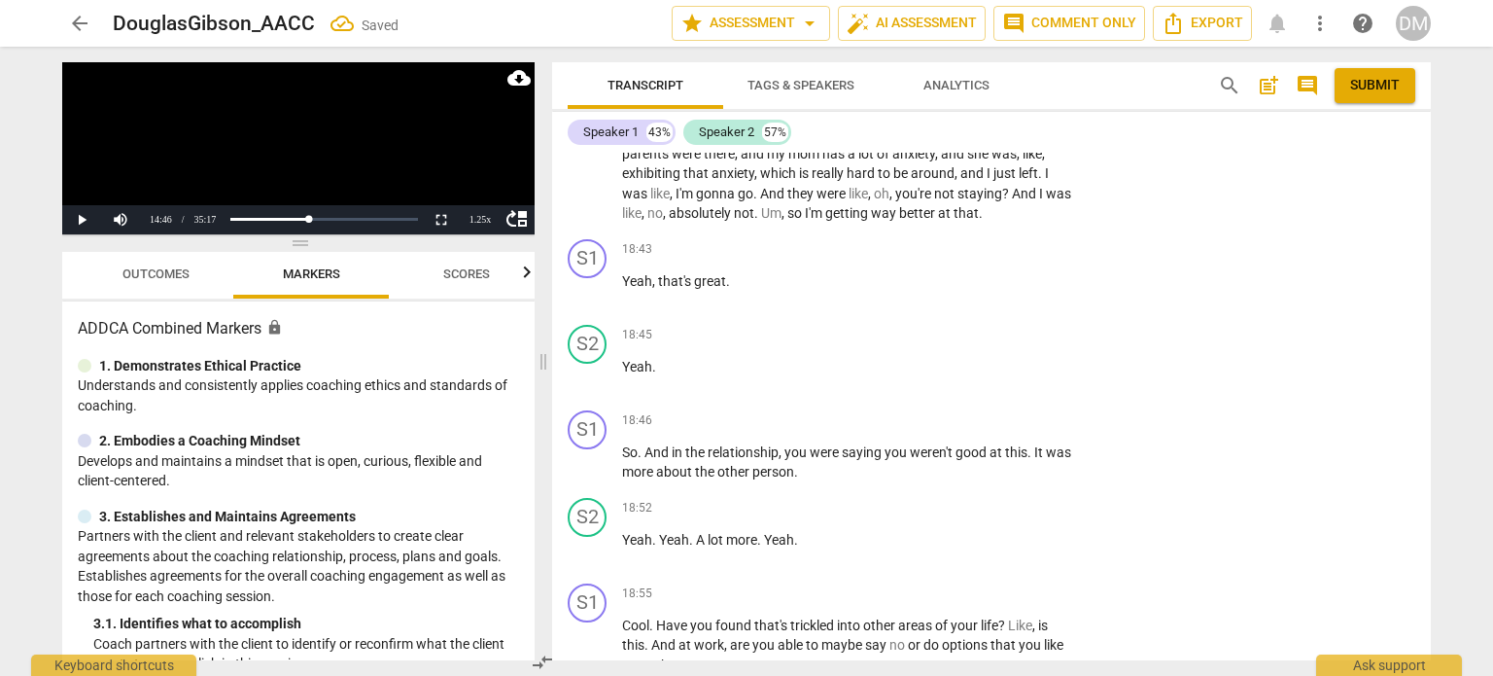
scroll to position [12833, 0]
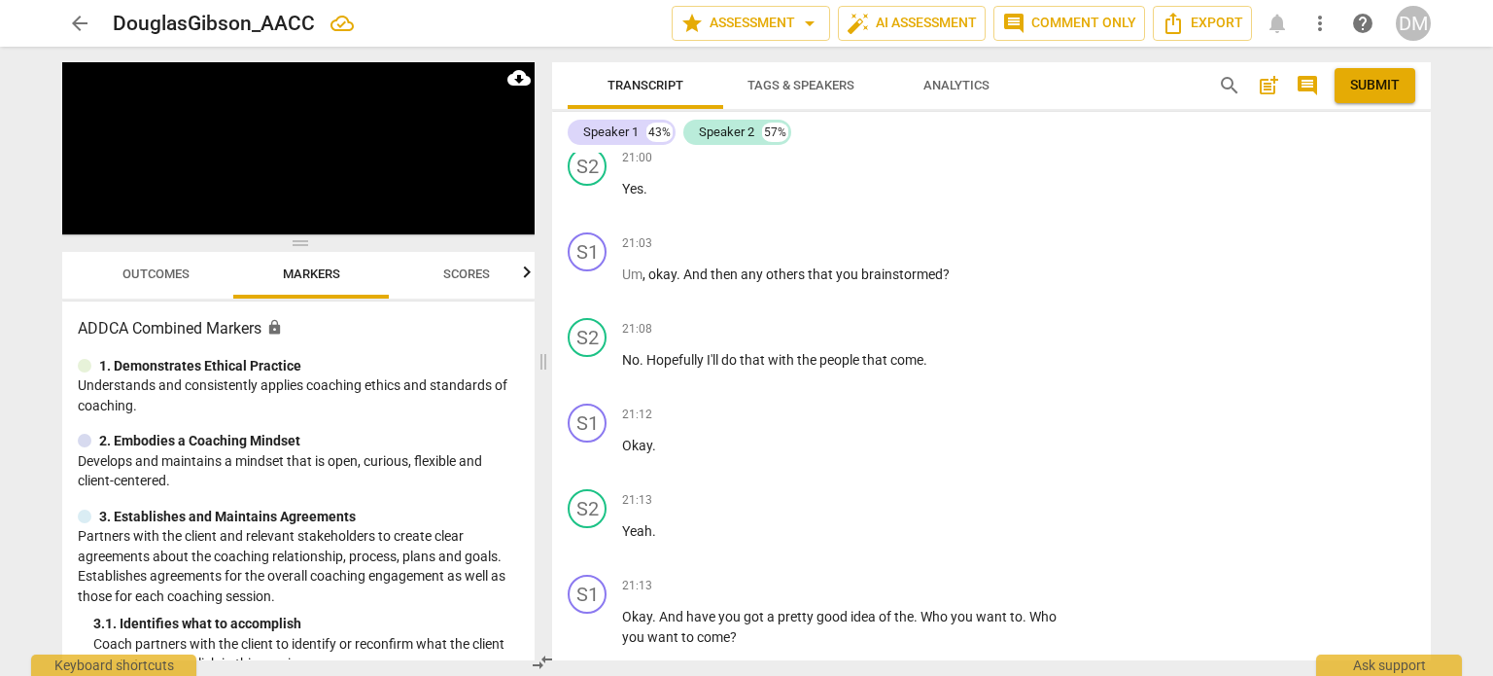
scroll to position [15645, 0]
